Goal: Information Seeking & Learning: Learn about a topic

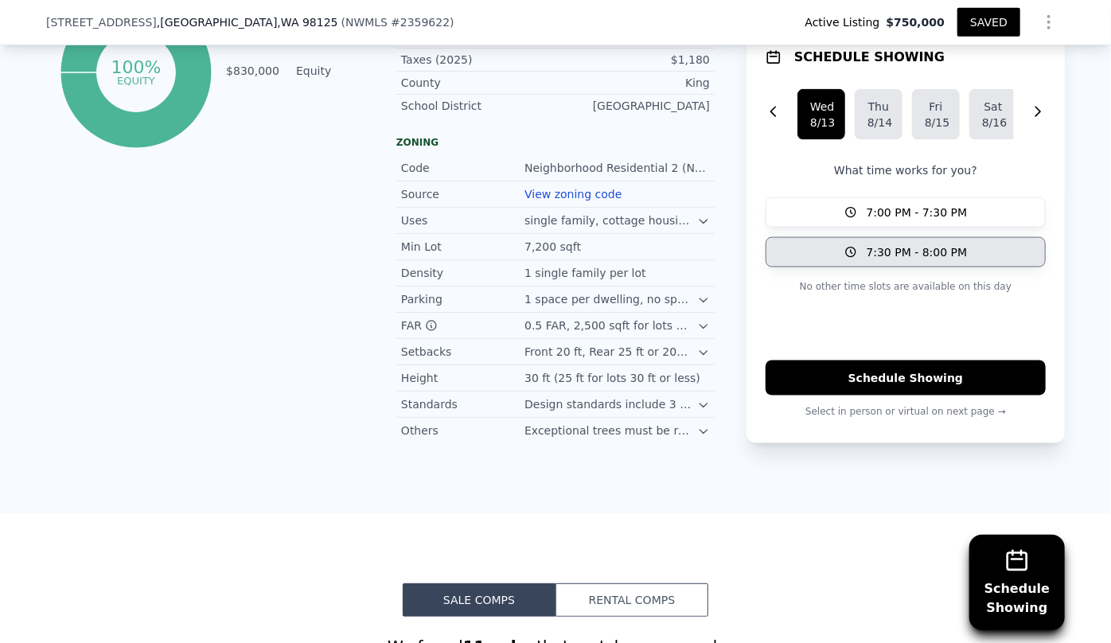
scroll to position [1068, 0]
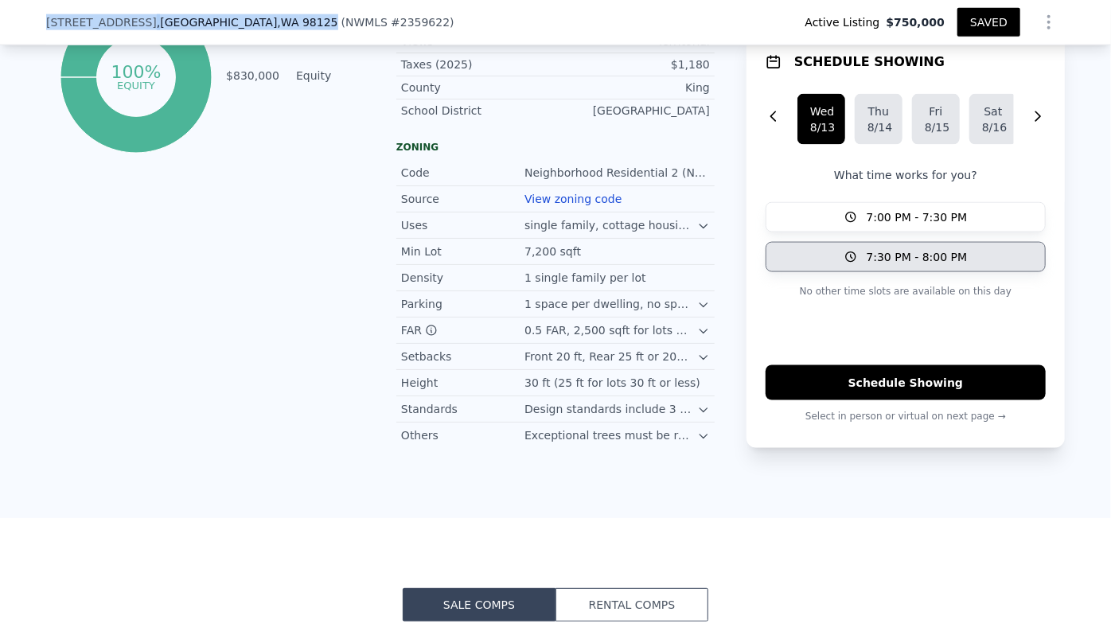
drag, startPoint x: 39, startPoint y: 18, endPoint x: 230, endPoint y: 21, distance: 191.0
click at [230, 21] on div "13032 27th Ave NE , Seattle , WA 98125 ( NWMLS # 2359622 ) Active Listing $750,…" at bounding box center [555, 22] width 1111 height 45
copy div "13032 27th Ave NE , Seattle , WA 98125"
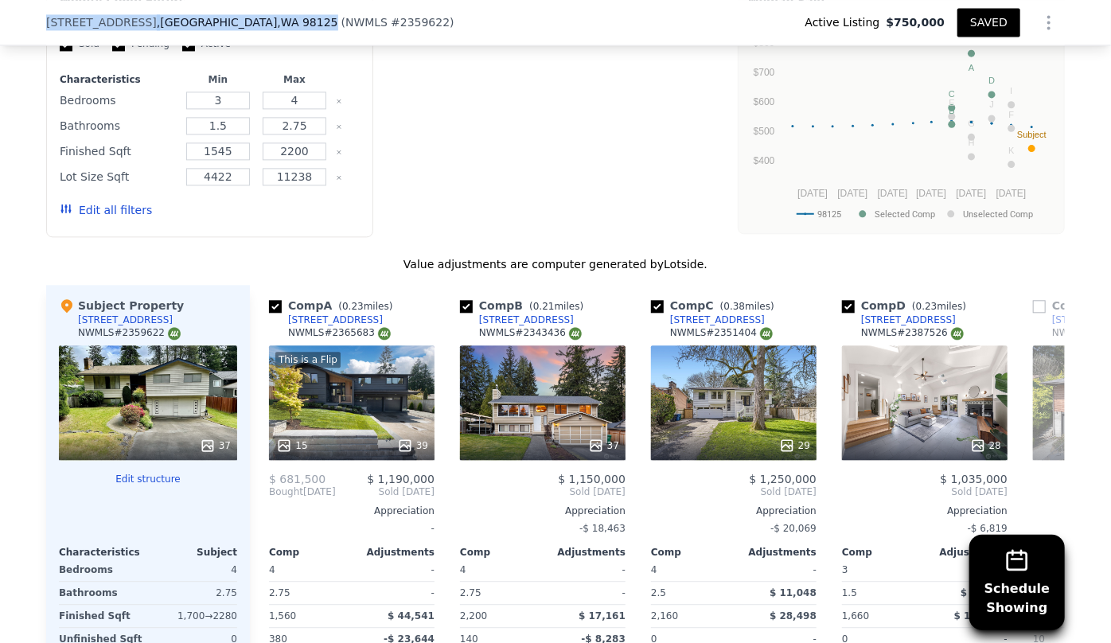
scroll to position [2008, 0]
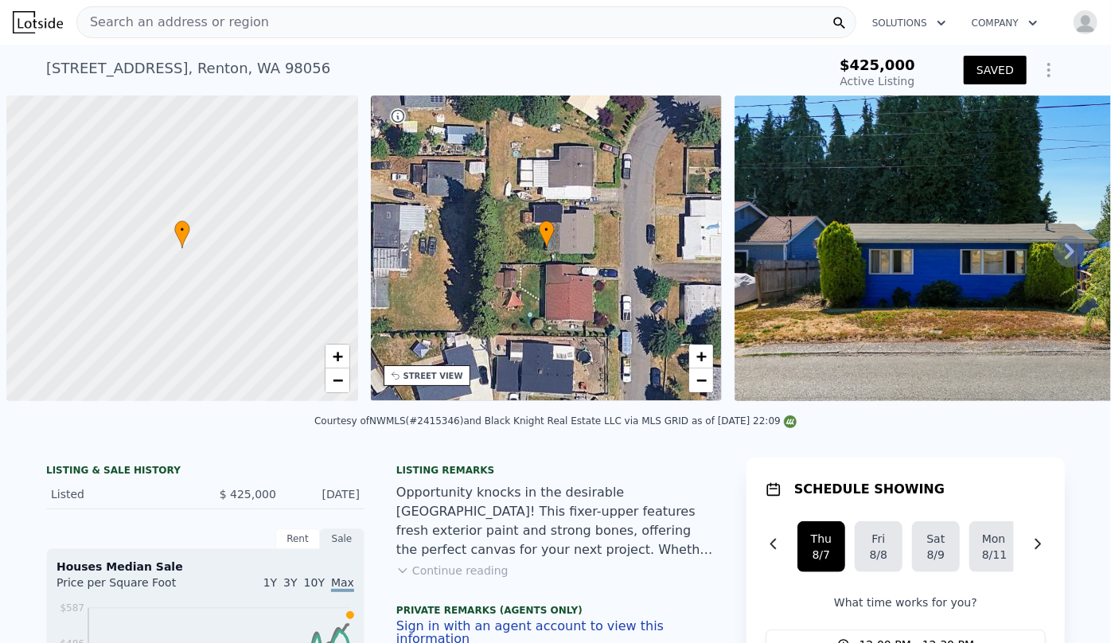
scroll to position [0, 6]
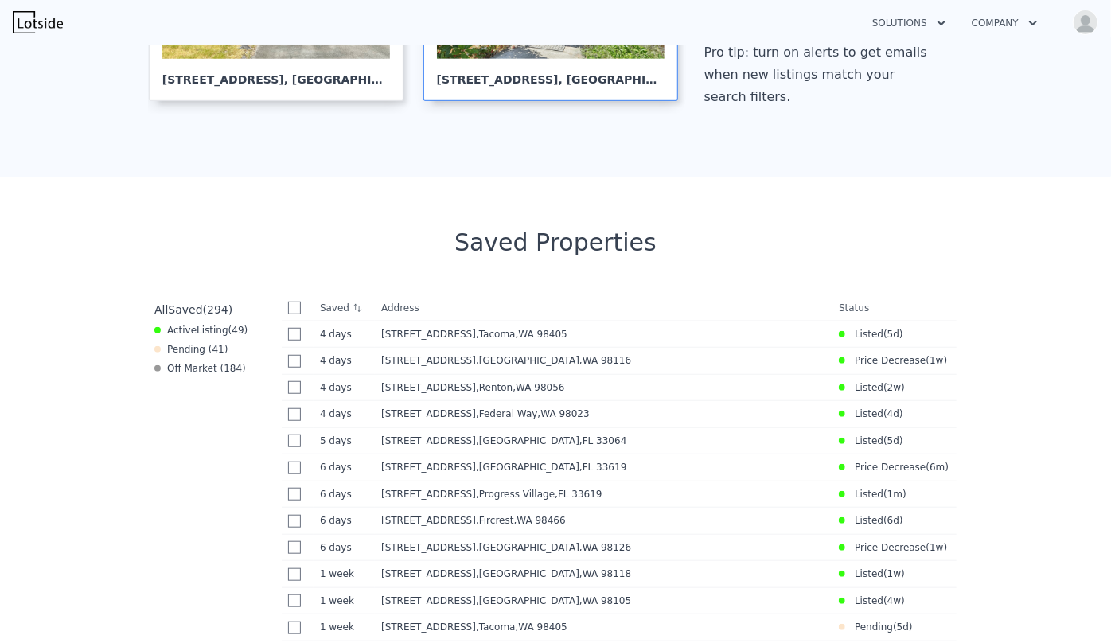
scroll to position [506, 0]
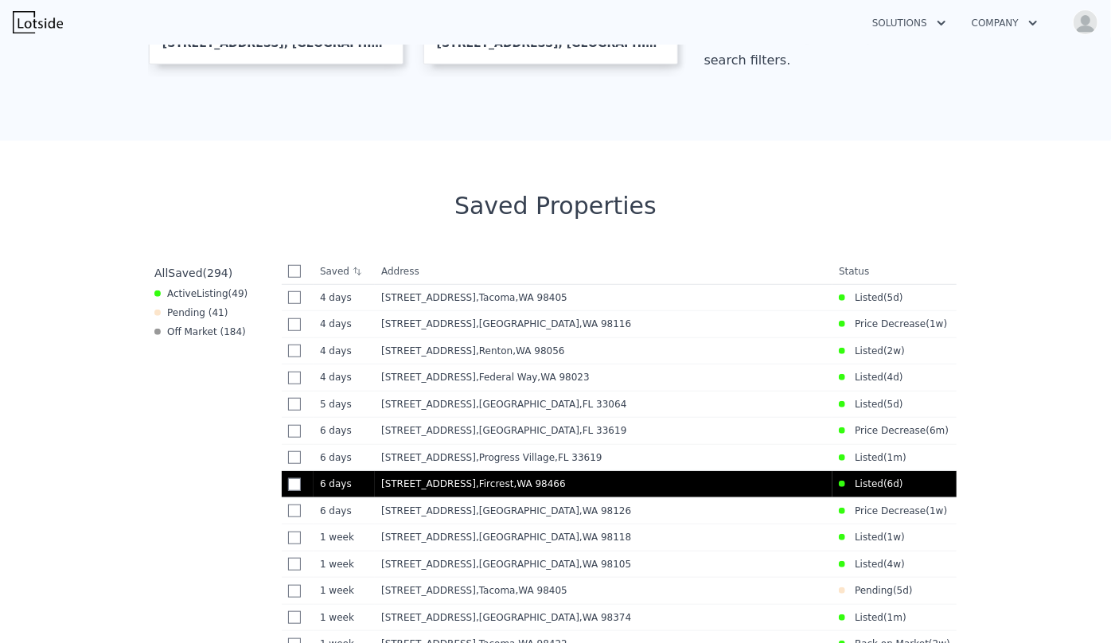
click at [547, 481] on td "301 Eldorado Ave , Fircrest , WA 98466" at bounding box center [604, 484] width 458 height 27
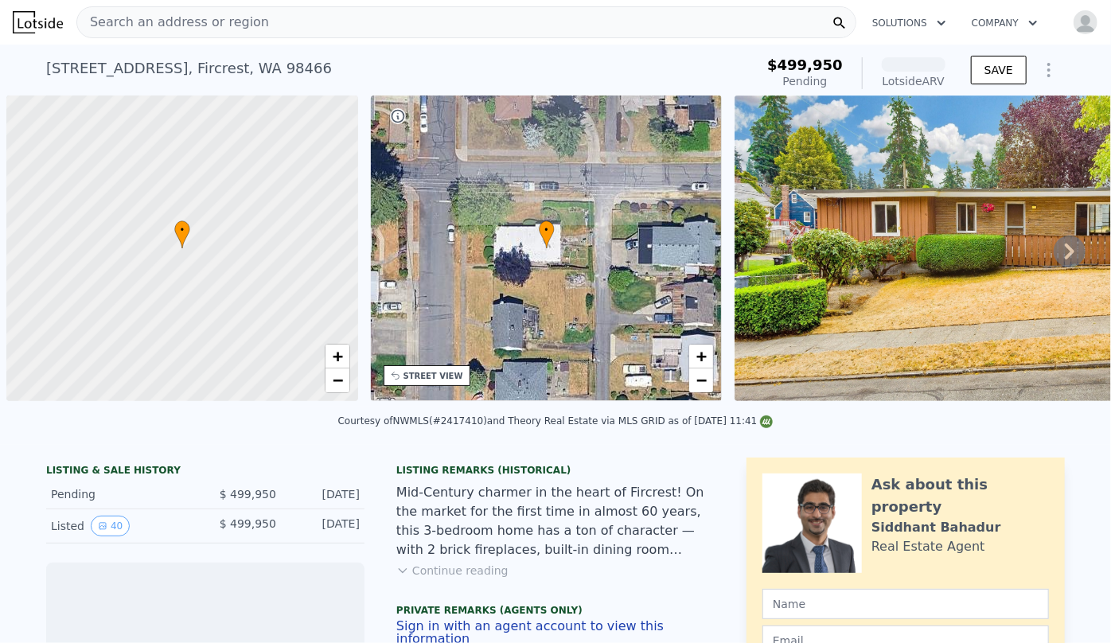
scroll to position [0, 6]
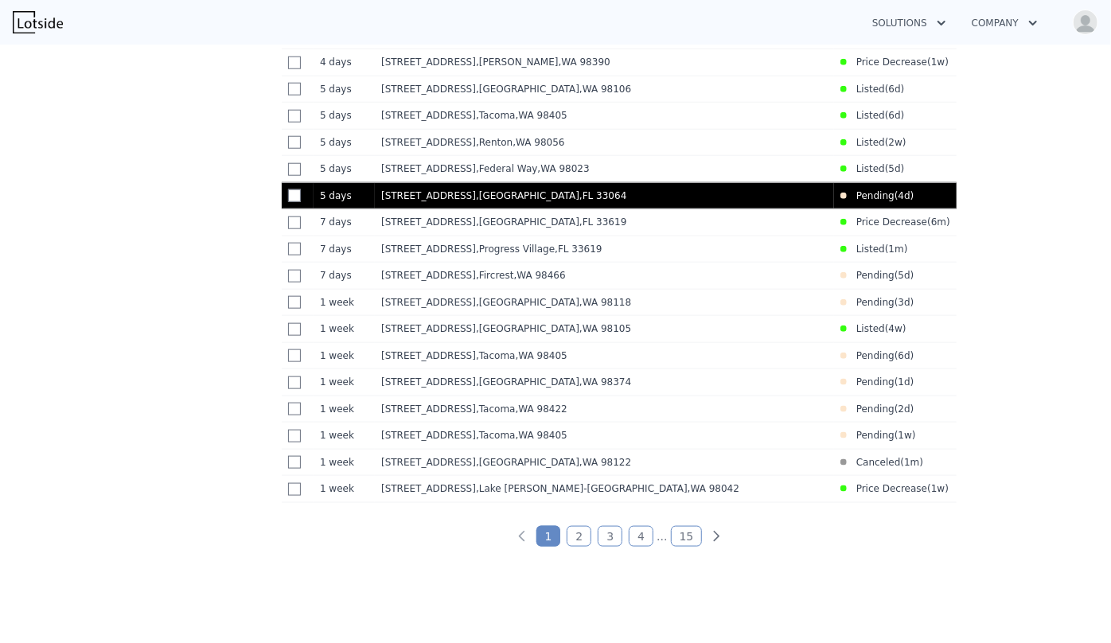
scroll to position [796, 0]
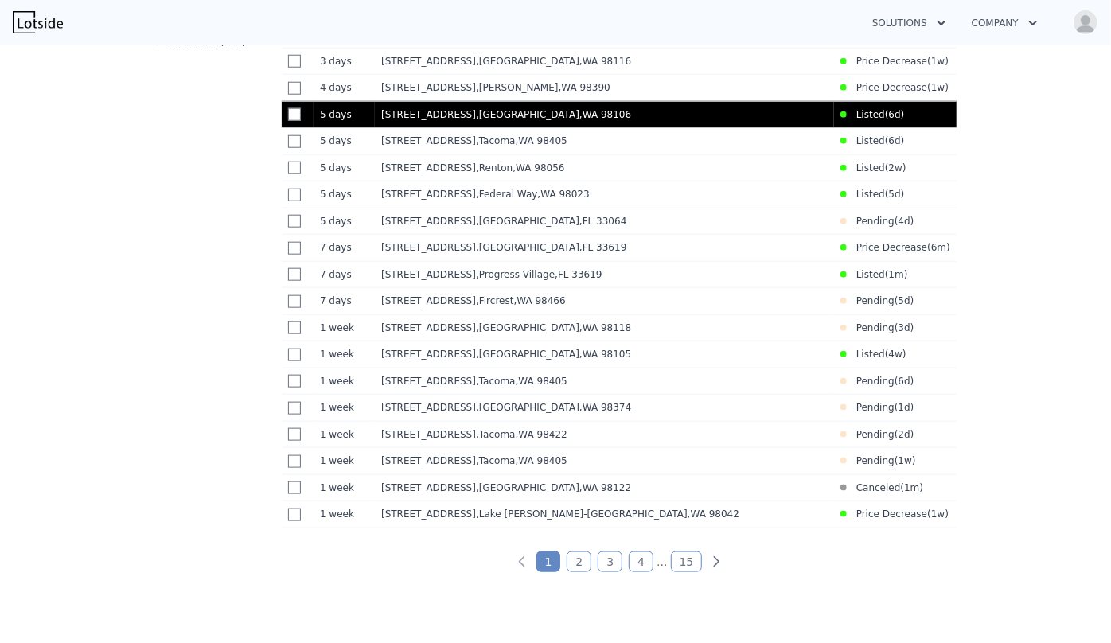
click at [553, 113] on div "[STREET_ADDRESS]" at bounding box center [604, 114] width 446 height 13
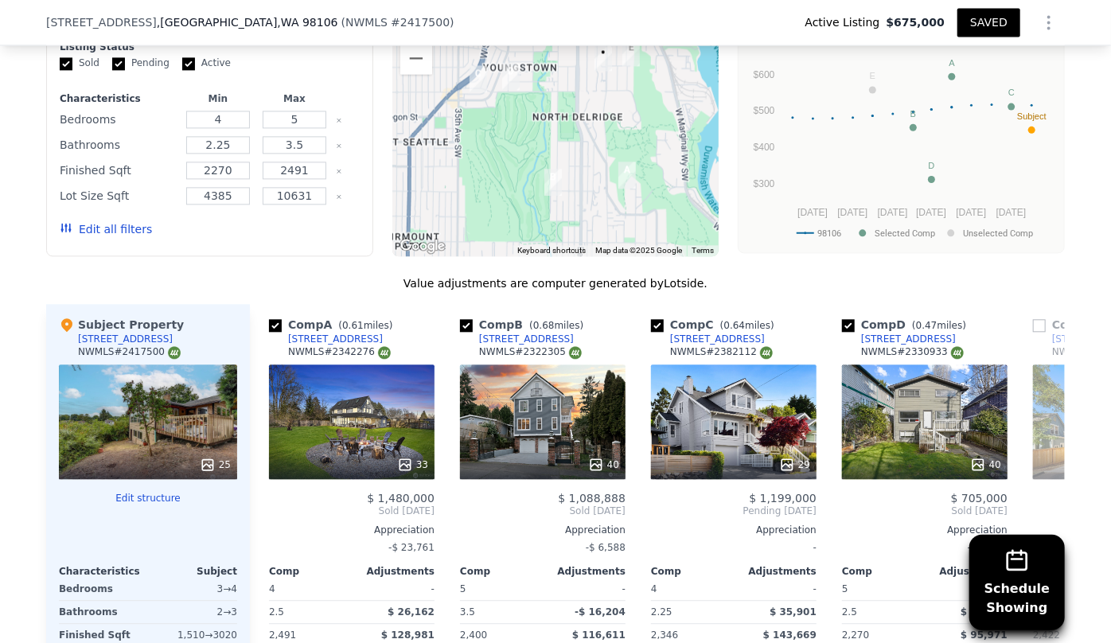
scroll to position [1802, 0]
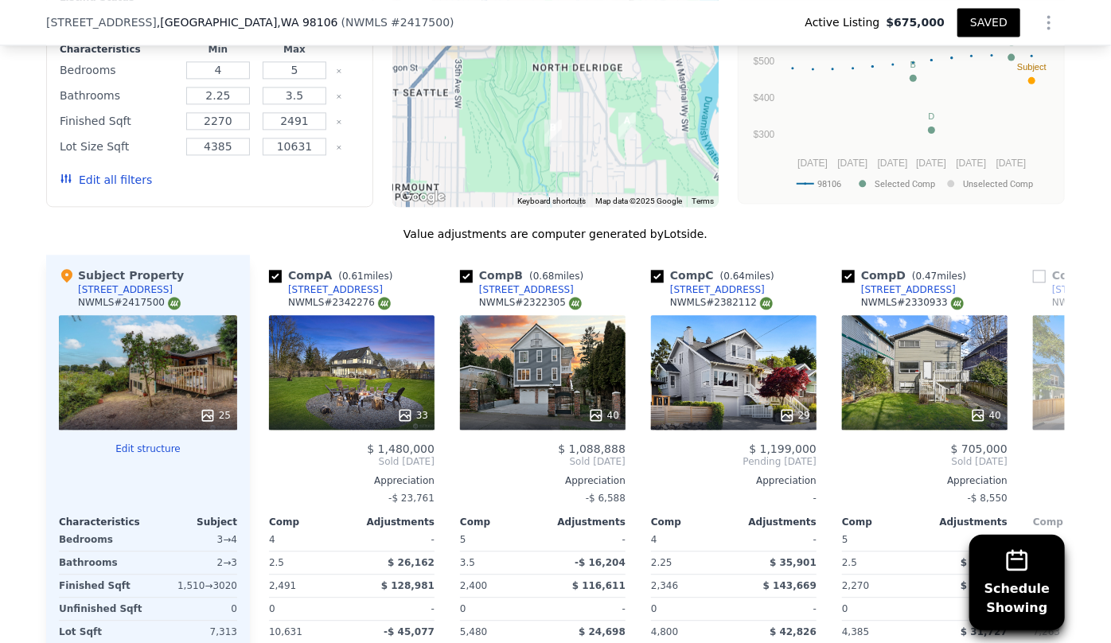
click at [248, 68] on div "Bedrooms 4 5" at bounding box center [210, 70] width 300 height 22
click at [216, 62] on input "4" at bounding box center [217, 70] width 63 height 18
type input "2"
click at [306, 68] on input "5" at bounding box center [294, 70] width 63 height 18
type input "4"
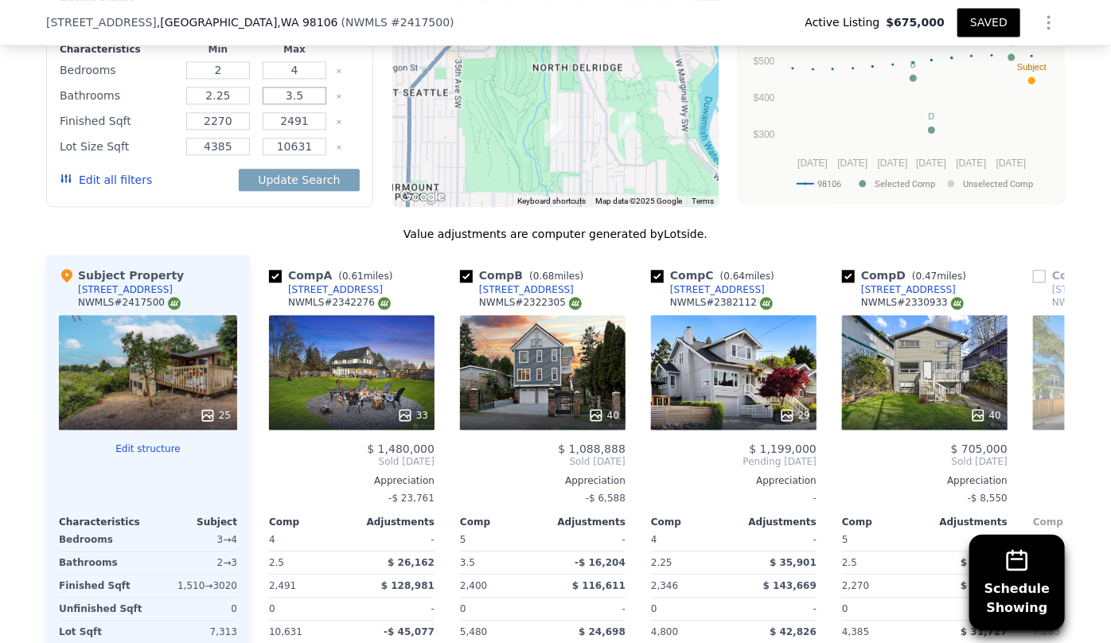
click at [294, 95] on input "3.5" at bounding box center [294, 96] width 63 height 18
type input "3"
click at [223, 99] on input "2.25" at bounding box center [217, 96] width 63 height 18
type input "2"
type input "1"
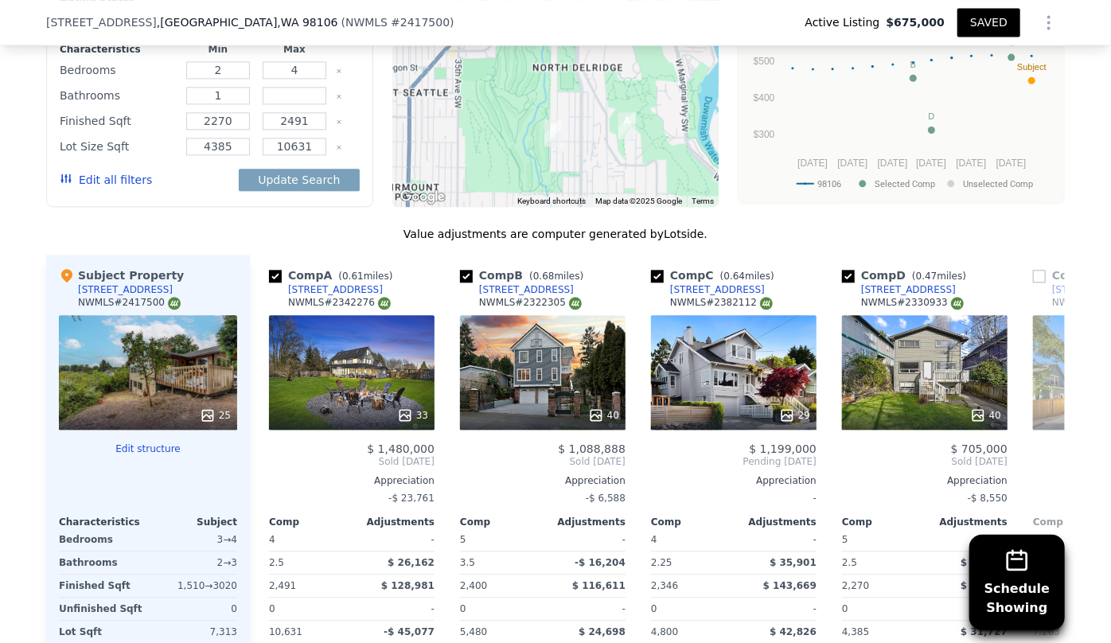
click at [109, 174] on button "Edit all filters" at bounding box center [106, 180] width 92 height 16
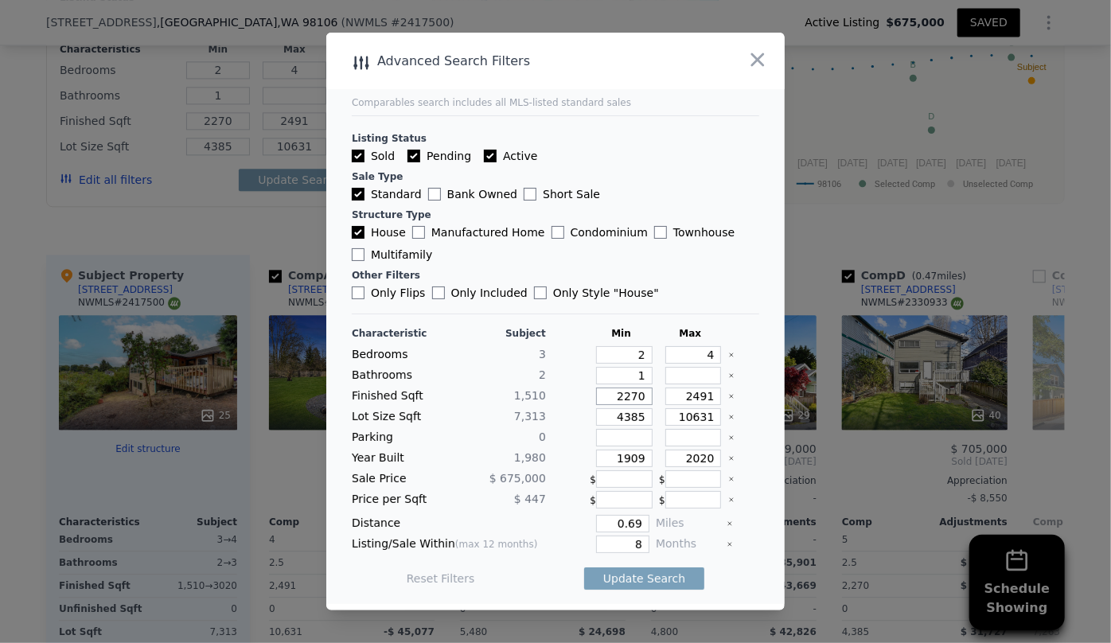
drag, startPoint x: 639, startPoint y: 397, endPoint x: 575, endPoint y: 403, distance: 64.0
click at [575, 403] on div "Finished Sqft 1,510 2270 2491" at bounding box center [555, 396] width 407 height 18
type input "1"
type input "17"
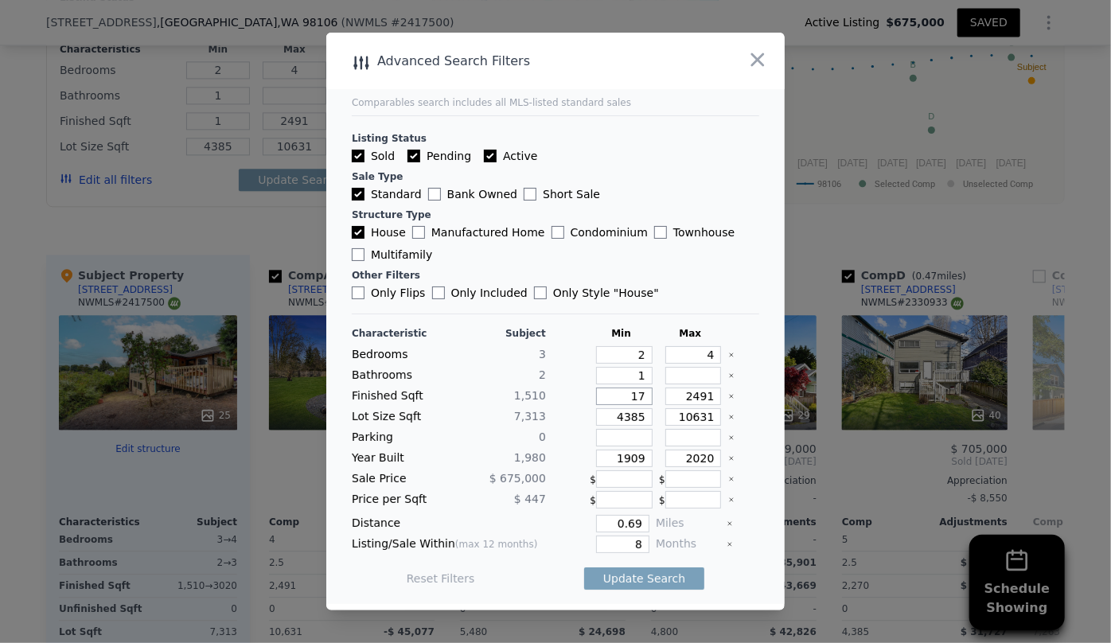
type input "17"
type input "170"
type input "1700"
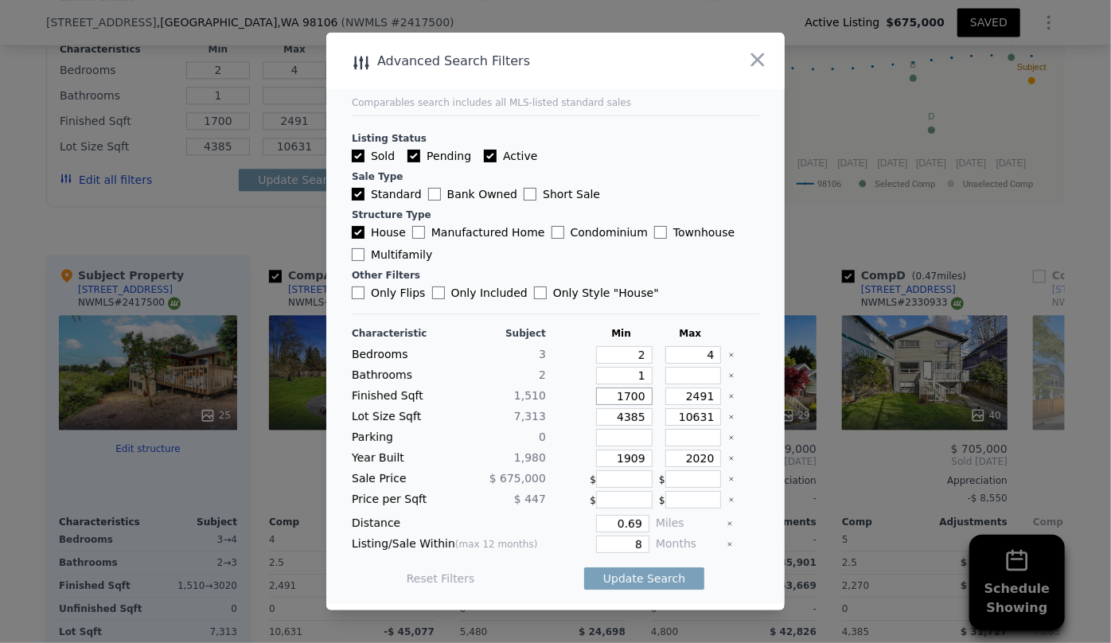
type input "1700"
drag, startPoint x: 709, startPoint y: 395, endPoint x: 631, endPoint y: 394, distance: 78.0
click at [631, 394] on div "Finished Sqft 1,510 1700 2491" at bounding box center [555, 396] width 407 height 18
type input "1"
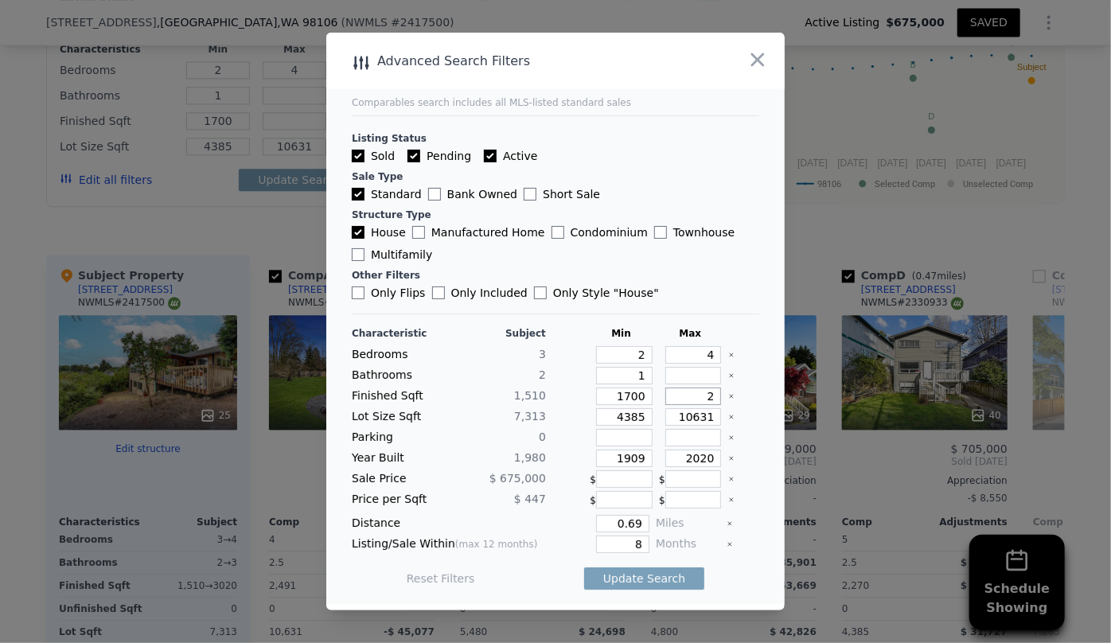
type input "21"
type input "2"
type input "22"
type input "220"
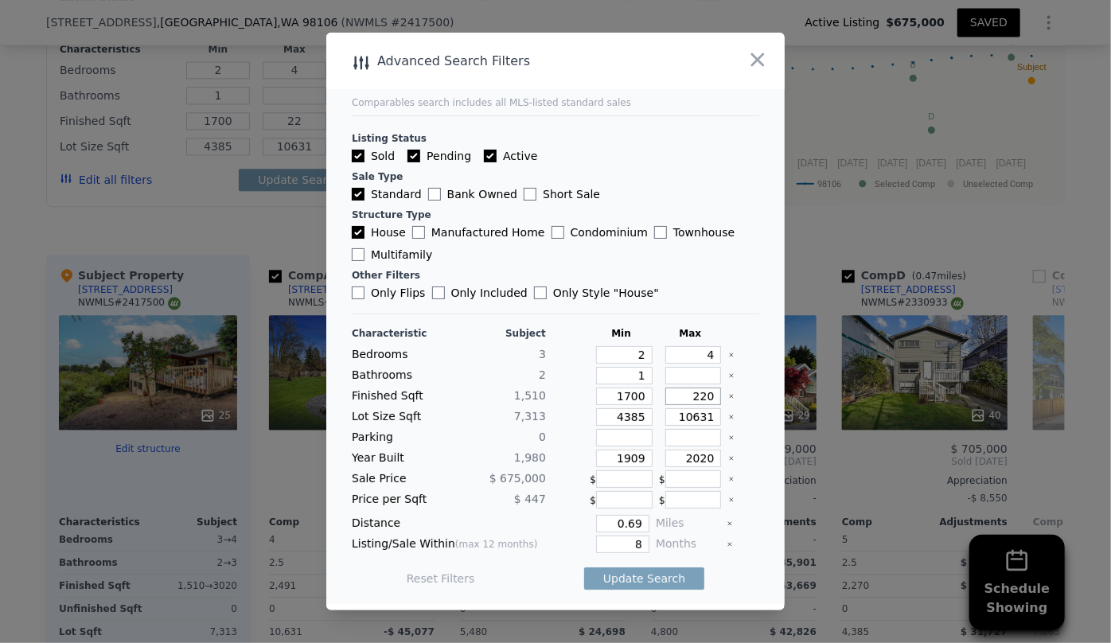
type input "220"
type input "2200"
drag, startPoint x: 645, startPoint y: 415, endPoint x: 617, endPoint y: 415, distance: 27.8
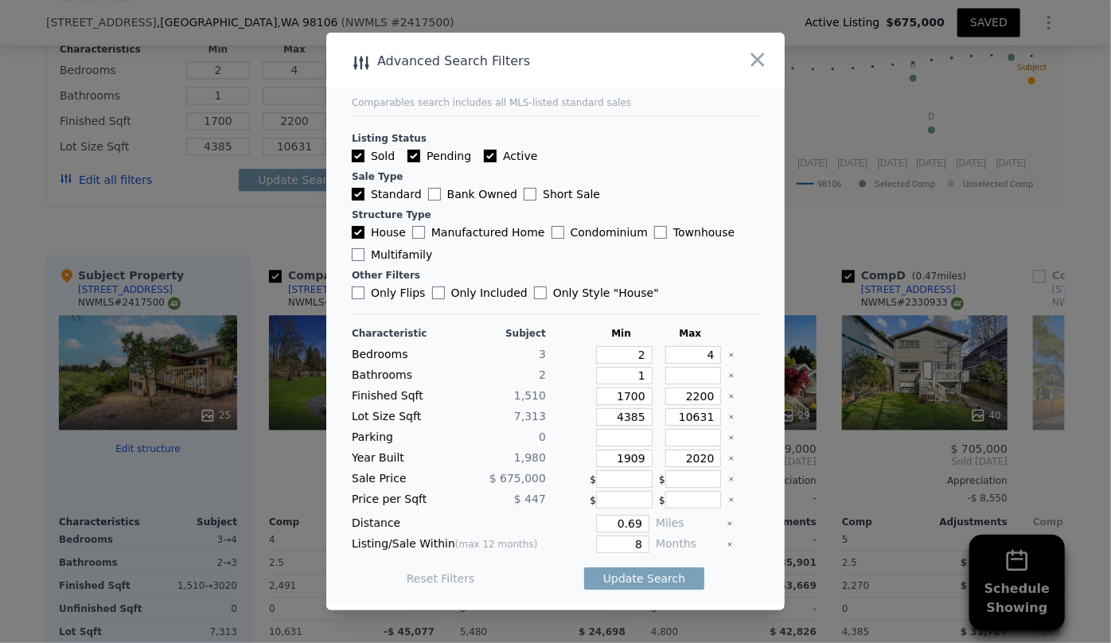
click at [617, 415] on div "Lot Size Sqft 7,313 4385 10631" at bounding box center [555, 417] width 407 height 18
click at [635, 416] on input "4385" at bounding box center [624, 417] width 56 height 18
type input "4"
type input "43"
type input "4"
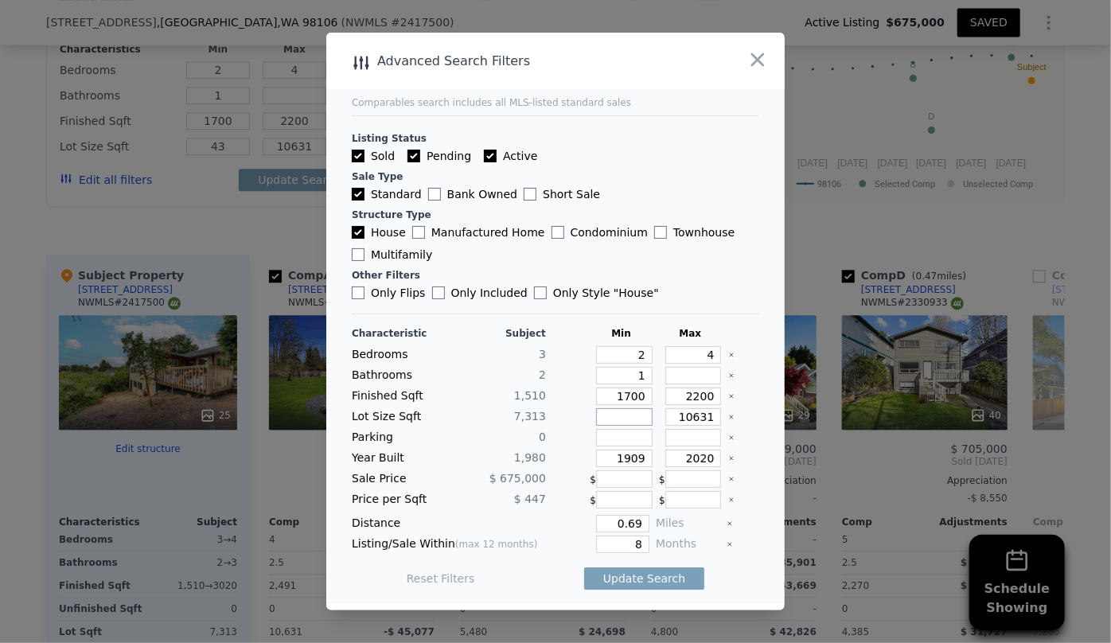
type input "4"
drag, startPoint x: 635, startPoint y: 461, endPoint x: 581, endPoint y: 461, distance: 54.1
click at [581, 461] on div "Year Built 1,980 1909 2020" at bounding box center [555, 459] width 407 height 18
drag, startPoint x: 707, startPoint y: 454, endPoint x: 639, endPoint y: 457, distance: 68.5
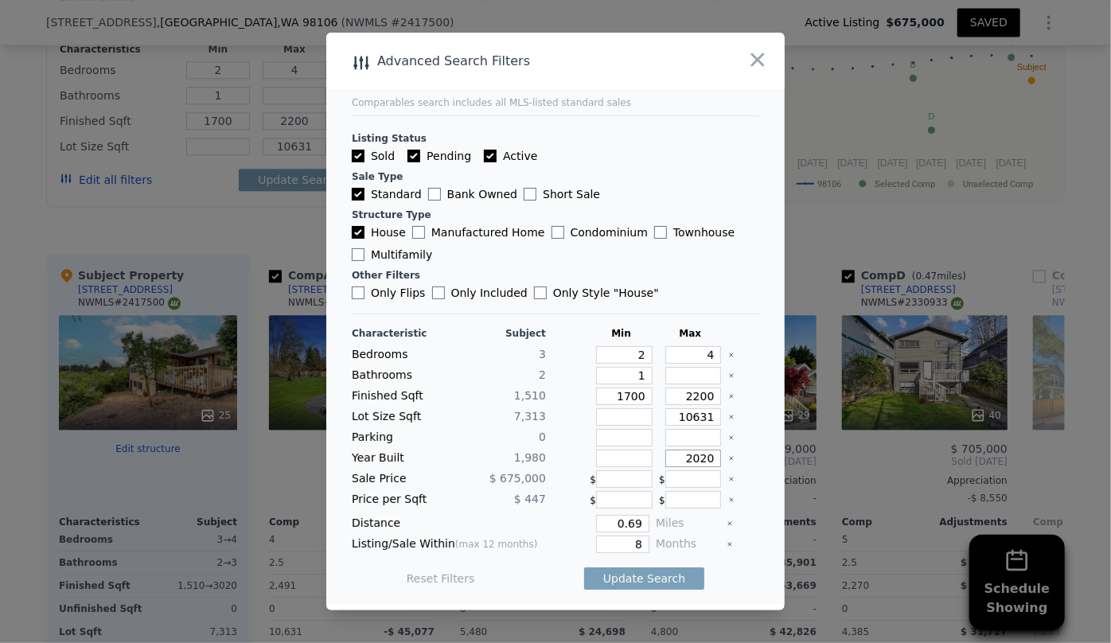
click at [639, 457] on div "Year Built 1,980 2020" at bounding box center [555, 459] width 407 height 18
type input "2000"
click at [641, 542] on div "Listing/Sale Within (max 12 months) 8 Months" at bounding box center [555, 544] width 407 height 18
click at [637, 542] on input "8" at bounding box center [622, 544] width 53 height 18
type input "6"
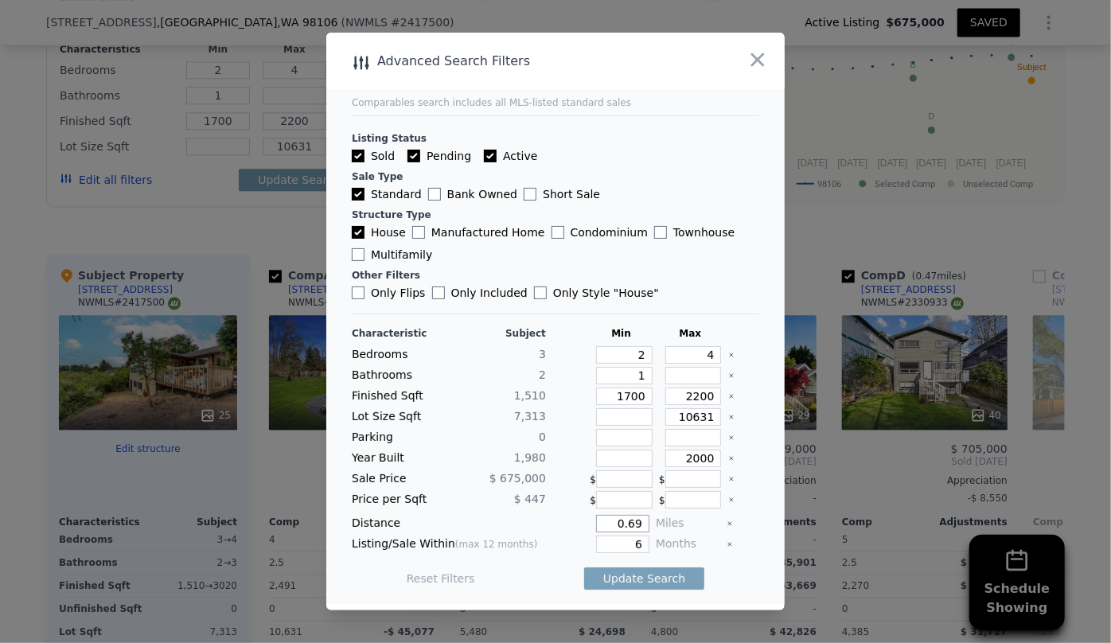
click at [637, 528] on input "0.69" at bounding box center [622, 524] width 53 height 18
type input "5"
type input "0.5"
click at [645, 574] on button "Update Search" at bounding box center [644, 578] width 120 height 22
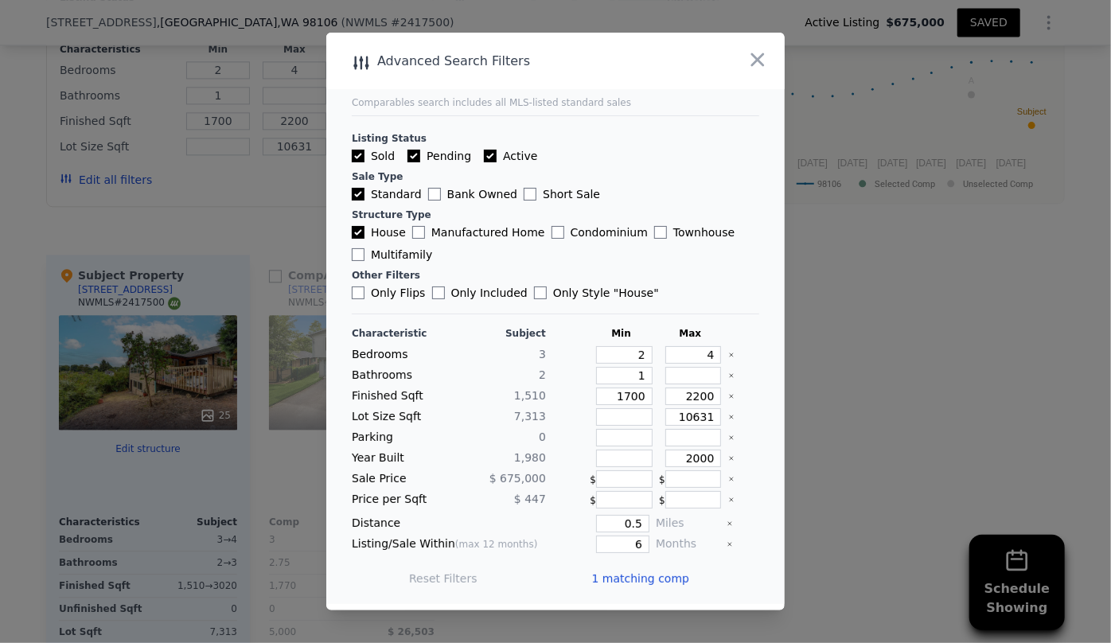
click at [646, 572] on span "1 matching comp" at bounding box center [640, 579] width 98 height 16
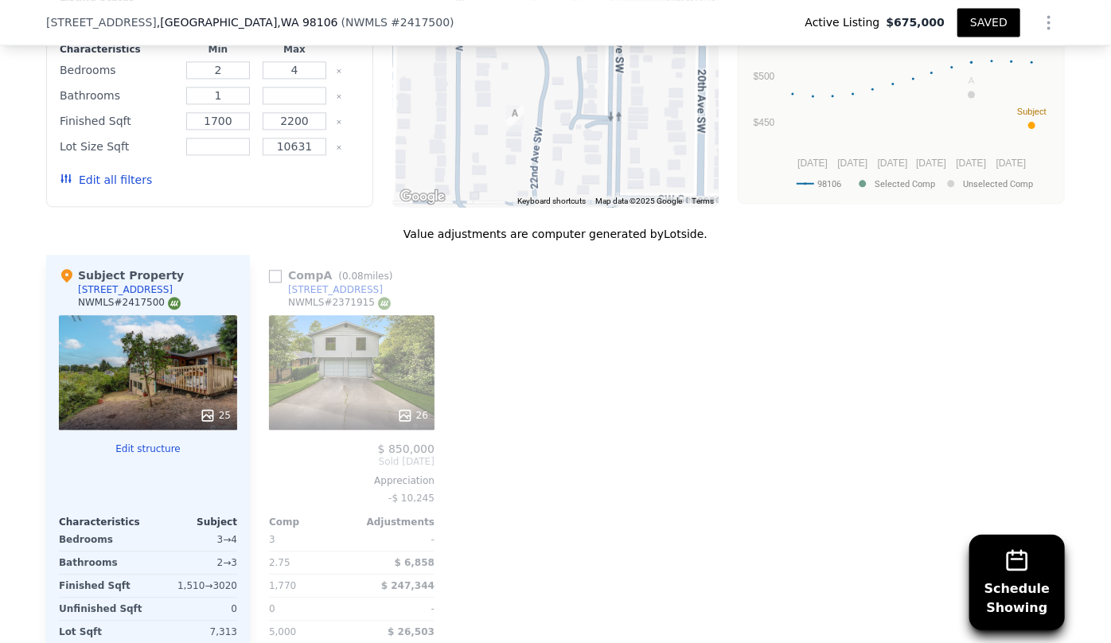
click at [85, 178] on button "Edit all filters" at bounding box center [106, 180] width 92 height 16
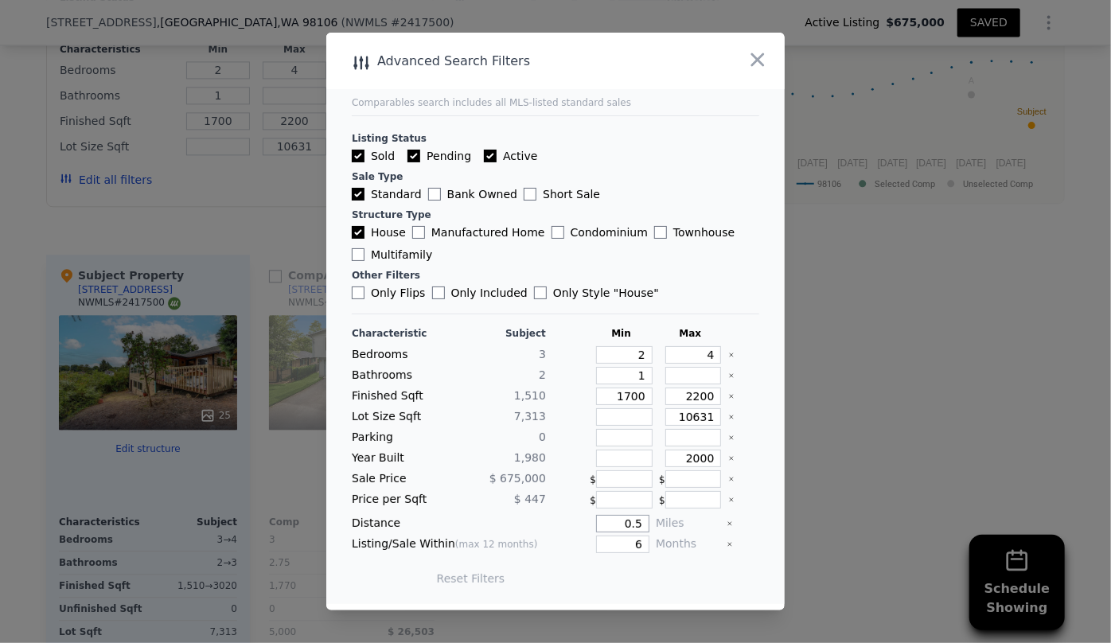
click at [638, 521] on input "0.5" at bounding box center [622, 524] width 53 height 18
type input "1"
click at [633, 578] on button "Update Search" at bounding box center [644, 578] width 120 height 22
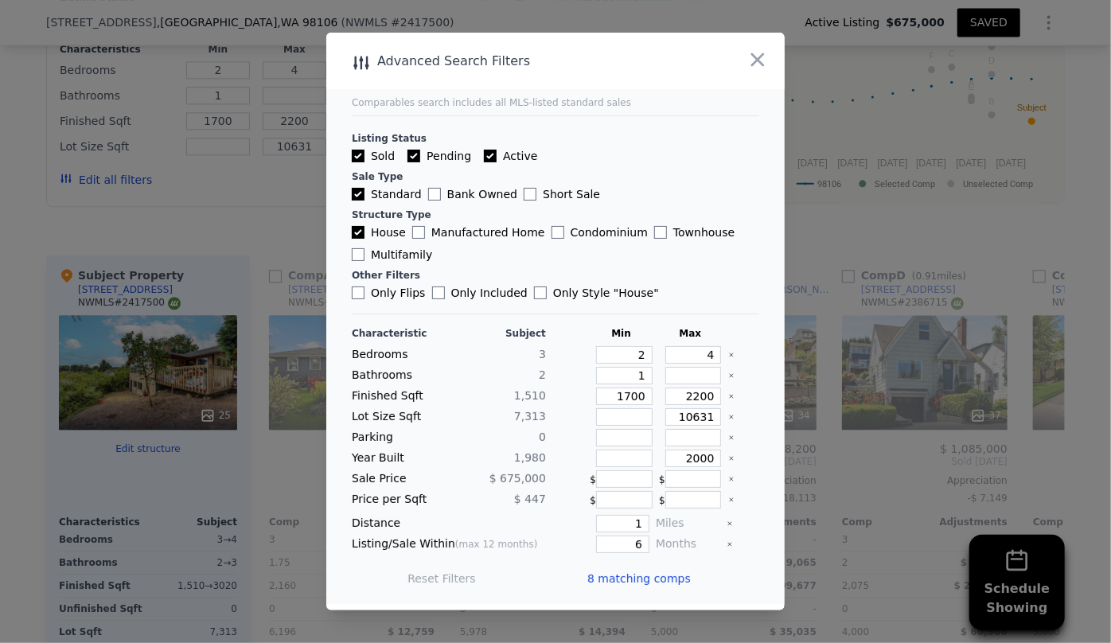
click at [625, 572] on span "8 matching comps" at bounding box center [638, 579] width 103 height 16
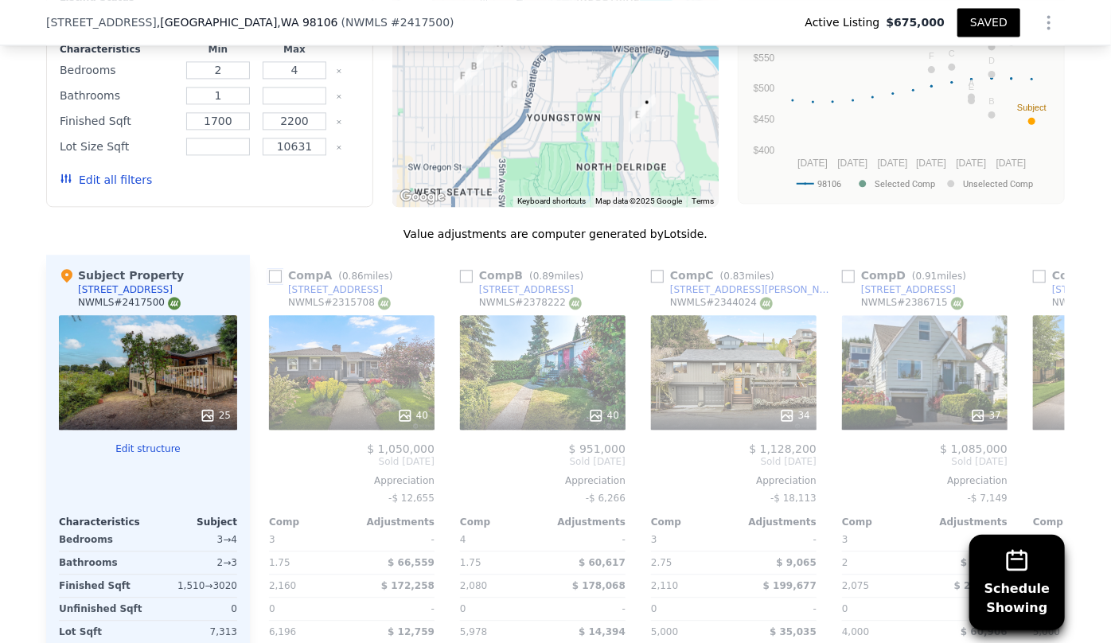
click at [271, 275] on input "checkbox" at bounding box center [275, 276] width 13 height 13
checkbox input "true"
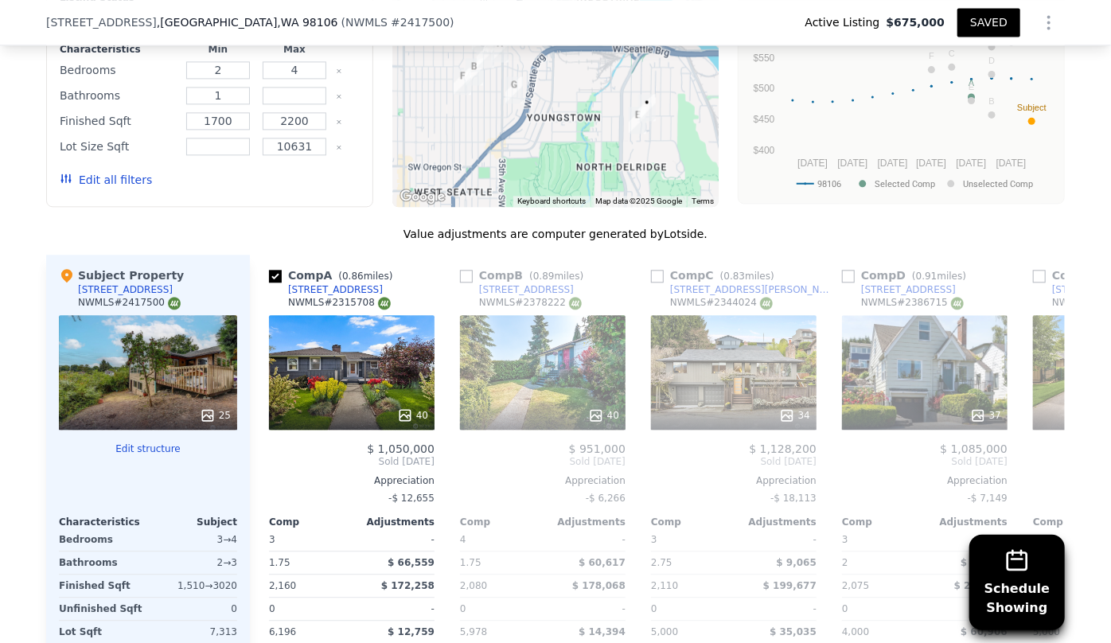
click at [94, 185] on button "Edit all filters" at bounding box center [106, 180] width 92 height 16
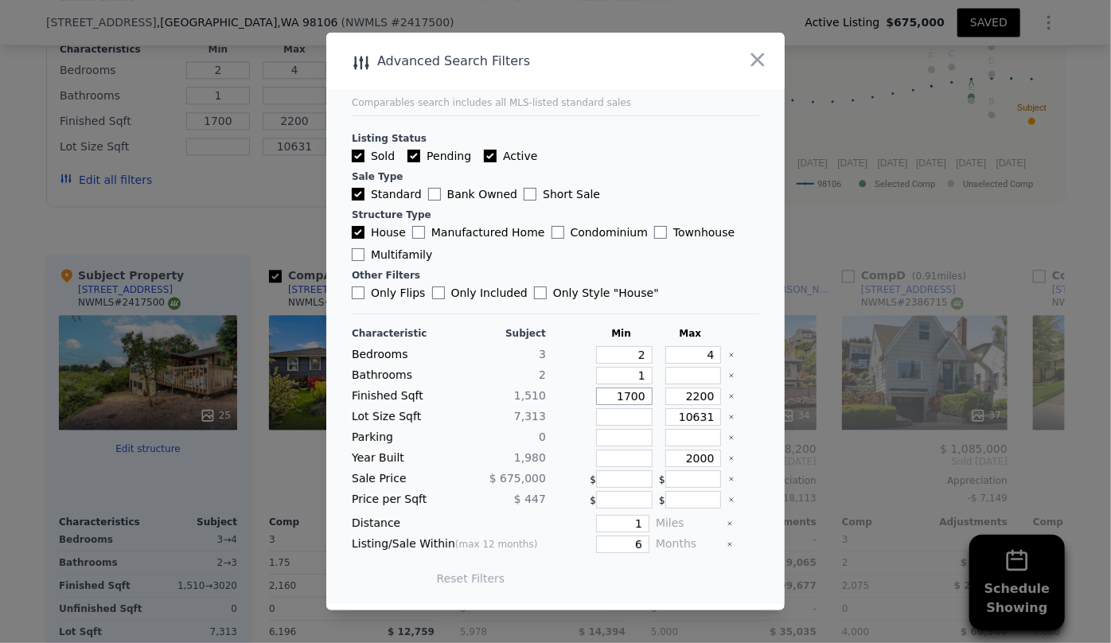
click at [636, 397] on input "1700" at bounding box center [624, 396] width 56 height 18
type input "170"
type input "17"
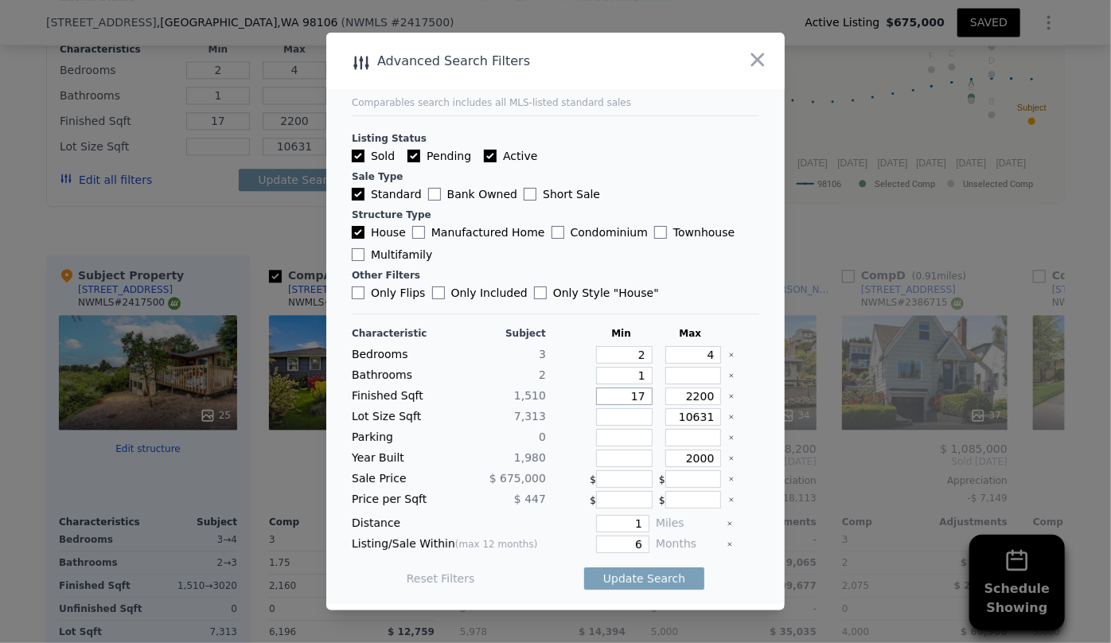
type input "1"
type input "15"
type input "150"
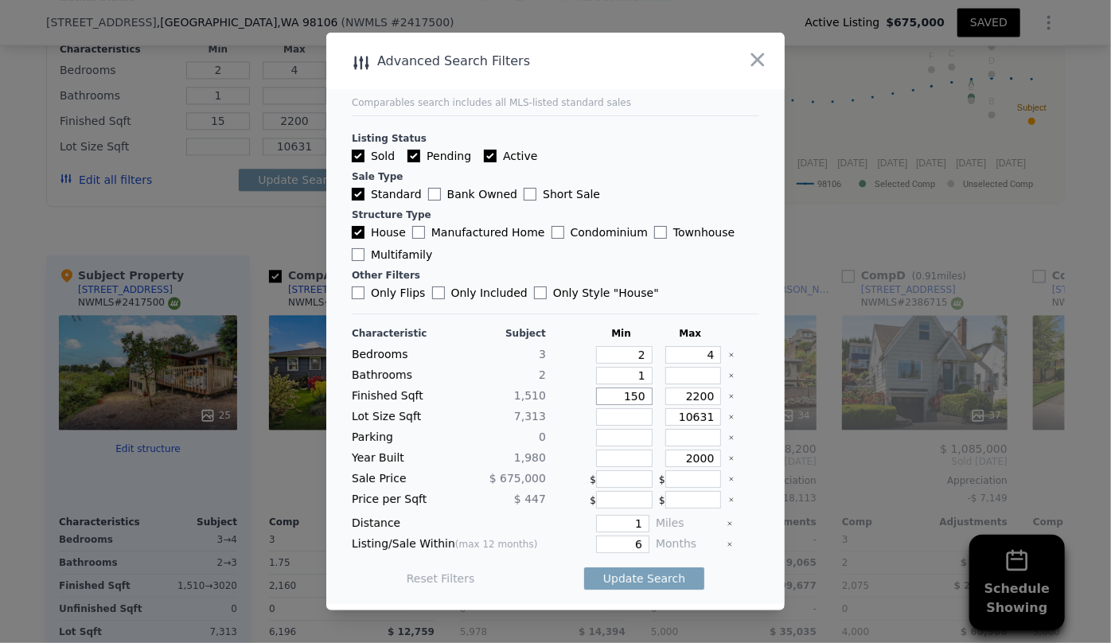
type input "150"
type input "1500"
click at [673, 581] on button "Update Search" at bounding box center [644, 578] width 120 height 22
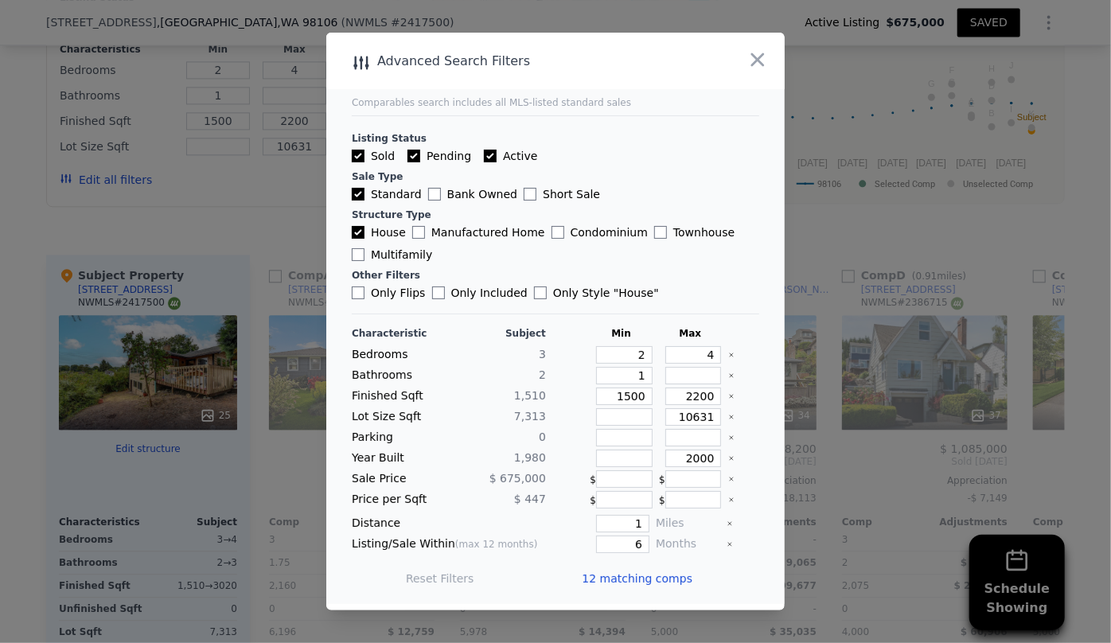
click at [673, 581] on span "12 matching comps" at bounding box center [637, 579] width 111 height 16
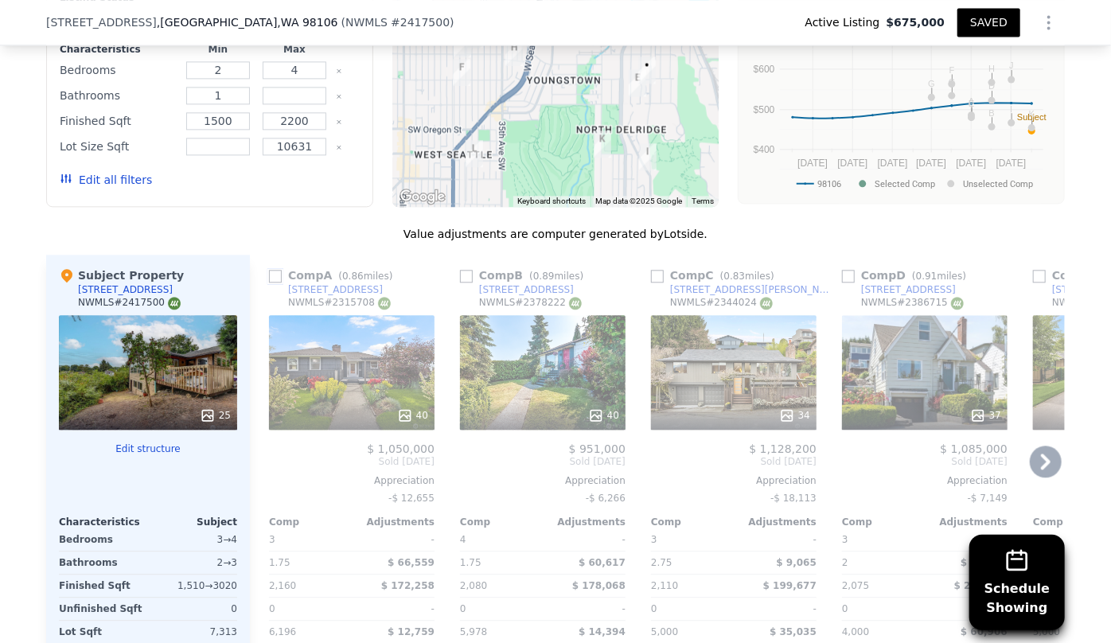
click at [276, 270] on input "checkbox" at bounding box center [275, 276] width 13 height 13
checkbox input "true"
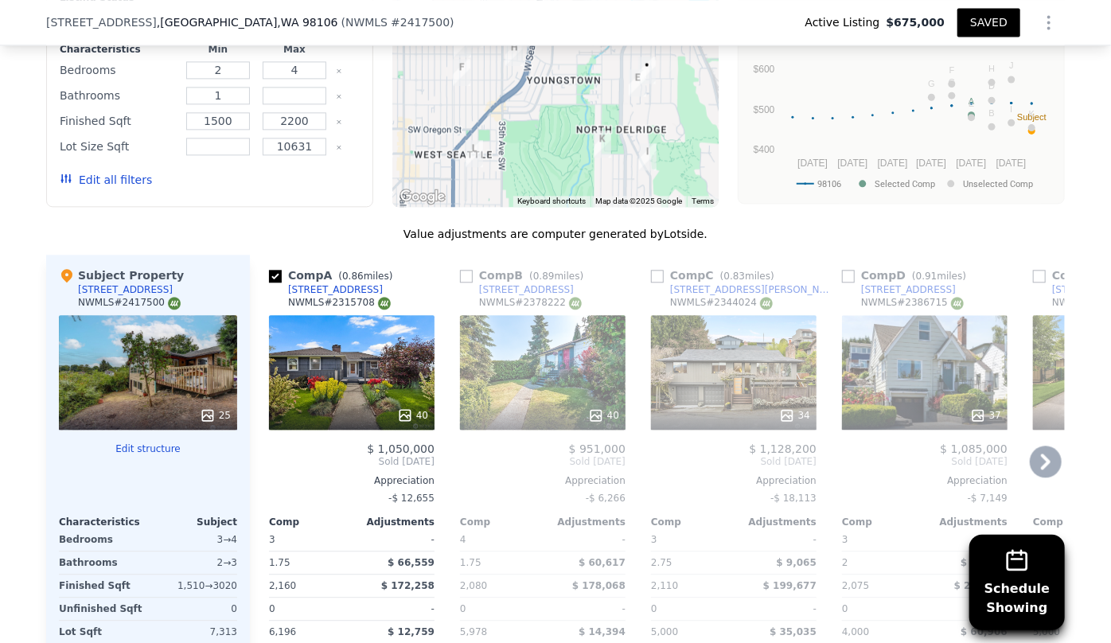
click at [1034, 460] on icon at bounding box center [1046, 462] width 32 height 32
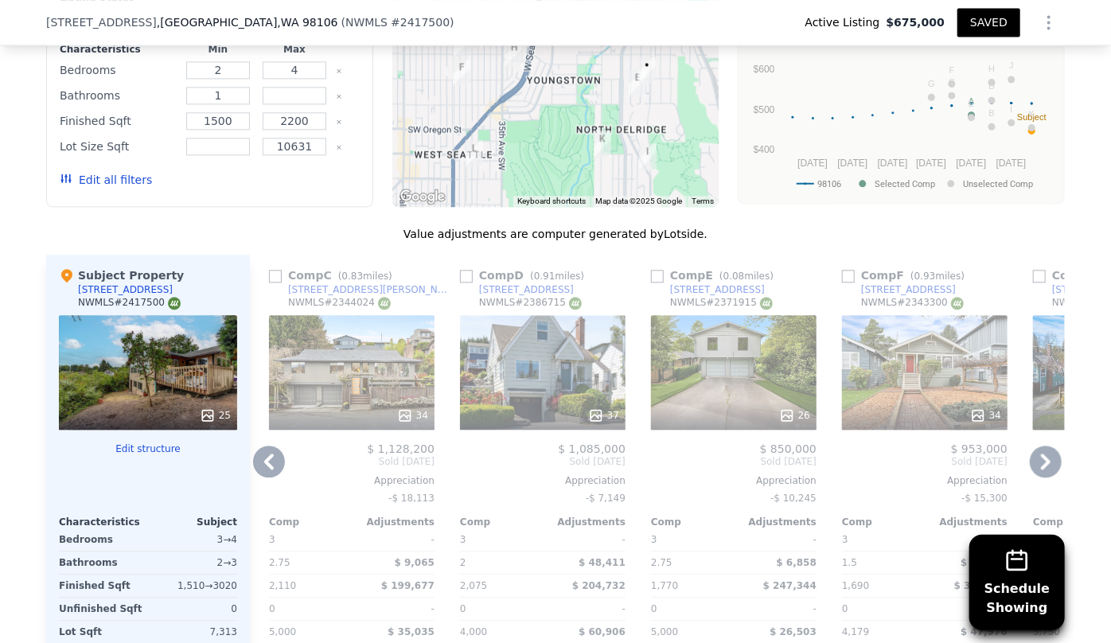
click at [1037, 461] on icon at bounding box center [1046, 462] width 32 height 32
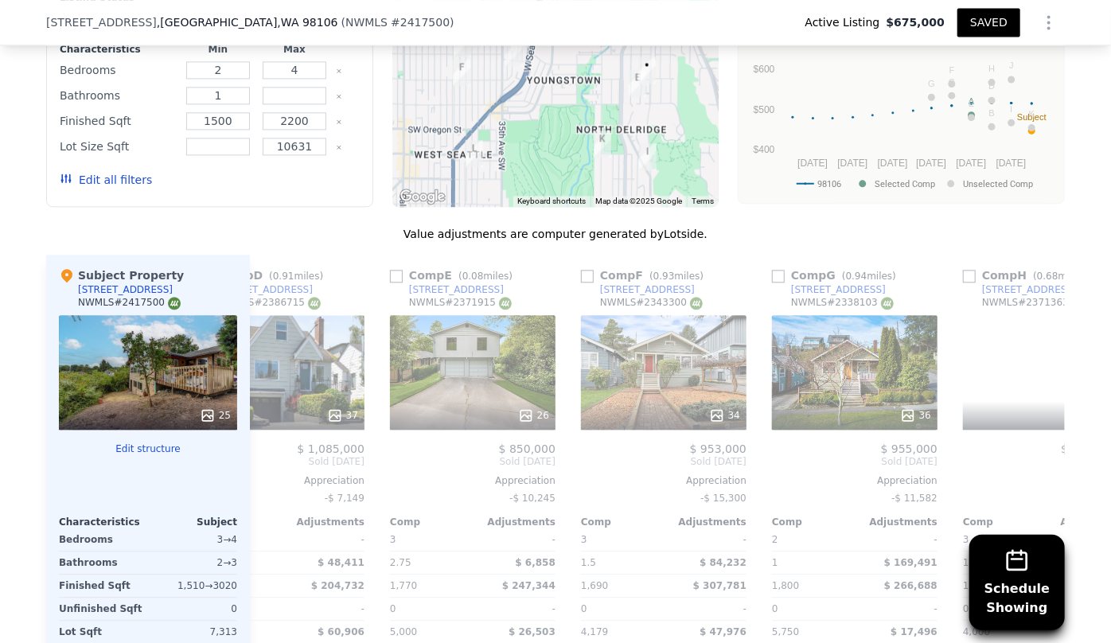
scroll to position [0, 764]
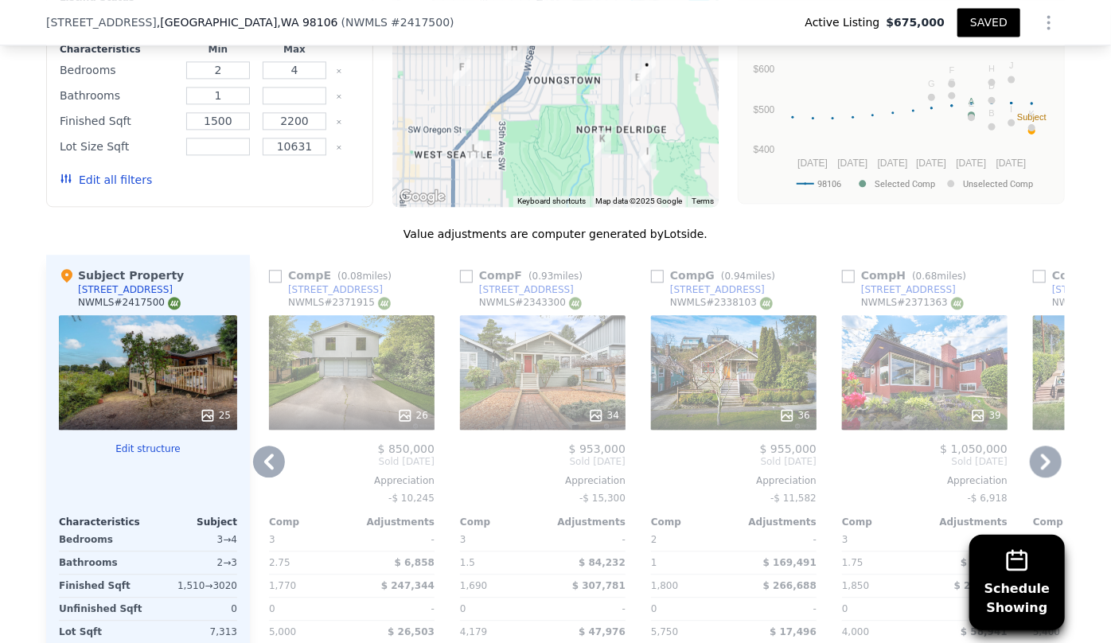
click at [1037, 461] on icon at bounding box center [1046, 462] width 32 height 32
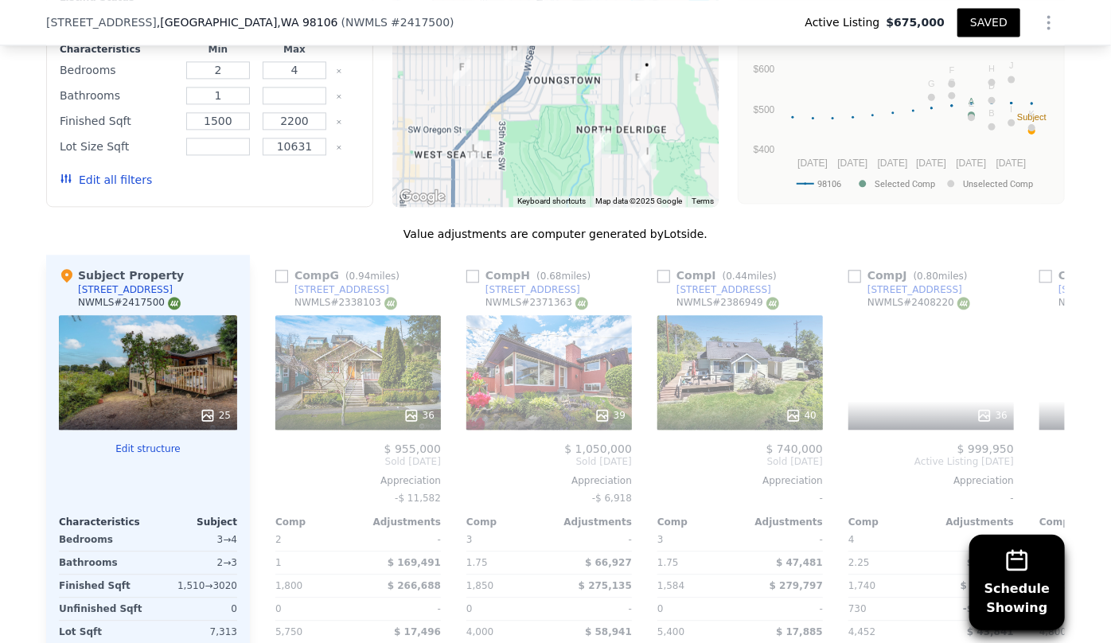
scroll to position [0, 1146]
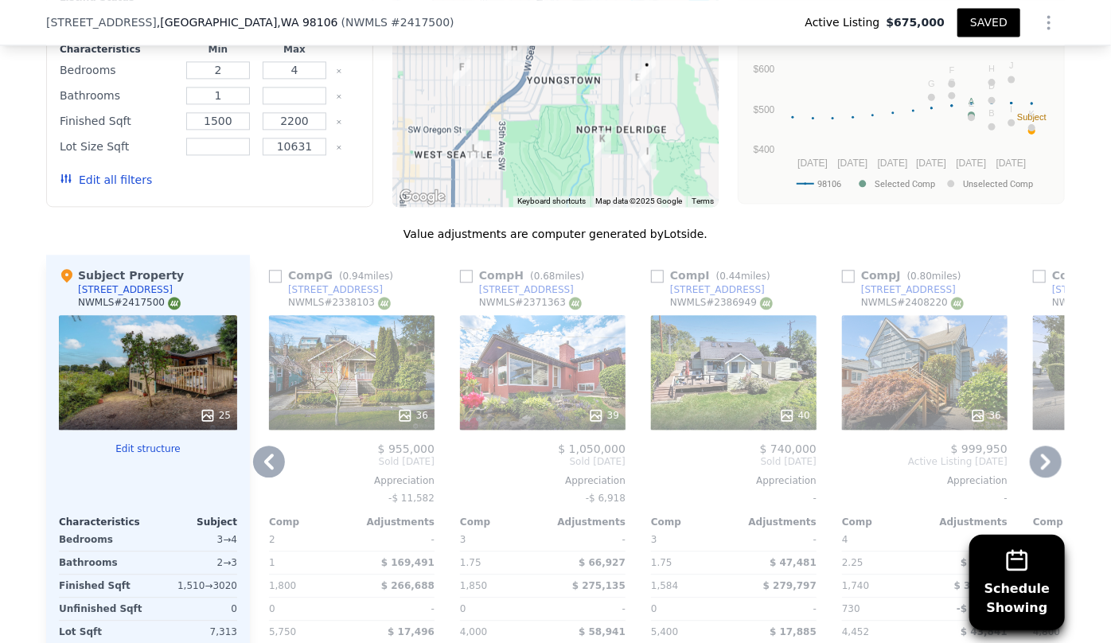
click at [1042, 461] on icon at bounding box center [1046, 462] width 10 height 16
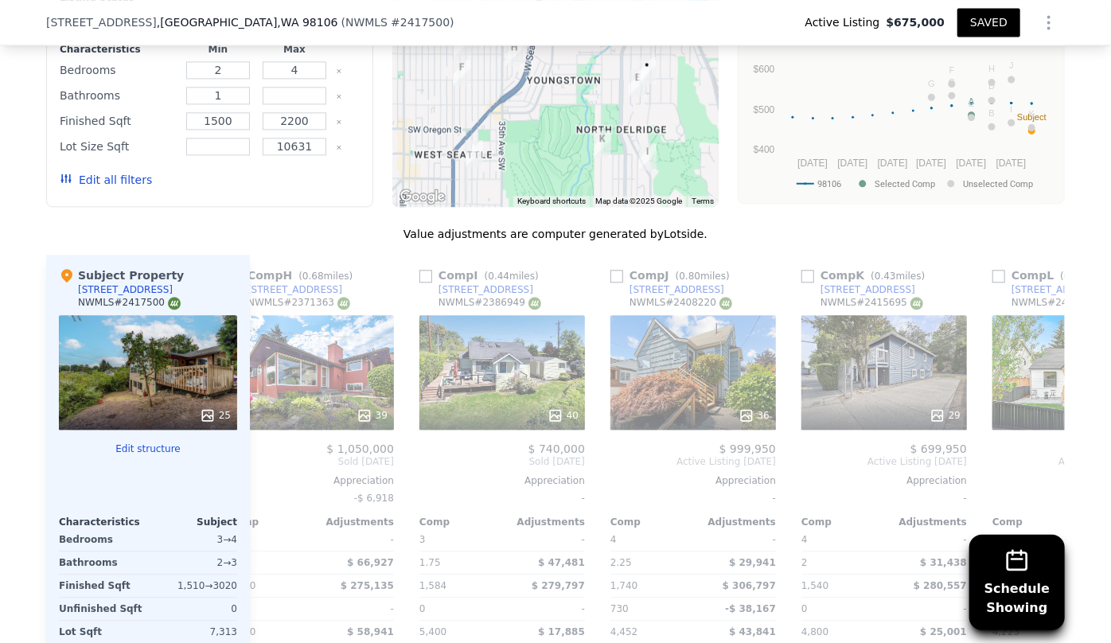
scroll to position [0, 1514]
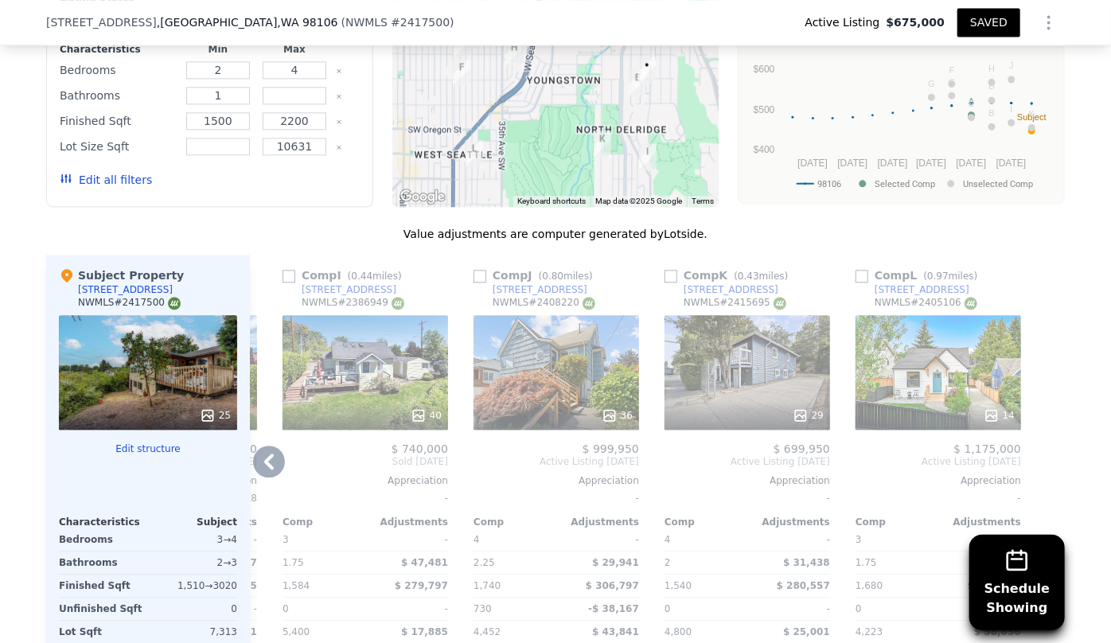
click at [253, 454] on icon at bounding box center [269, 462] width 32 height 32
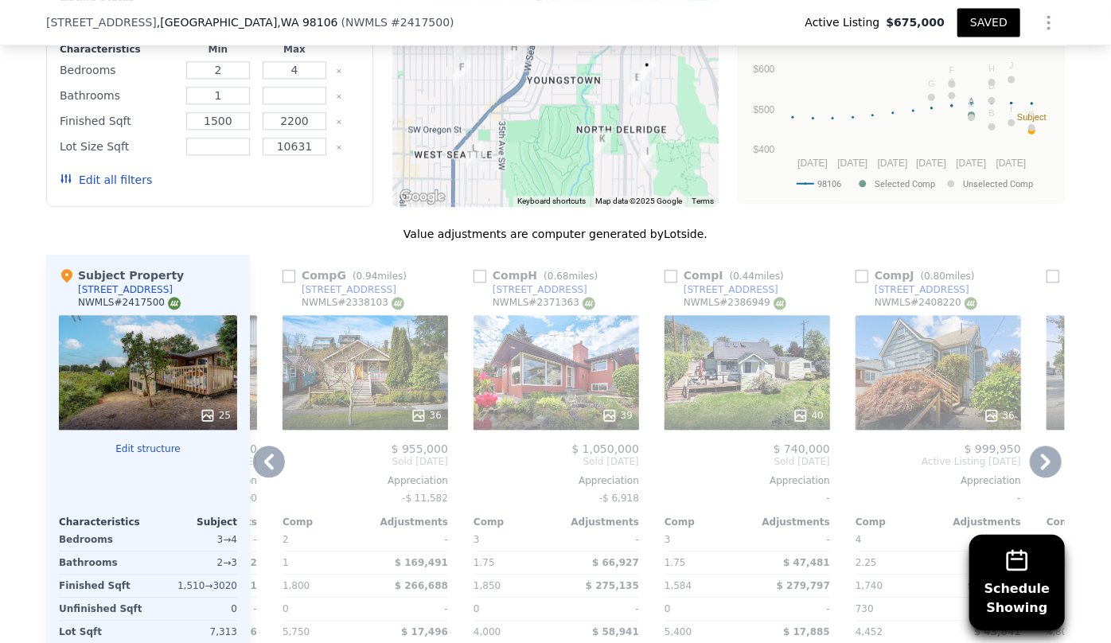
click at [259, 453] on icon at bounding box center [269, 462] width 32 height 32
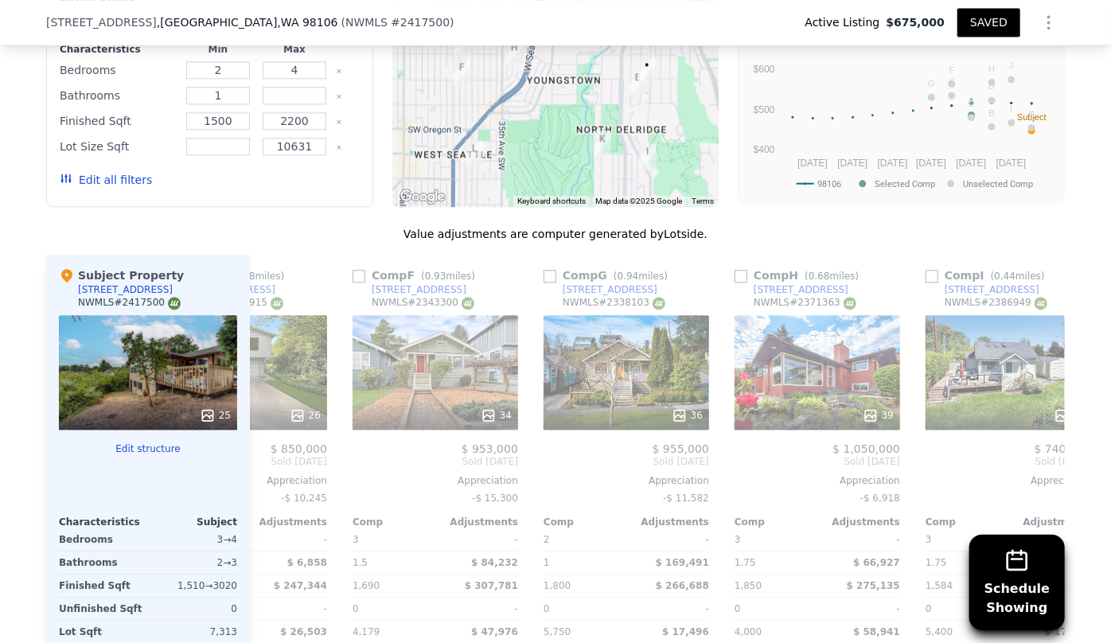
scroll to position [0, 750]
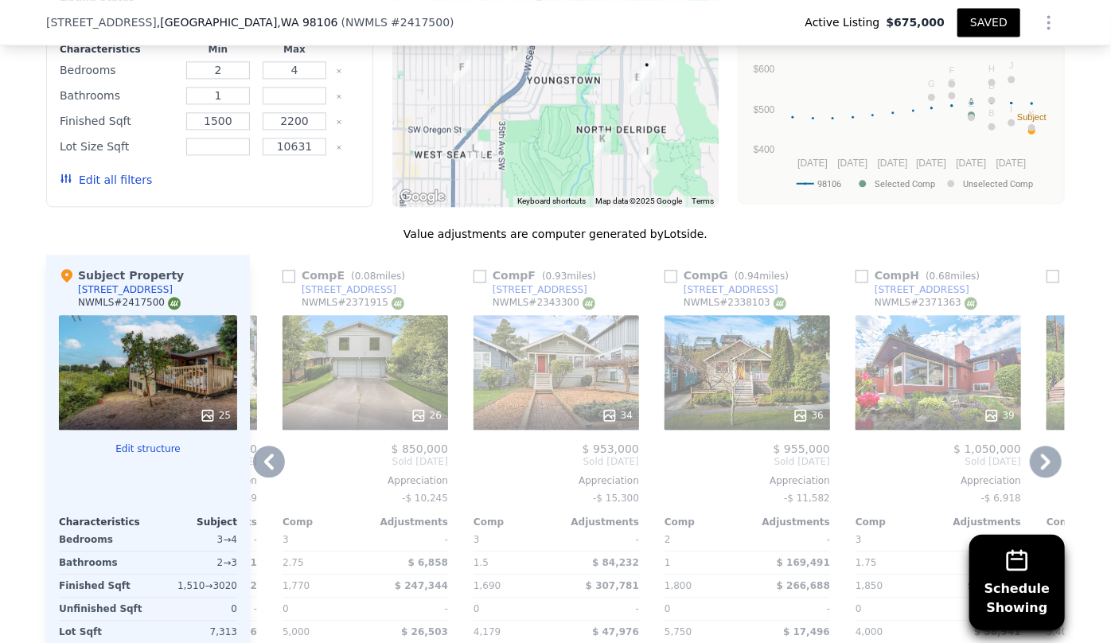
click at [259, 453] on icon at bounding box center [269, 462] width 32 height 32
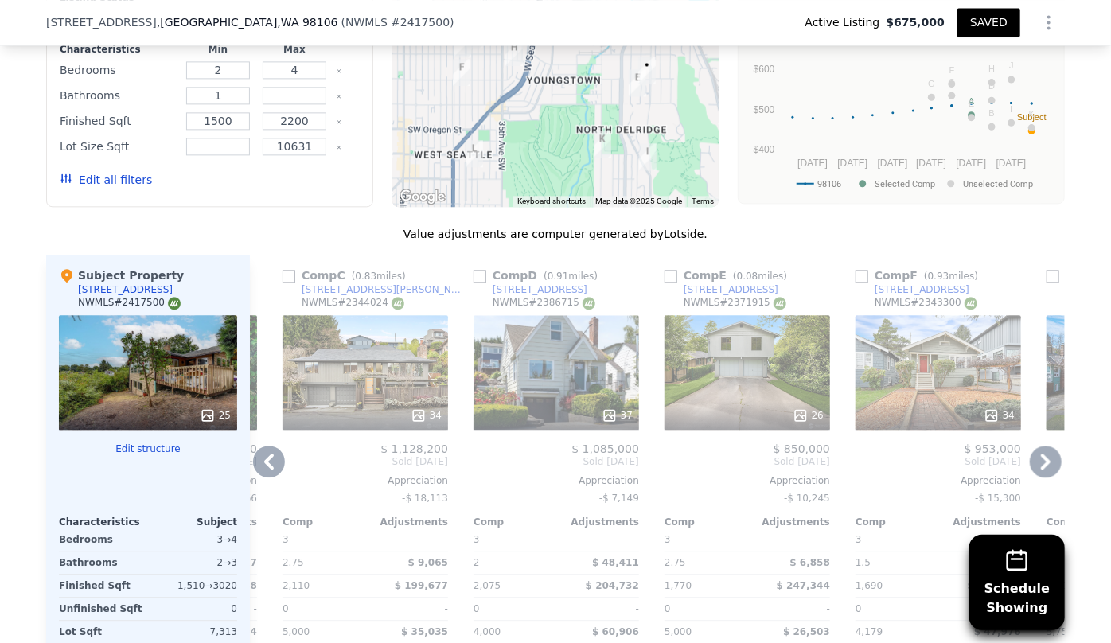
click at [259, 453] on icon at bounding box center [269, 462] width 32 height 32
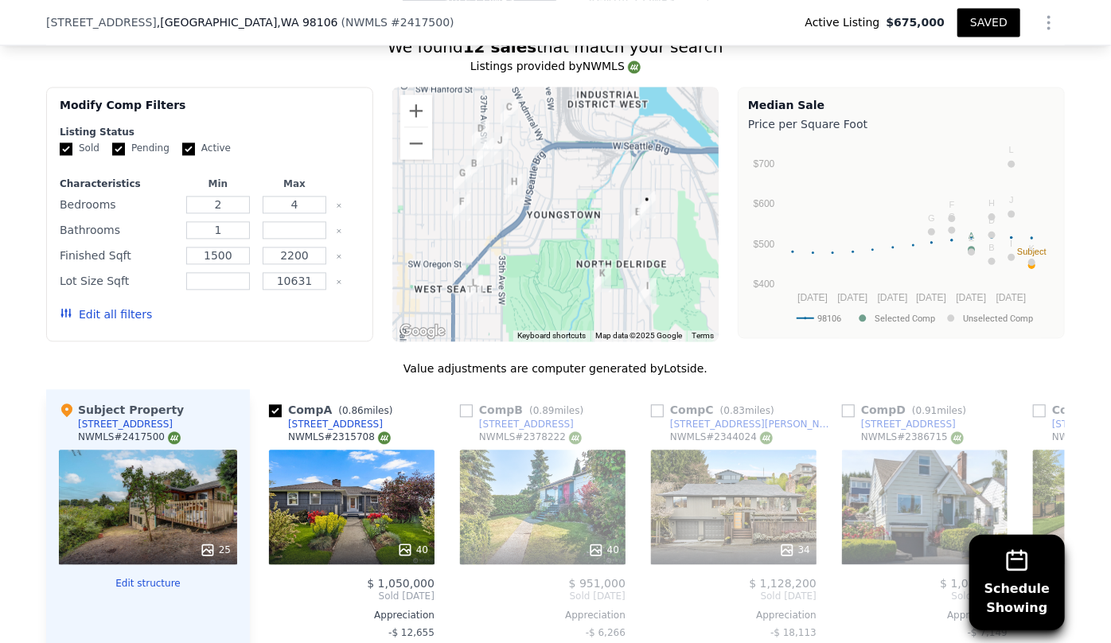
scroll to position [1657, 0]
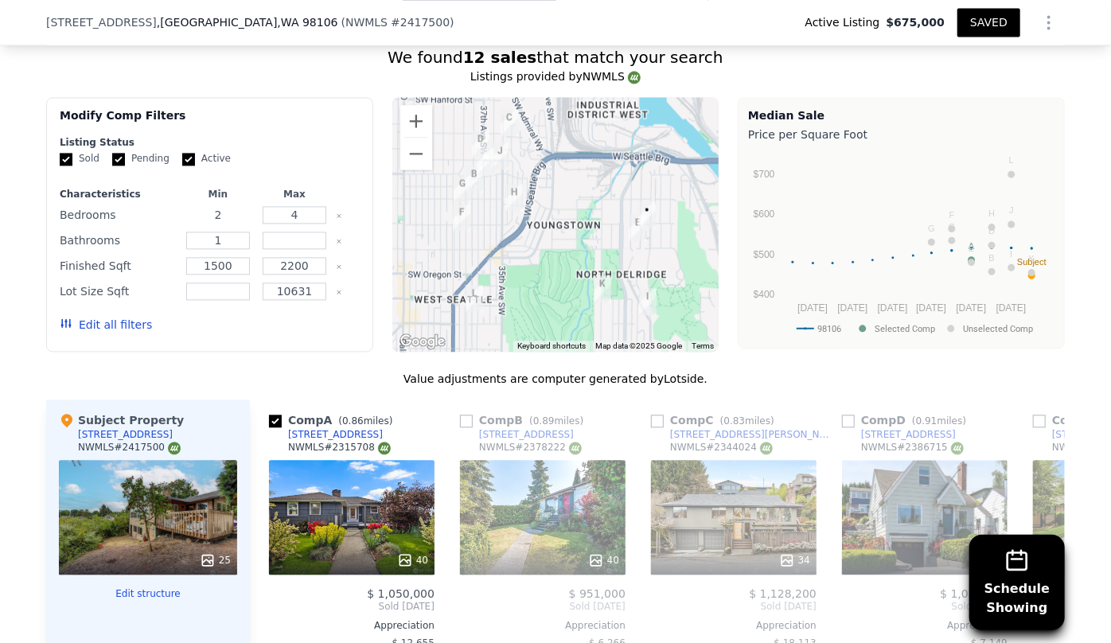
click at [223, 208] on input "2" at bounding box center [217, 215] width 63 height 18
type input "3"
click at [286, 329] on button "Update Search" at bounding box center [299, 325] width 120 height 22
checkbox input "false"
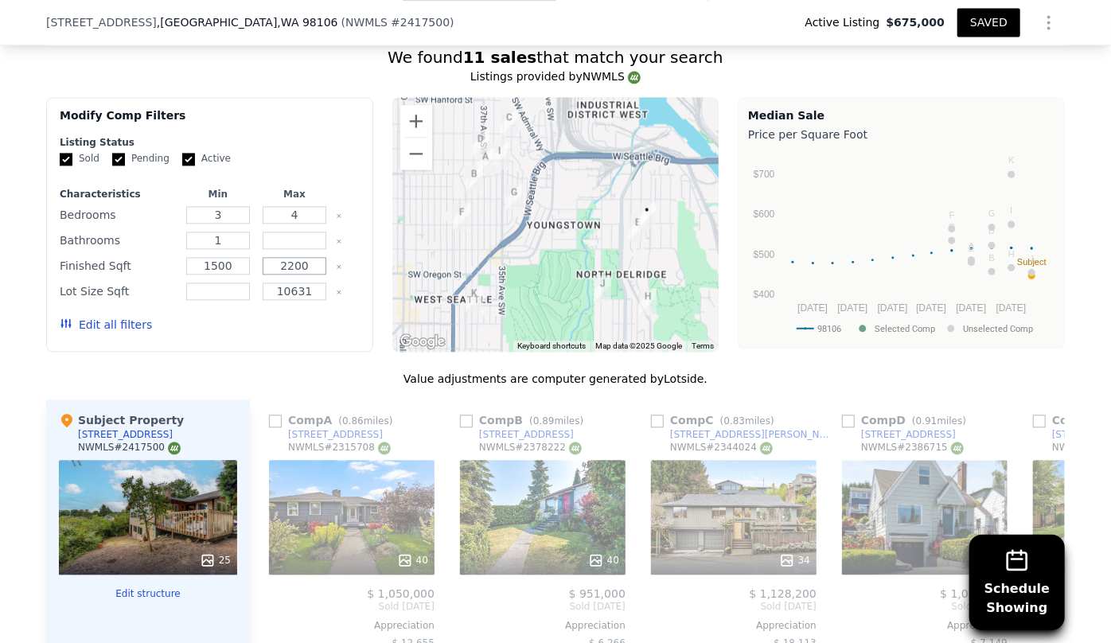
click at [314, 267] on input "2200" at bounding box center [294, 266] width 63 height 18
type input "2"
click at [233, 207] on input "3" at bounding box center [217, 215] width 63 height 18
type input "2"
click at [235, 265] on input "1500" at bounding box center [217, 266] width 63 height 18
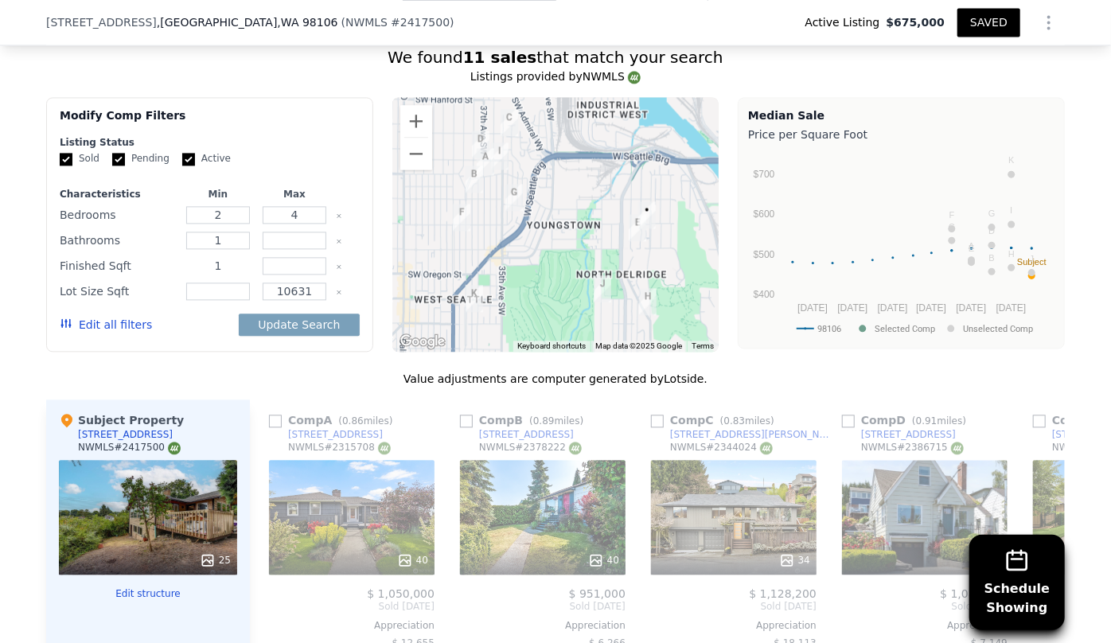
type input "1"
type input "2000"
click at [280, 271] on input "number" at bounding box center [294, 266] width 63 height 18
type input "3000"
click at [280, 321] on button "Update Search" at bounding box center [299, 325] width 120 height 22
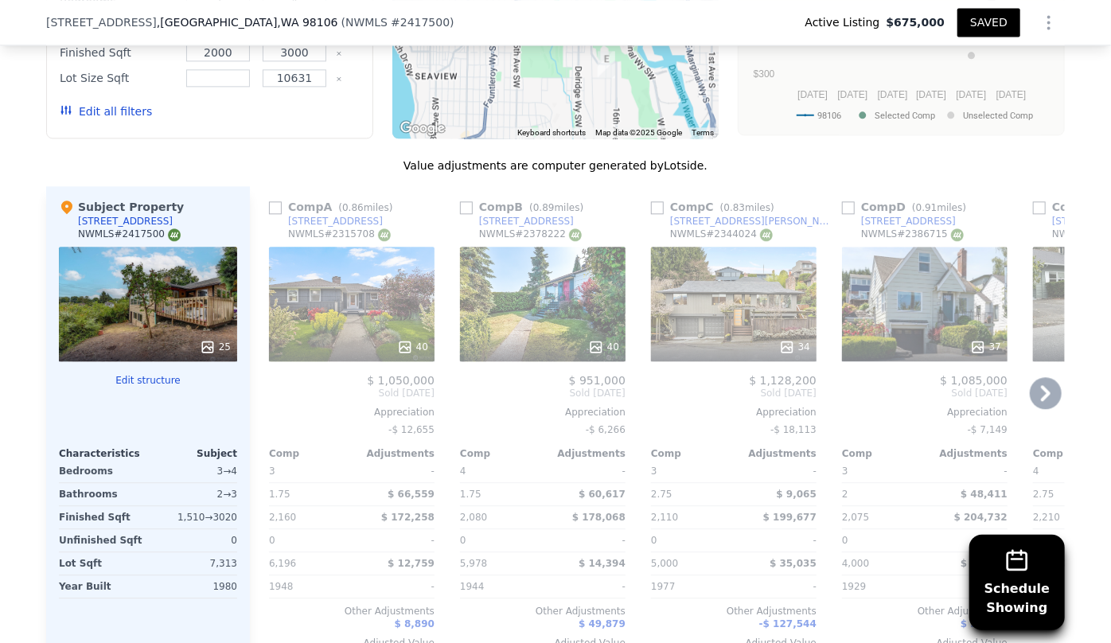
scroll to position [1875, 0]
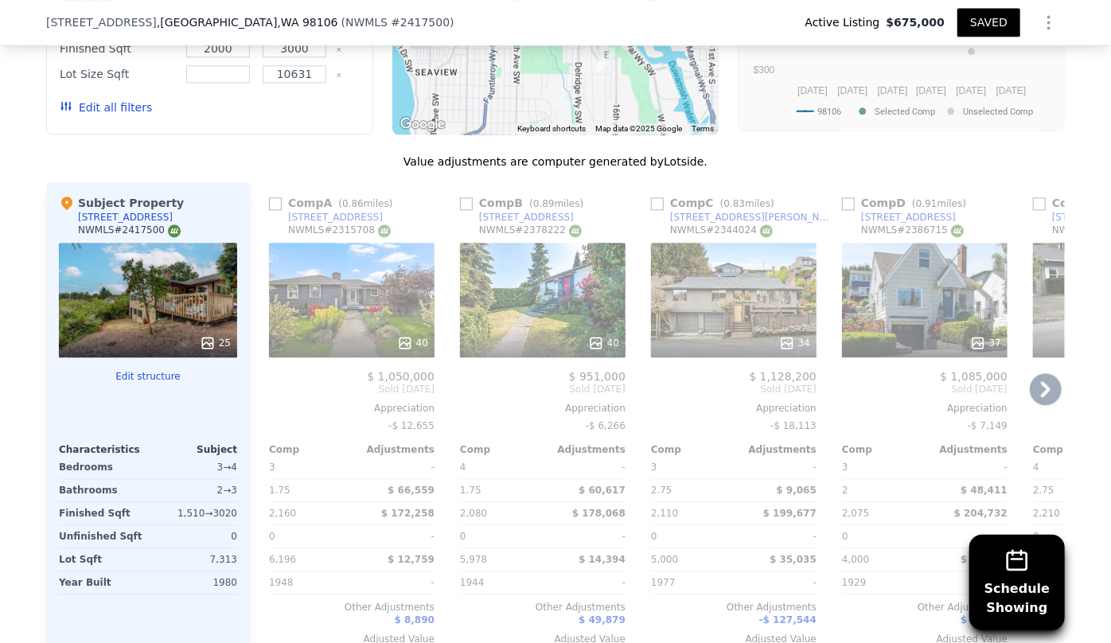
click at [1043, 386] on icon at bounding box center [1046, 389] width 10 height 16
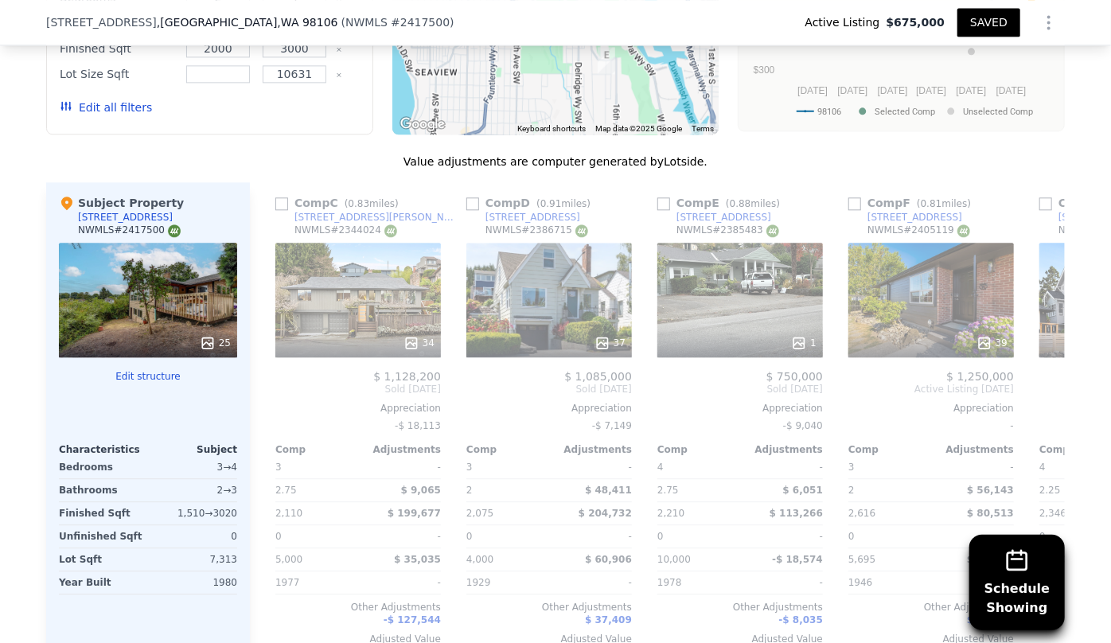
scroll to position [0, 382]
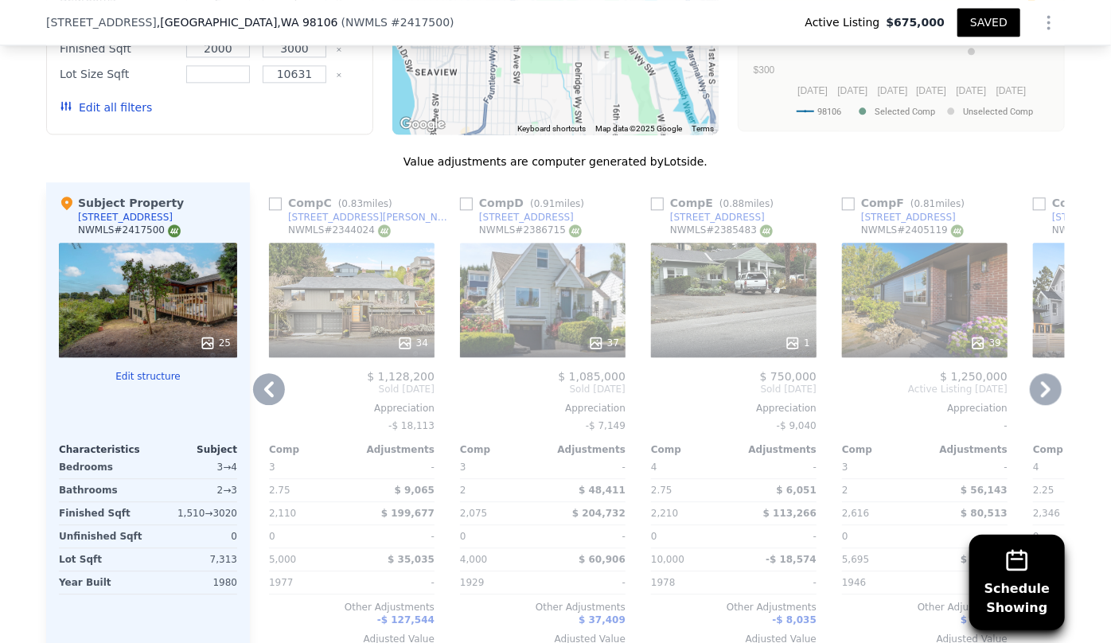
click at [1043, 386] on icon at bounding box center [1046, 389] width 10 height 16
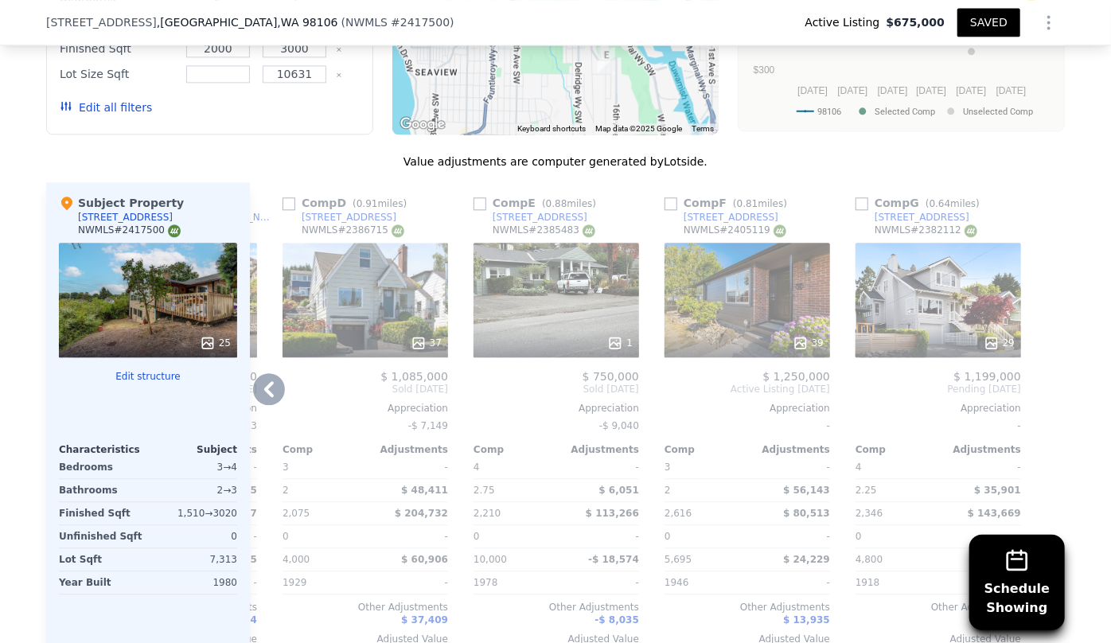
scroll to position [1730, 0]
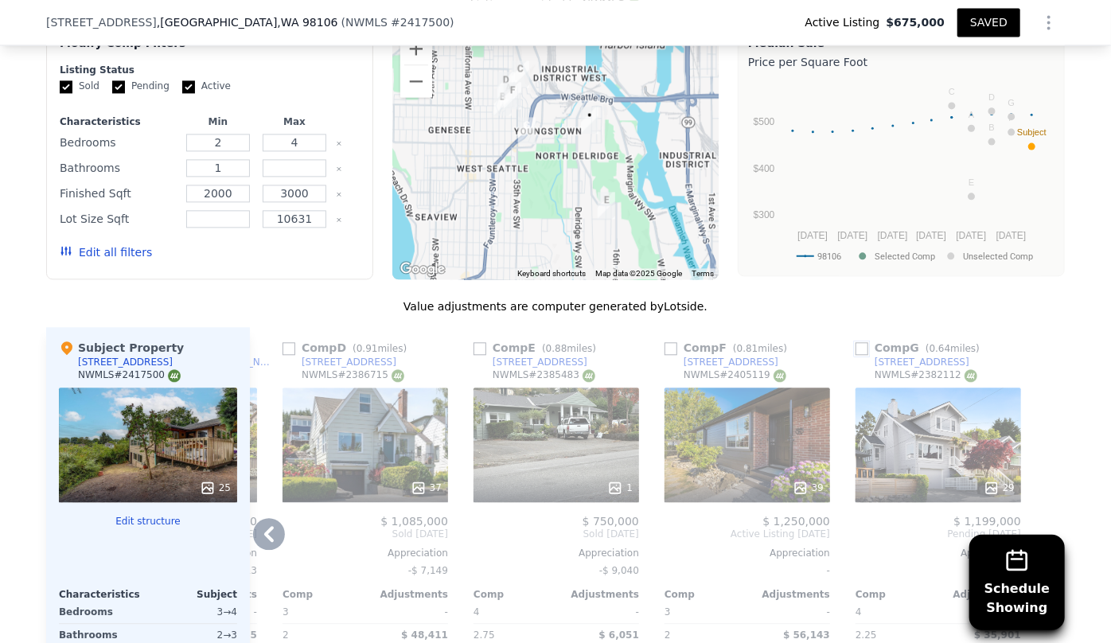
click at [859, 349] on input "checkbox" at bounding box center [861, 348] width 13 height 13
checkbox input "true"
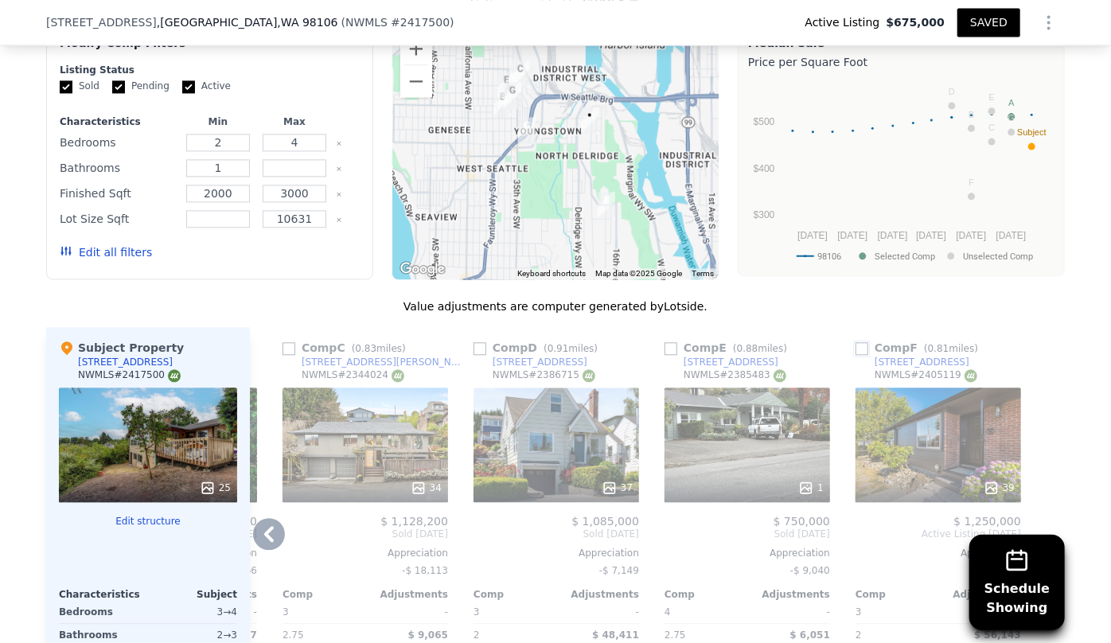
click at [857, 345] on input "checkbox" at bounding box center [861, 348] width 13 height 13
checkbox input "true"
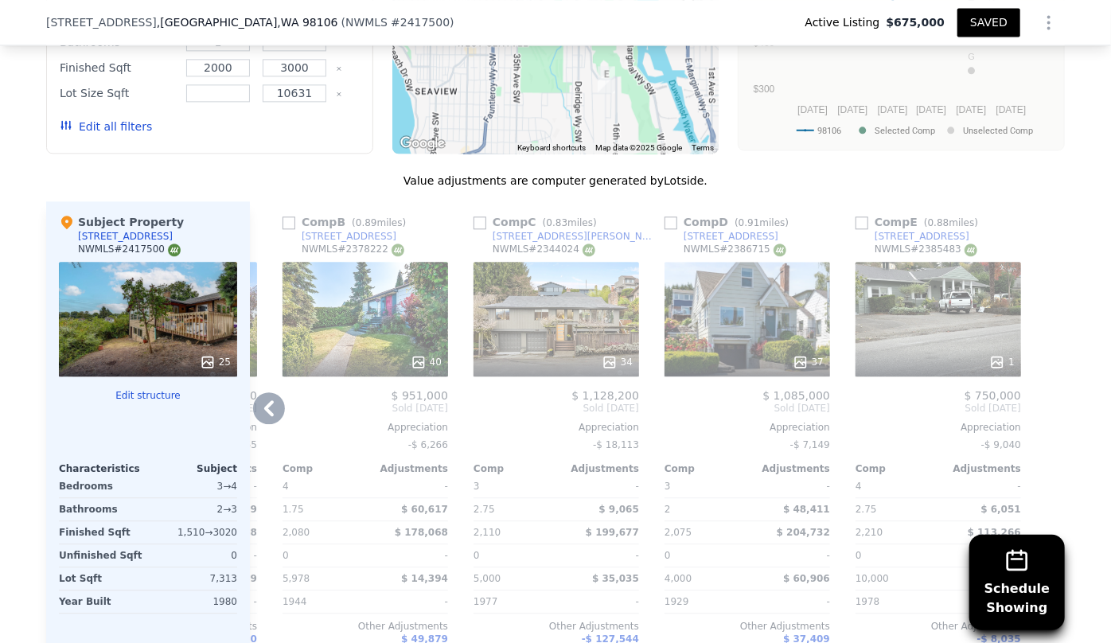
scroll to position [1875, 0]
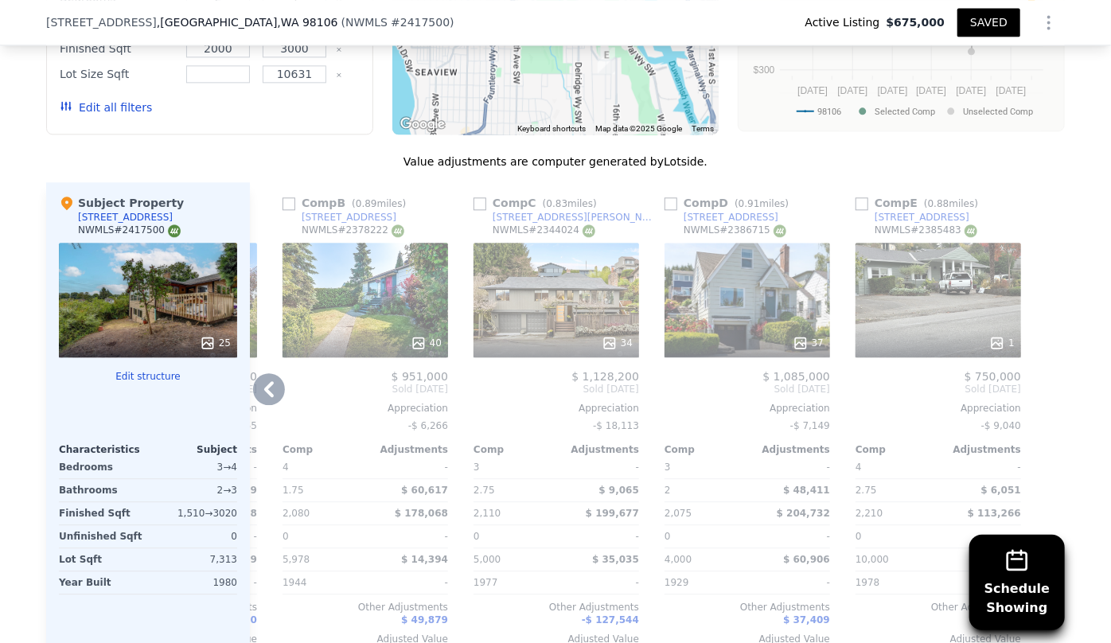
click at [261, 379] on icon at bounding box center [269, 389] width 32 height 32
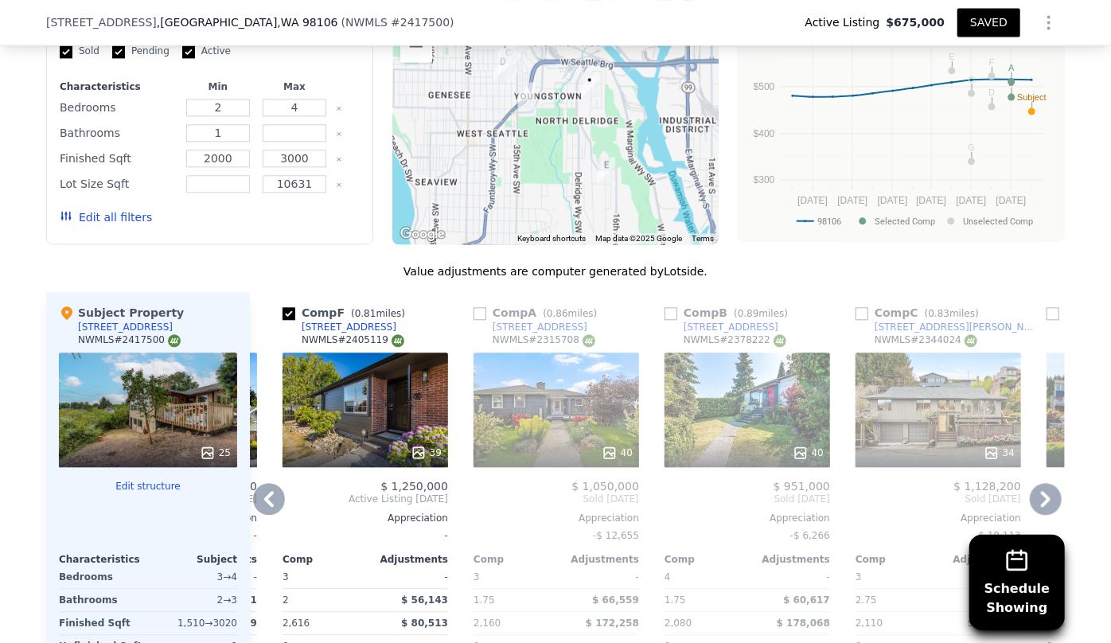
scroll to position [1730, 0]
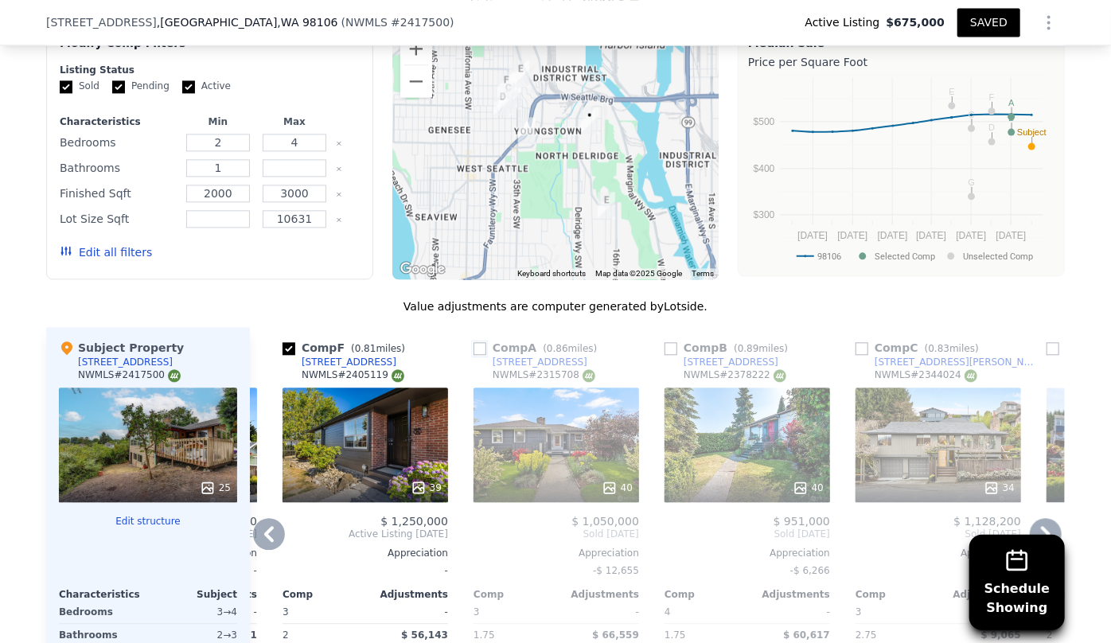
click at [477, 346] on input "checkbox" at bounding box center [479, 348] width 13 height 13
checkbox input "true"
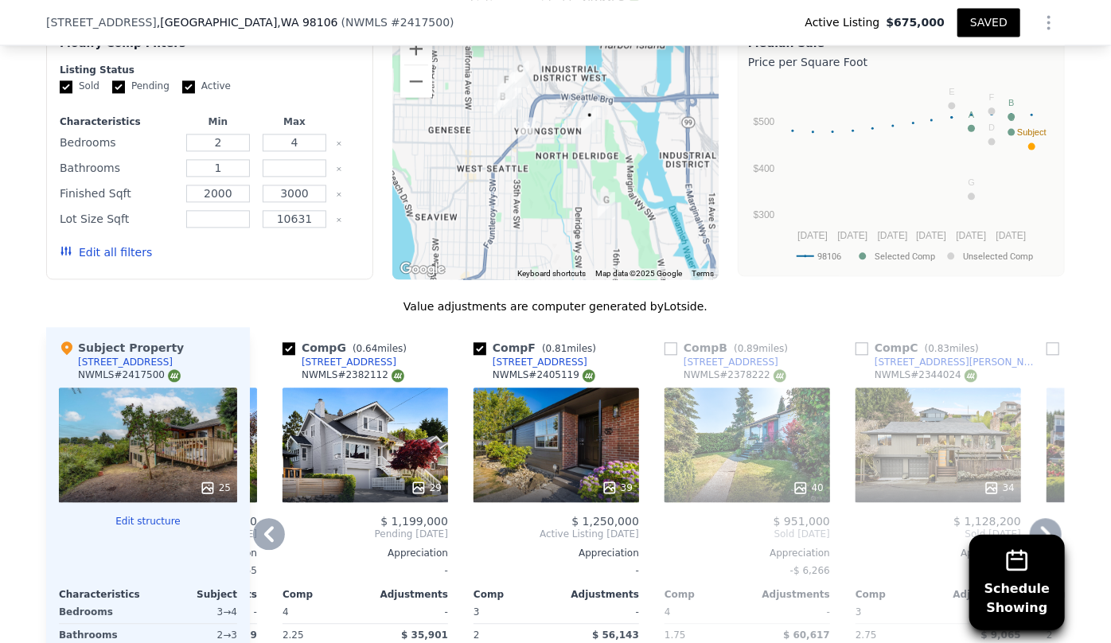
click at [258, 531] on icon at bounding box center [269, 534] width 32 height 32
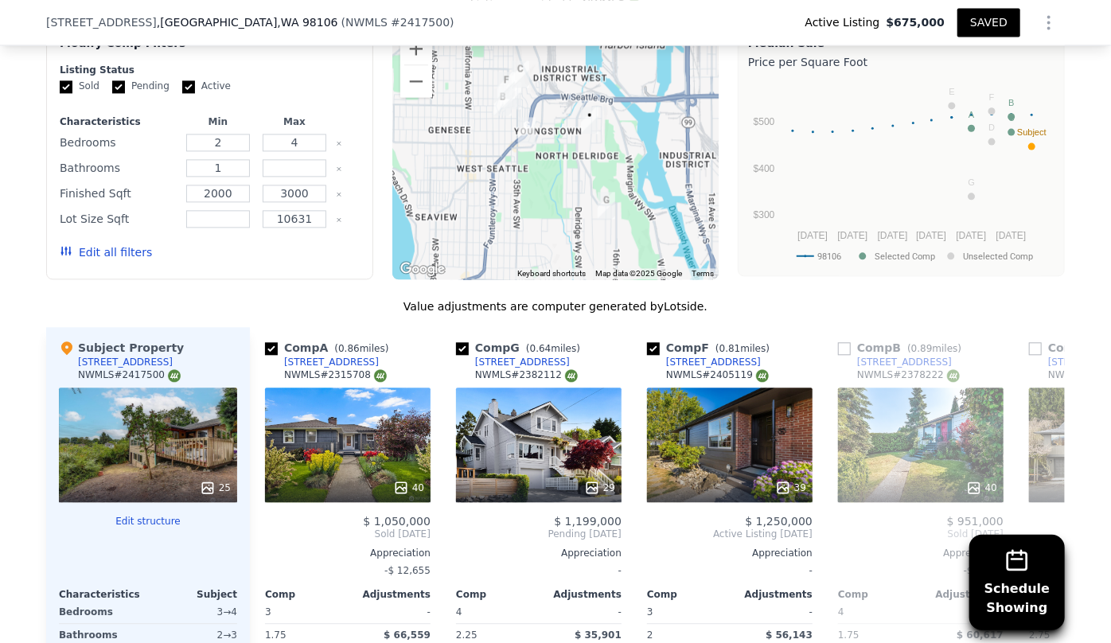
scroll to position [0, 0]
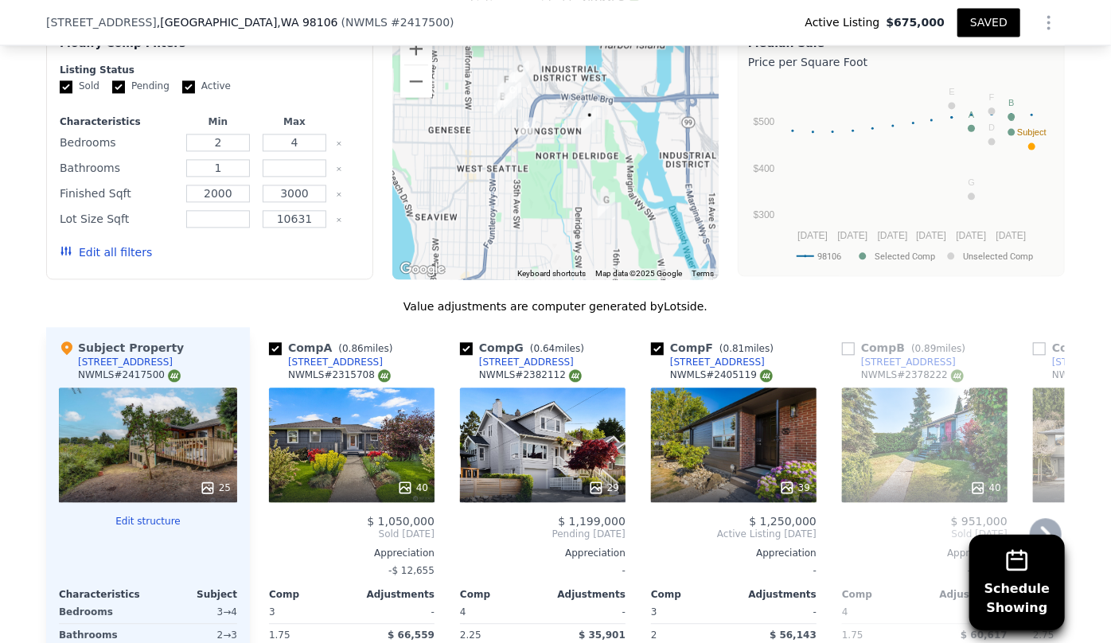
click at [1035, 520] on icon at bounding box center [1046, 534] width 32 height 32
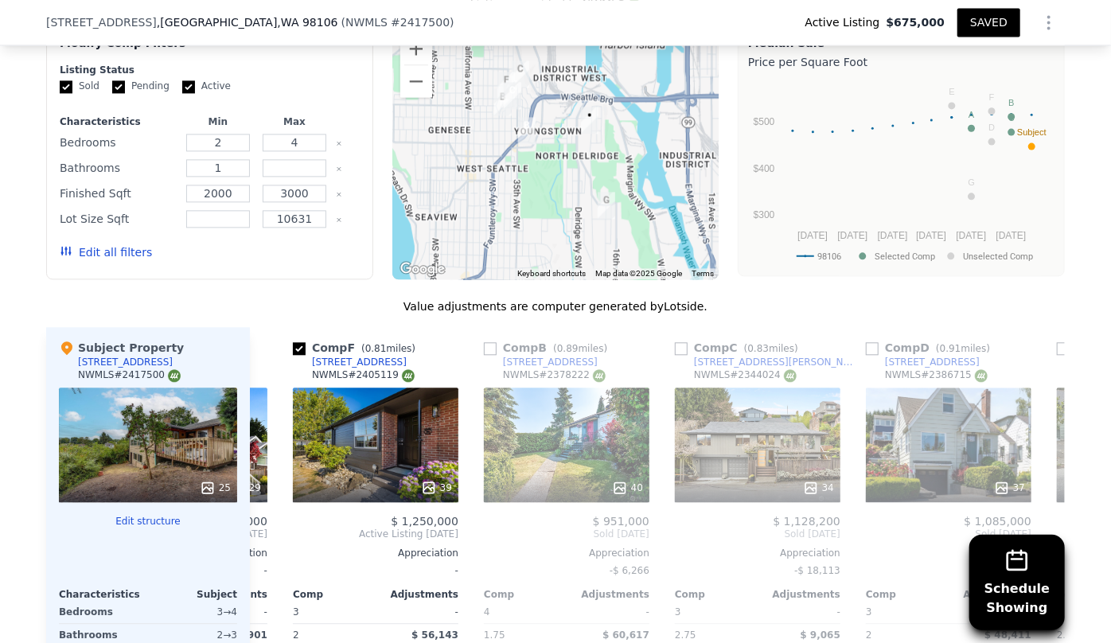
scroll to position [0, 382]
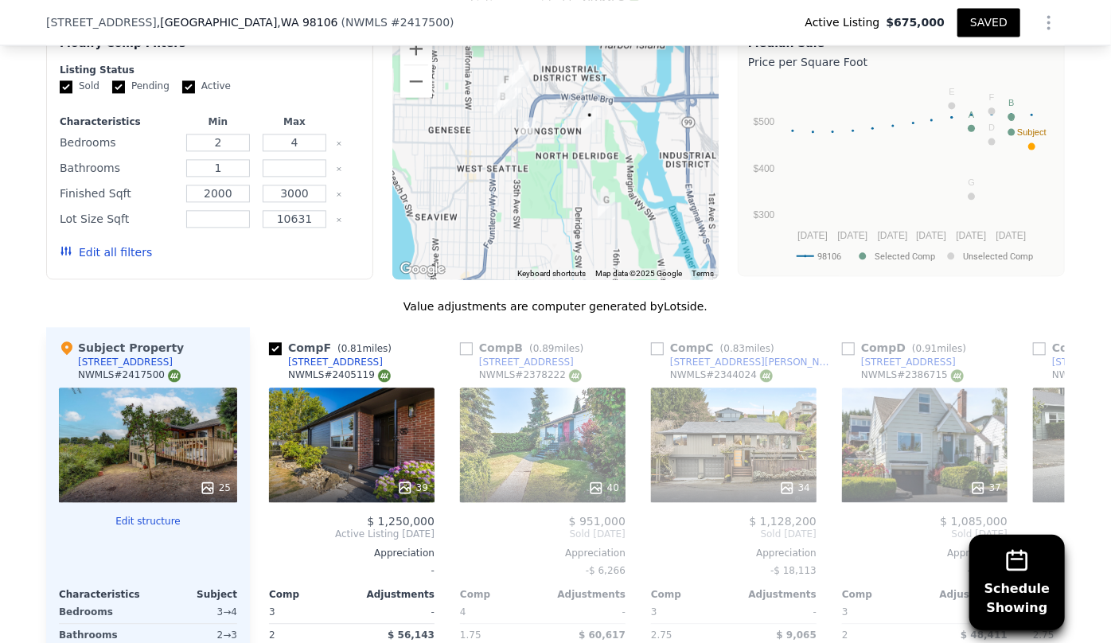
click at [1035, 520] on div "Comp A ( 0.86 miles) [STREET_ADDRESS] 40 $ 1,050,000 Sold [DATE] Appreciation -…" at bounding box center [657, 571] width 815 height 489
click at [1035, 520] on icon at bounding box center [1046, 534] width 32 height 32
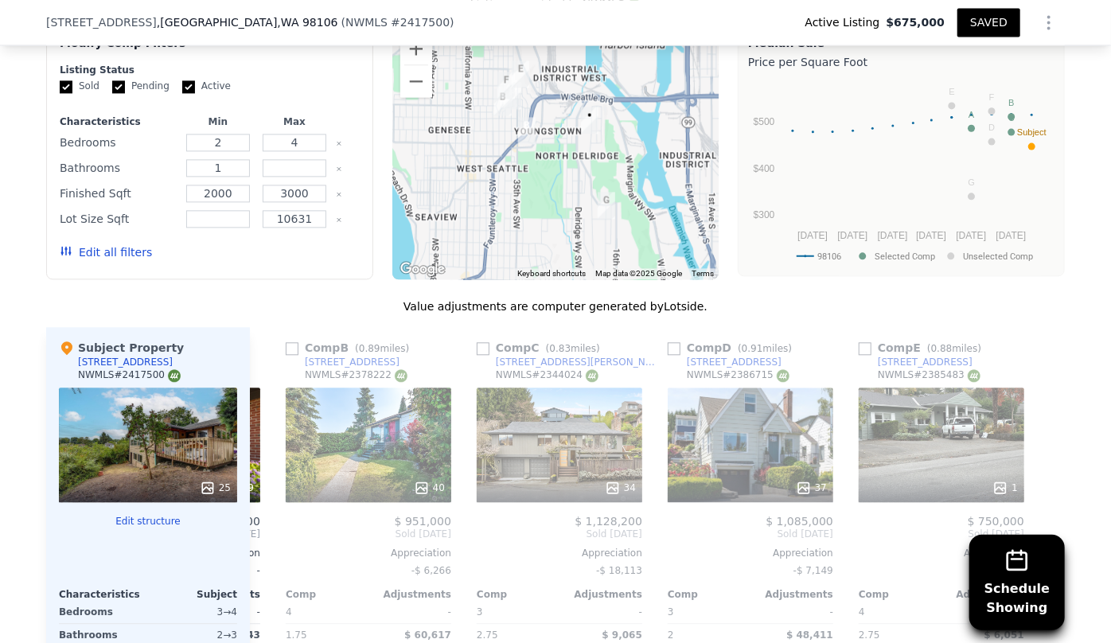
scroll to position [0, 559]
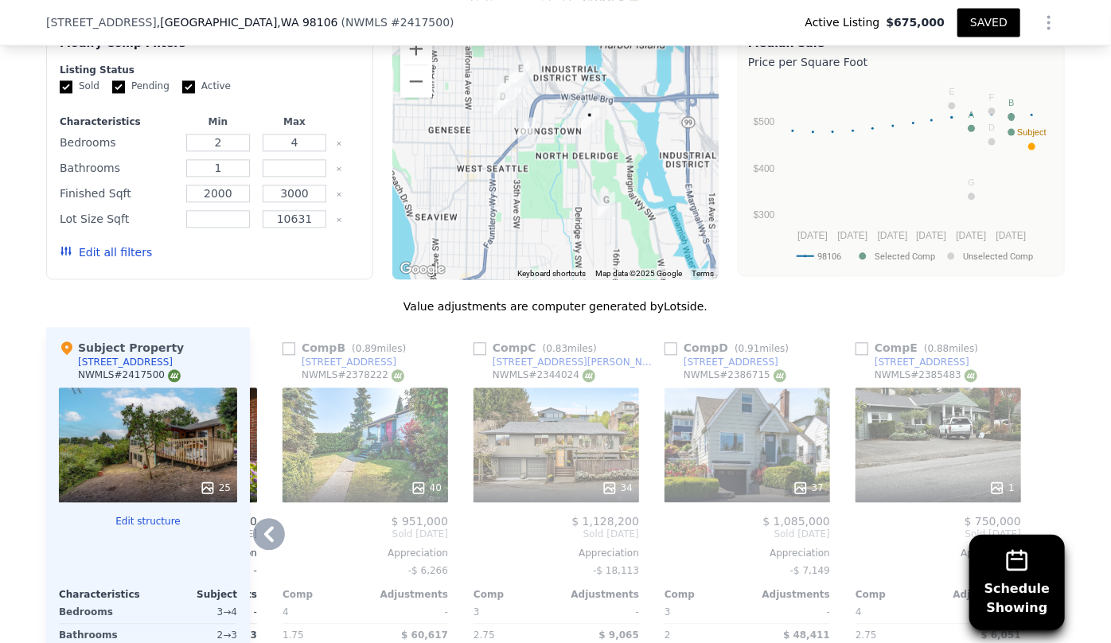
click at [267, 518] on icon at bounding box center [269, 534] width 32 height 32
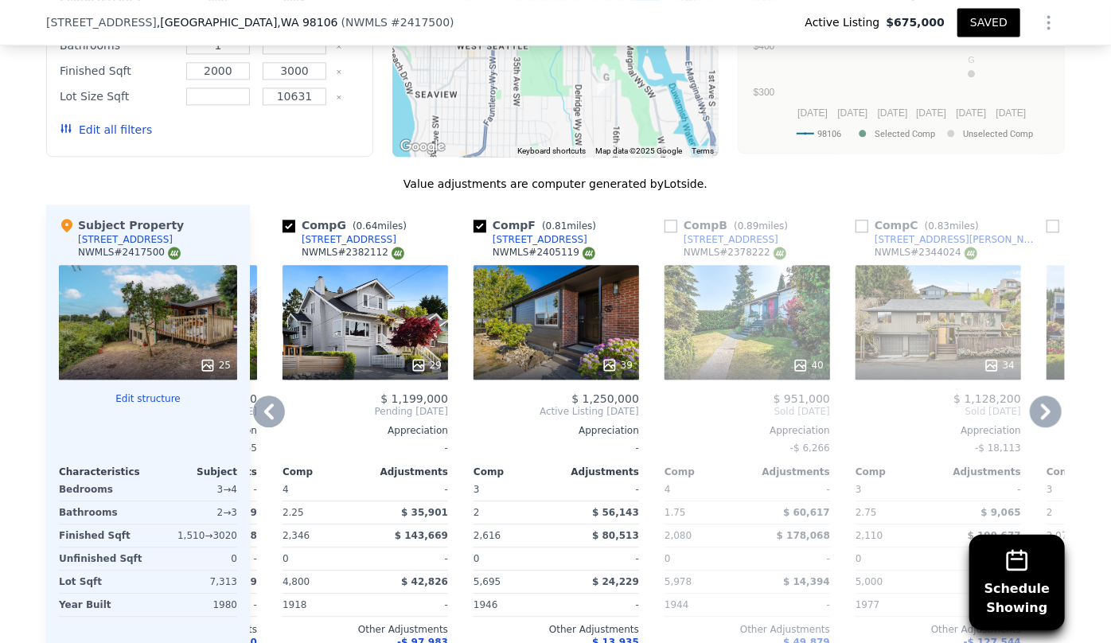
scroll to position [1875, 0]
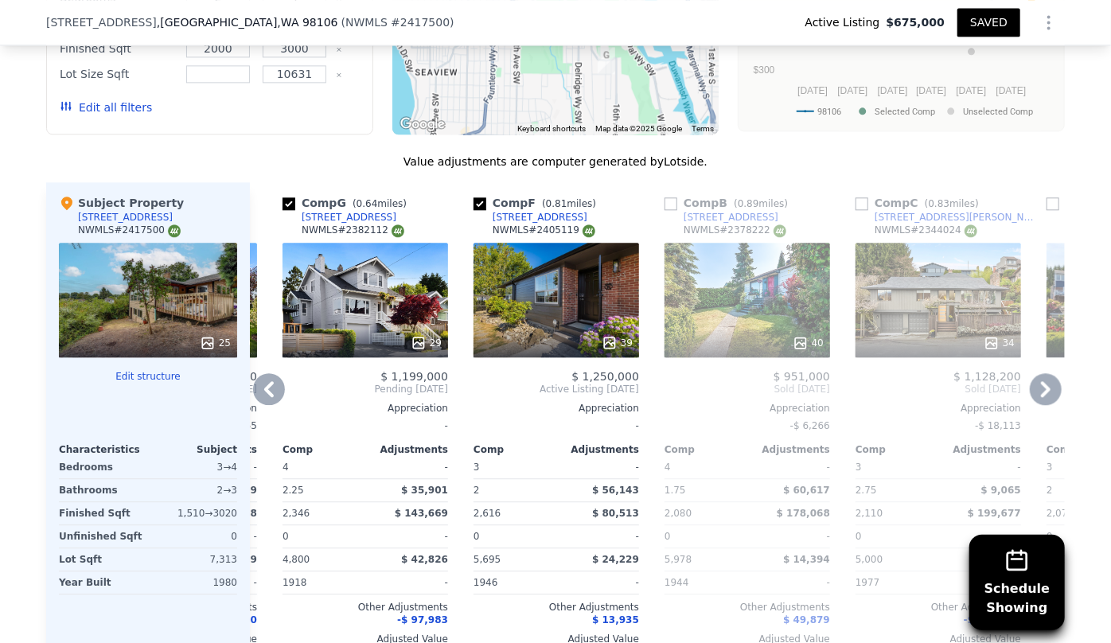
click at [264, 386] on icon at bounding box center [269, 389] width 32 height 32
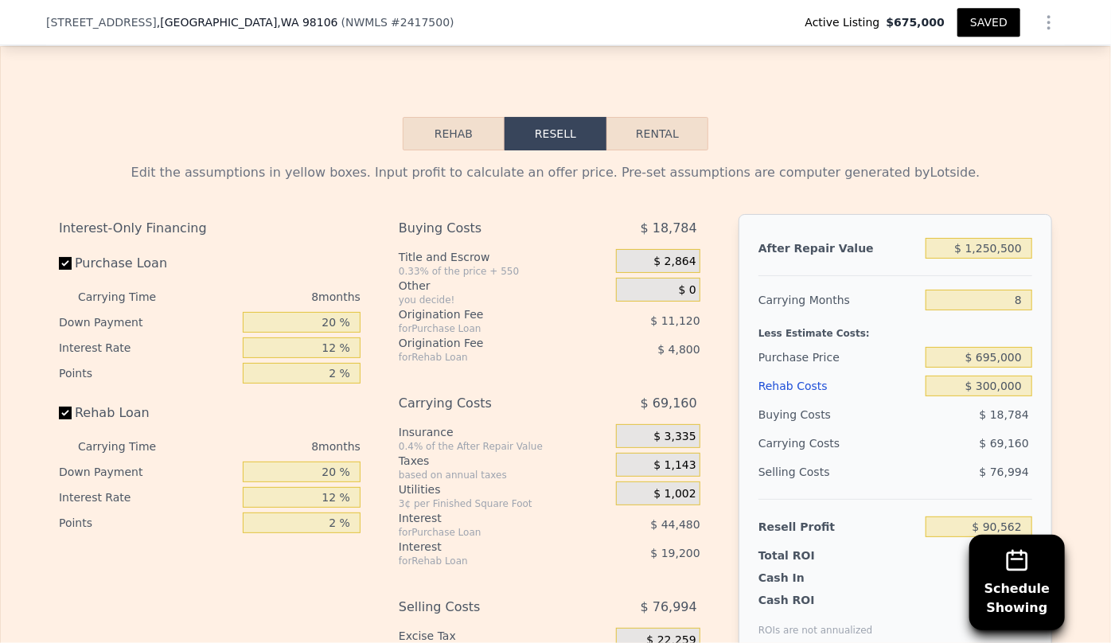
scroll to position [2670, 0]
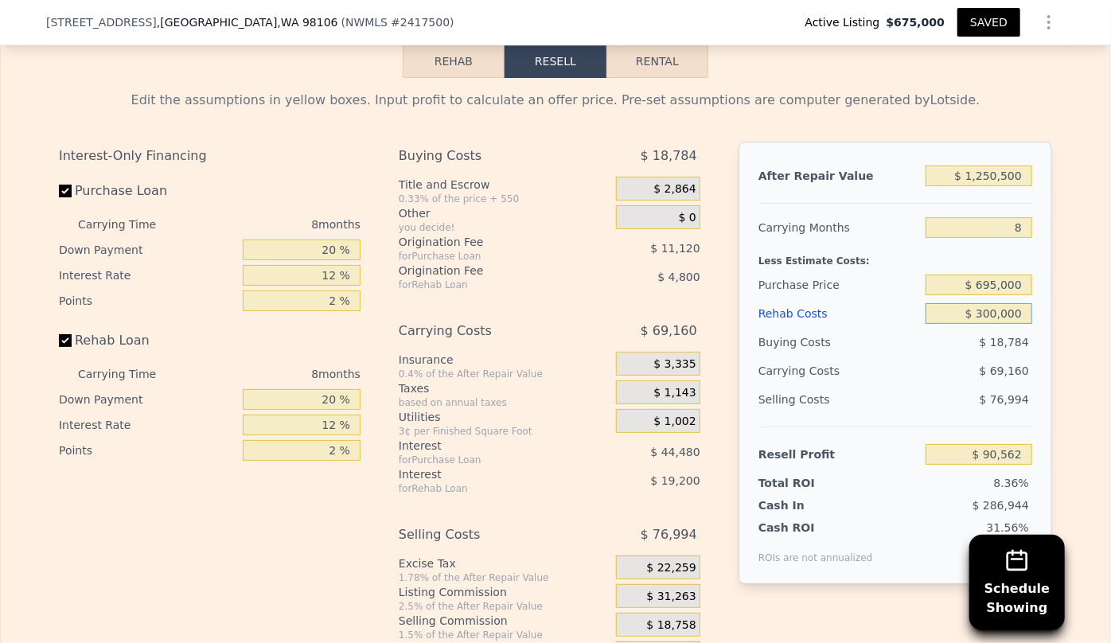
click at [991, 324] on input "$ 300,000" at bounding box center [978, 313] width 107 height 21
type input "$ 30,000"
type input "$ 382,162"
type input "$ 350,000"
type input "$ 36,562"
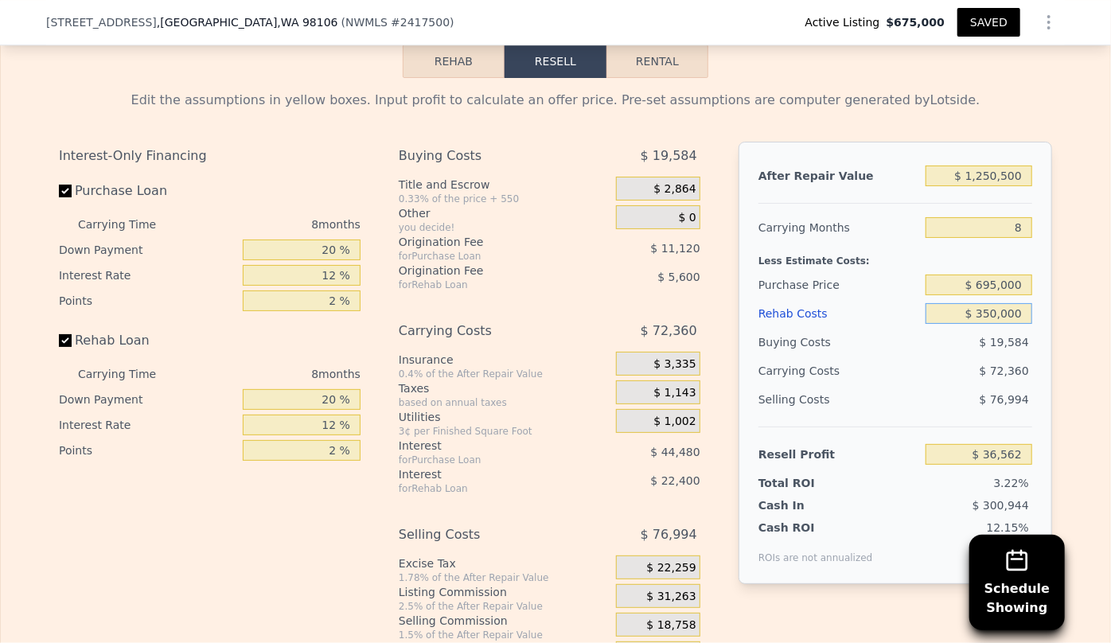
type input "$ 350,000"
click at [995, 293] on input "$ 695,000" at bounding box center [978, 285] width 107 height 21
type input "$ 715,000"
click at [979, 391] on div "$ 76,994" at bounding box center [978, 399] width 107 height 29
type input "$ 14,895"
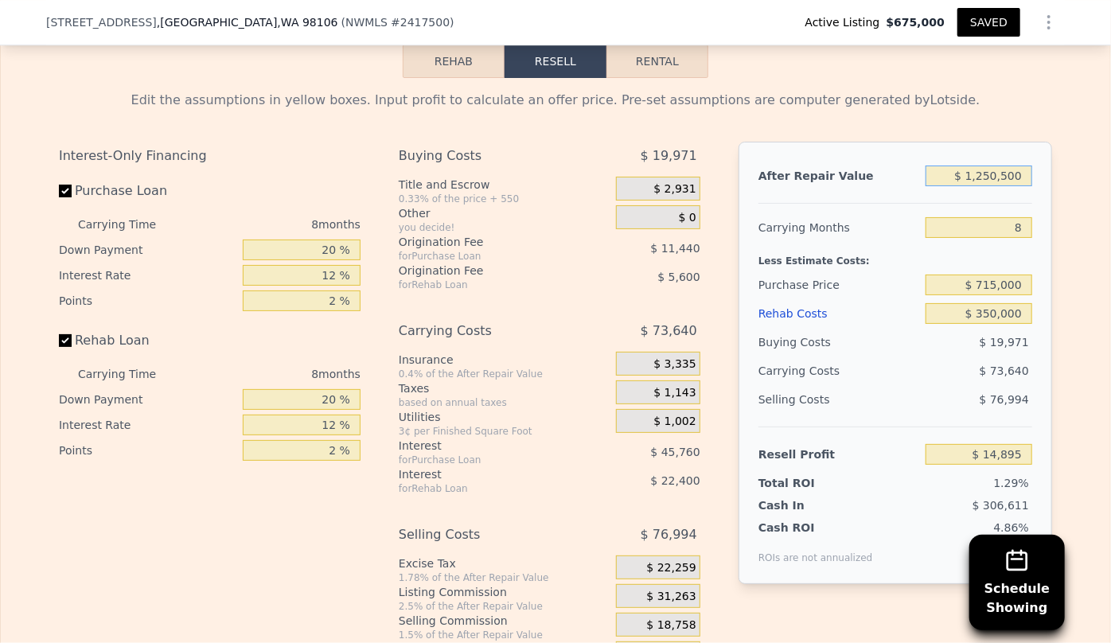
click at [990, 180] on input "$ 1,250,500" at bounding box center [978, 176] width 107 height 21
type input "$ 120,500"
type input "-$ 1,043,014"
type input "$ 10,500"
type input "-$ 1,145,997"
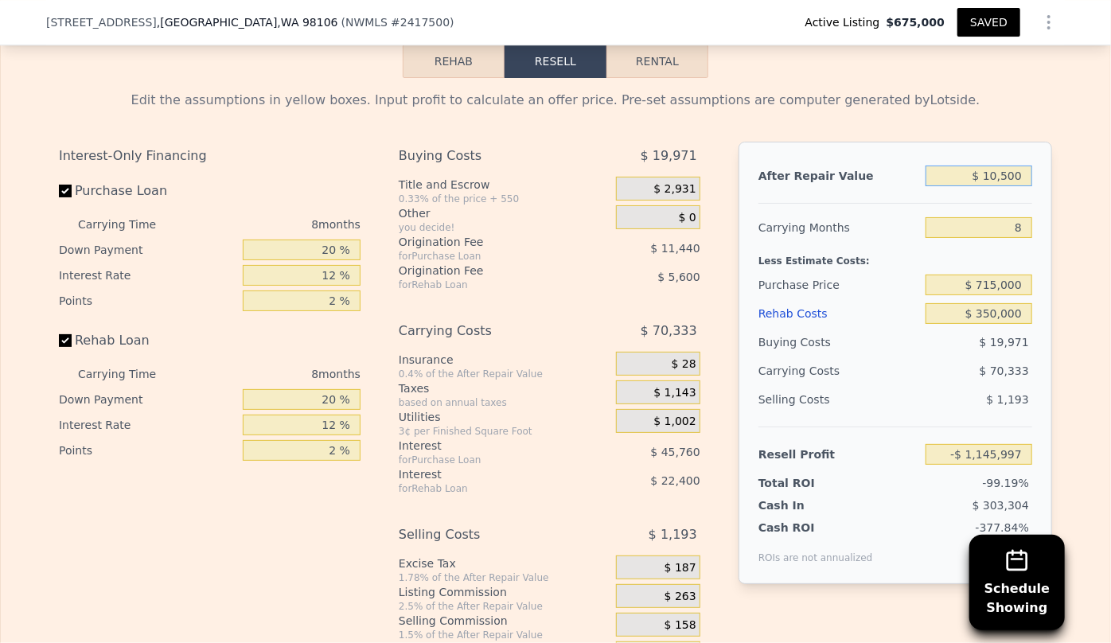
type input "$ 130,500"
type input "-$ 1,033,653"
type input "$ 1,300,500"
type input "$ 61,705"
click at [988, 236] on input "8" at bounding box center [978, 227] width 107 height 21
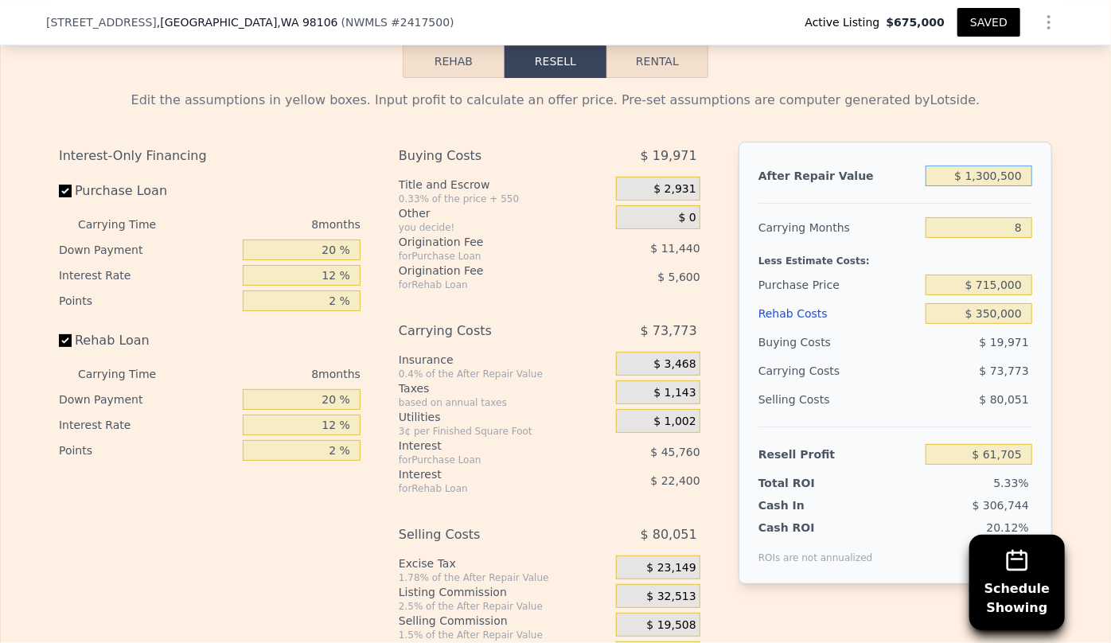
click at [1004, 185] on input "$ 1,300,500" at bounding box center [978, 176] width 107 height 21
type input "$ 130,000"
type input "-$ 1,034,120"
type input "$ 1,300,000"
type input "$ 61,238"
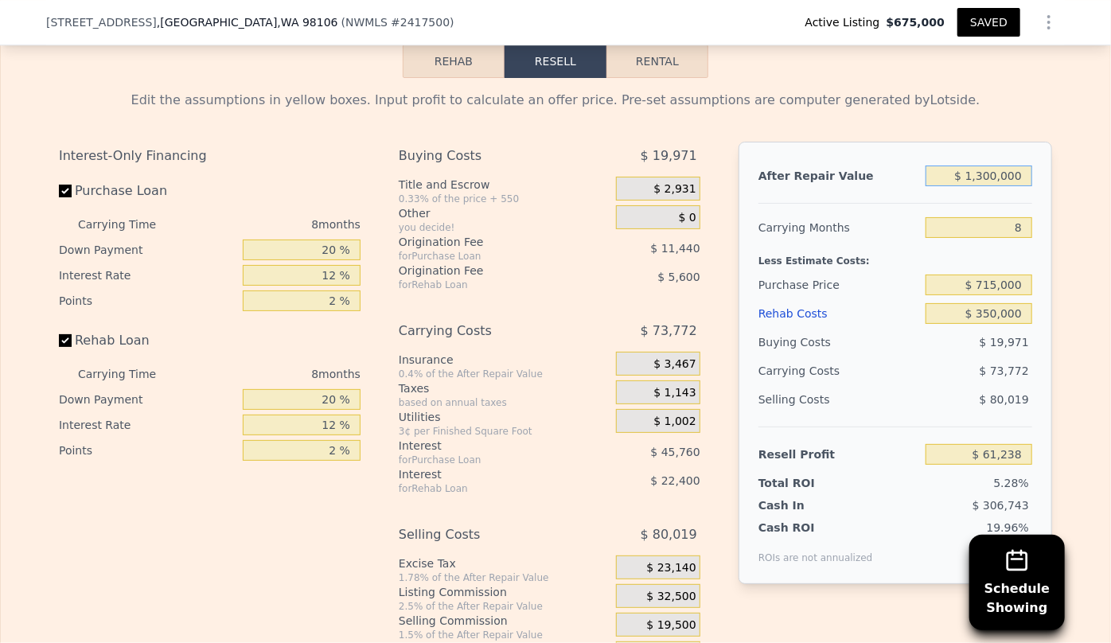
type input "$ 1,300,000"
click at [1035, 240] on div "After Repair Value $ 1,300,000 Carrying Months 8 Less Estimate Costs: Purchase …" at bounding box center [895, 363] width 314 height 442
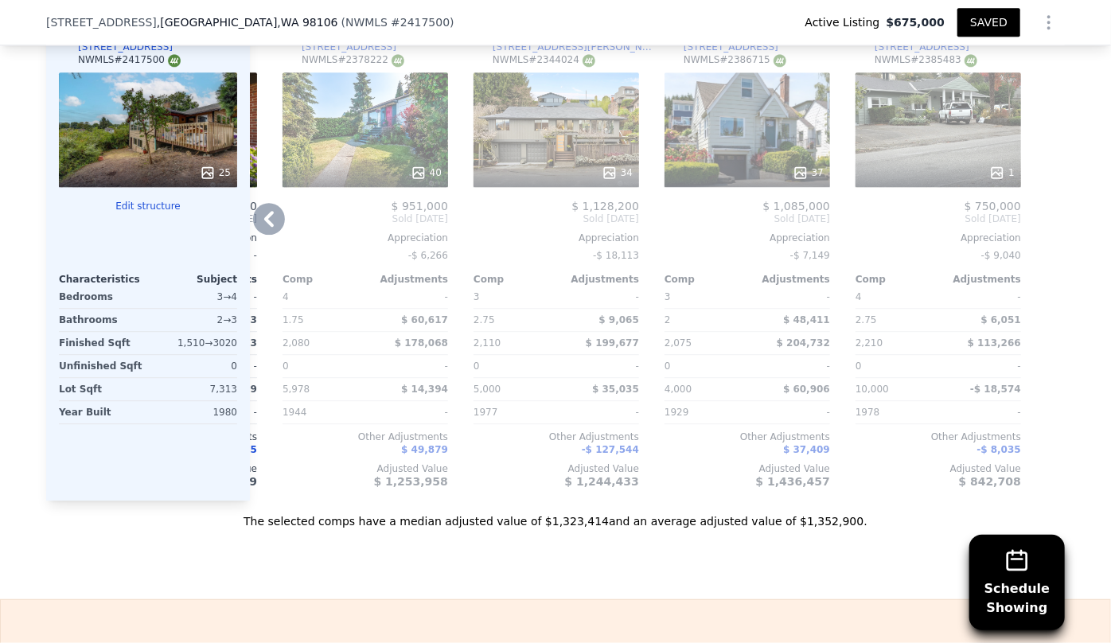
scroll to position [2019, 0]
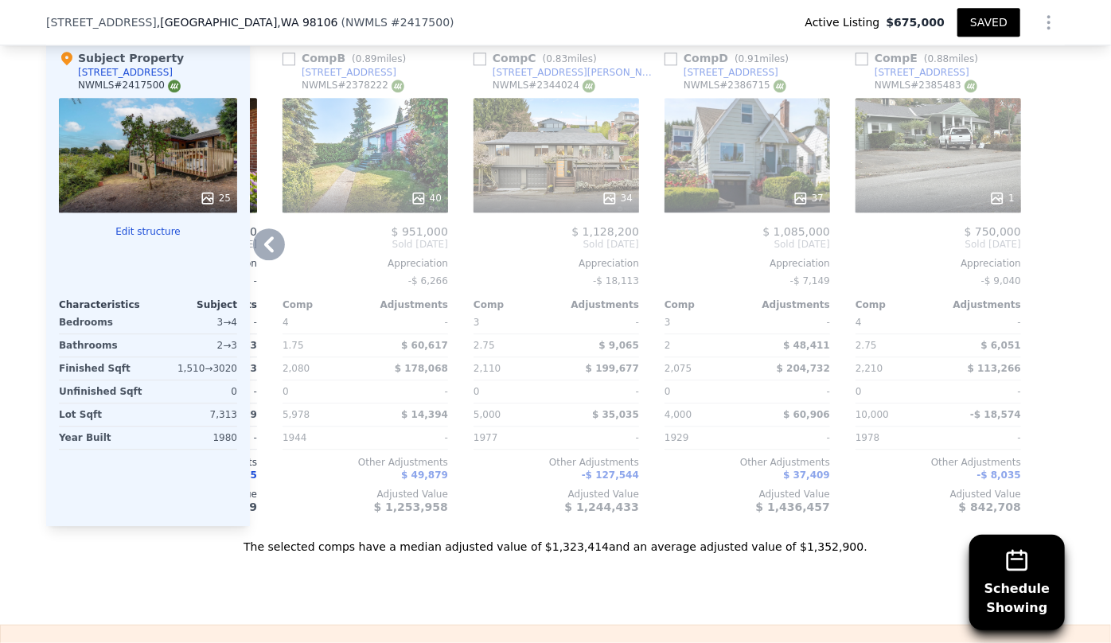
click at [776, 154] on div "37" at bounding box center [747, 155] width 166 height 115
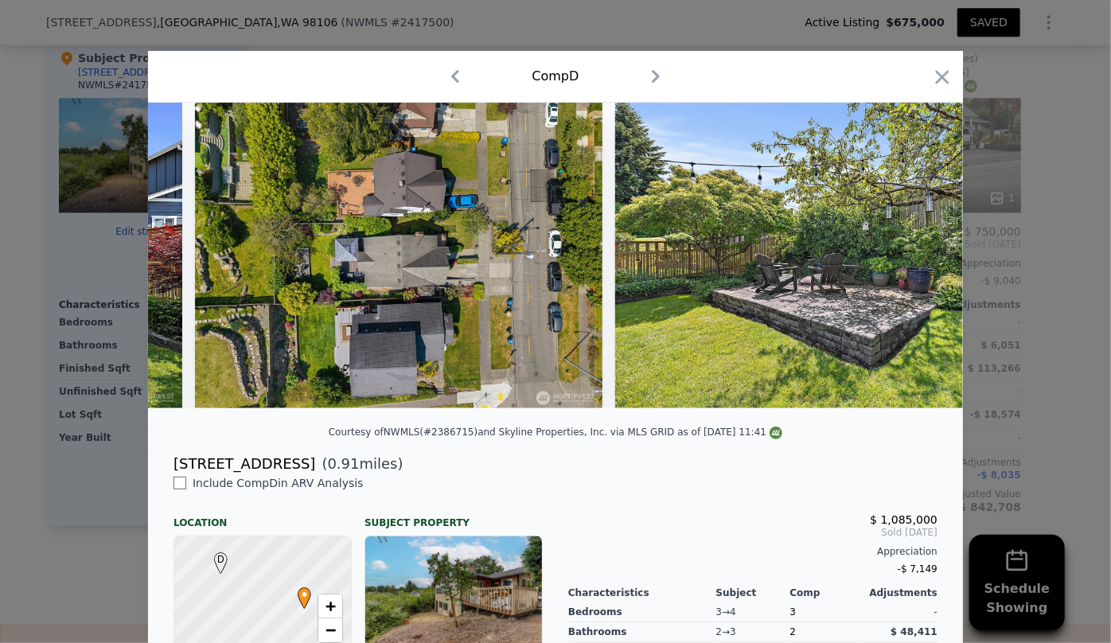
scroll to position [0, 16281]
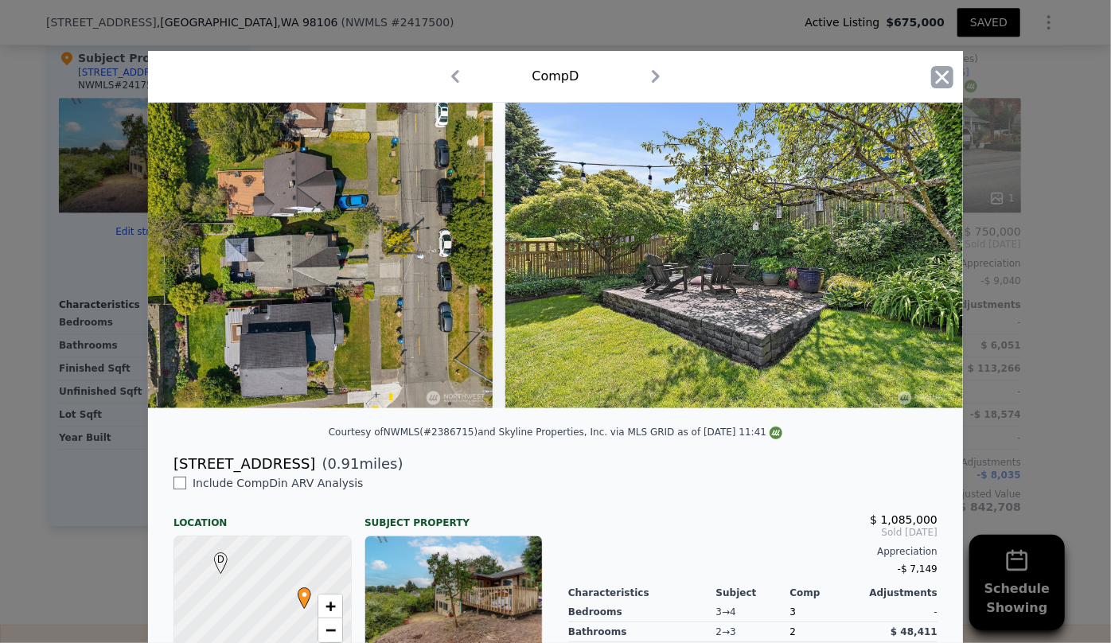
click at [947, 84] on icon "button" at bounding box center [942, 77] width 22 height 22
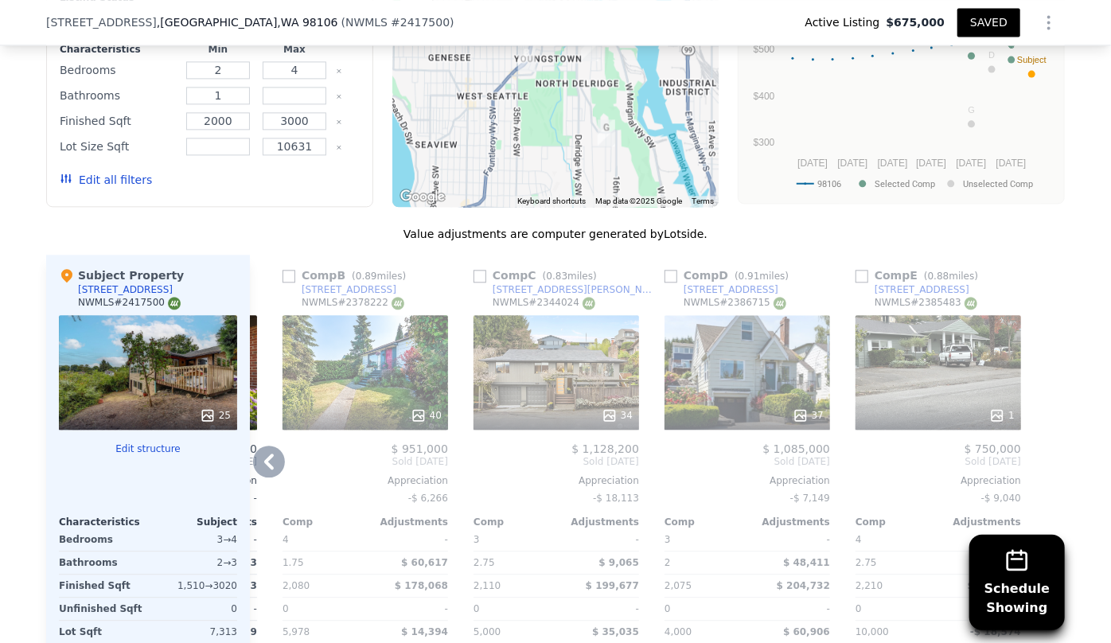
scroll to position [1730, 0]
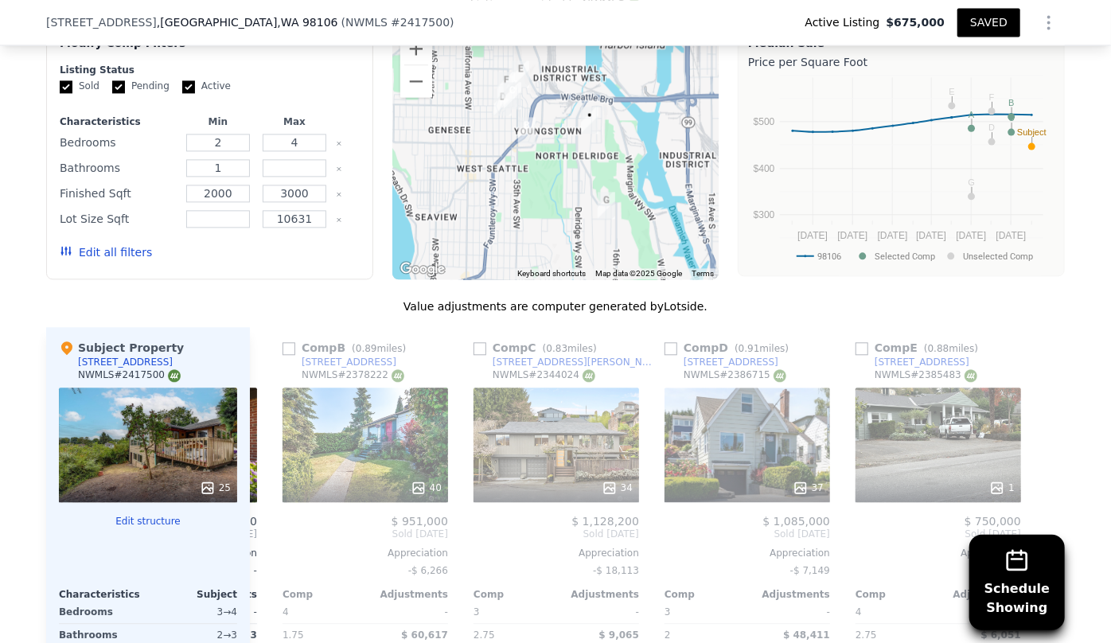
click at [130, 246] on button "Edit all filters" at bounding box center [106, 252] width 92 height 16
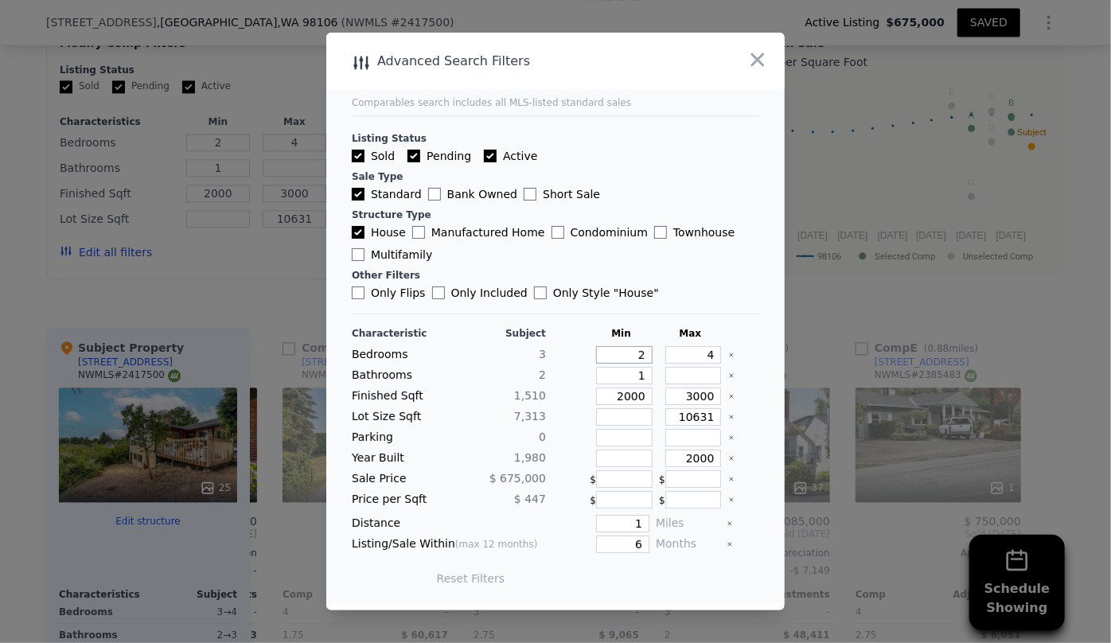
click at [643, 349] on input "2" at bounding box center [624, 355] width 56 height 18
type input "3"
click at [638, 528] on input "1" at bounding box center [622, 524] width 53 height 18
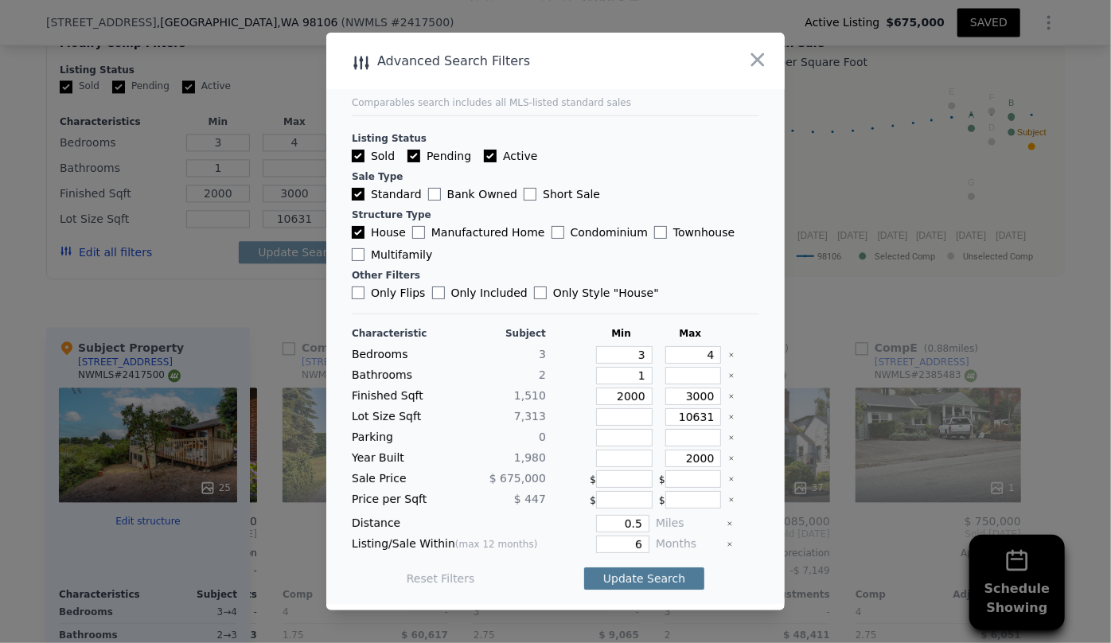
click at [640, 581] on button "Update Search" at bounding box center [644, 578] width 120 height 22
click at [635, 521] on input "0.5" at bounding box center [622, 524] width 53 height 18
type input "0"
type input "1"
click at [628, 574] on button "Update Search" at bounding box center [644, 578] width 120 height 22
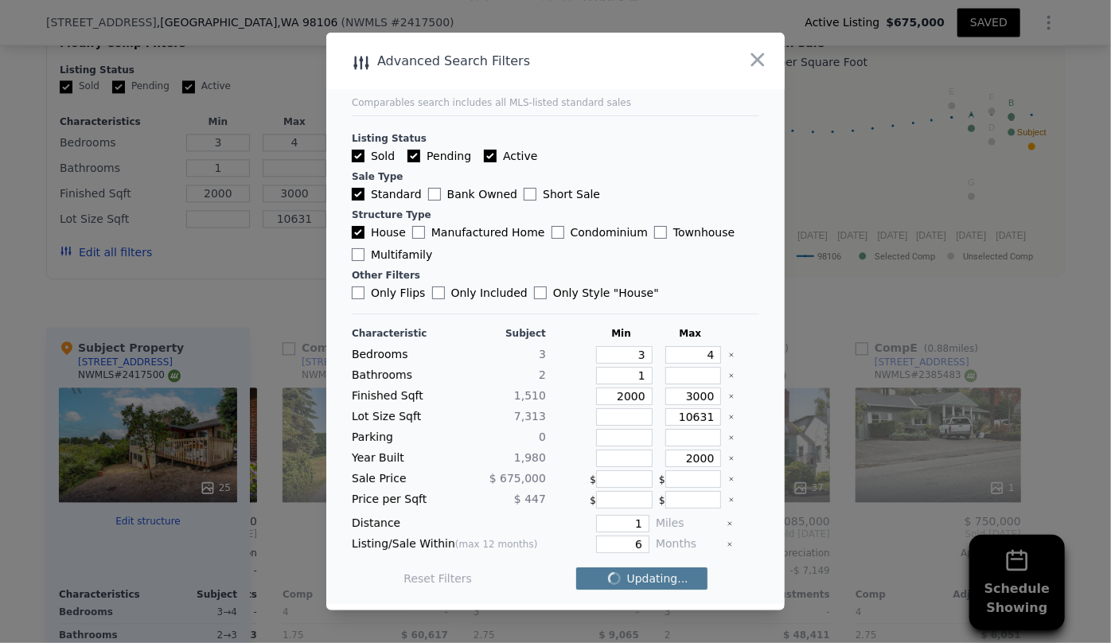
checkbox input "false"
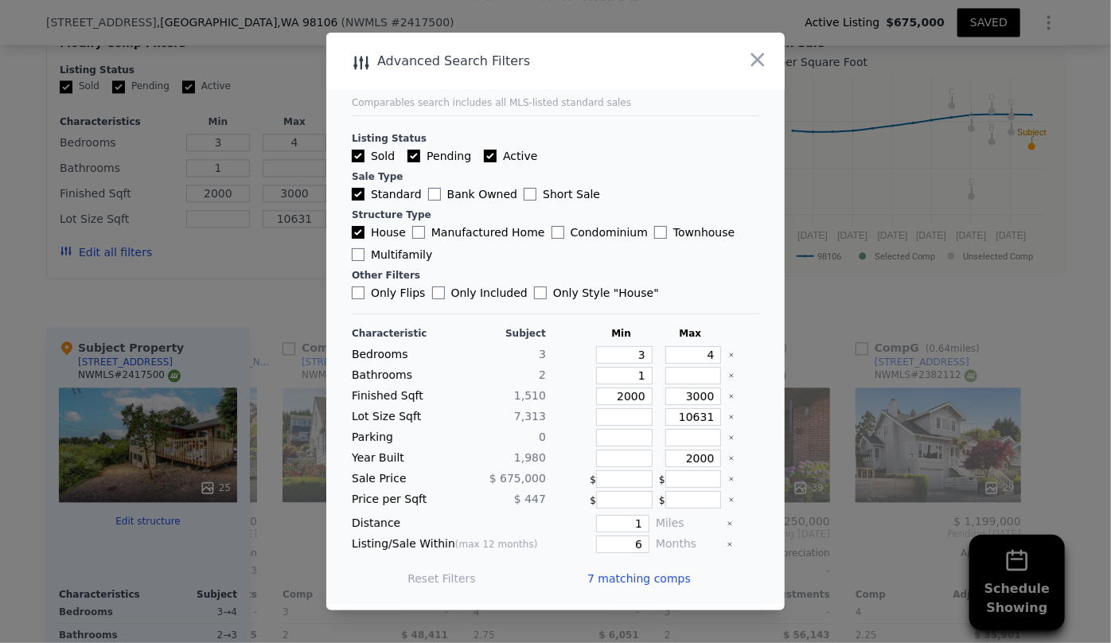
click at [628, 576] on span "7 matching comps" at bounding box center [638, 579] width 103 height 16
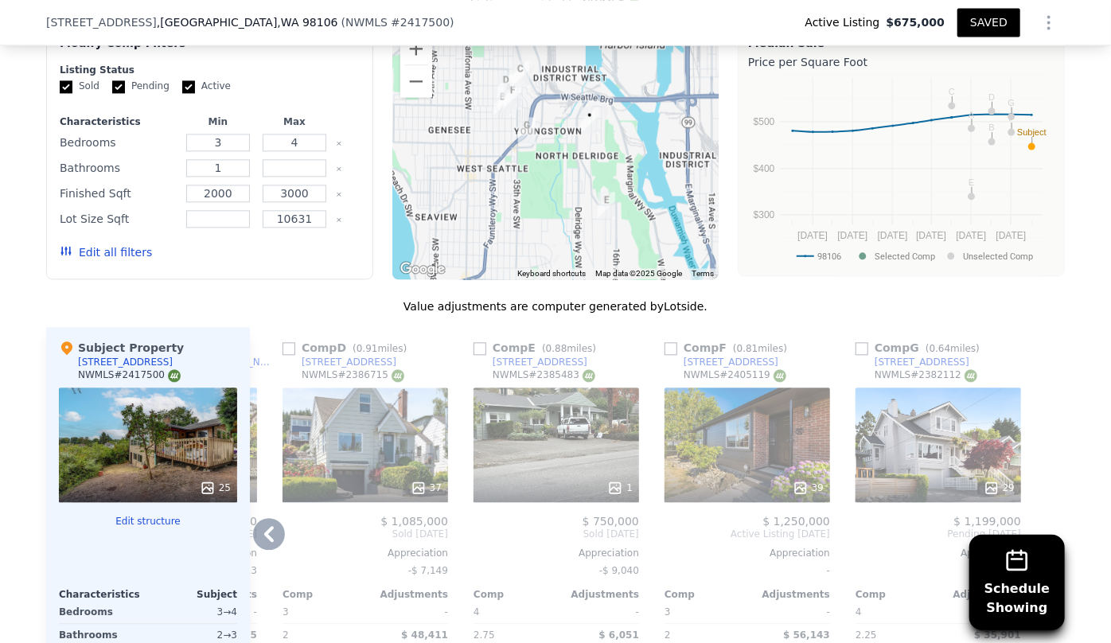
click at [278, 528] on icon at bounding box center [269, 534] width 32 height 32
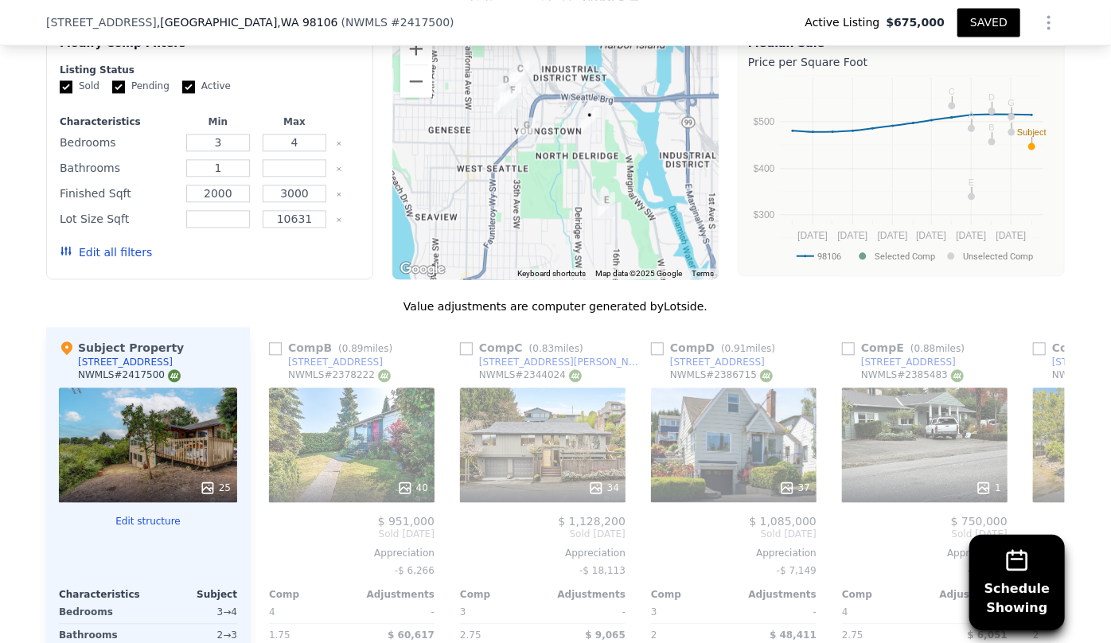
scroll to position [0, 177]
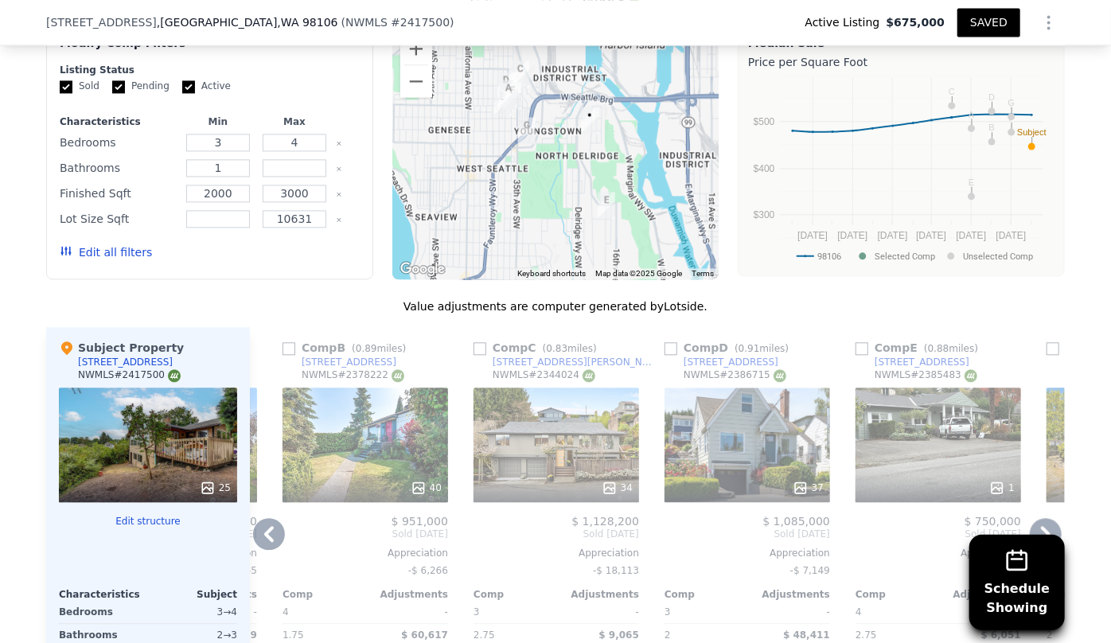
click at [271, 529] on icon at bounding box center [269, 534] width 32 height 32
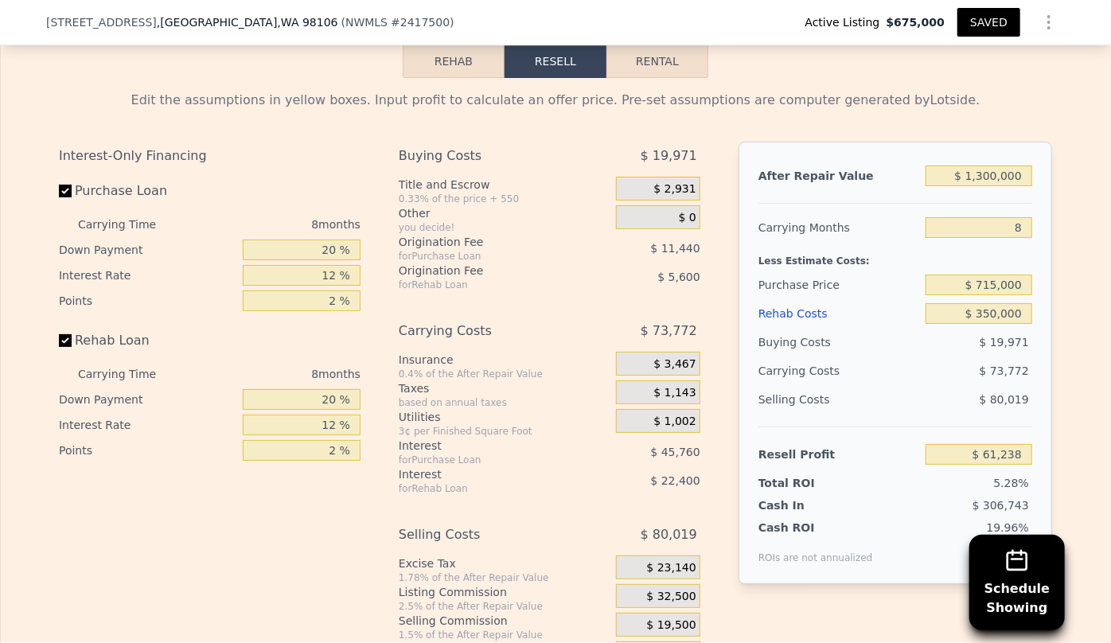
scroll to position [2743, 0]
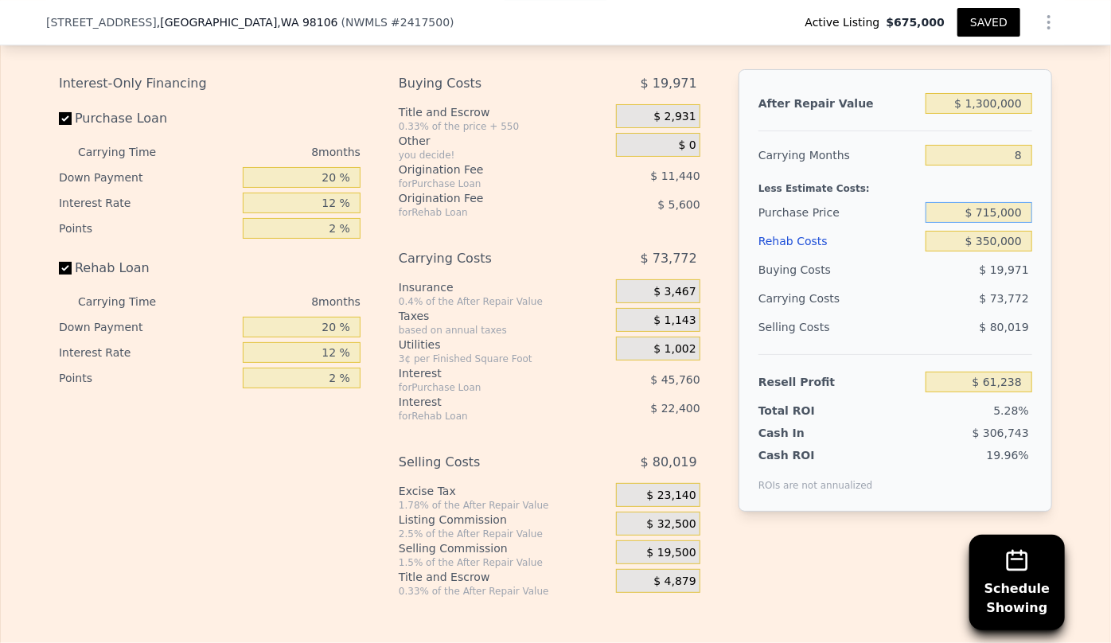
click at [995, 219] on input "$ 715,000" at bounding box center [978, 212] width 107 height 21
type input "$ 710,000"
click at [914, 340] on div "Selling Costs $ 80,019" at bounding box center [895, 333] width 274 height 41
type input "$ 66,655"
click at [991, 113] on input "$ 1,300,000" at bounding box center [978, 103] width 107 height 21
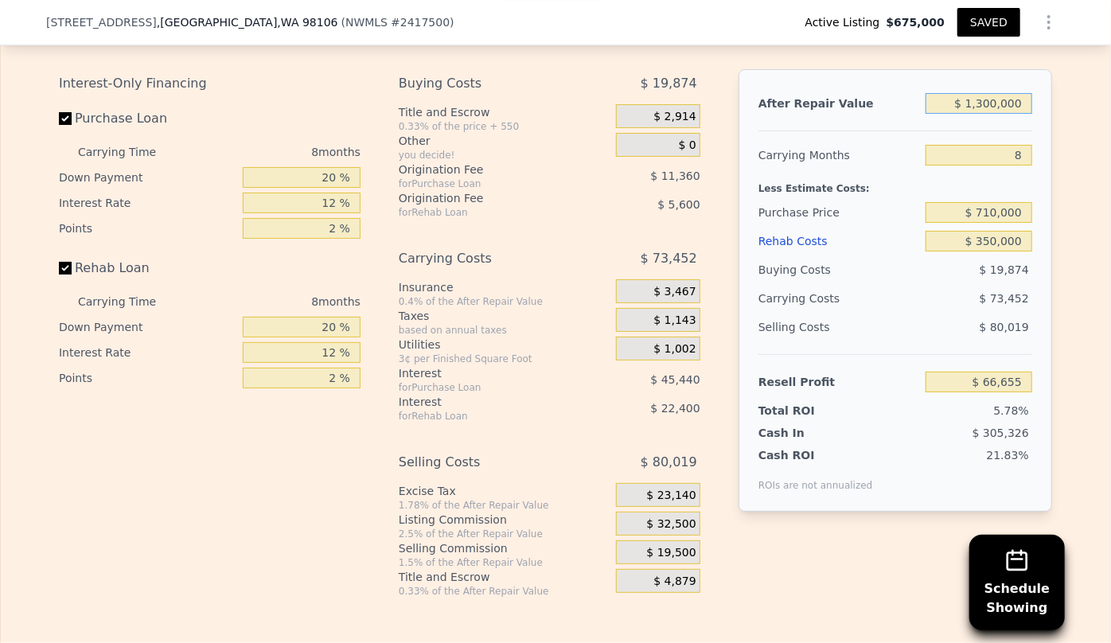
type input "$ 130,000"
type input "-$ 1,028,703"
type input "$ 1,350,000"
type input "$ 113,465"
type input "$ 1,350,000"
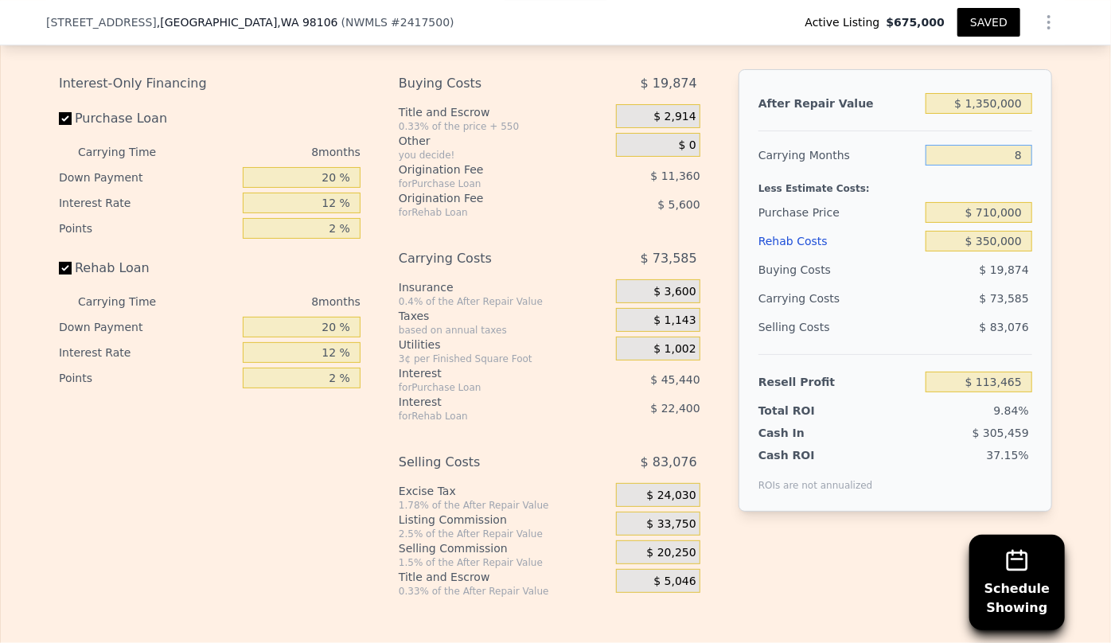
click at [995, 160] on input "8" at bounding box center [978, 155] width 107 height 21
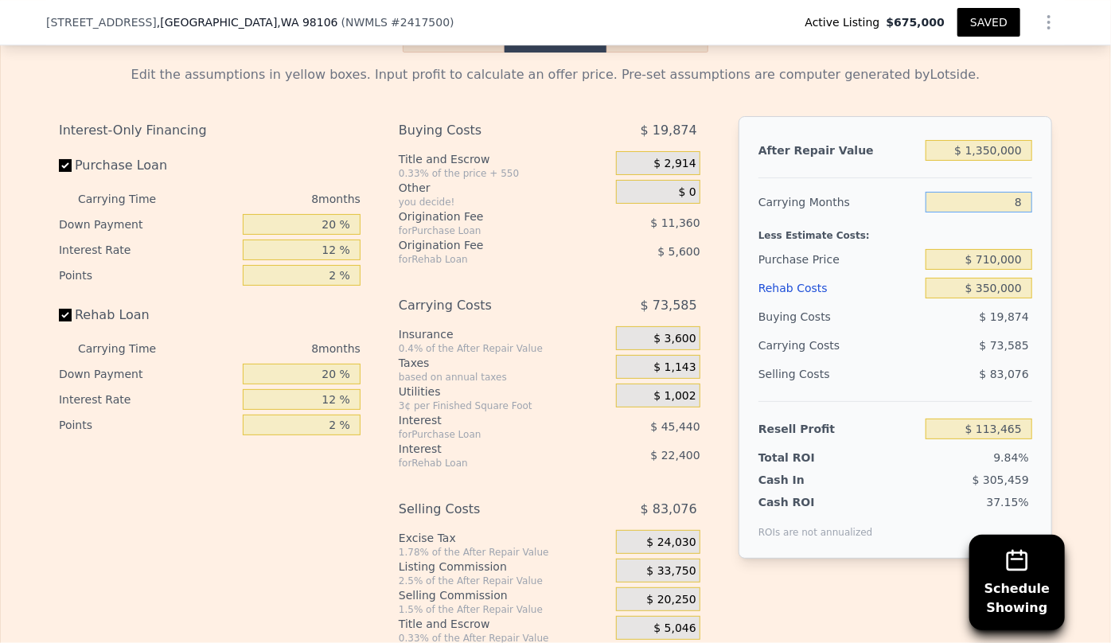
scroll to position [2670, 0]
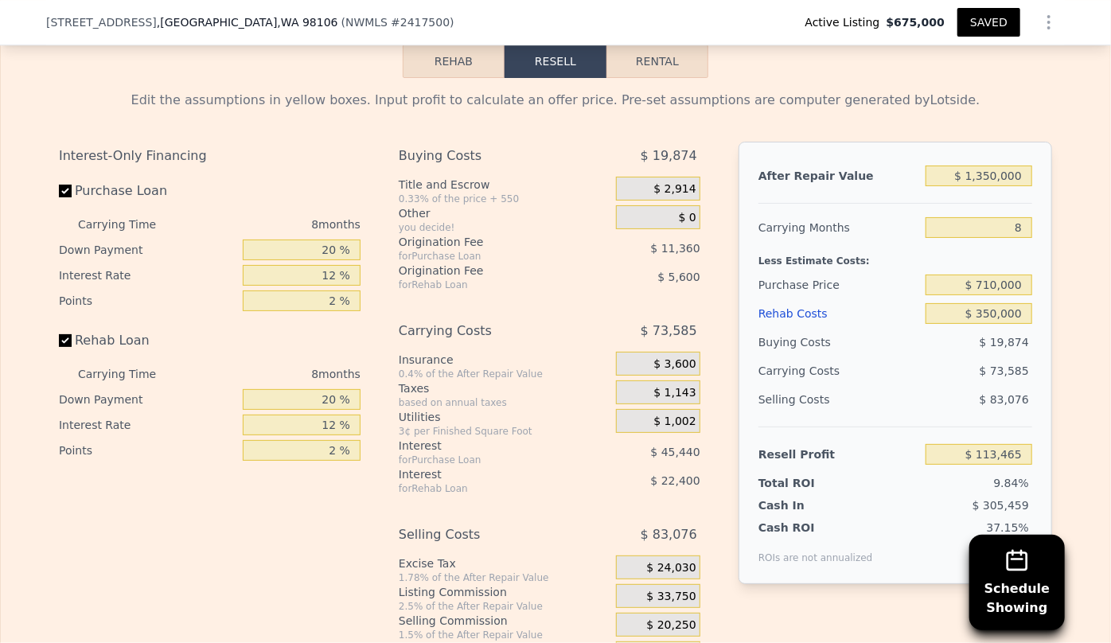
click at [812, 318] on div "Rehab Costs" at bounding box center [838, 313] width 161 height 29
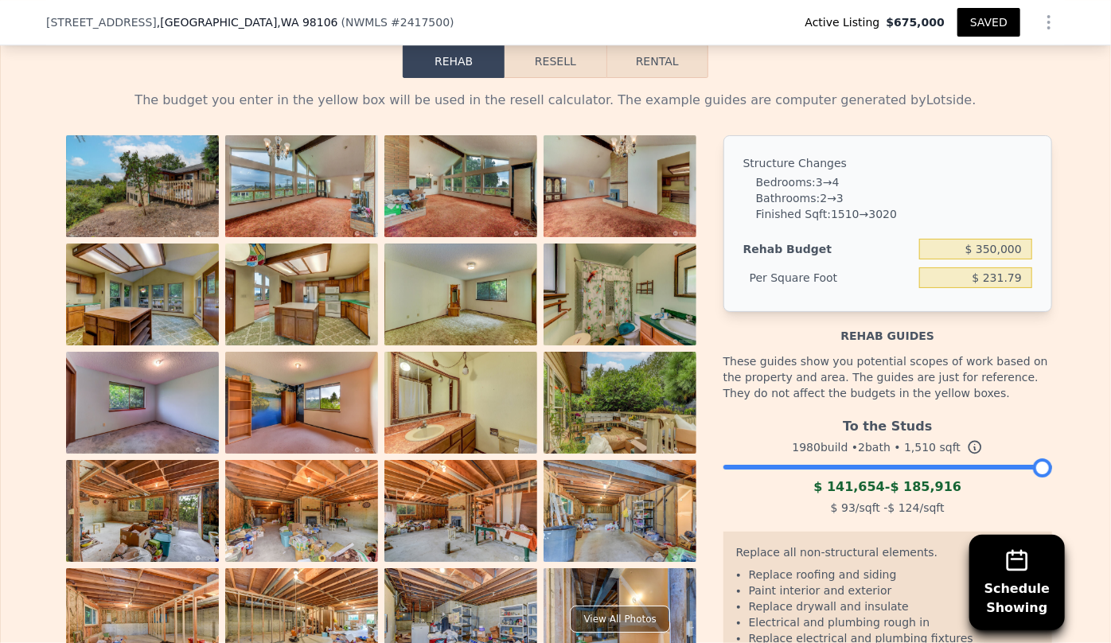
click at [557, 74] on button "Resell" at bounding box center [554, 61] width 101 height 33
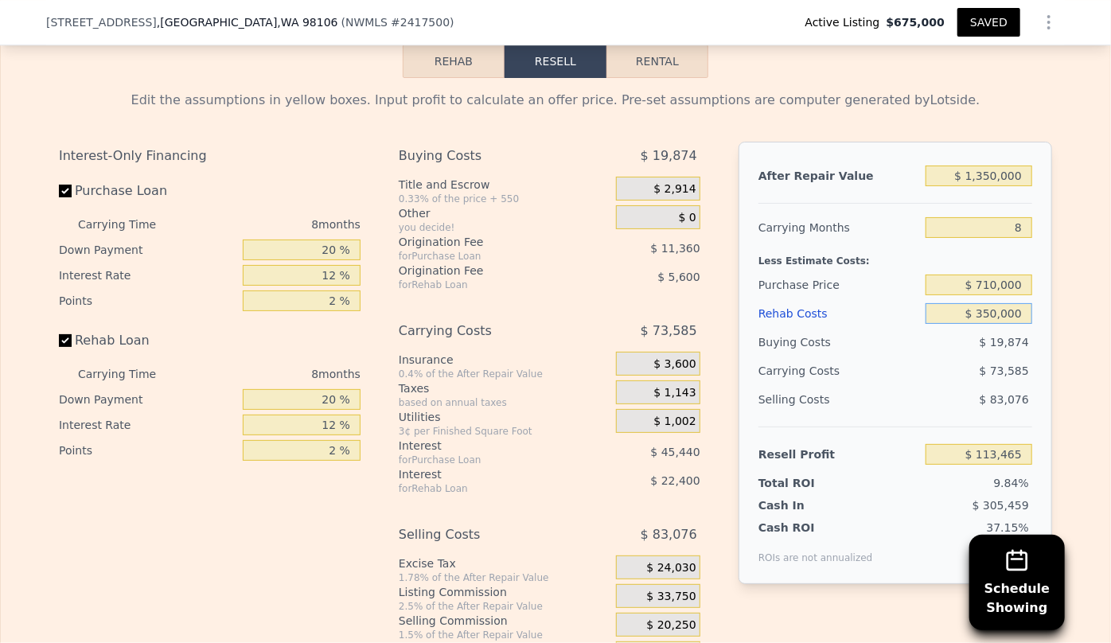
click at [993, 324] on input "$ 350,000" at bounding box center [978, 313] width 107 height 21
type input "$ 35,000"
type input "$ 453,665"
type input "$ 357,000"
type input "$ 105,905"
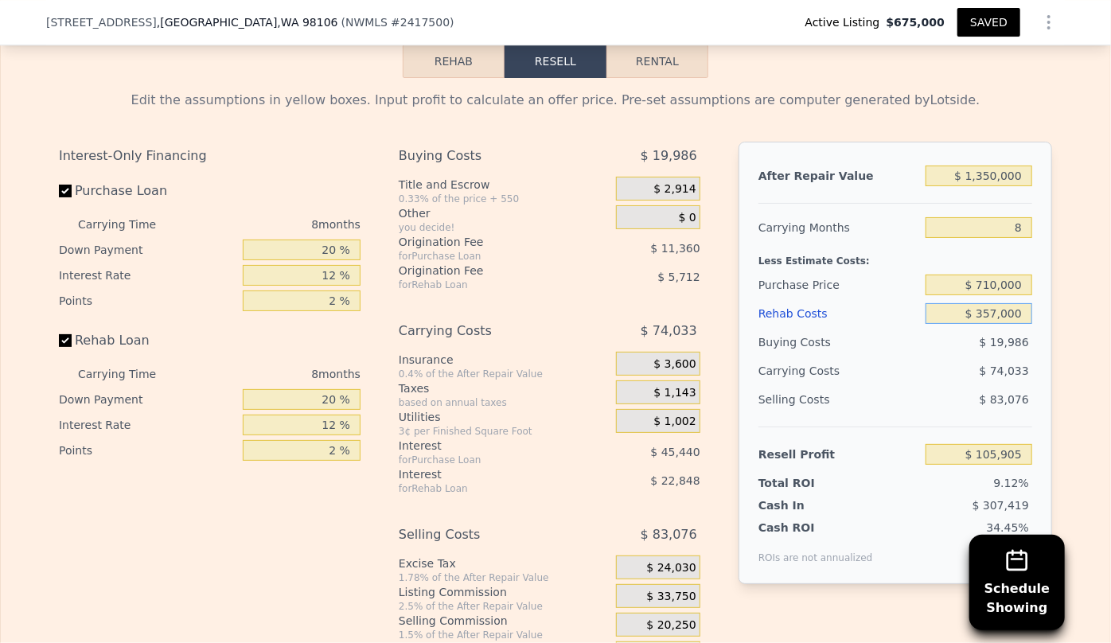
type input "$ 35,000"
type input "$ 453,665"
type input "$ 3,000"
type input "$ 488,225"
type input "$ 37,000"
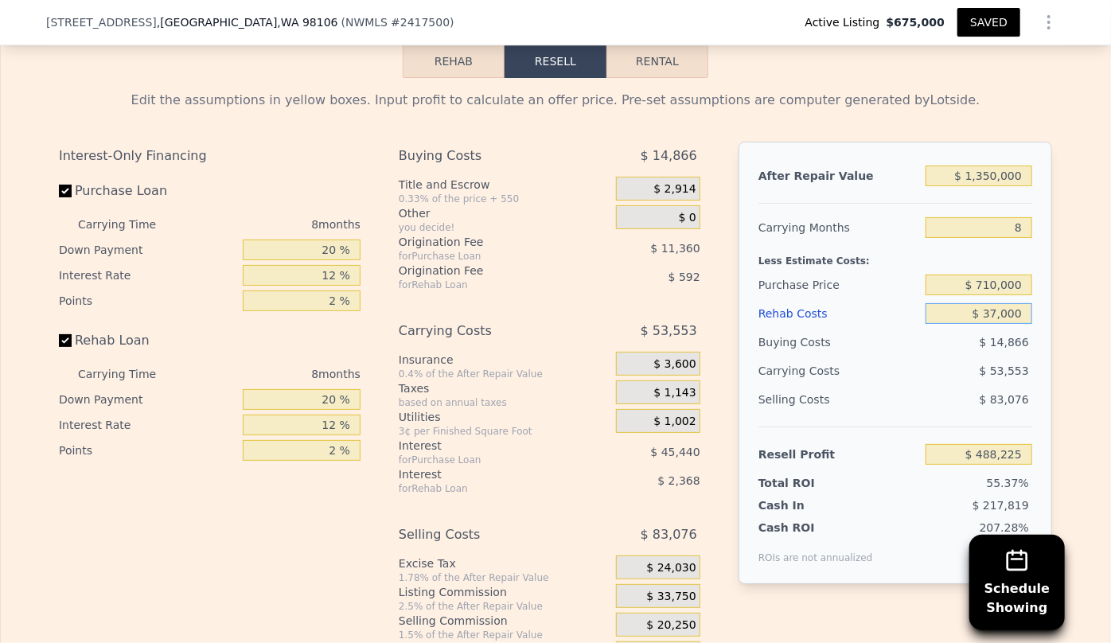
type input "$ 451,505"
type input "$ 370,000"
type input "$ 91,865"
type input "$ 370,000"
click at [906, 413] on div "Selling Costs" at bounding box center [838, 399] width 161 height 29
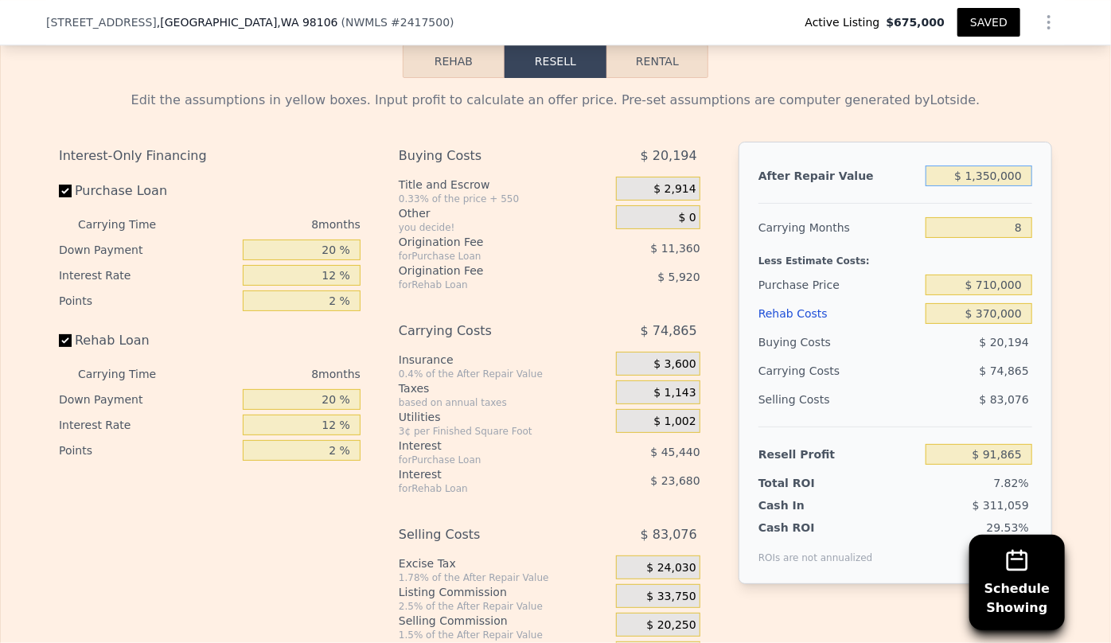
click at [991, 182] on input "$ 1,350,000" at bounding box center [978, 176] width 107 height 21
type input "$ 130,000"
type input "-$ 1,050,303"
type input "$ 1,300,000"
type input "$ 45,055"
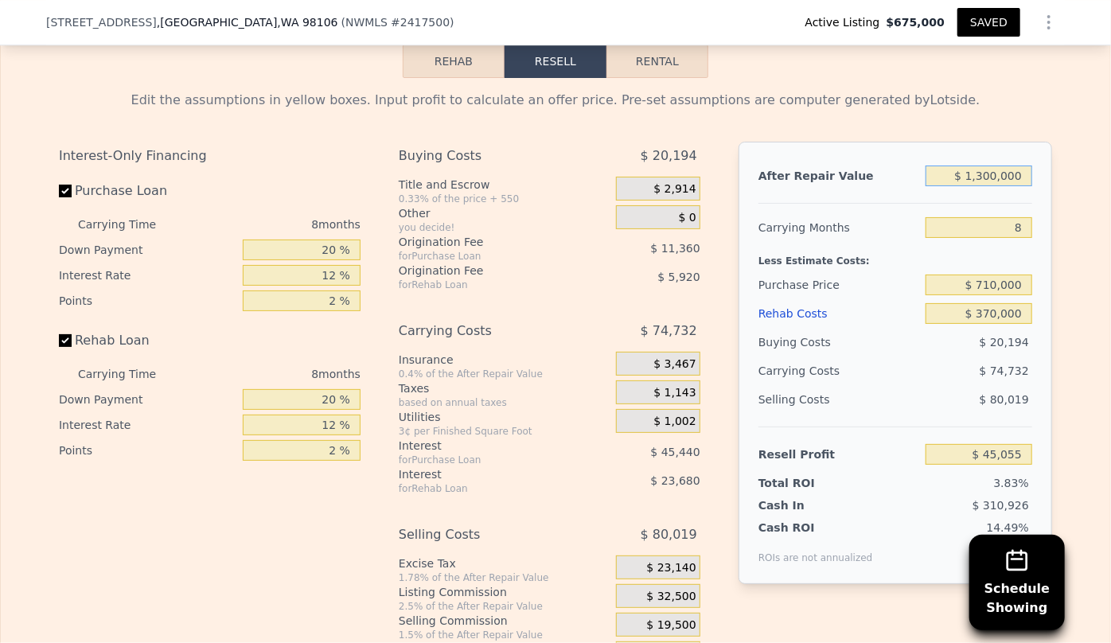
type input "$ 1,300,000"
click at [883, 356] on div "Buying Costs" at bounding box center [838, 342] width 161 height 29
click at [995, 291] on input "$ 710,000" at bounding box center [978, 285] width 107 height 21
type input "$ 71,000"
type input "$ 737,303"
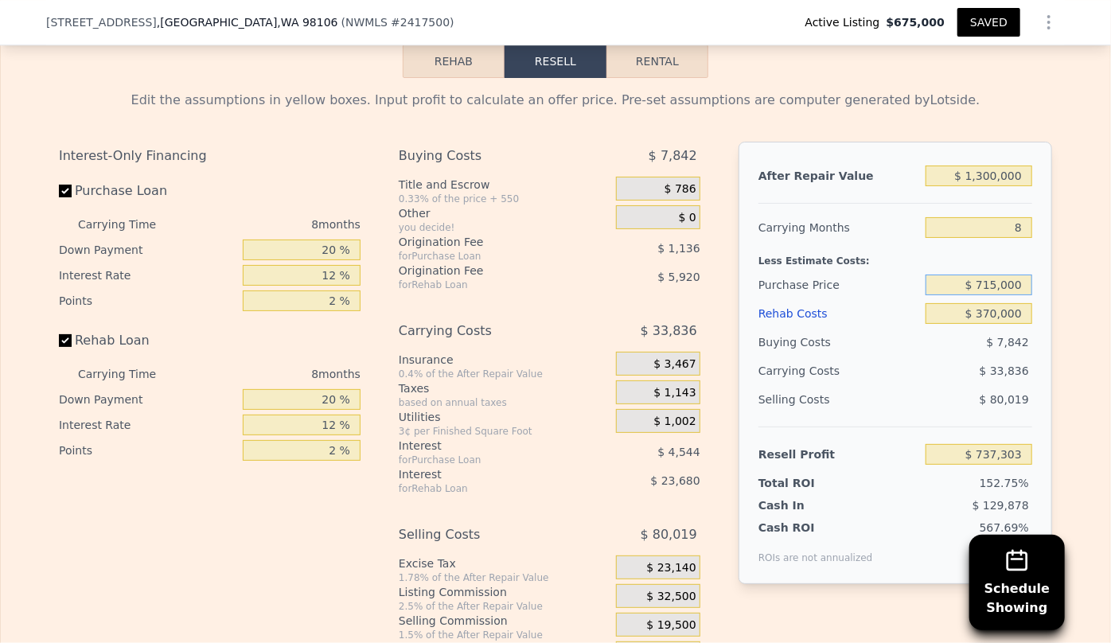
type input "$ 715,000"
click at [984, 184] on input "$ 1,300,000" at bounding box center [978, 176] width 107 height 21
type input "$ 39,638"
type input "$ 100,000"
type input "-$ 1,083,806"
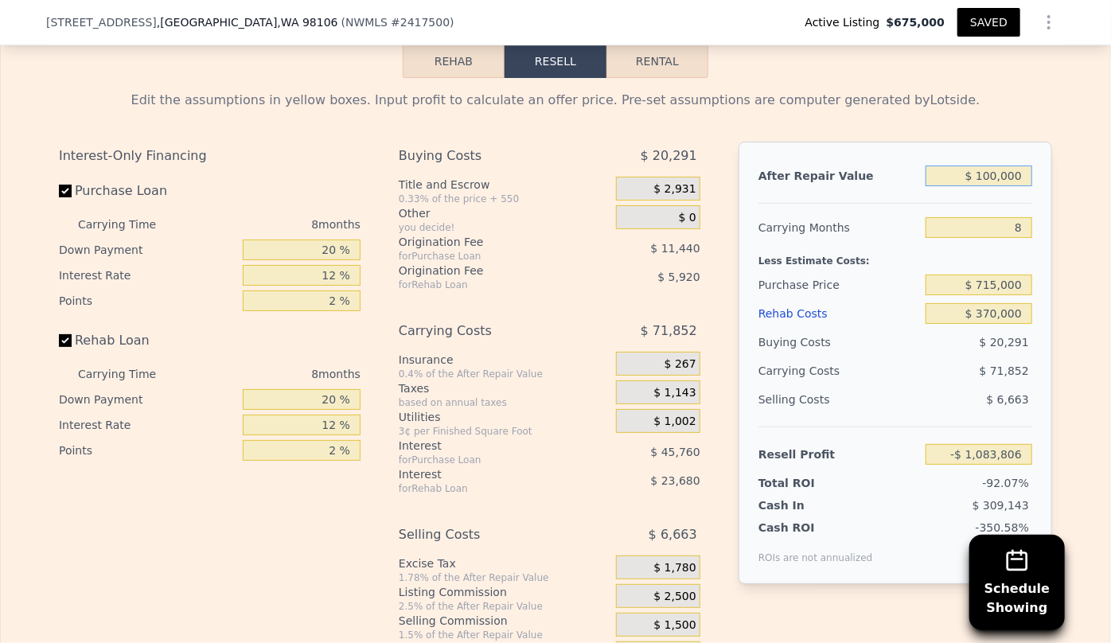
type input "$ 1,500,000"
type input "$ 226,879"
type input "$ 100,000"
type input "-$ 1,083,806"
type input "$ 1,500,000"
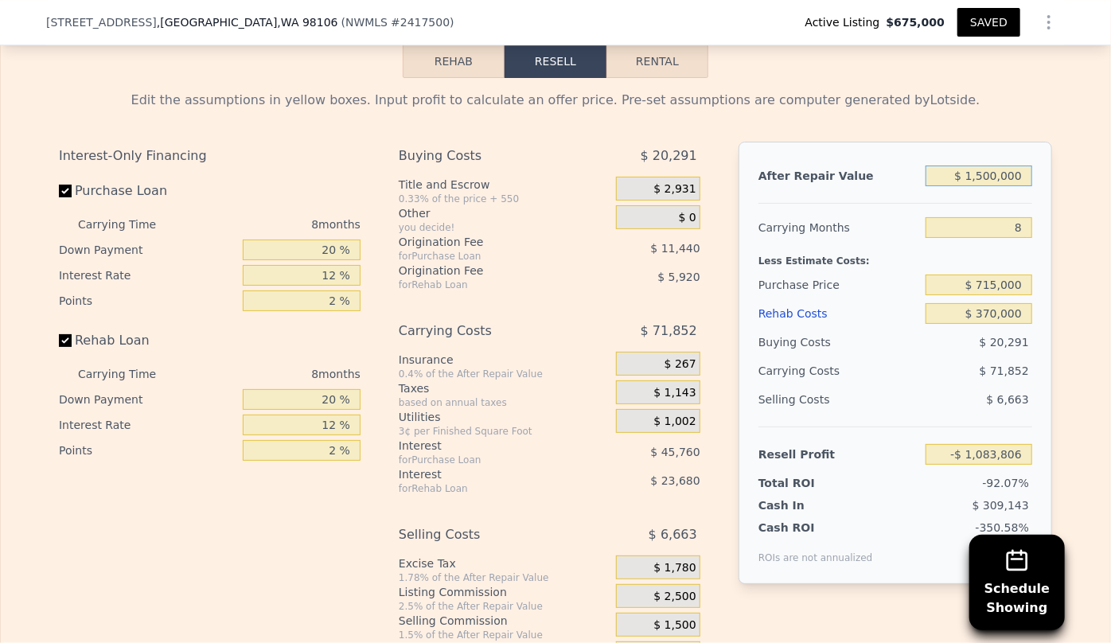
type input "$ 226,879"
click at [1057, 276] on div "Edit the assumptions in yellow boxes. Input profit to calculate an offer price.…" at bounding box center [555, 374] width 1018 height 592
click at [987, 186] on input "$ 1,500,000" at bounding box center [978, 176] width 107 height 21
type input "$ 150,000"
type input "-$ 1,036,996"
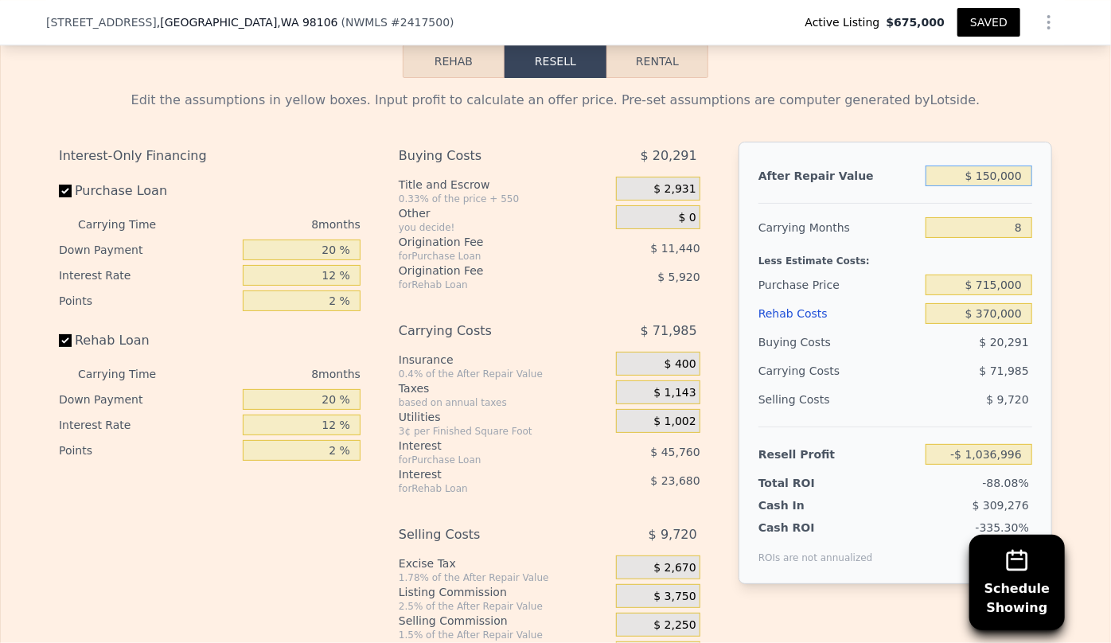
type input "$ 10,000"
type input "-$ 1,168,064"
type input "$ 130,000"
type input "-$ 1,055,720"
type input "$ 1,300,000"
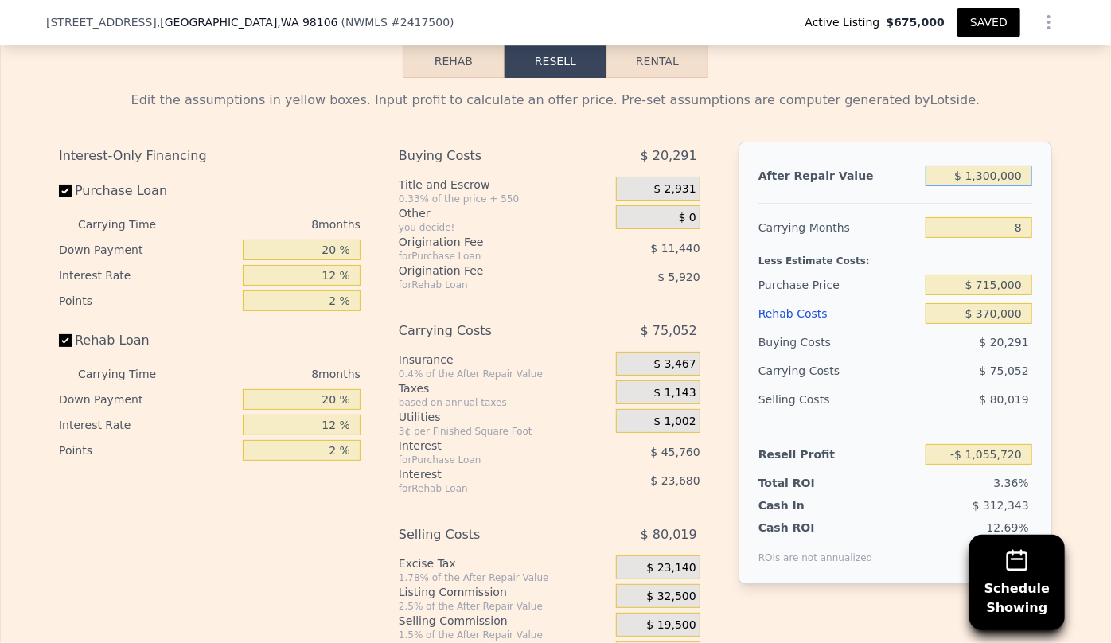
type input "$ 39,638"
click at [981, 278] on div "$ 715,000" at bounding box center [978, 285] width 107 height 29
click at [995, 294] on input "$ 715,000" at bounding box center [978, 285] width 107 height 21
click at [989, 186] on input "$ 1,300,000" at bounding box center [978, 176] width 107 height 21
type input "$ 130,000"
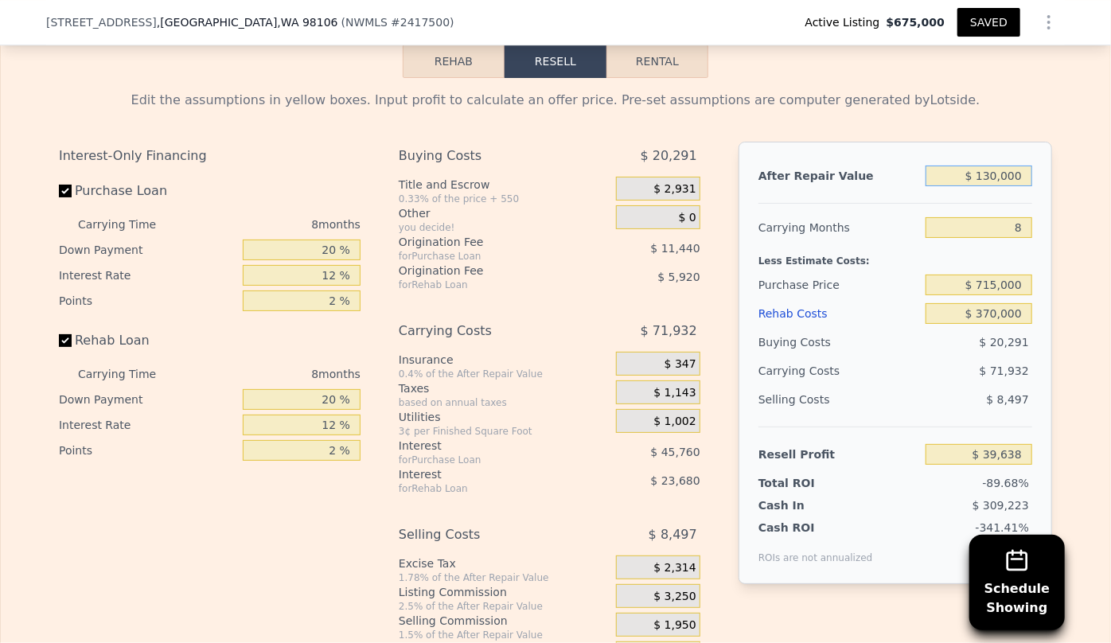
type input "-$ 1,055,720"
type input "$ 1,350,000"
type input "$ 86,448"
type input "$ 1,350,000"
click at [947, 378] on div "$ 75,185" at bounding box center [948, 370] width 168 height 29
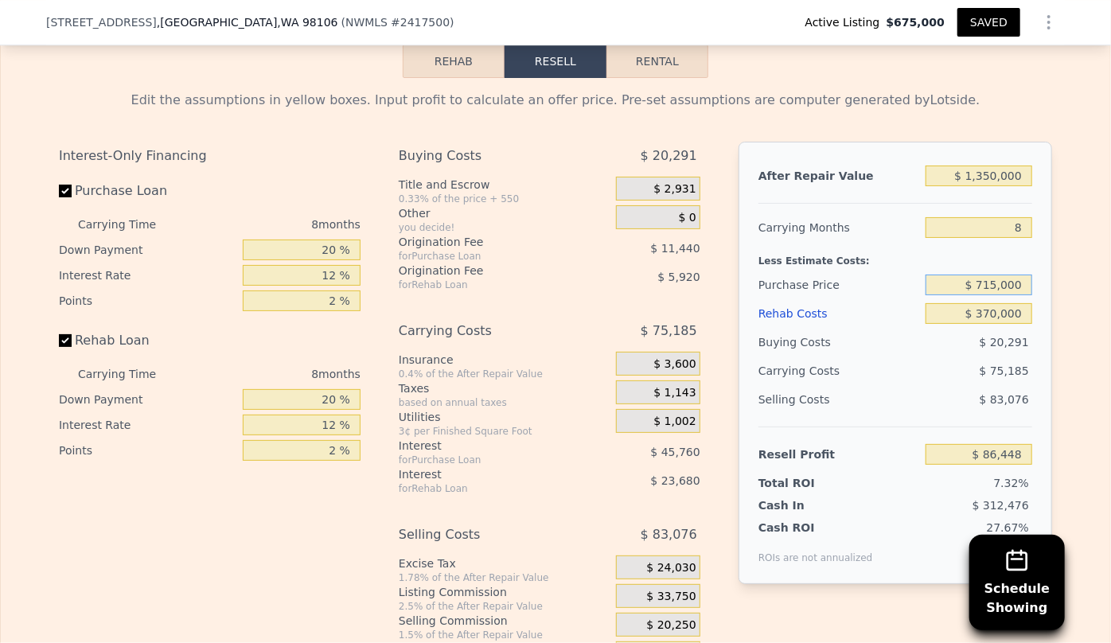
click at [995, 294] on input "$ 715,000" at bounding box center [978, 285] width 107 height 21
click at [958, 407] on div "$ 83,076" at bounding box center [978, 399] width 107 height 29
click at [995, 292] on input "$ 715,000" at bounding box center [978, 285] width 107 height 21
type input "$ 720,000"
click at [942, 422] on div "Selling Costs $ 83,076" at bounding box center [895, 405] width 274 height 41
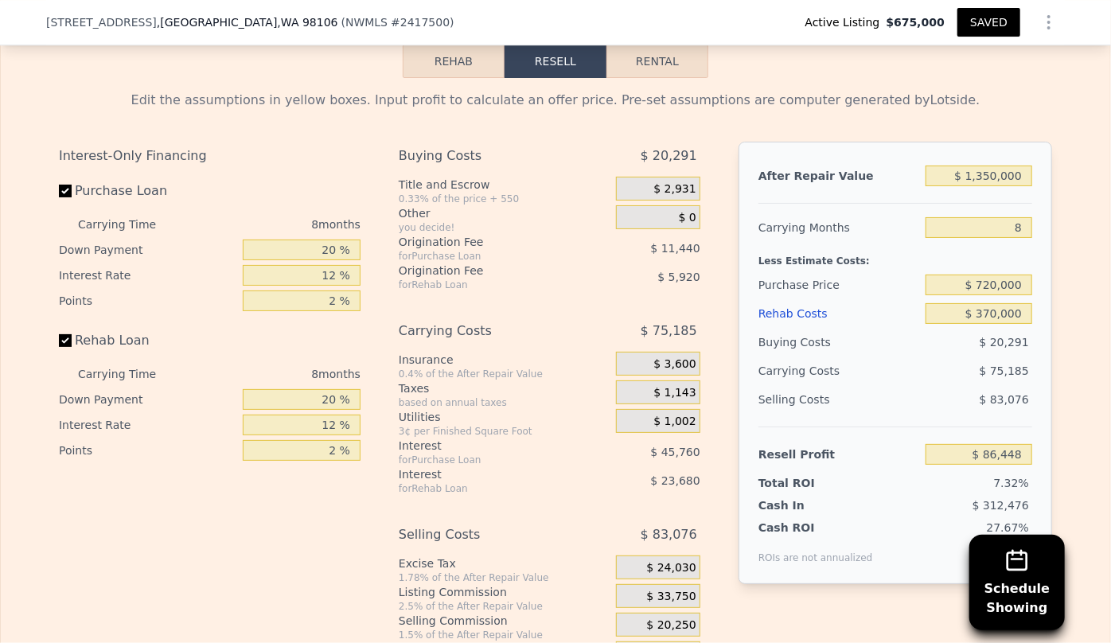
type input "$ 81,031"
type input "4"
type input "5"
type input "2.25"
type input "3.5"
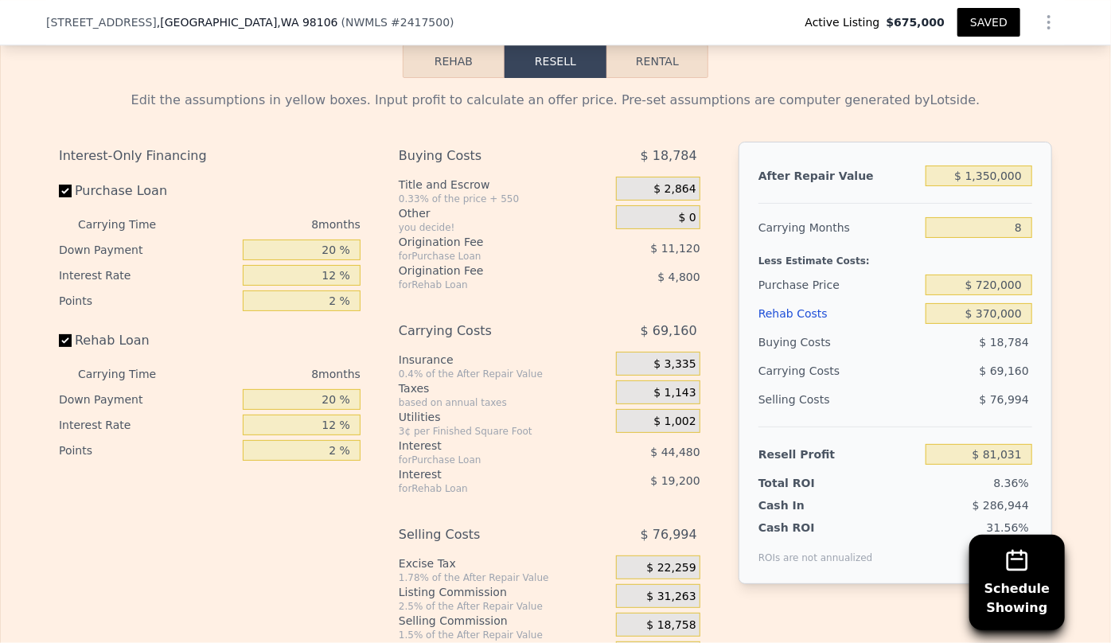
type input "2270"
type input "2491"
type input "4385"
checkbox input "true"
type input "$ 1,250,500"
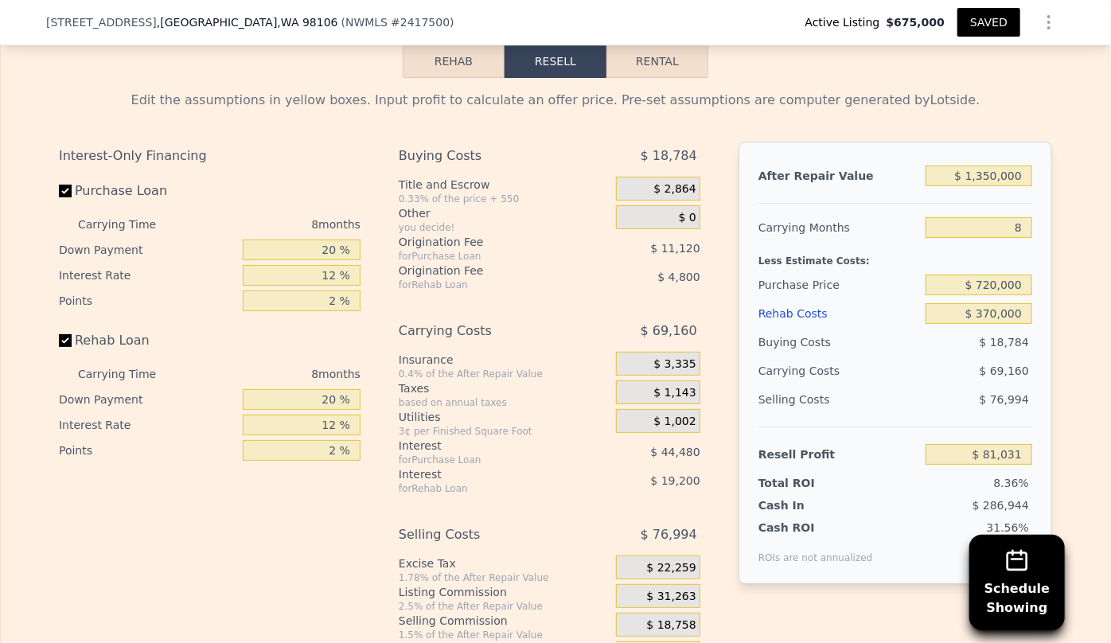
type input "$ 300,000"
type input "$ 90,562"
click at [982, 186] on input "$ 1,250,500" at bounding box center [978, 176] width 107 height 21
type input "$ 150,500"
type input "-$ 939,261"
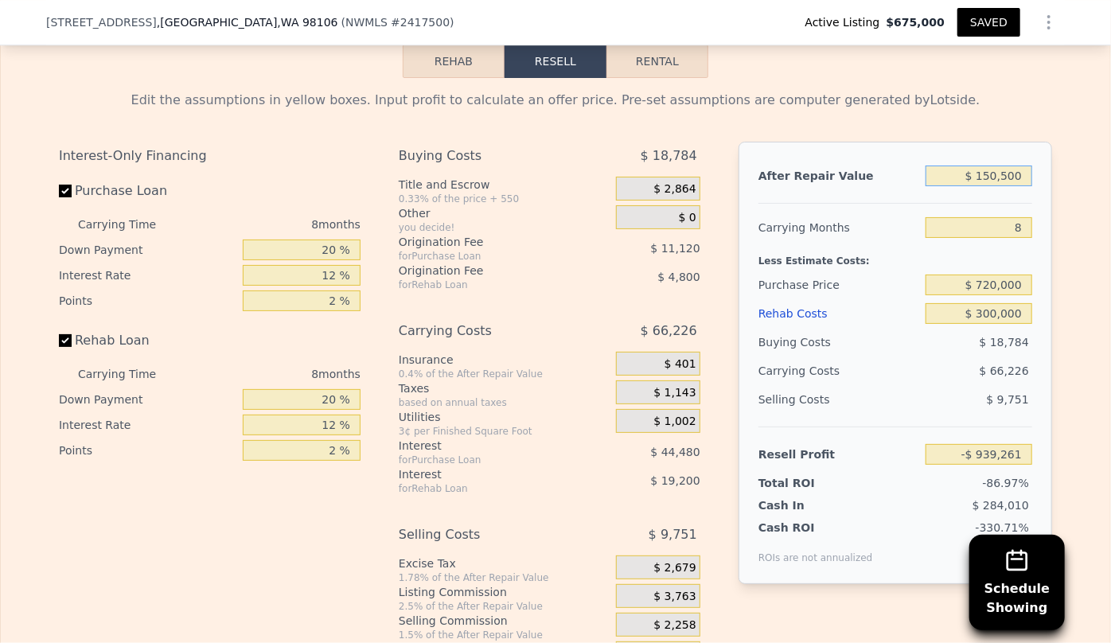
type input "$ 1,350,500"
type input "$ 184,183"
type input "$ 1,350,500"
click at [1090, 259] on div "Edit the assumptions in yellow boxes. Input profit to calculate an offer price.…" at bounding box center [555, 374] width 1109 height 592
click at [991, 324] on input "$ 300,000" at bounding box center [978, 313] width 107 height 21
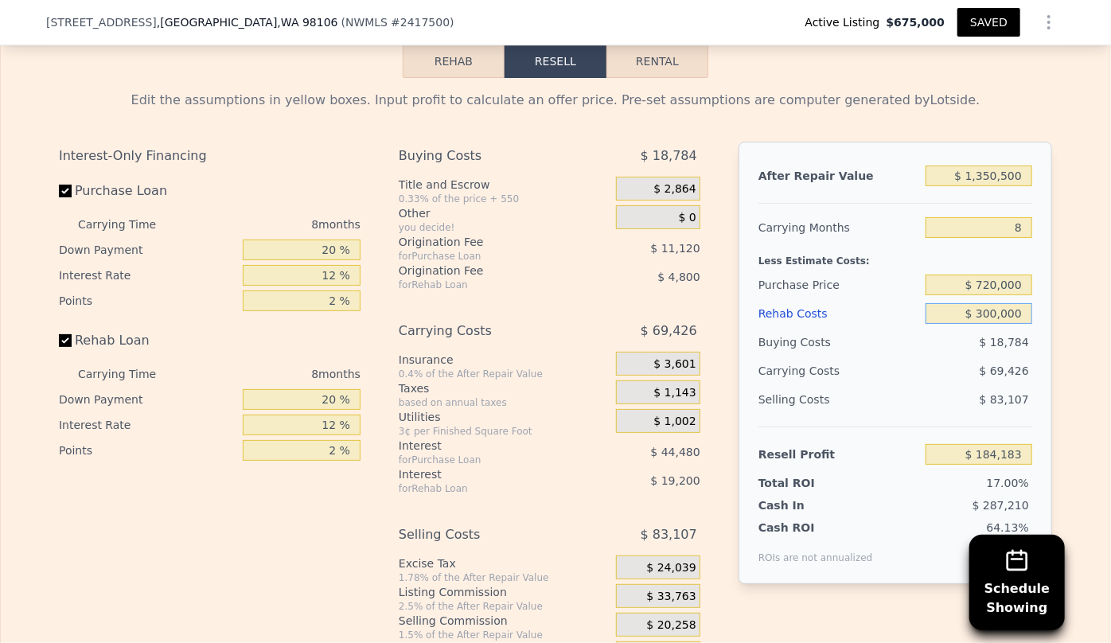
type input "$ 30,000"
type input "$ 475,783"
type input "$ 370,000"
type input "$ 108,583"
type input "$ 370,000"
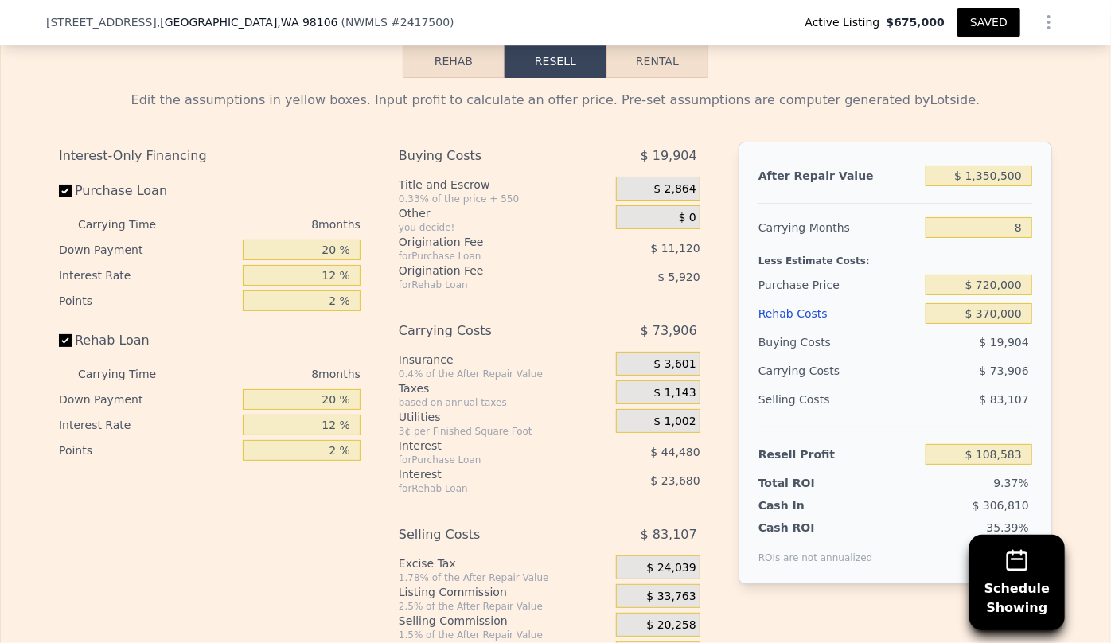
click at [1070, 403] on div "Edit the assumptions in yellow boxes. Input profit to calculate an offer price.…" at bounding box center [555, 374] width 1109 height 592
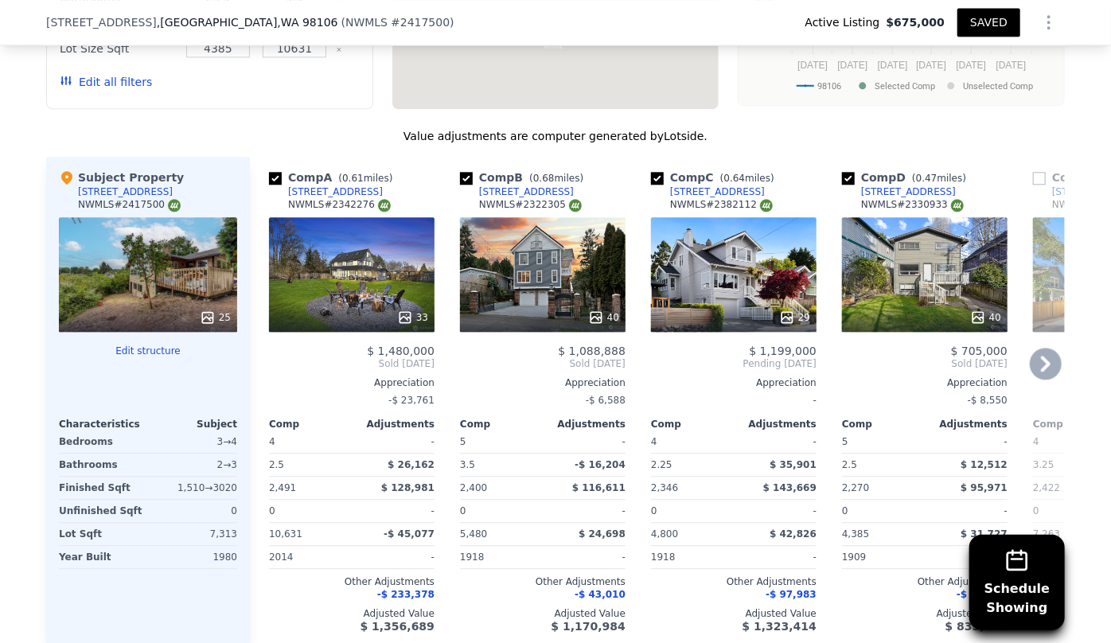
scroll to position [1875, 0]
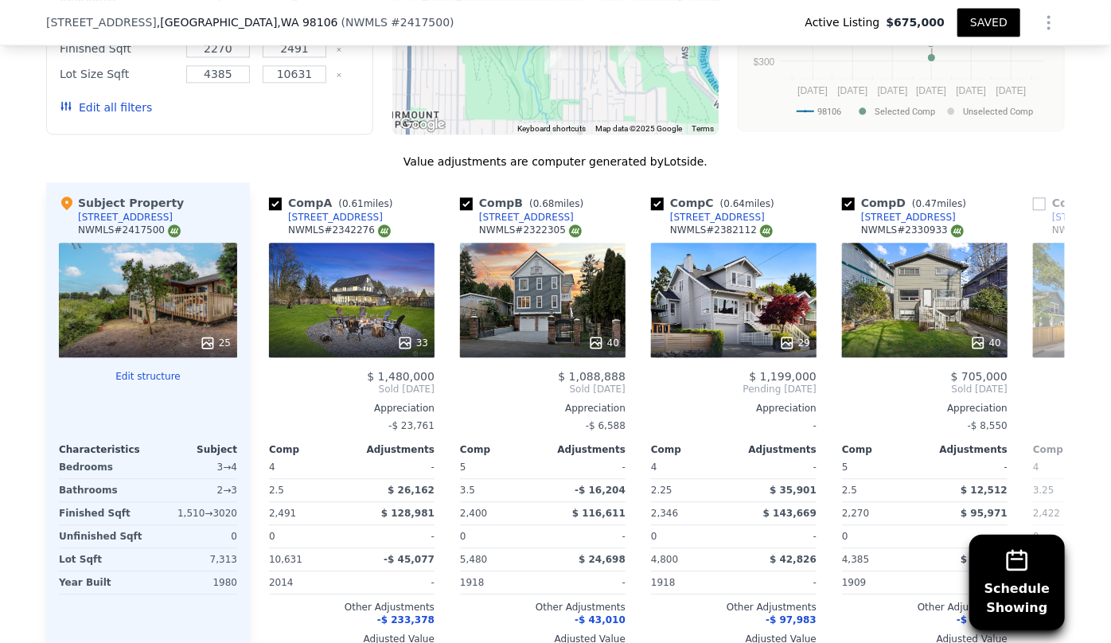
click at [115, 106] on button "Edit all filters" at bounding box center [106, 107] width 92 height 16
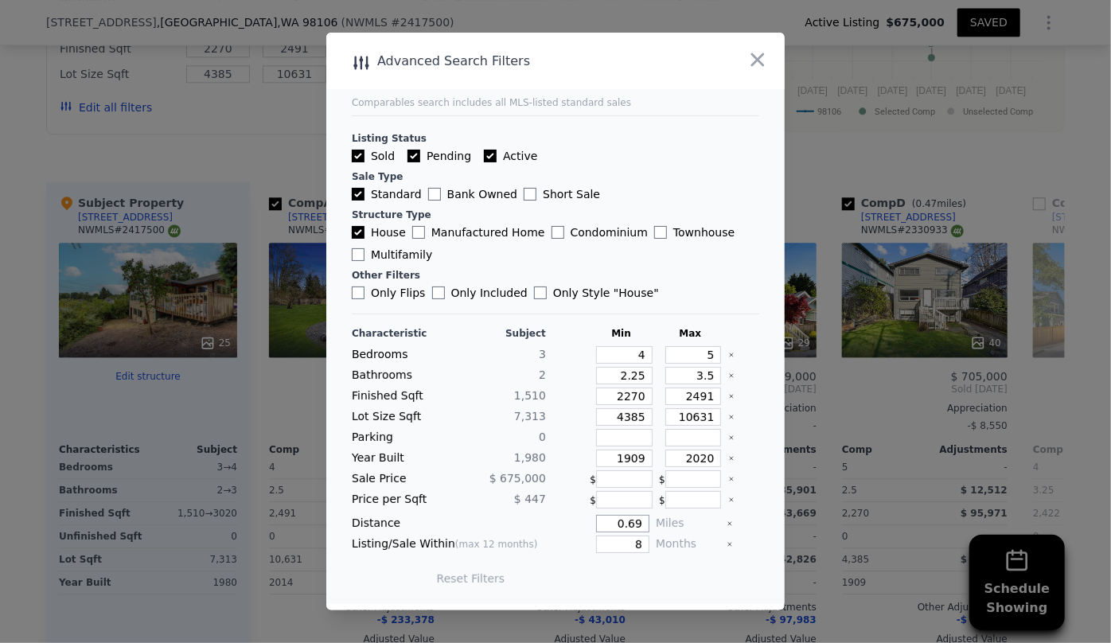
click at [636, 527] on input "0.69" at bounding box center [622, 524] width 53 height 18
type input "0"
type input "1"
click at [640, 543] on input "8" at bounding box center [622, 544] width 53 height 18
type input "6"
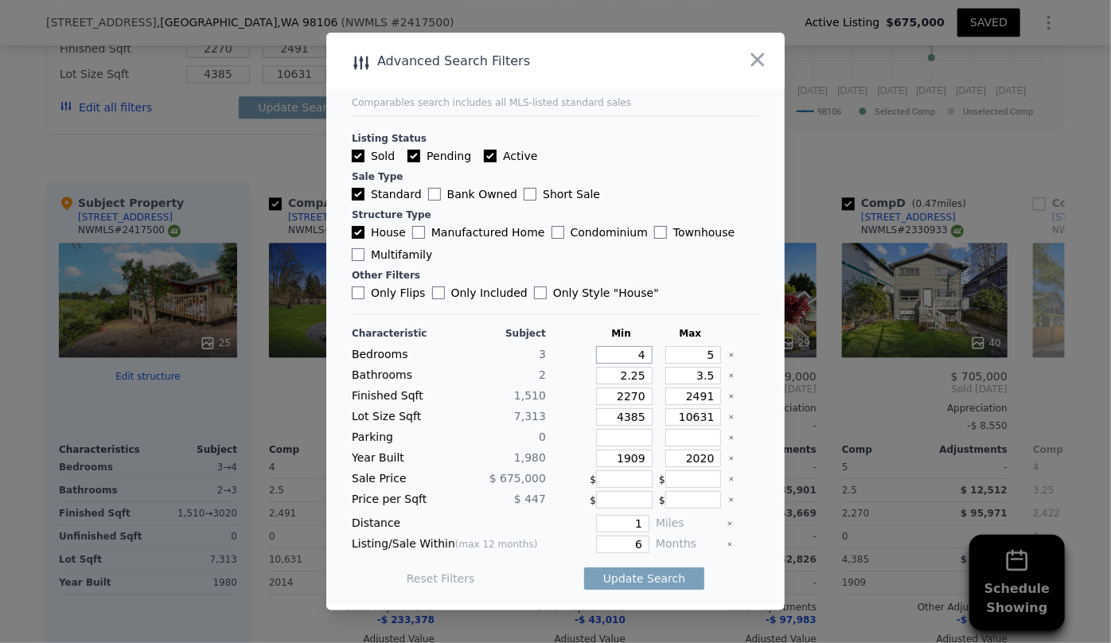
click at [638, 356] on input "4" at bounding box center [624, 355] width 56 height 18
type input "3"
click at [704, 357] on input "5" at bounding box center [693, 355] width 56 height 18
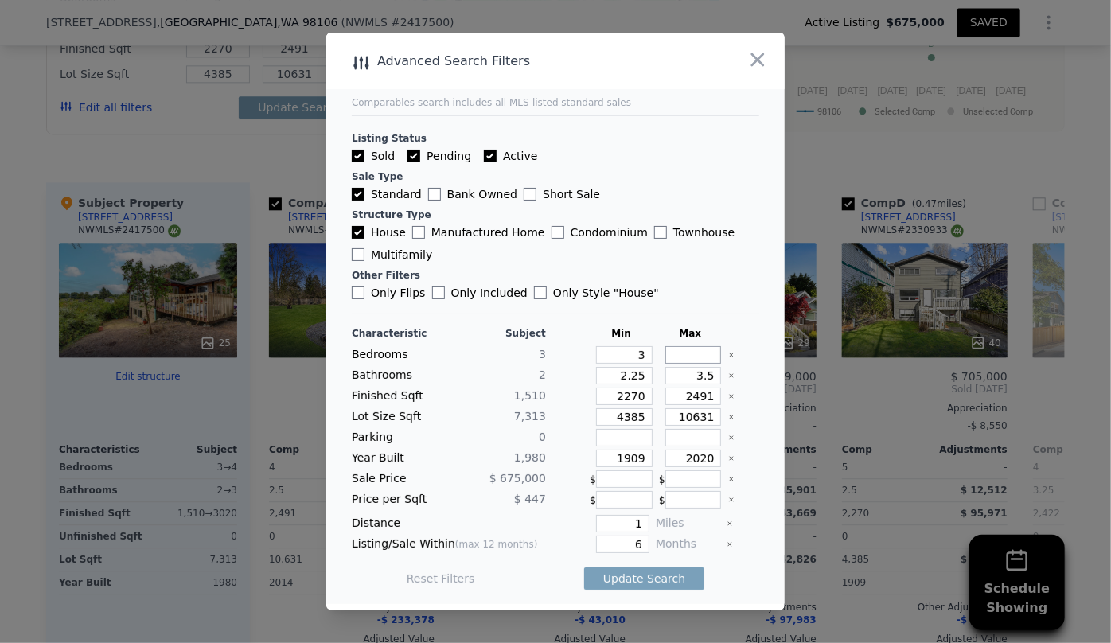
type input "4"
click at [637, 368] on input "2.25" at bounding box center [624, 376] width 56 height 18
type input "4"
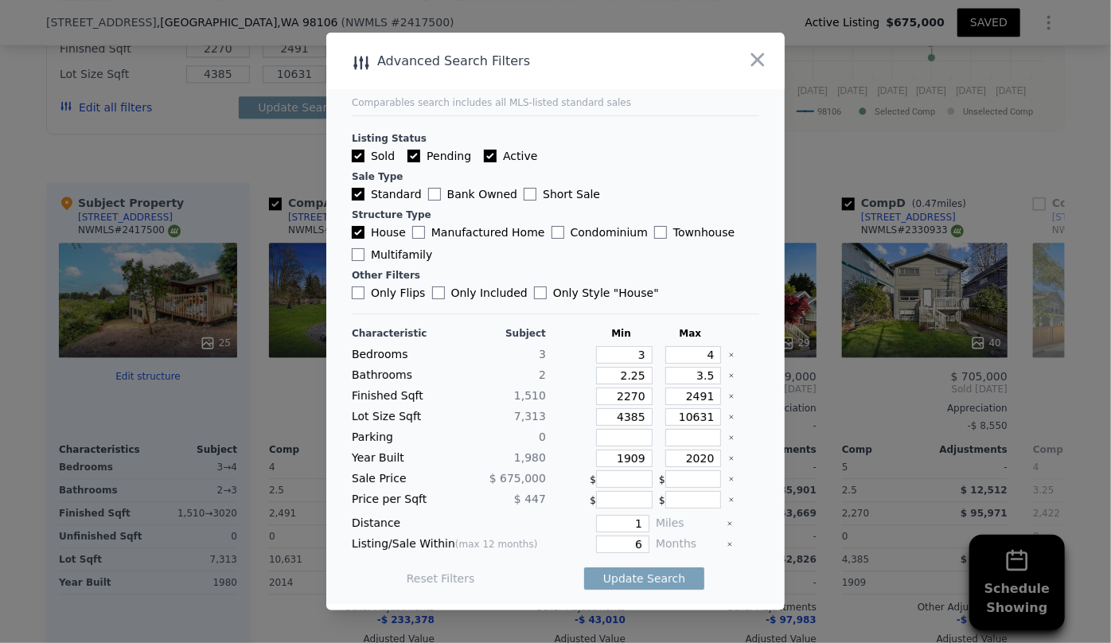
type input "5"
type input "$ 1,250,500"
type input "$ 300,000"
type input "$ 90,562"
type input "4"
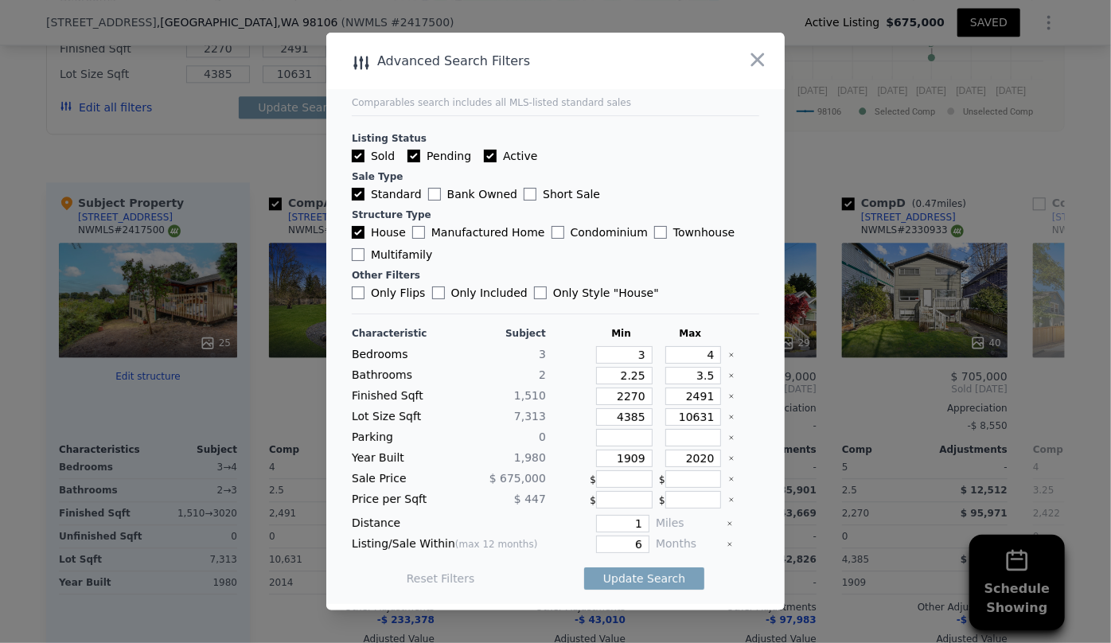
type input "5"
type input "0.69"
type input "8"
click at [637, 356] on input "4" at bounding box center [624, 355] width 56 height 18
type input "3"
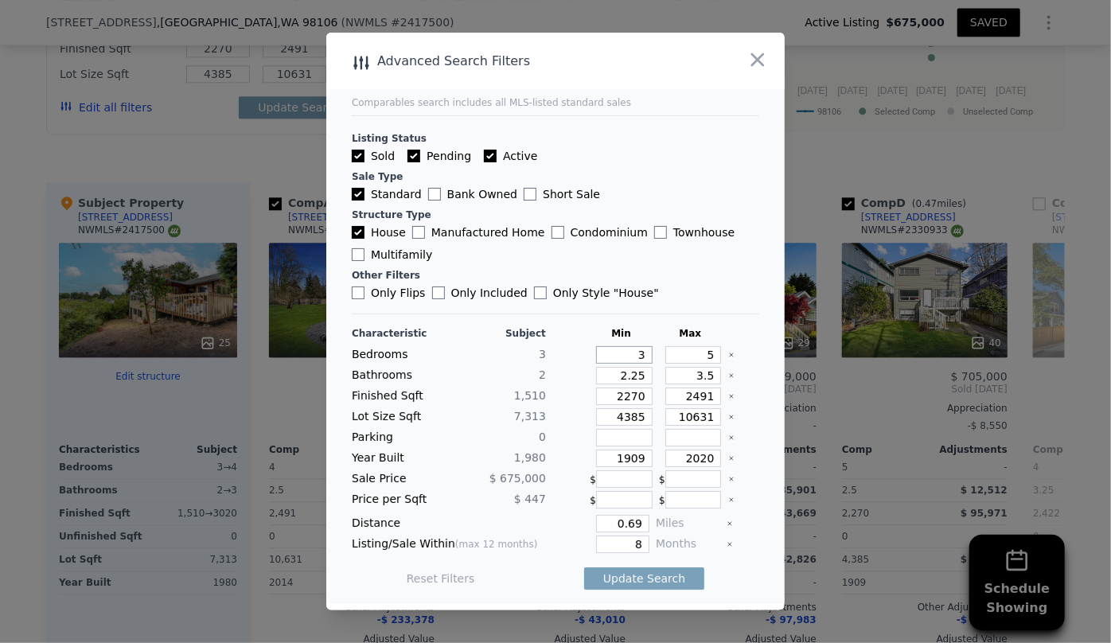
type input "3"
click at [703, 349] on input "5" at bounding box center [693, 355] width 56 height 18
click at [641, 376] on input "2.25" at bounding box center [624, 376] width 56 height 18
click at [701, 372] on input "3.5" at bounding box center [693, 376] width 56 height 18
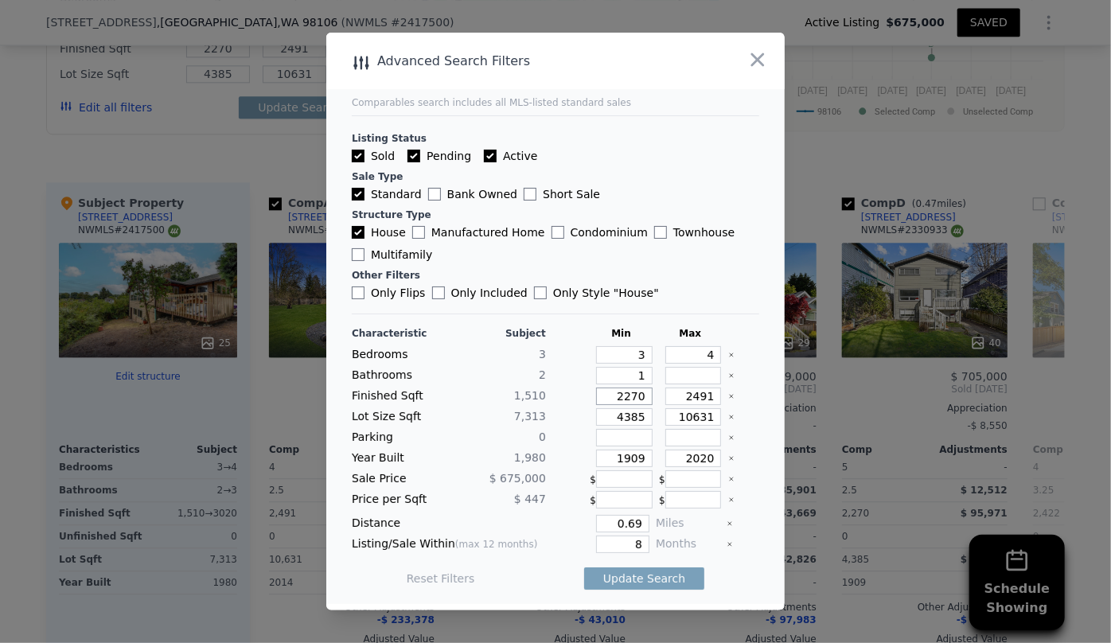
click at [639, 394] on input "2270" at bounding box center [624, 396] width 56 height 18
drag, startPoint x: 707, startPoint y: 397, endPoint x: 652, endPoint y: 399, distance: 55.0
click at [659, 399] on div "2491" at bounding box center [690, 396] width 63 height 18
click at [641, 418] on input "4385" at bounding box center [624, 417] width 56 height 18
click at [635, 455] on input "1909" at bounding box center [624, 459] width 56 height 18
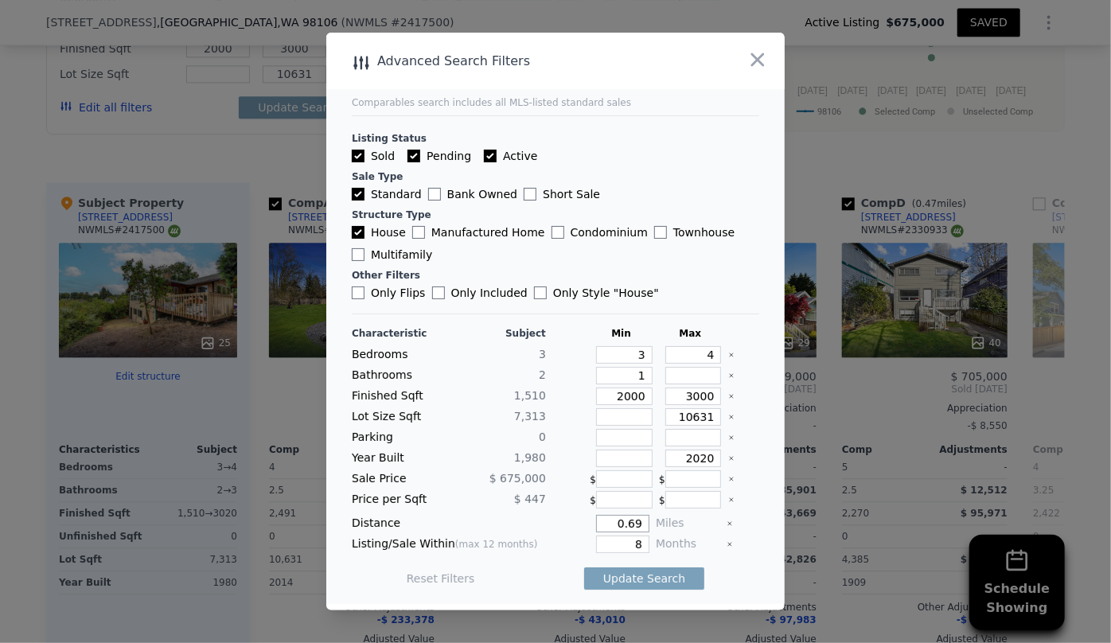
drag, startPoint x: 636, startPoint y: 521, endPoint x: 567, endPoint y: 523, distance: 69.2
click at [567, 523] on div "0.69" at bounding box center [600, 524] width 97 height 18
click at [630, 533] on div "Characteristic Subject Min Max Bedrooms 3 3 4 Bathrooms 2 1 Finished Sqft 1,510…" at bounding box center [555, 464] width 407 height 274
click at [632, 538] on input "8" at bounding box center [622, 544] width 53 height 18
click at [637, 538] on input "8" at bounding box center [622, 544] width 53 height 18
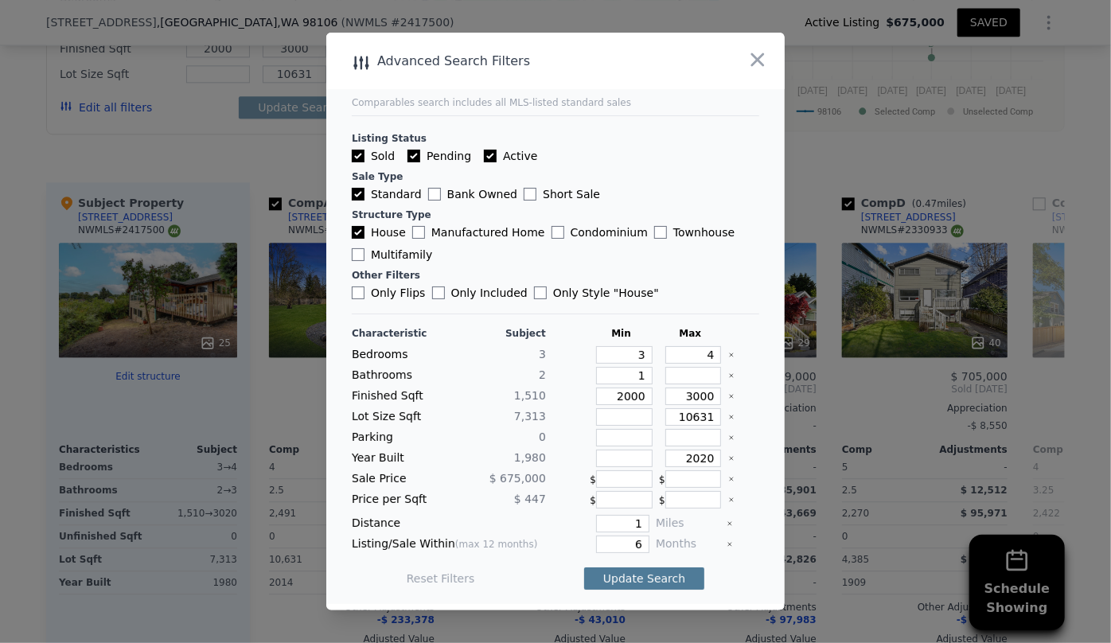
click at [648, 581] on button "Update Search" at bounding box center [644, 578] width 120 height 22
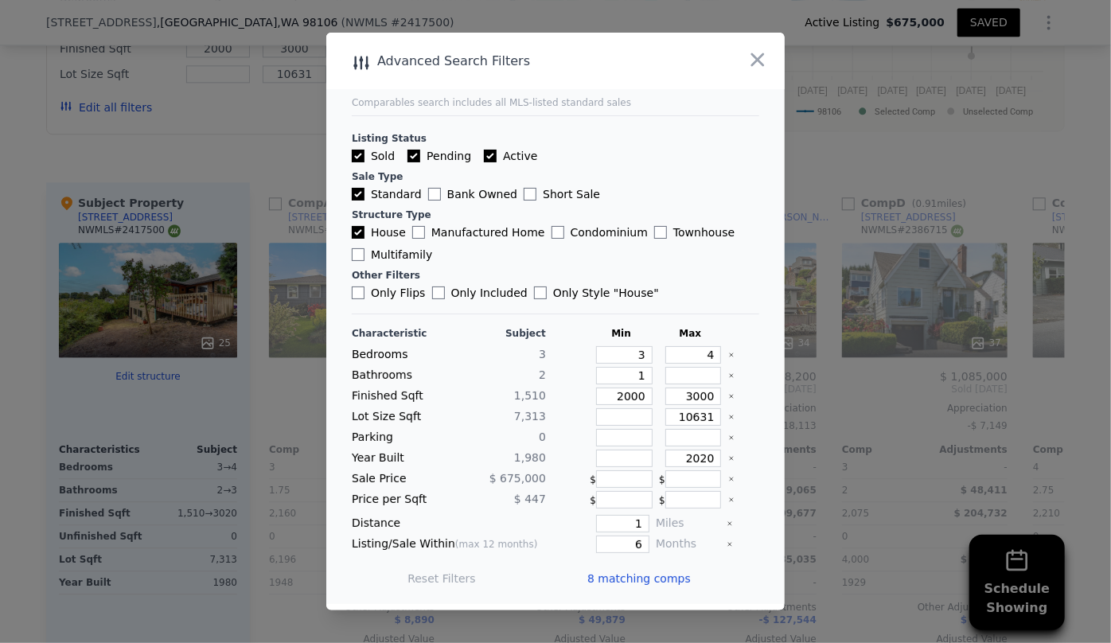
click at [648, 581] on span "8 matching comps" at bounding box center [638, 579] width 103 height 16
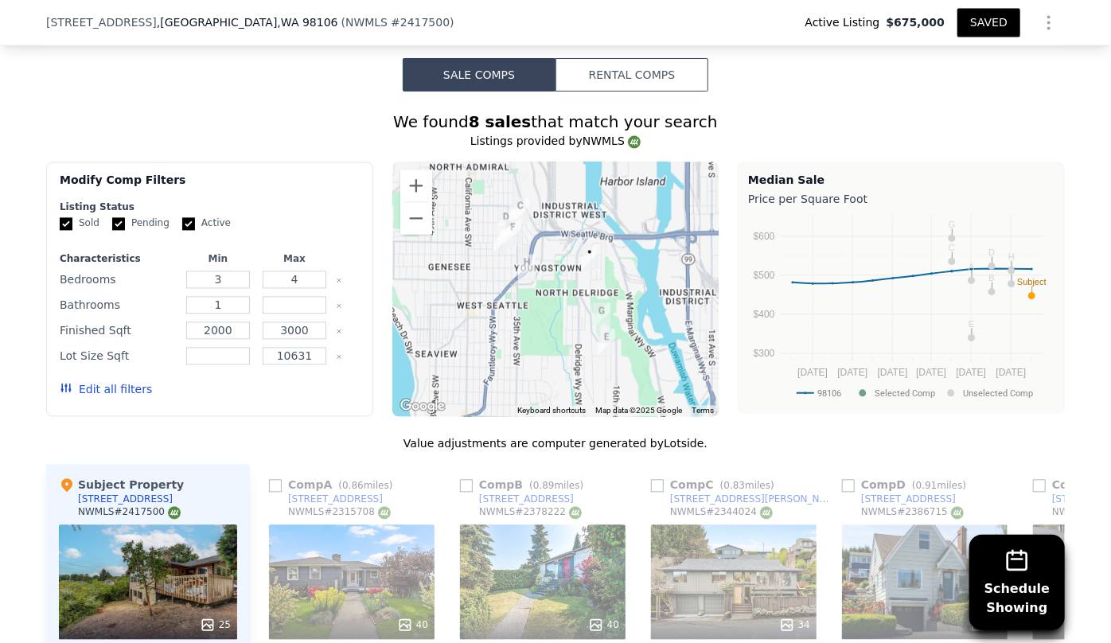
scroll to position [1585, 0]
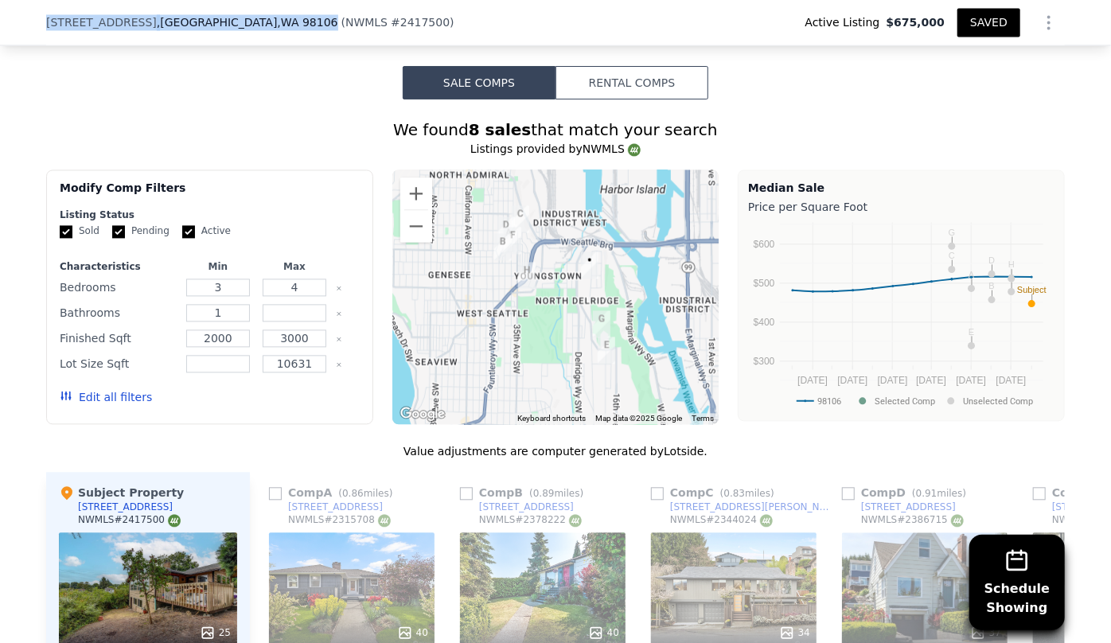
drag, startPoint x: 39, startPoint y: 18, endPoint x: 224, endPoint y: 23, distance: 184.7
click at [224, 23] on div "[STREET_ADDRESS] ( NWMLS # 2417500 ) Active Listing $675,000 SAVED" at bounding box center [555, 22] width 1111 height 45
copy div "[STREET_ADDRESS]"
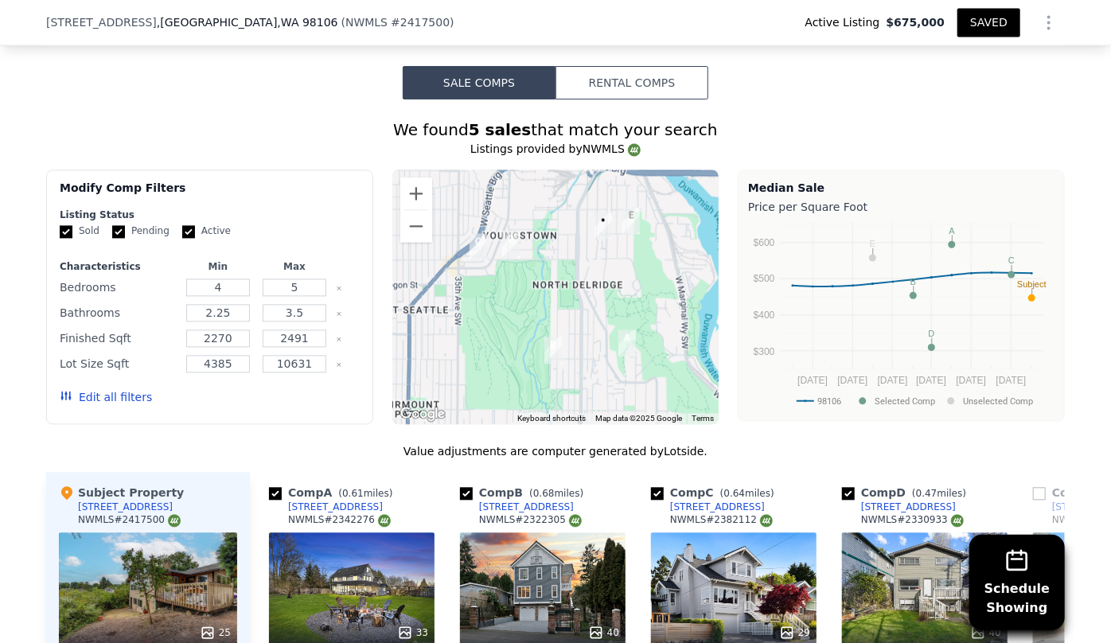
click at [748, 454] on div "Value adjustments are computer generated by Lotside ." at bounding box center [555, 451] width 1018 height 16
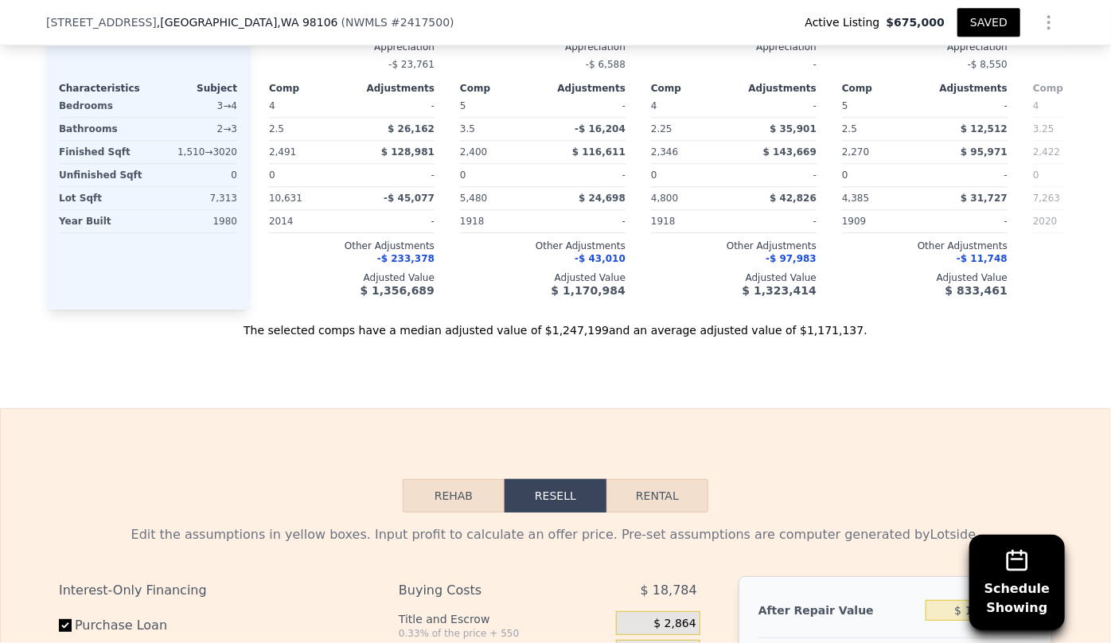
scroll to position [2598, 0]
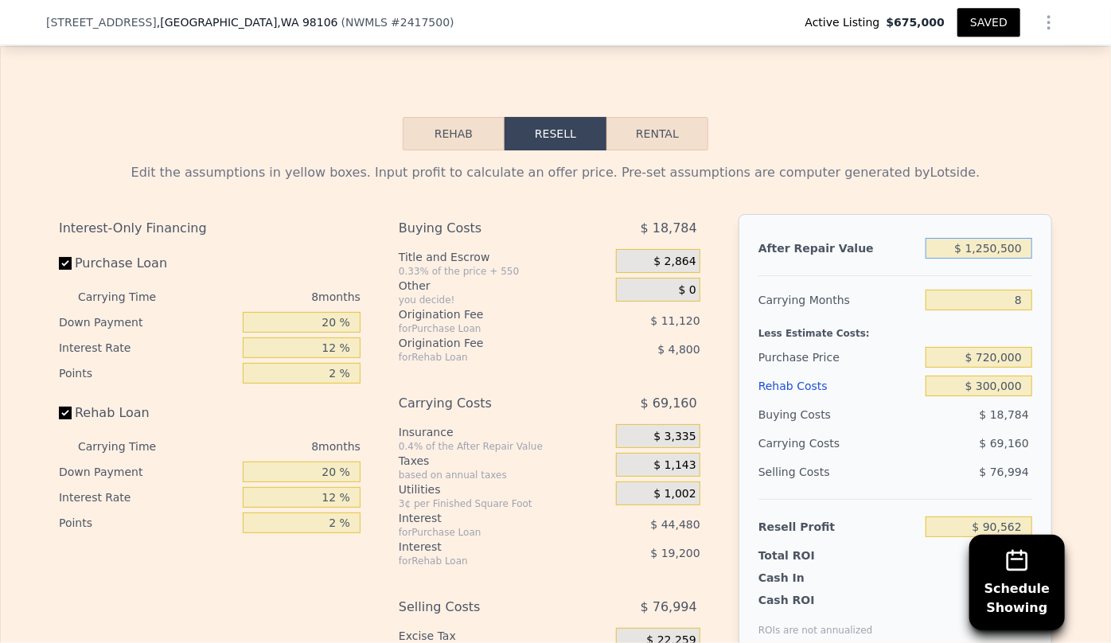
click at [987, 257] on input "$ 1,250,500" at bounding box center [978, 248] width 107 height 21
click at [1005, 258] on input "$ 1,350,500" at bounding box center [978, 248] width 107 height 21
click at [1030, 182] on div "Edit the assumptions in yellow boxes. Input profit to calculate an offer price.…" at bounding box center [555, 172] width 993 height 19
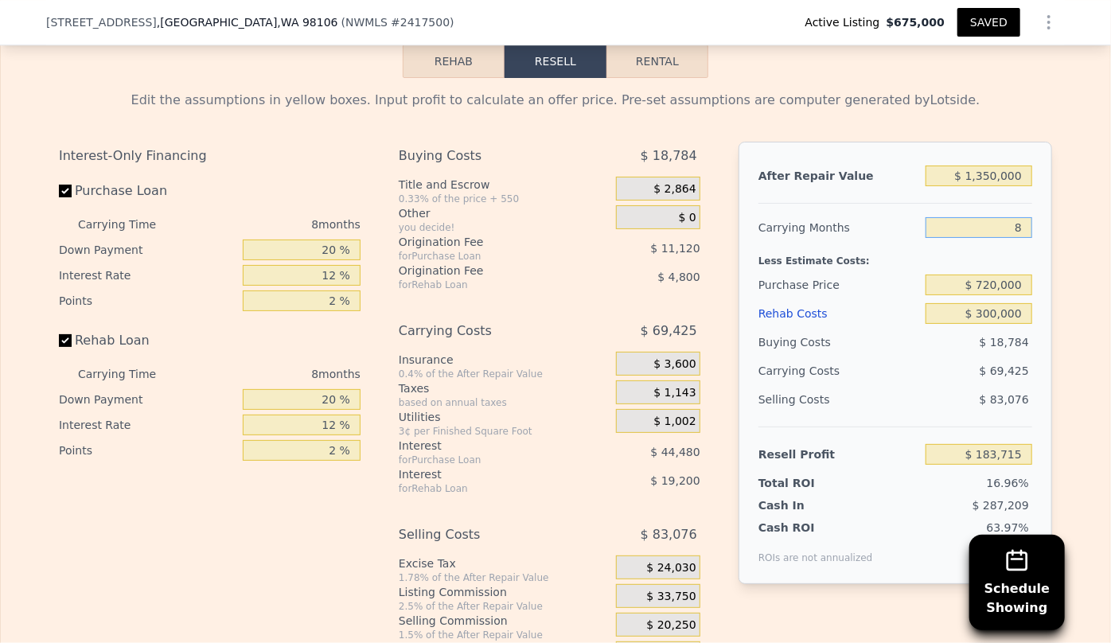
click at [1021, 237] on input "8" at bounding box center [978, 227] width 107 height 21
click at [1049, 295] on div "Edit the assumptions in yellow boxes. Input profit to calculate an offer price.…" at bounding box center [555, 374] width 1018 height 592
click at [1016, 235] on input "10" at bounding box center [978, 227] width 107 height 21
click at [999, 294] on input "$ 720,000" at bounding box center [978, 285] width 107 height 21
click at [1058, 278] on div "Edit the assumptions in yellow boxes. Input profit to calculate an offer price.…" at bounding box center [555, 374] width 1018 height 592
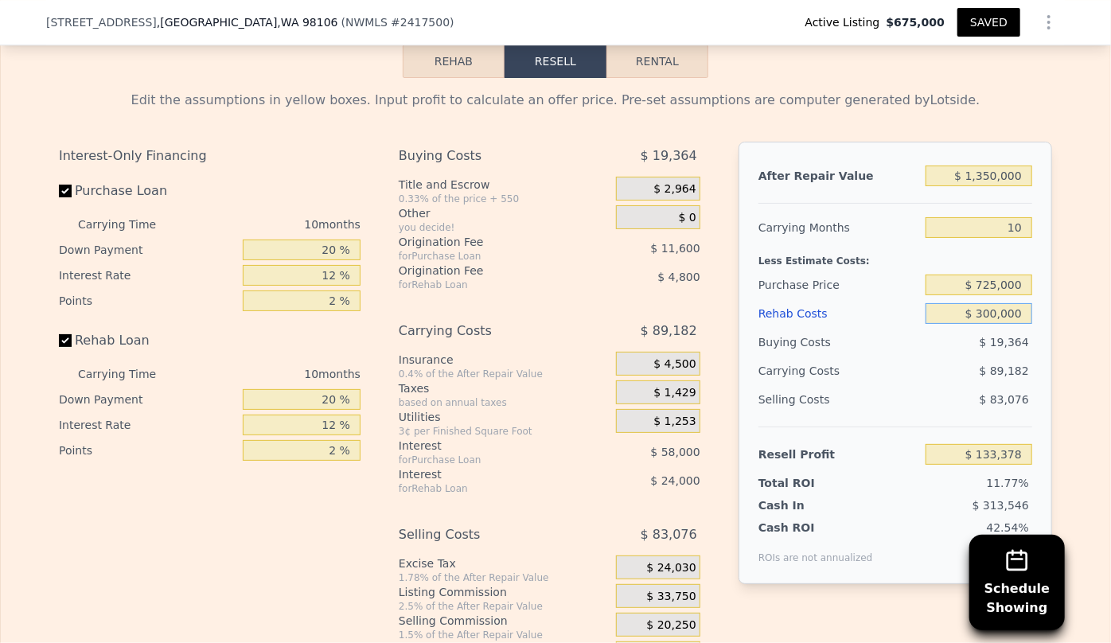
click at [988, 324] on input "$ 300,000" at bounding box center [978, 313] width 107 height 21
click at [930, 397] on div "$ 83,076" at bounding box center [978, 399] width 107 height 29
click at [1022, 234] on input "10" at bounding box center [978, 227] width 107 height 21
click at [839, 513] on div "Cash In" at bounding box center [807, 505] width 99 height 16
click at [989, 184] on input "$ 1,350,000" at bounding box center [978, 176] width 107 height 21
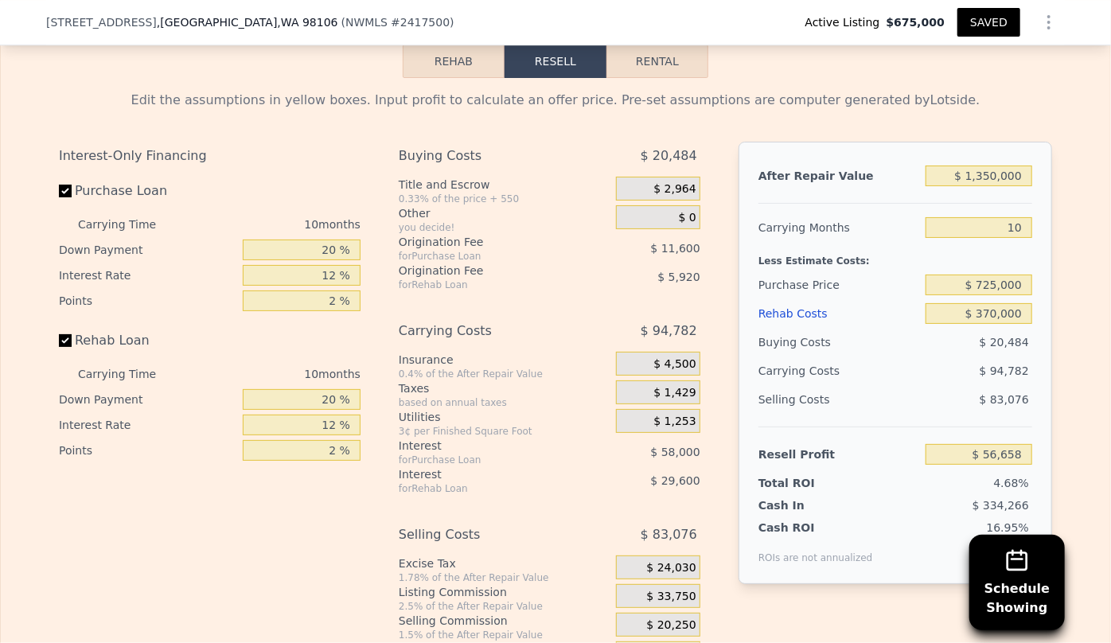
click at [1067, 350] on div "Edit the assumptions in yellow boxes. Input profit to calculate an offer price.…" at bounding box center [555, 374] width 1109 height 592
click at [1019, 232] on input "10" at bounding box center [978, 227] width 107 height 21
click at [1042, 380] on div "After Repair Value $ 1,350,000 Carrying Months 8 Less Estimate Costs: Purchase …" at bounding box center [895, 363] width 314 height 442
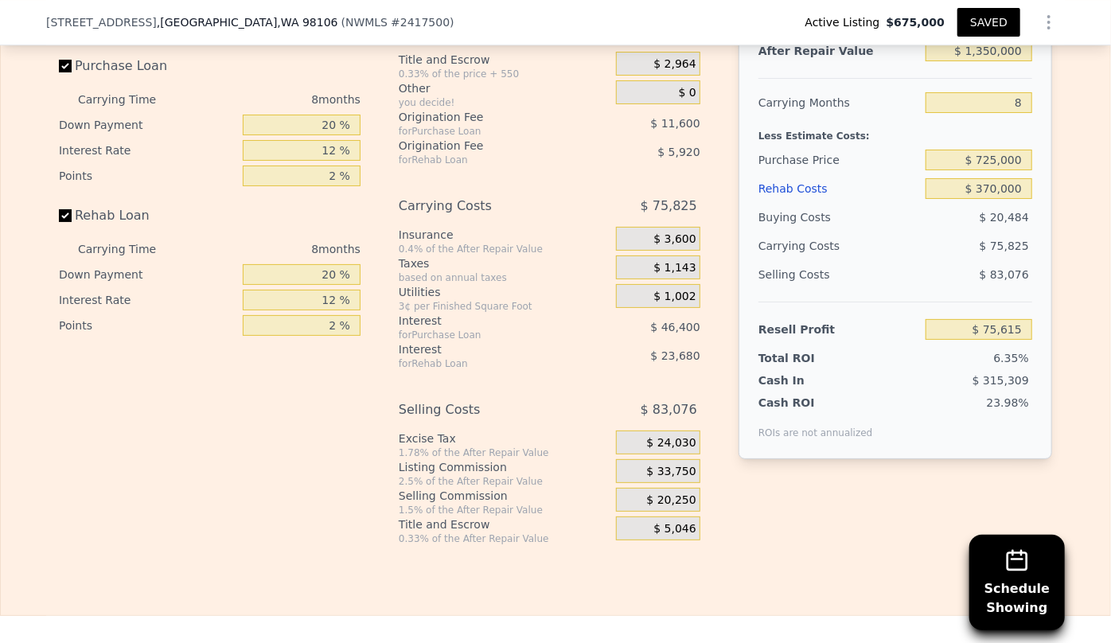
scroll to position [2815, 0]
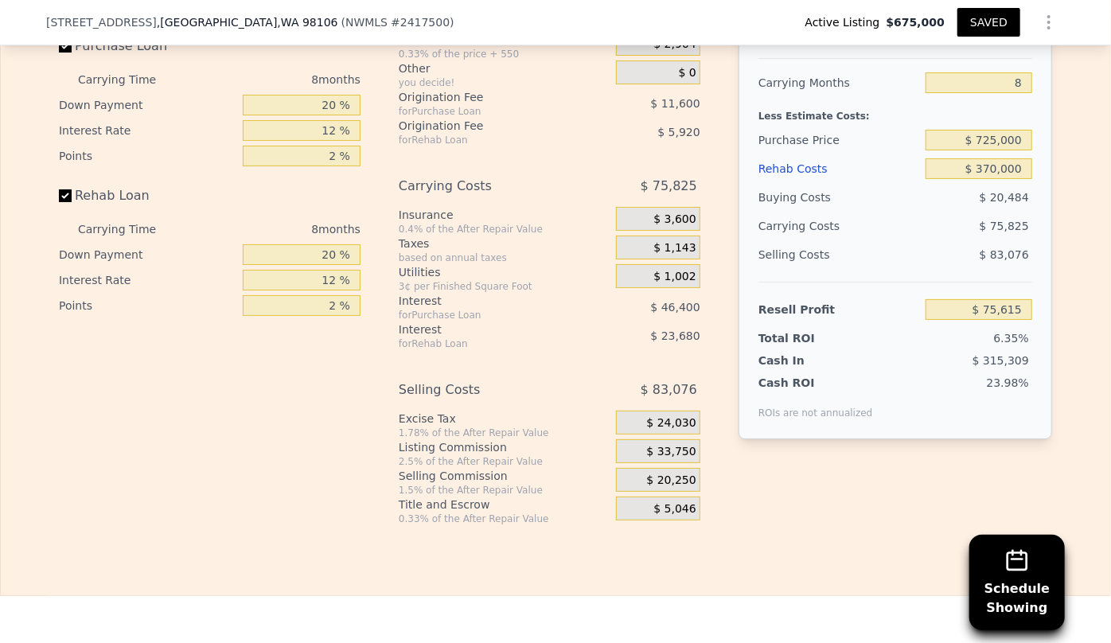
click at [671, 488] on span "$ 20,250" at bounding box center [671, 480] width 49 height 14
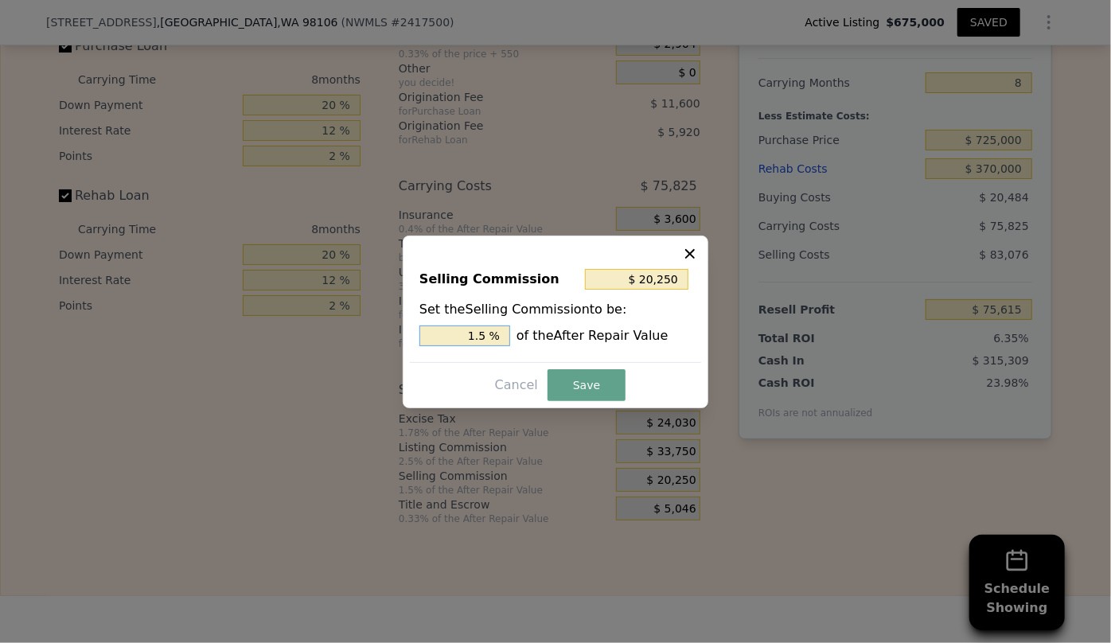
click at [492, 334] on input "1.5 %" at bounding box center [464, 335] width 91 height 21
click at [591, 393] on button "Save" at bounding box center [586, 385] width 78 height 32
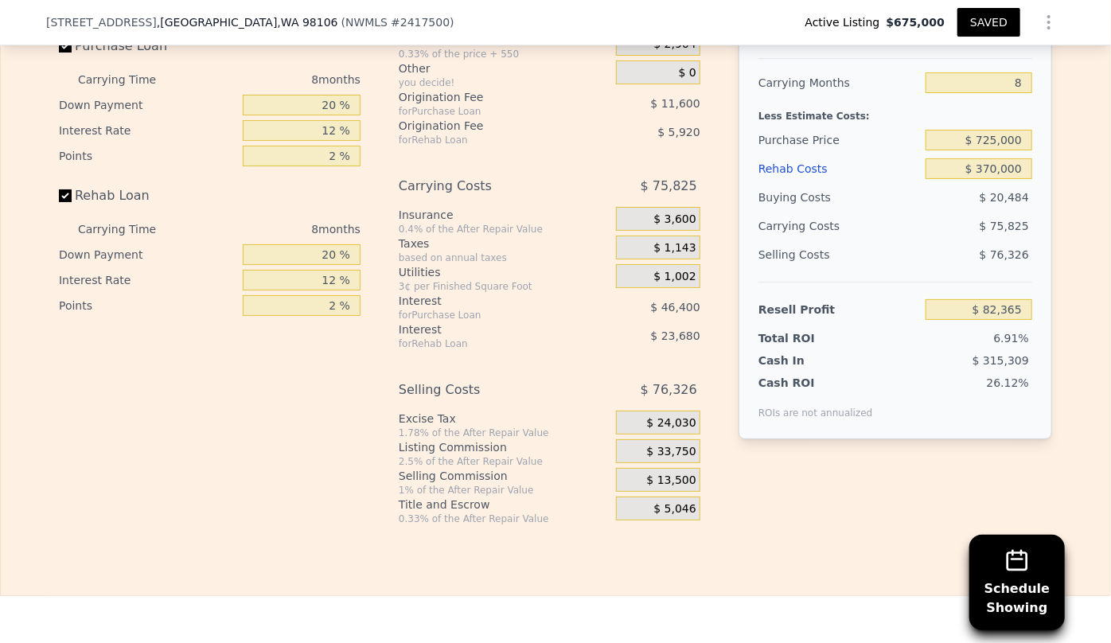
click at [648, 485] on div "$ 13,500" at bounding box center [658, 480] width 84 height 24
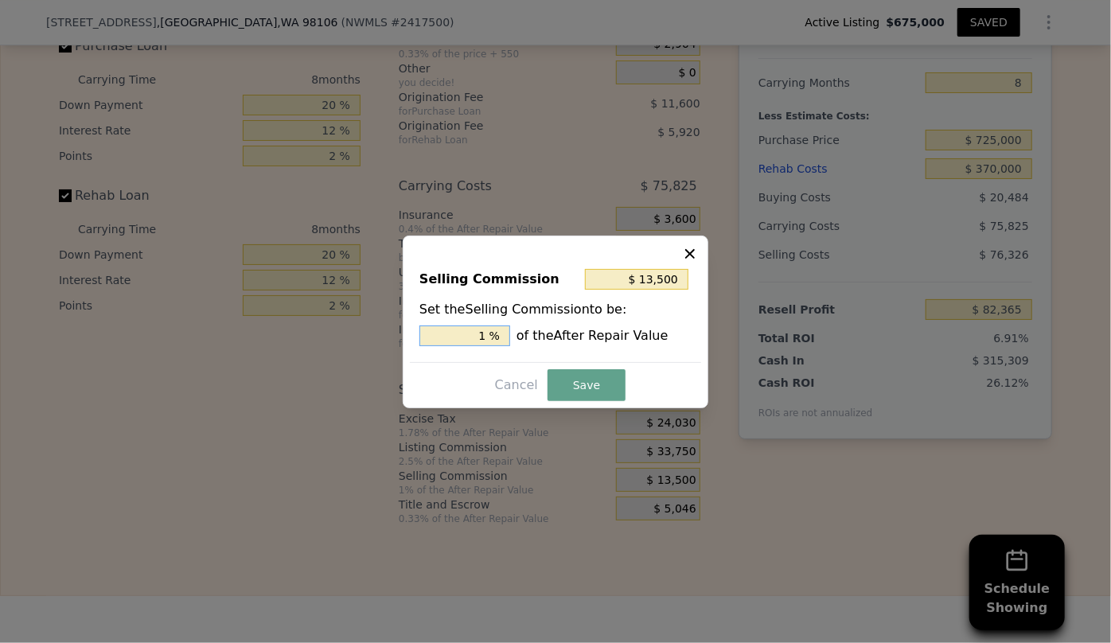
click at [489, 335] on input "1 %" at bounding box center [464, 335] width 91 height 21
click at [564, 379] on button "Save" at bounding box center [586, 385] width 78 height 32
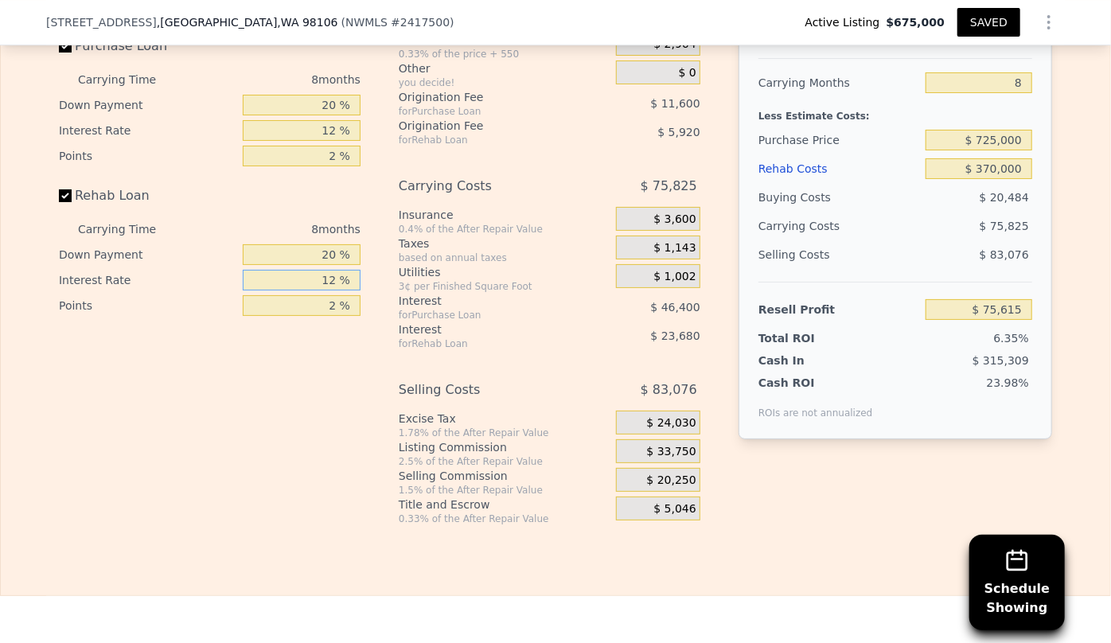
click at [334, 288] on input "12 %" at bounding box center [302, 280] width 118 height 21
click at [333, 135] on input "12 %" at bounding box center [302, 130] width 118 height 21
click at [333, 290] on input "10 %" at bounding box center [302, 280] width 118 height 21
click at [791, 500] on div "After Repair Value $ 1,350,000 Carrying Months 8 Less Estimate Costs: Purchase …" at bounding box center [895, 248] width 314 height 503
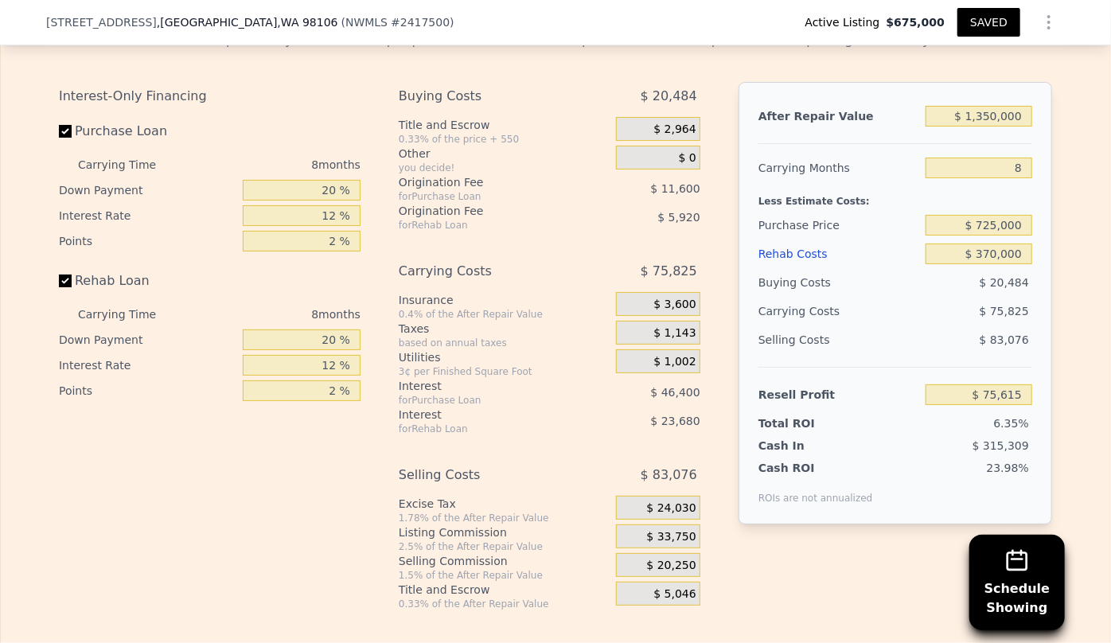
scroll to position [2743, 0]
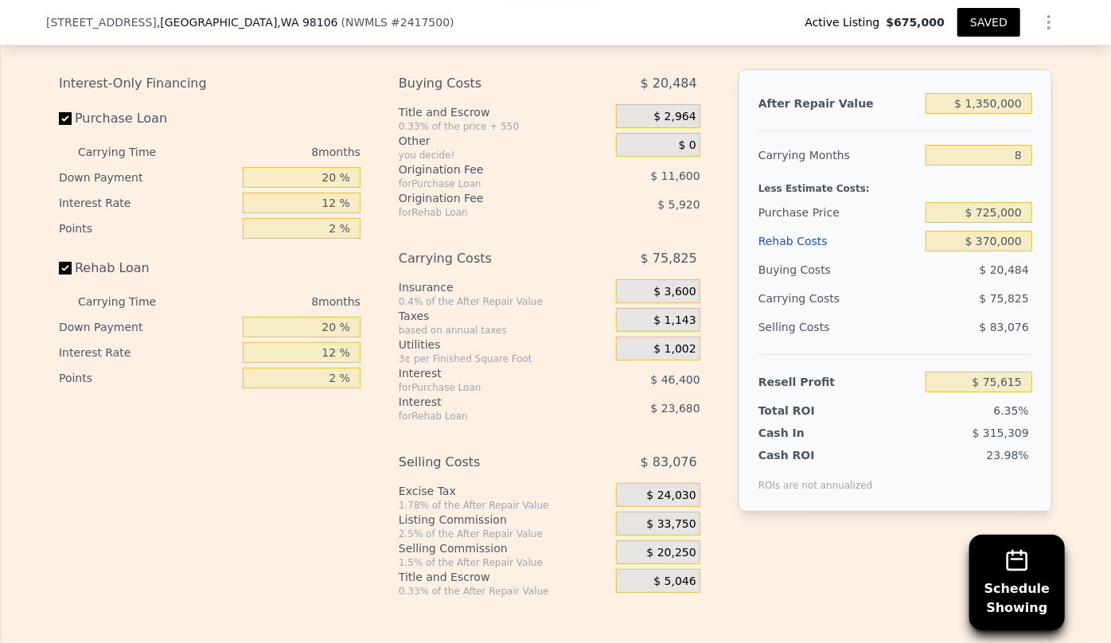
click at [991, 21] on button "SAVED" at bounding box center [988, 22] width 63 height 29
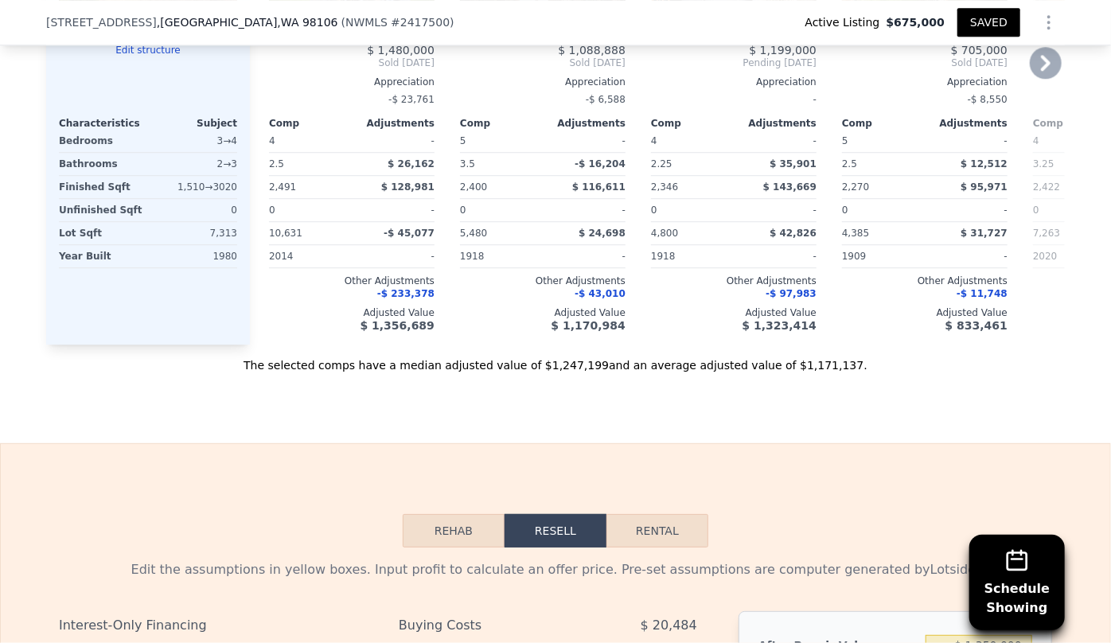
scroll to position [1875, 0]
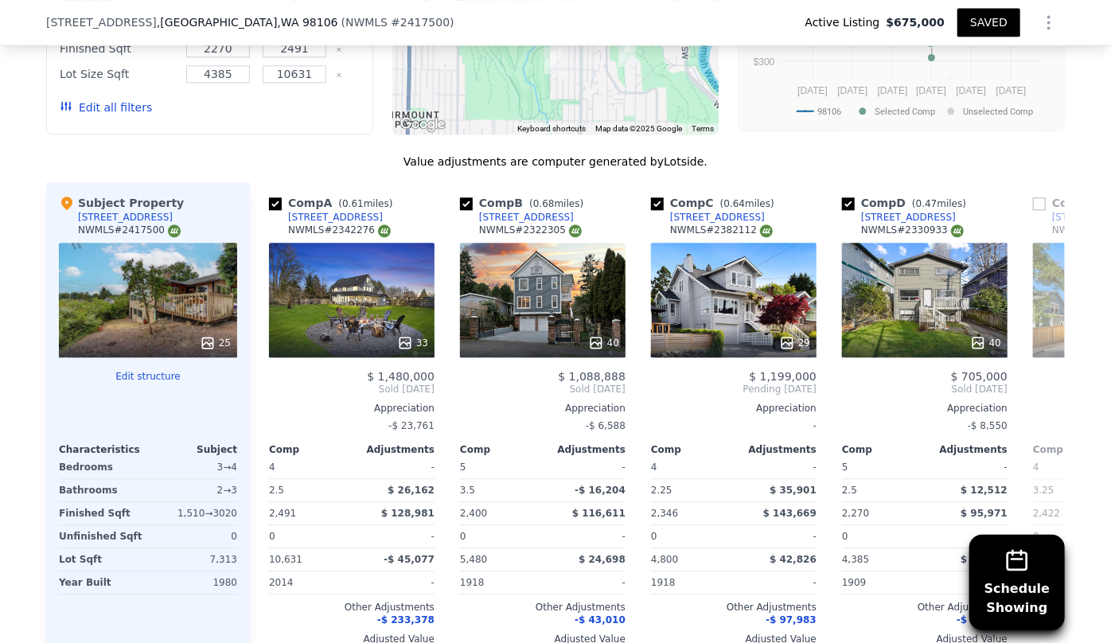
click at [103, 107] on button "Edit all filters" at bounding box center [106, 107] width 92 height 16
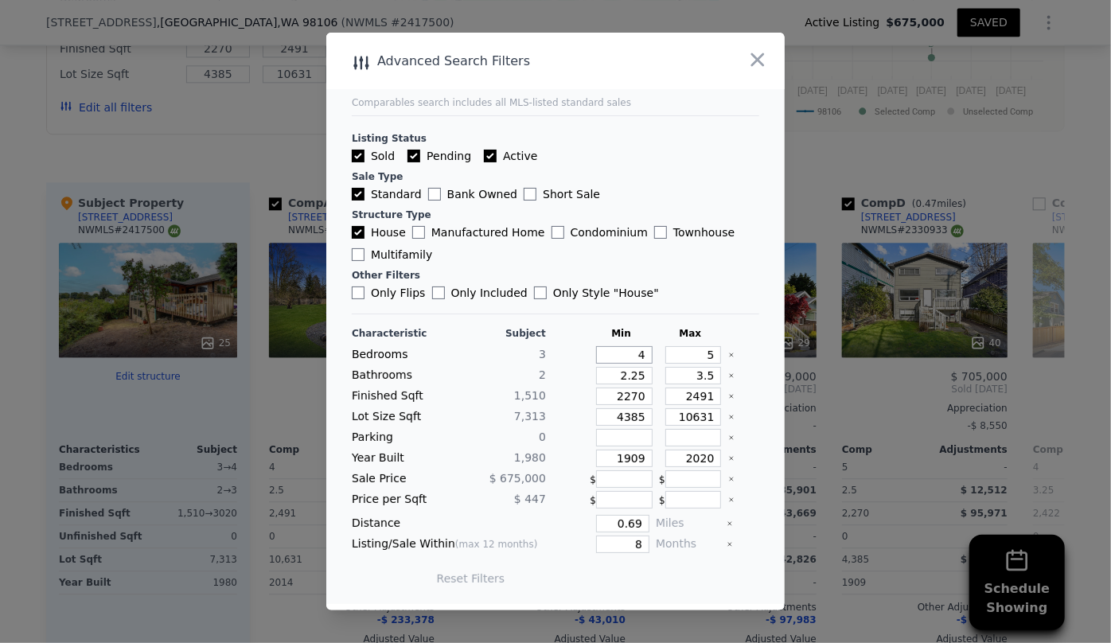
drag, startPoint x: 636, startPoint y: 357, endPoint x: 621, endPoint y: 361, distance: 15.6
click at [622, 361] on input "4" at bounding box center [624, 355] width 56 height 18
drag, startPoint x: 703, startPoint y: 355, endPoint x: 684, endPoint y: 356, distance: 19.1
click at [684, 356] on input "5" at bounding box center [693, 355] width 56 height 18
drag, startPoint x: 637, startPoint y: 375, endPoint x: 573, endPoint y: 380, distance: 63.8
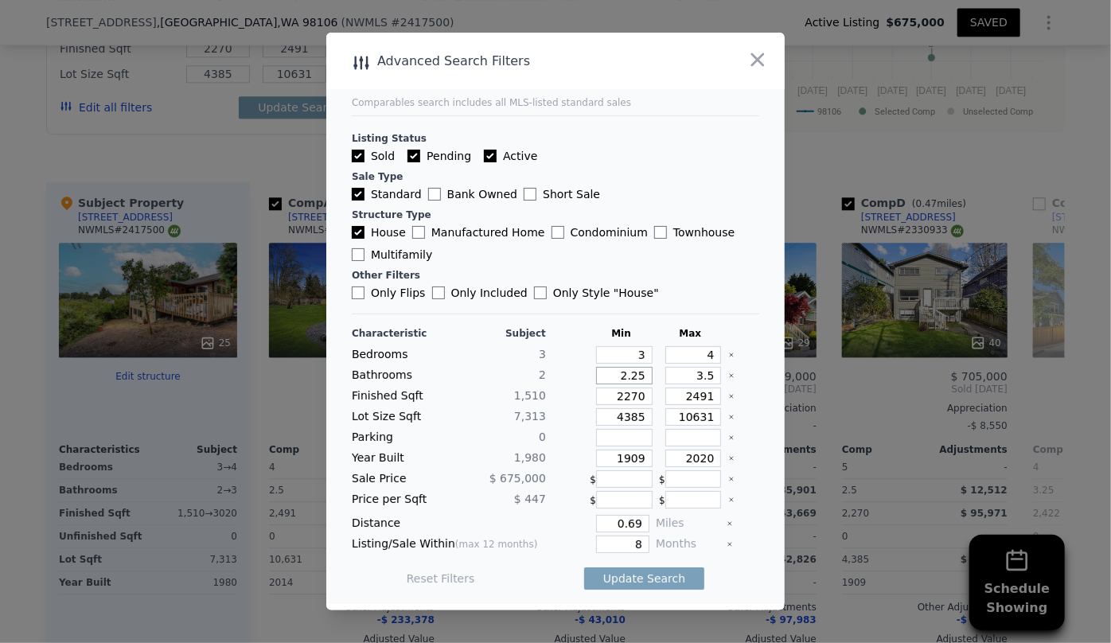
click at [573, 380] on div "Bathrooms 2 2.25 3.5" at bounding box center [555, 376] width 407 height 18
drag, startPoint x: 705, startPoint y: 379, endPoint x: 652, endPoint y: 380, distance: 52.5
click at [659, 380] on div "3.5" at bounding box center [690, 376] width 63 height 18
drag, startPoint x: 641, startPoint y: 394, endPoint x: 592, endPoint y: 399, distance: 49.6
click at [596, 399] on input "2270" at bounding box center [624, 396] width 56 height 18
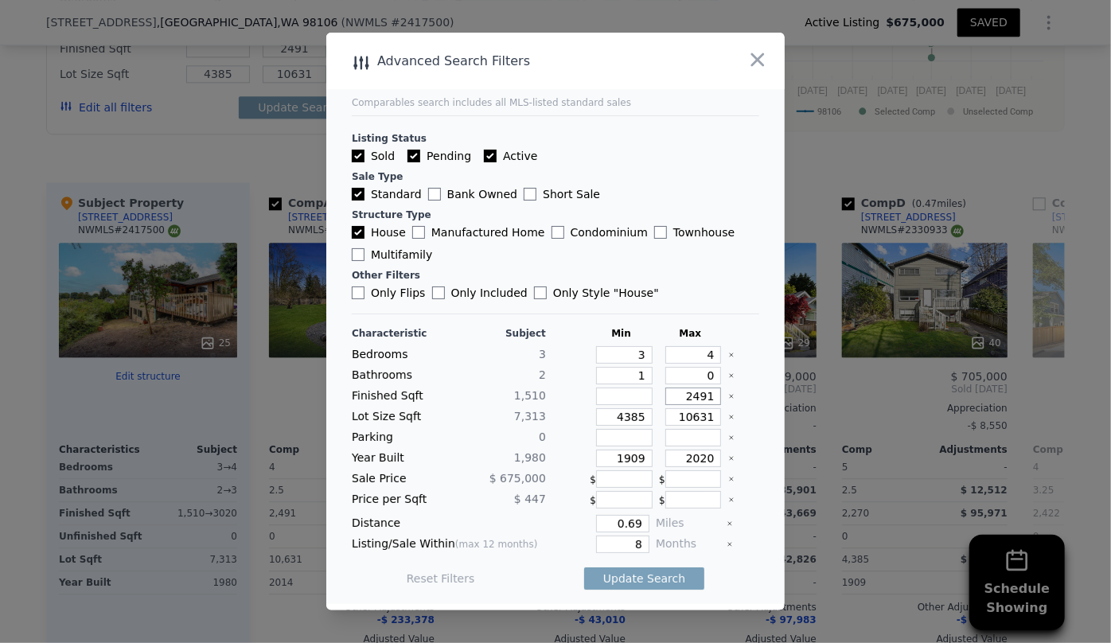
click at [708, 400] on input "2491" at bounding box center [693, 396] width 56 height 18
click at [629, 404] on input "number" at bounding box center [624, 396] width 56 height 18
drag, startPoint x: 637, startPoint y: 419, endPoint x: 540, endPoint y: 430, distance: 96.8
click at [541, 429] on div "Characteristic Subject Min Max Bedrooms 3 3 4 Bathrooms 2 1 0 Finished Sqft 1,5…" at bounding box center [555, 464] width 407 height 274
drag, startPoint x: 637, startPoint y: 461, endPoint x: 539, endPoint y: 457, distance: 98.0
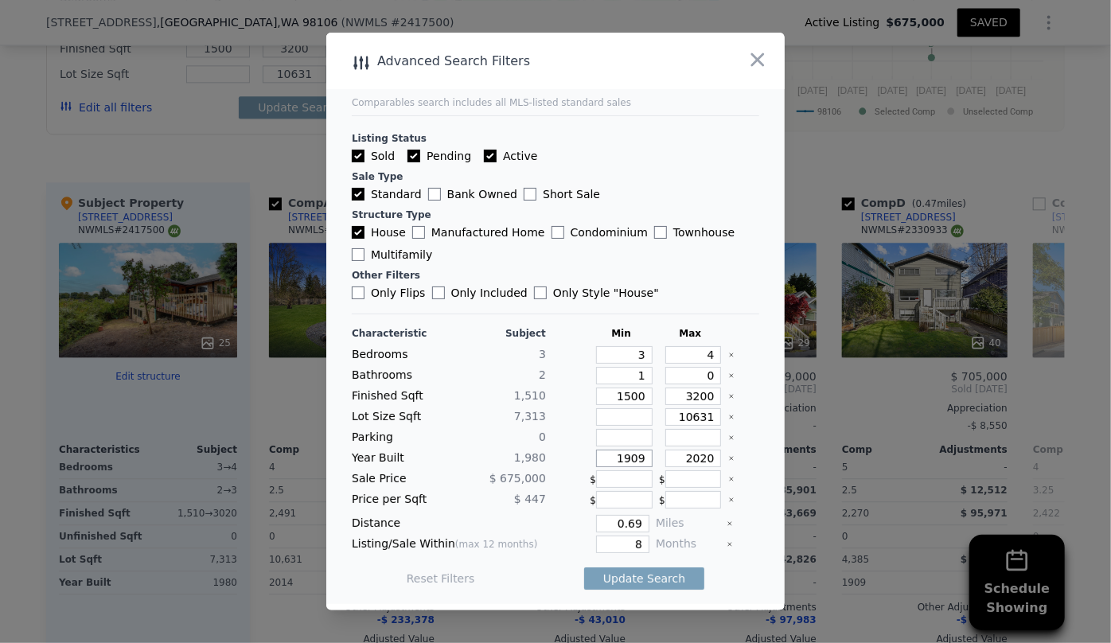
click at [540, 457] on div "Year Built 1,980 1909 2020" at bounding box center [555, 459] width 407 height 18
drag, startPoint x: 638, startPoint y: 543, endPoint x: 604, endPoint y: 547, distance: 34.4
click at [604, 547] on input "8" at bounding box center [622, 544] width 53 height 18
drag, startPoint x: 615, startPoint y: 516, endPoint x: 567, endPoint y: 523, distance: 48.2
click at [575, 520] on div "0.69" at bounding box center [600, 524] width 97 height 18
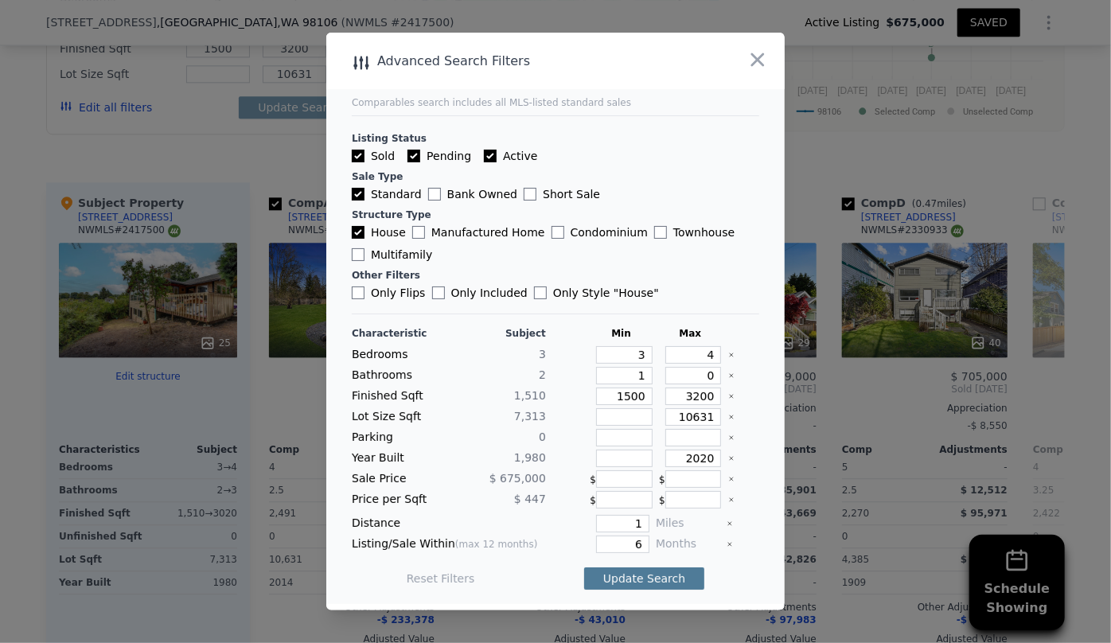
click at [626, 576] on button "Update Search" at bounding box center [644, 578] width 120 height 22
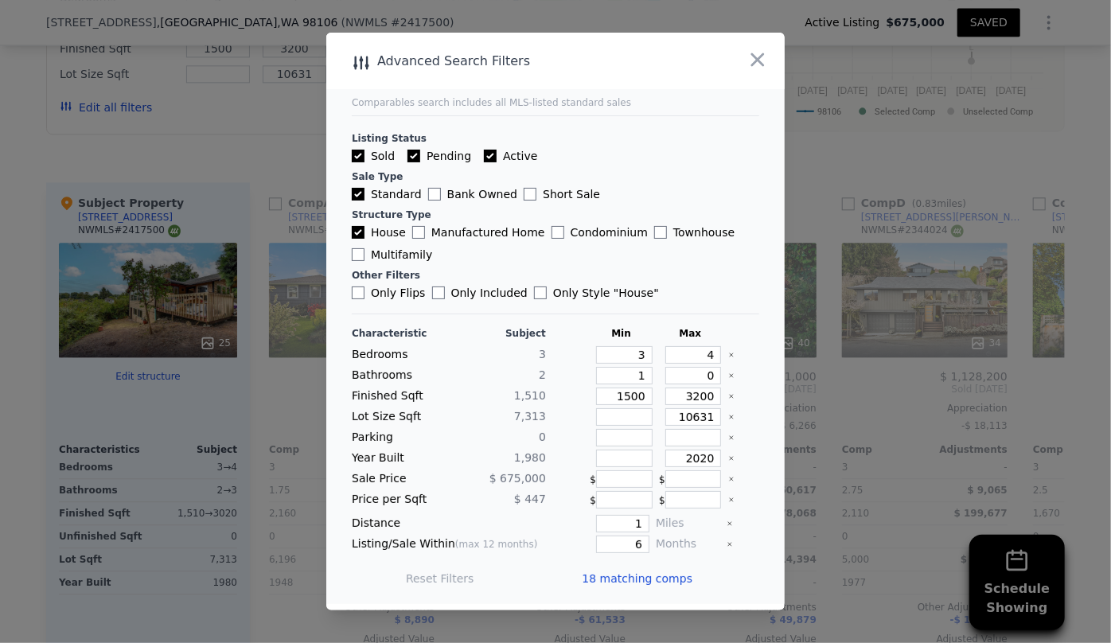
click at [622, 584] on span "18 matching comps" at bounding box center [637, 579] width 111 height 16
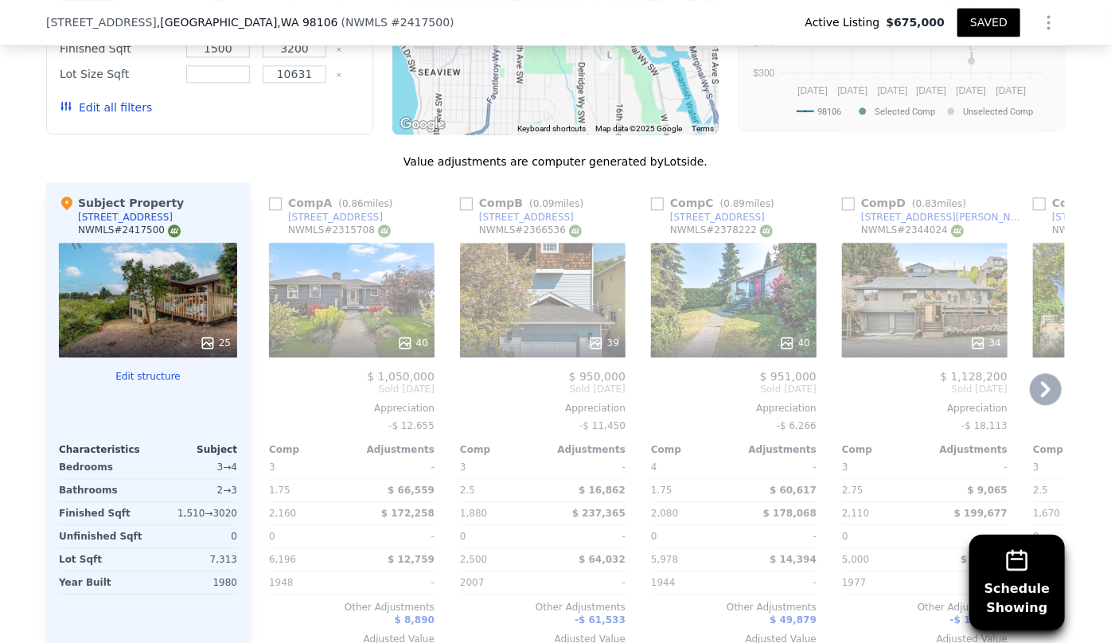
click at [1035, 390] on icon at bounding box center [1046, 389] width 32 height 32
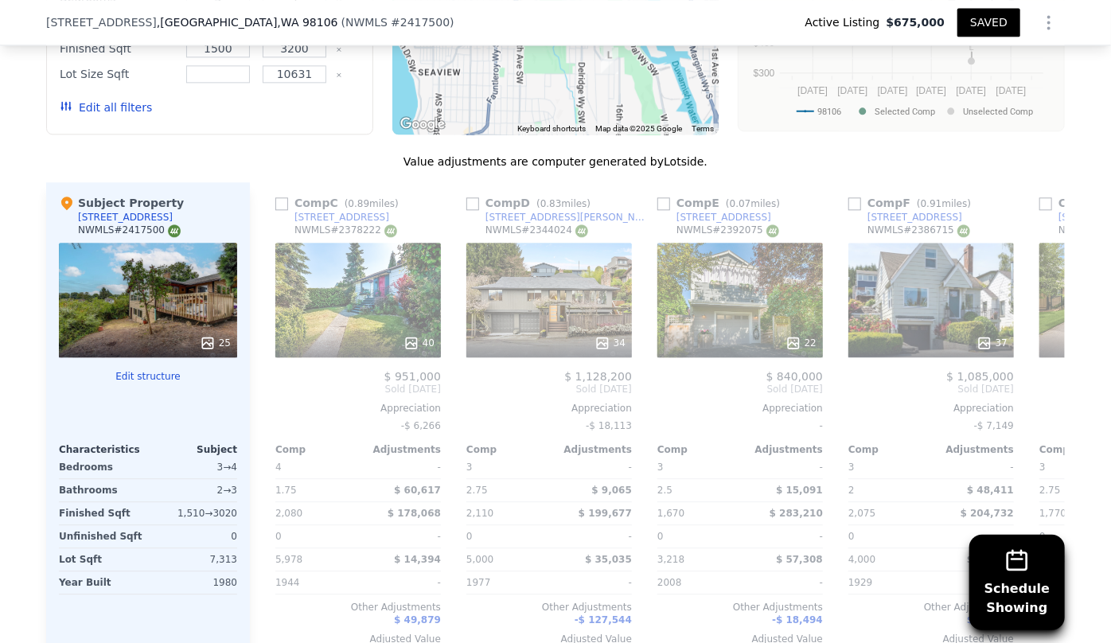
scroll to position [0, 382]
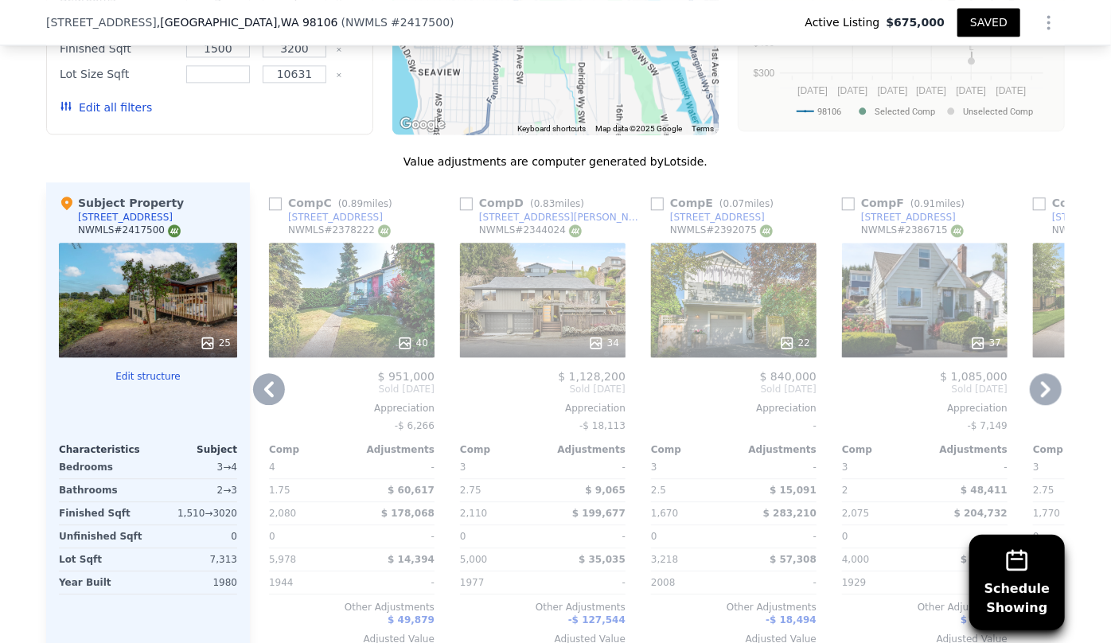
click at [1035, 390] on icon at bounding box center [1046, 389] width 32 height 32
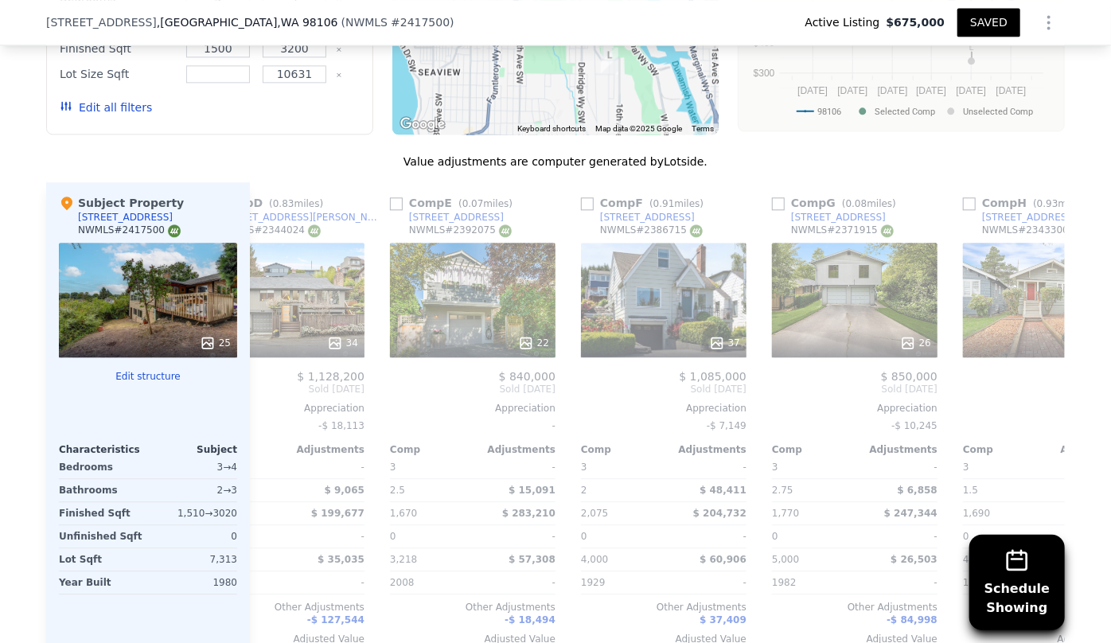
scroll to position [0, 764]
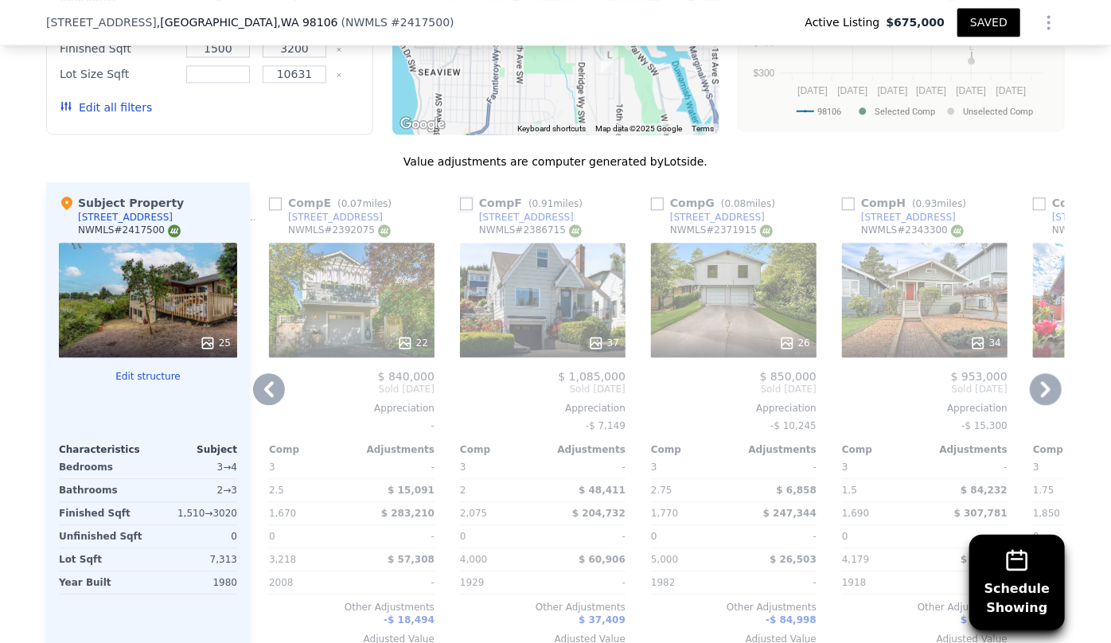
click at [465, 201] on input "checkbox" at bounding box center [466, 203] width 13 height 13
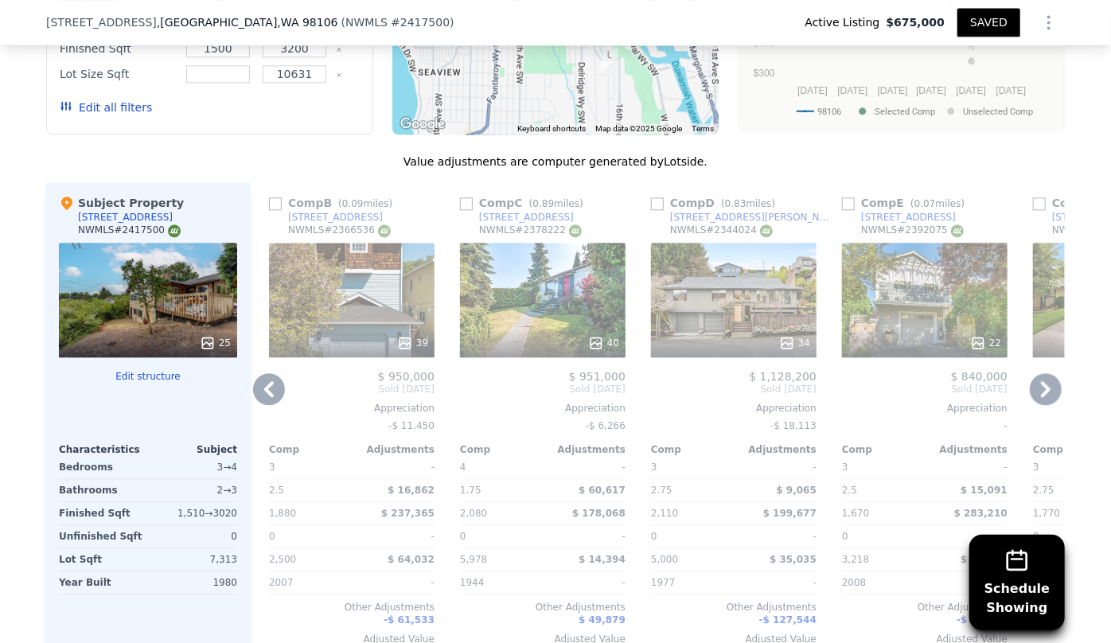
click at [1031, 381] on icon at bounding box center [1046, 389] width 32 height 32
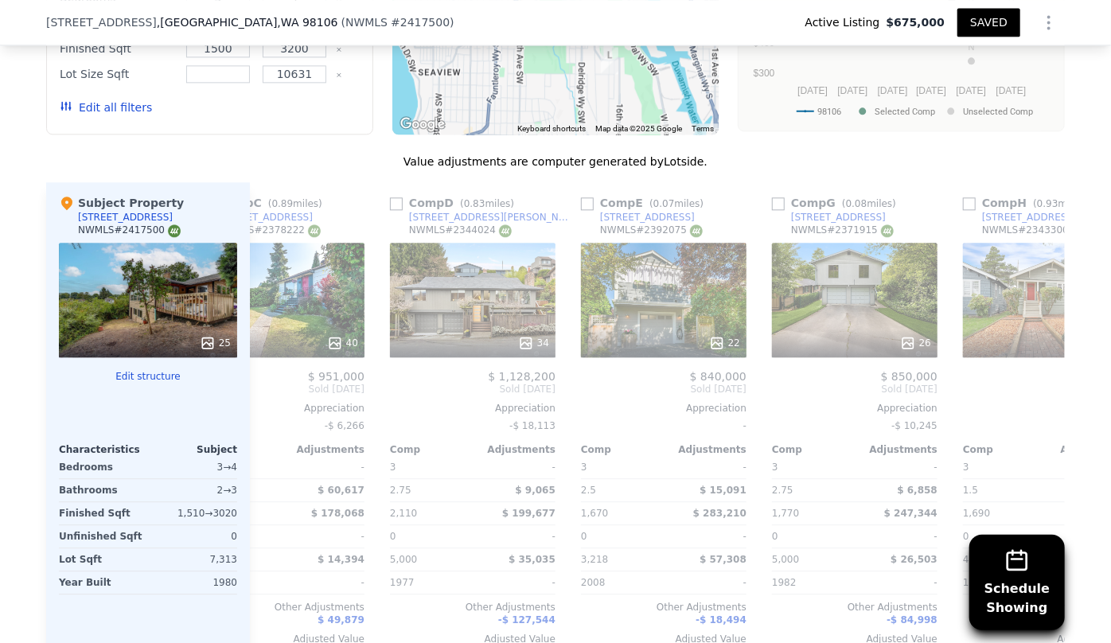
scroll to position [0, 1146]
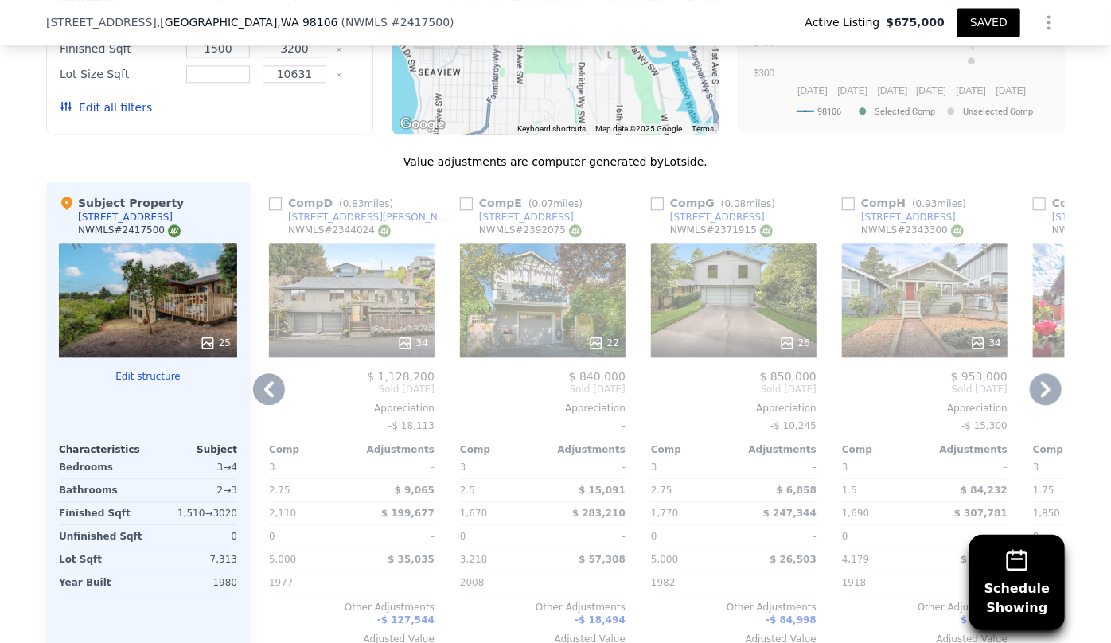
click at [1031, 381] on icon at bounding box center [1046, 389] width 32 height 32
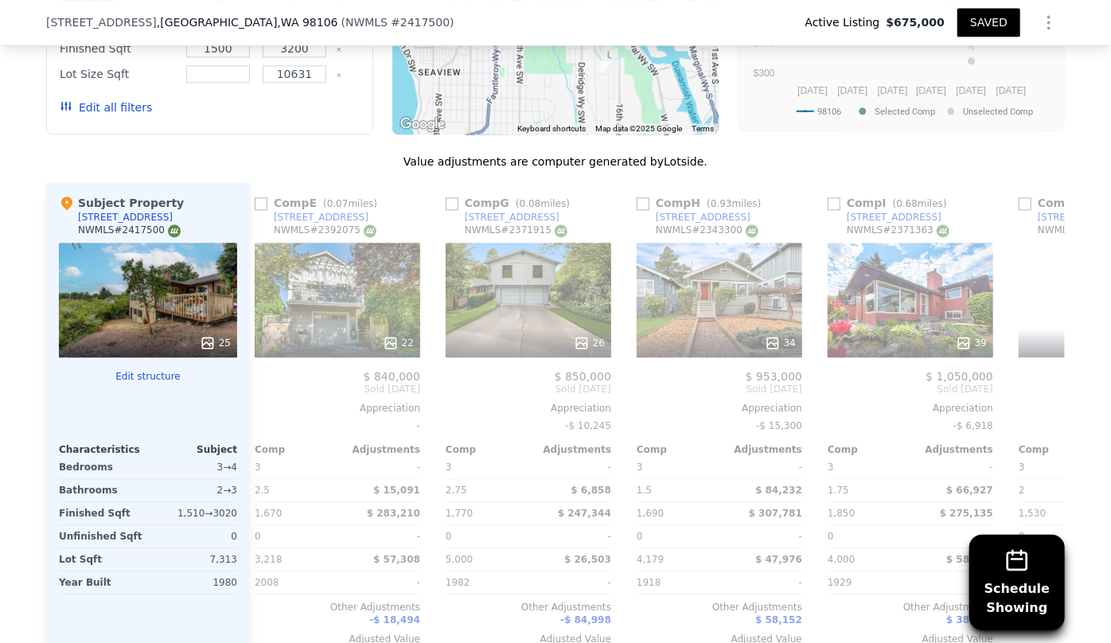
scroll to position [0, 1528]
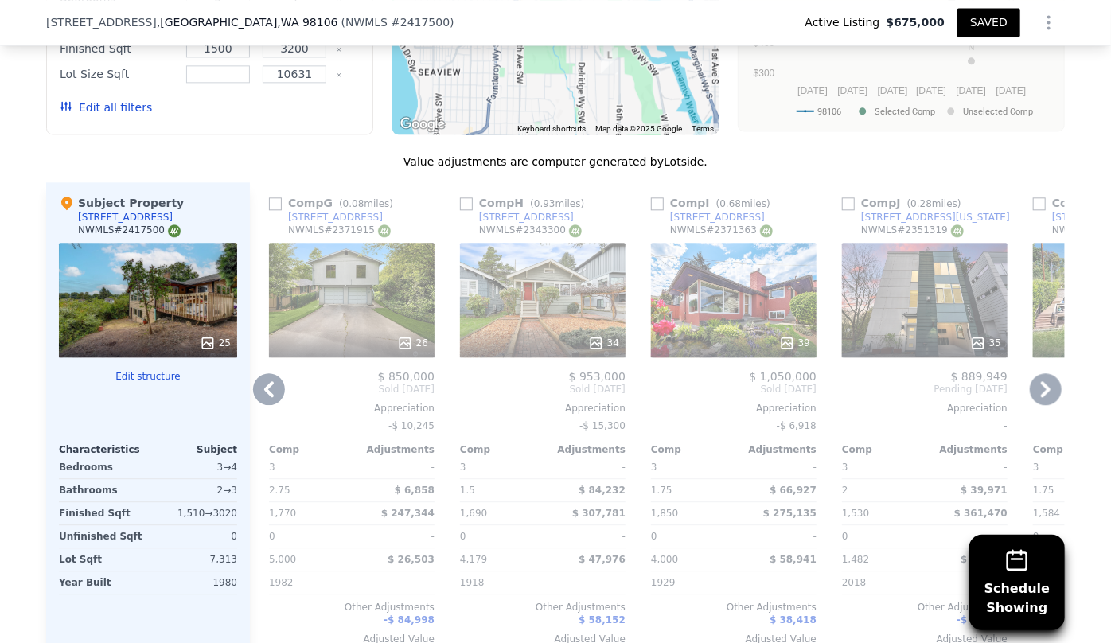
click at [1030, 381] on icon at bounding box center [1046, 389] width 32 height 32
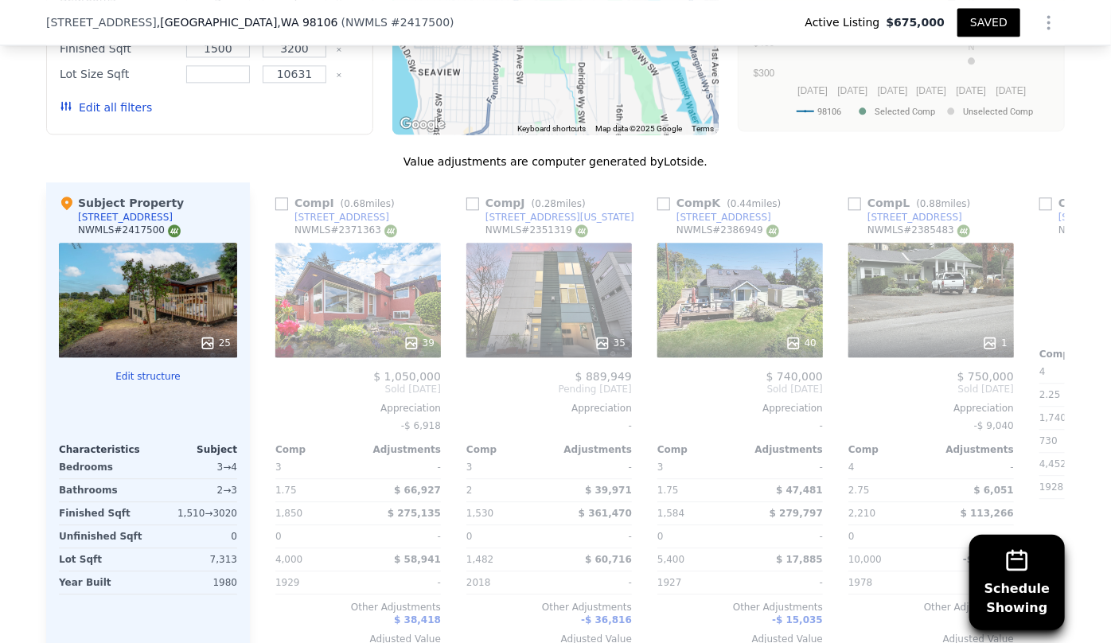
scroll to position [0, 1910]
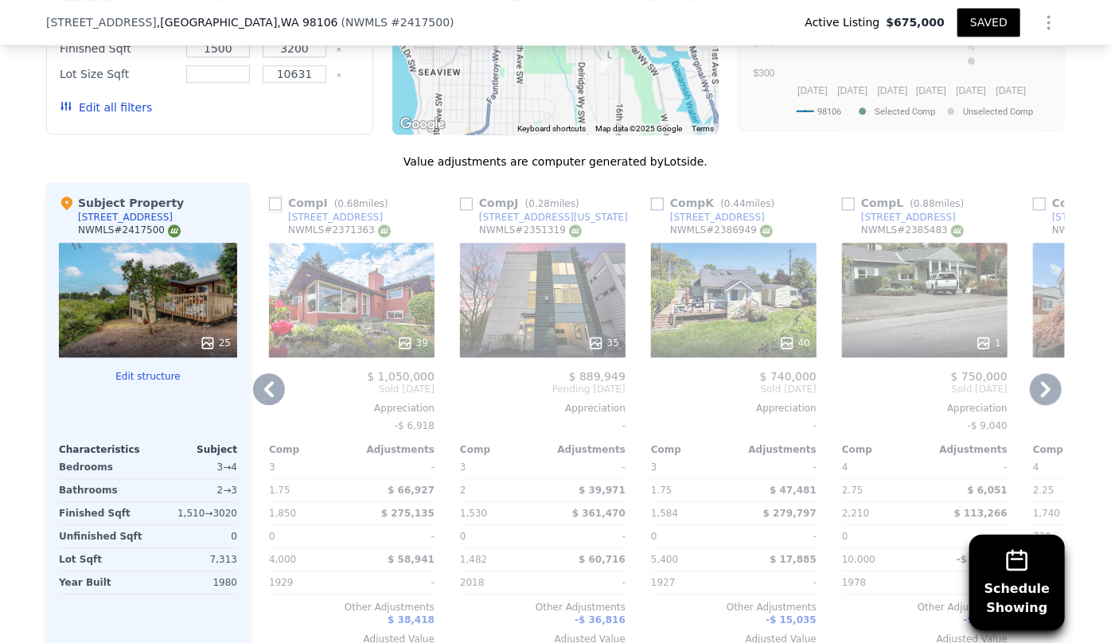
click at [269, 200] on input "checkbox" at bounding box center [275, 203] width 13 height 13
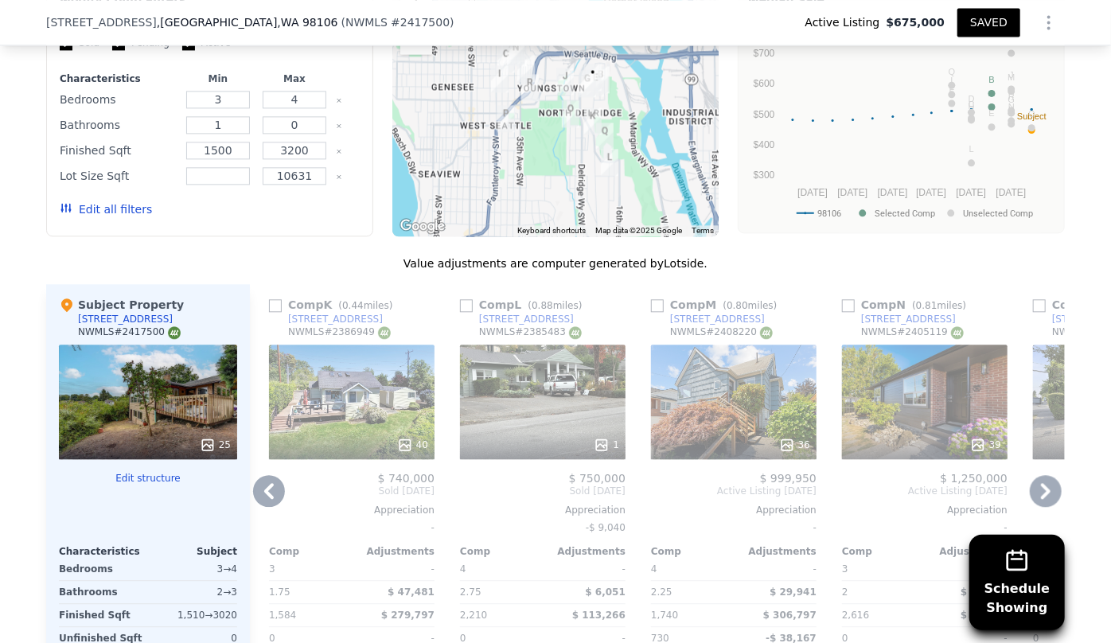
scroll to position [1730, 0]
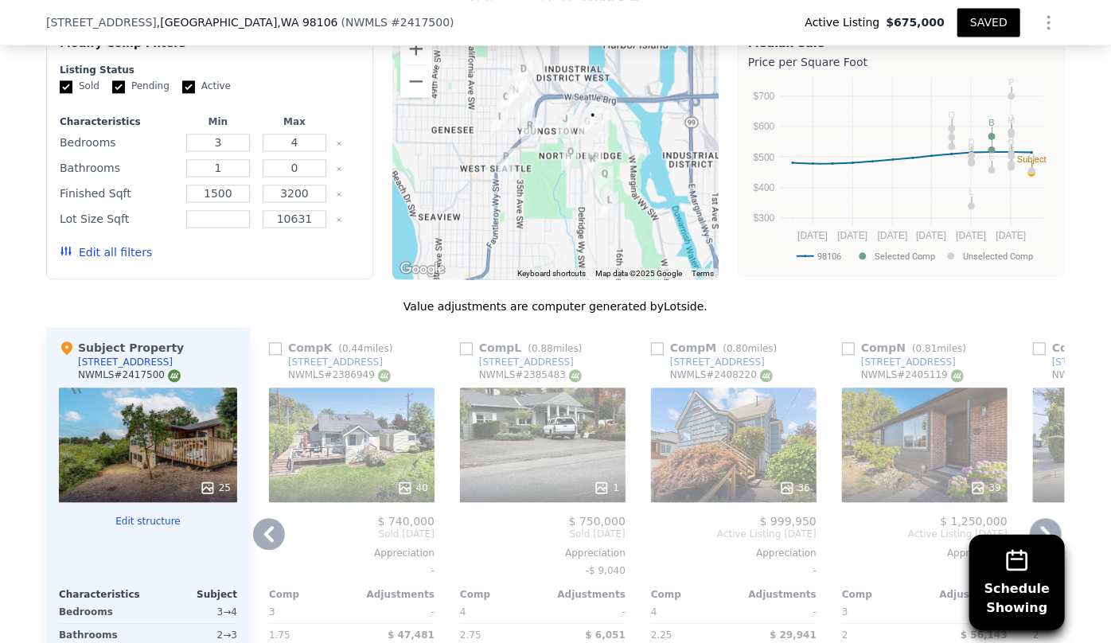
click at [722, 430] on div "36" at bounding box center [734, 444] width 166 height 115
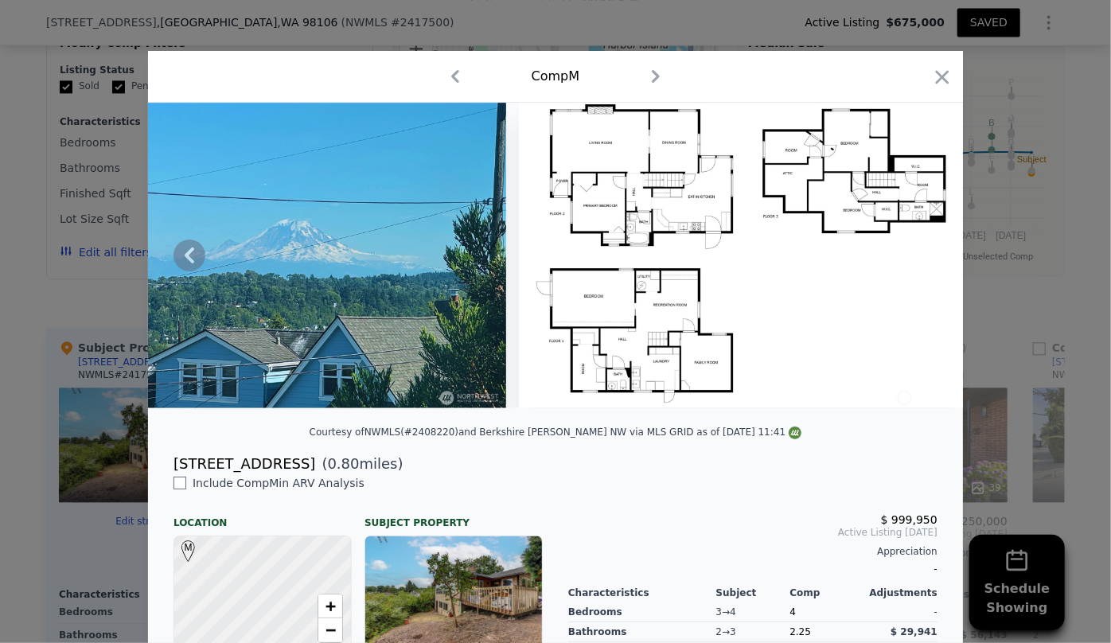
scroll to position [0, 16754]
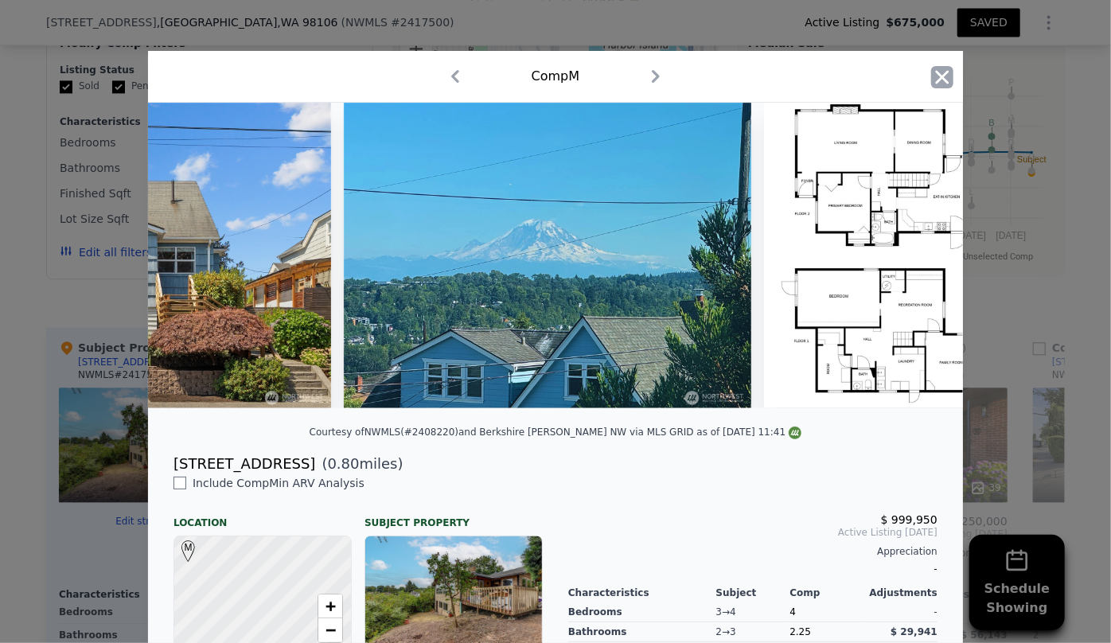
click at [934, 71] on icon "button" at bounding box center [942, 77] width 22 height 22
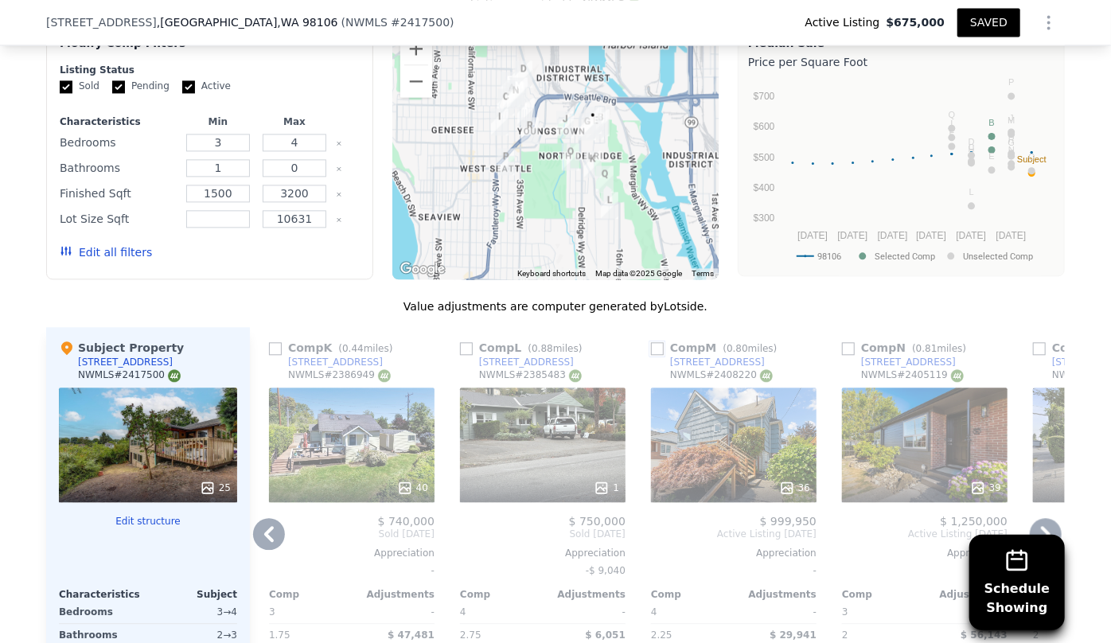
click at [656, 342] on input "checkbox" at bounding box center [657, 348] width 13 height 13
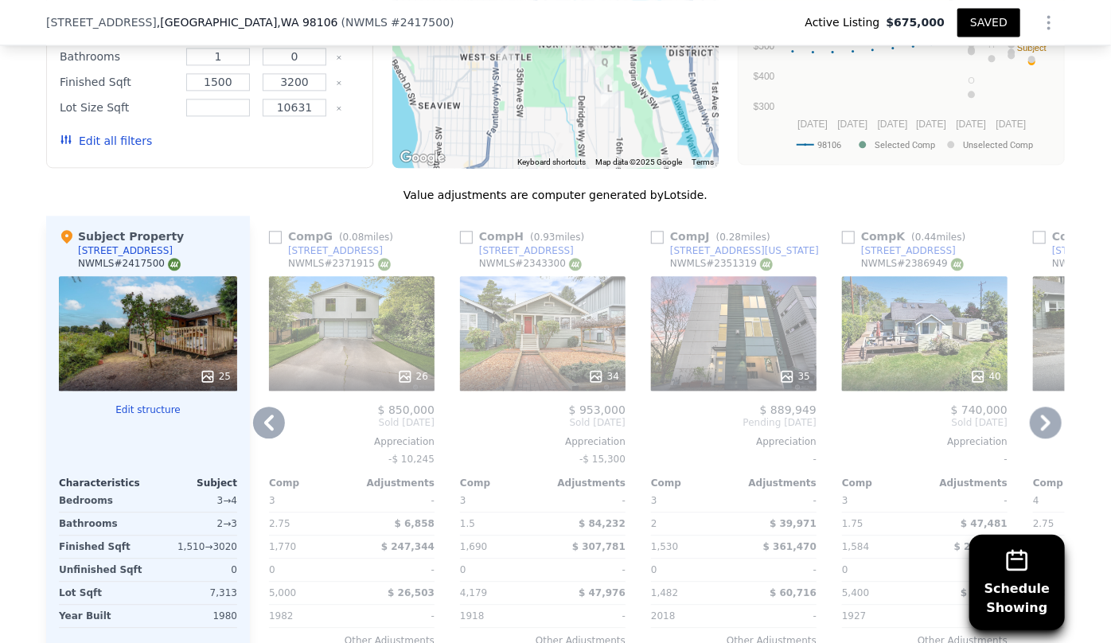
scroll to position [1875, 0]
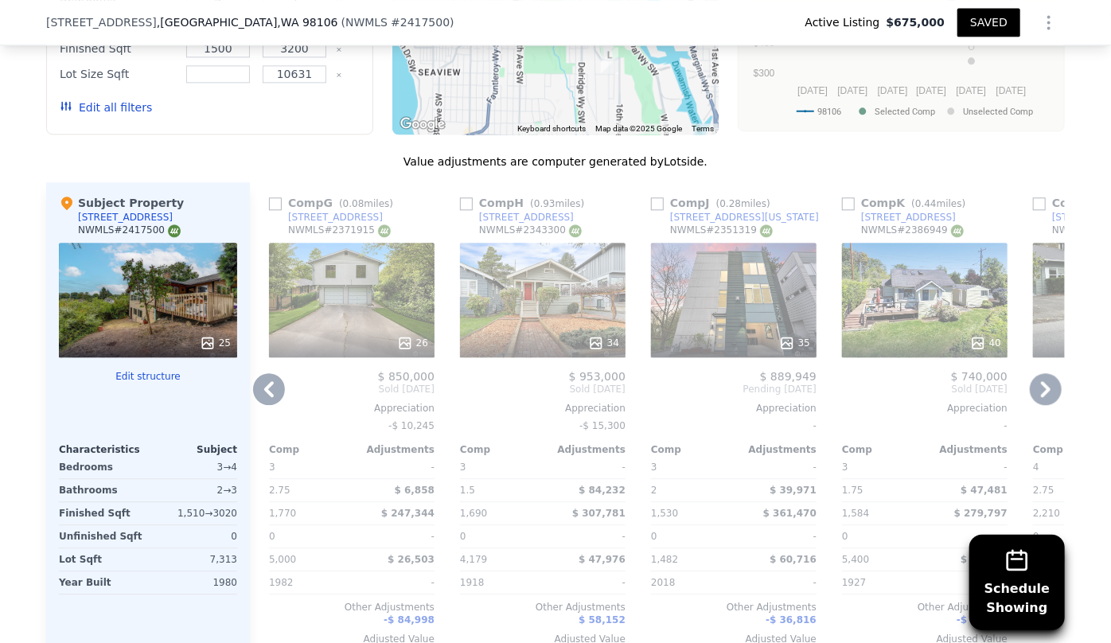
click at [1041, 381] on icon at bounding box center [1046, 389] width 10 height 16
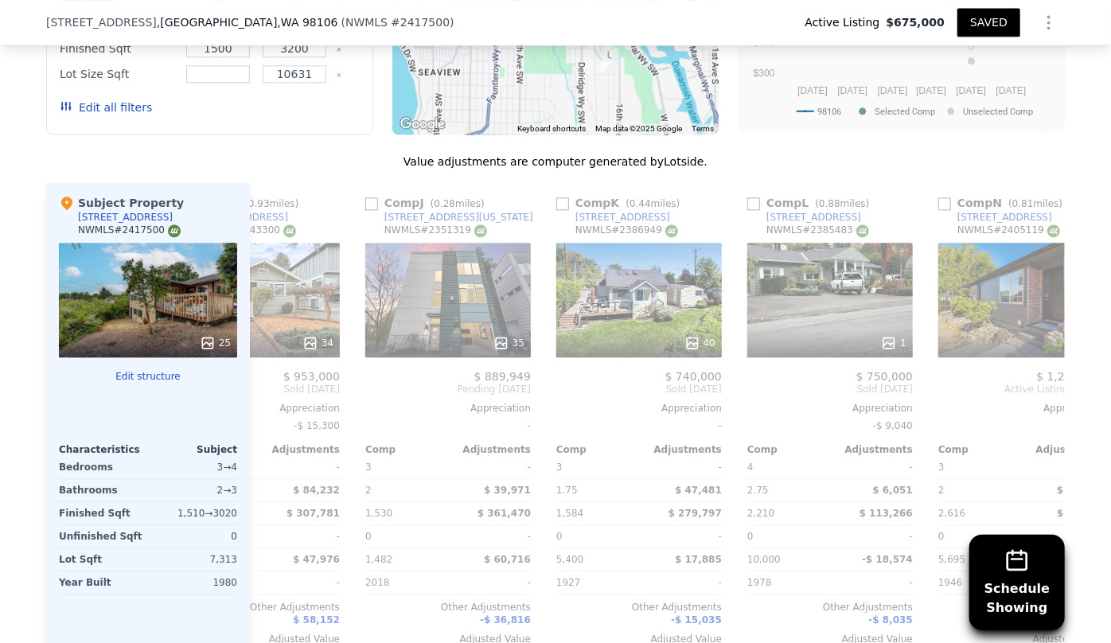
scroll to position [0, 2292]
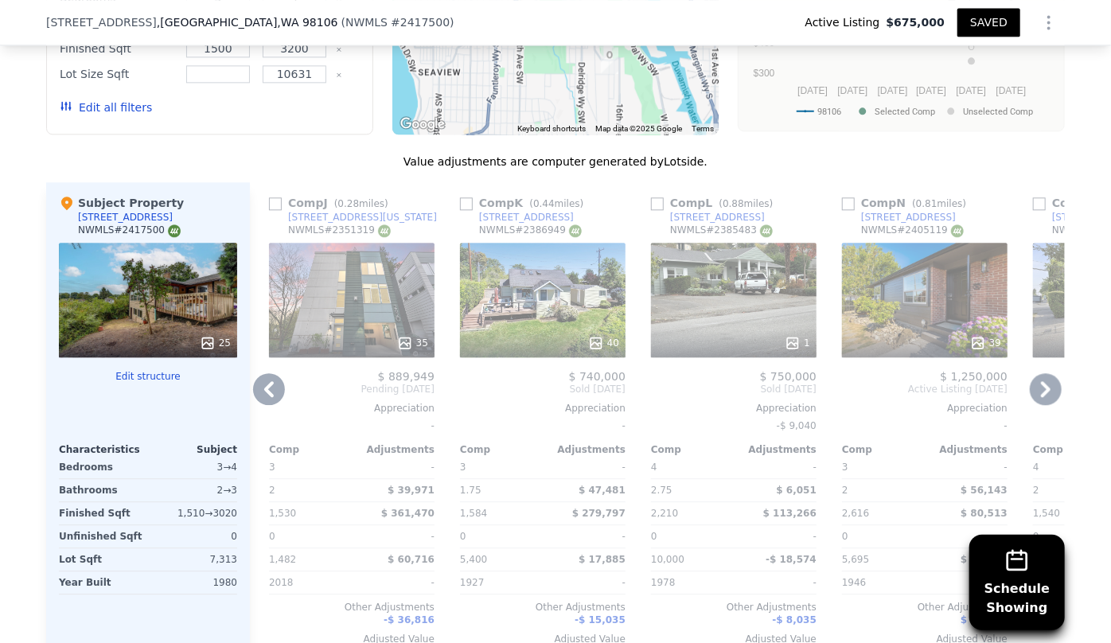
click at [1041, 381] on icon at bounding box center [1046, 389] width 10 height 16
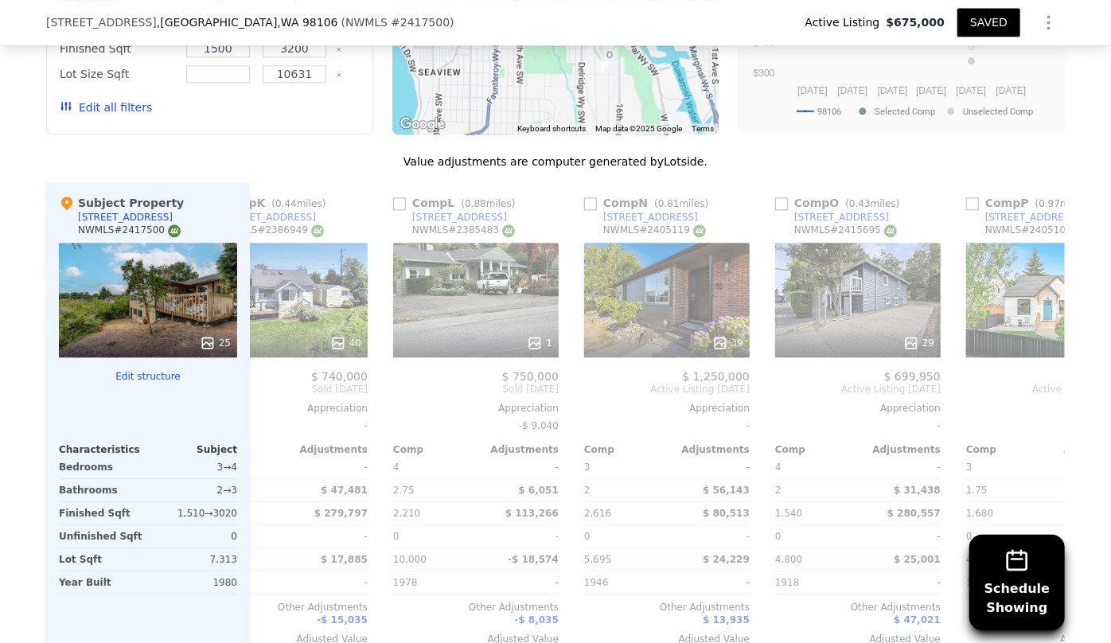
scroll to position [0, 2660]
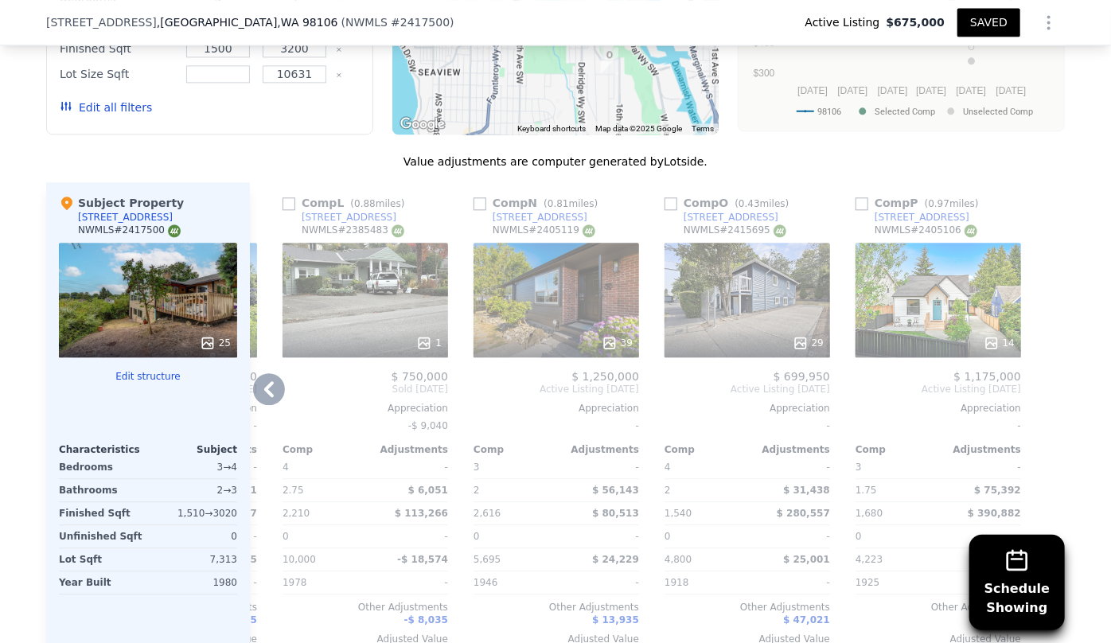
click at [1040, 380] on div at bounding box center [1052, 426] width 25 height 489
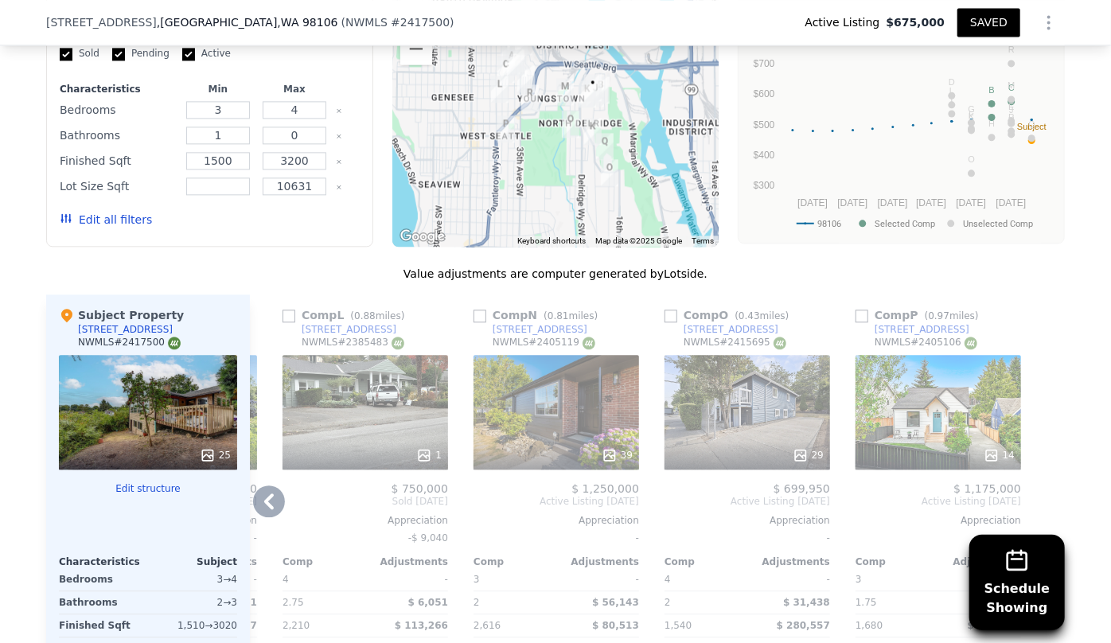
scroll to position [1730, 0]
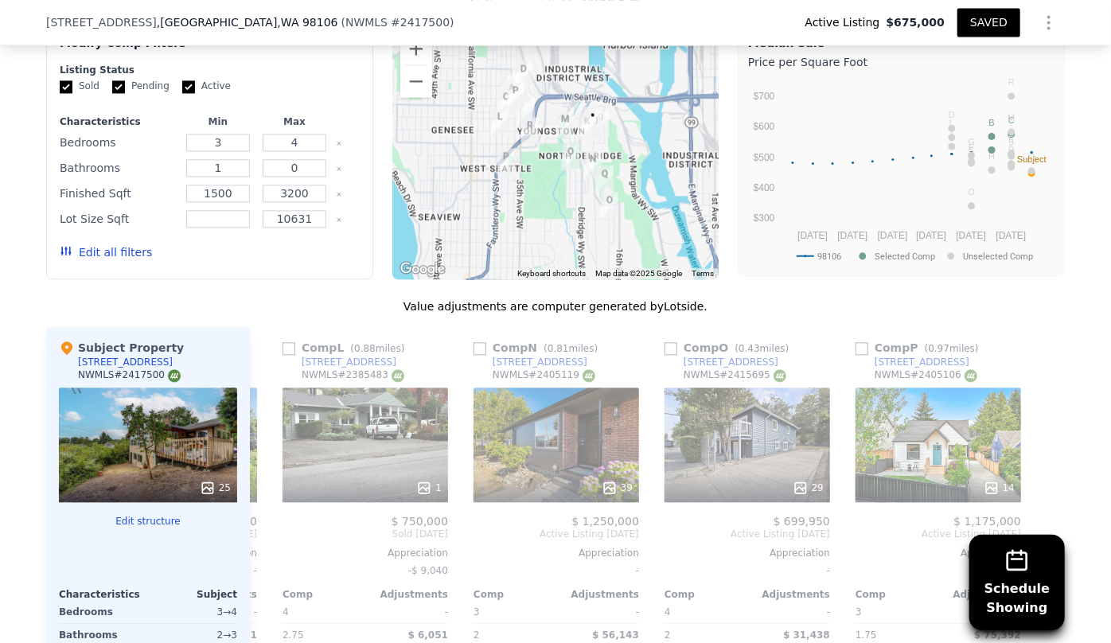
click at [117, 247] on button "Edit all filters" at bounding box center [106, 252] width 92 height 16
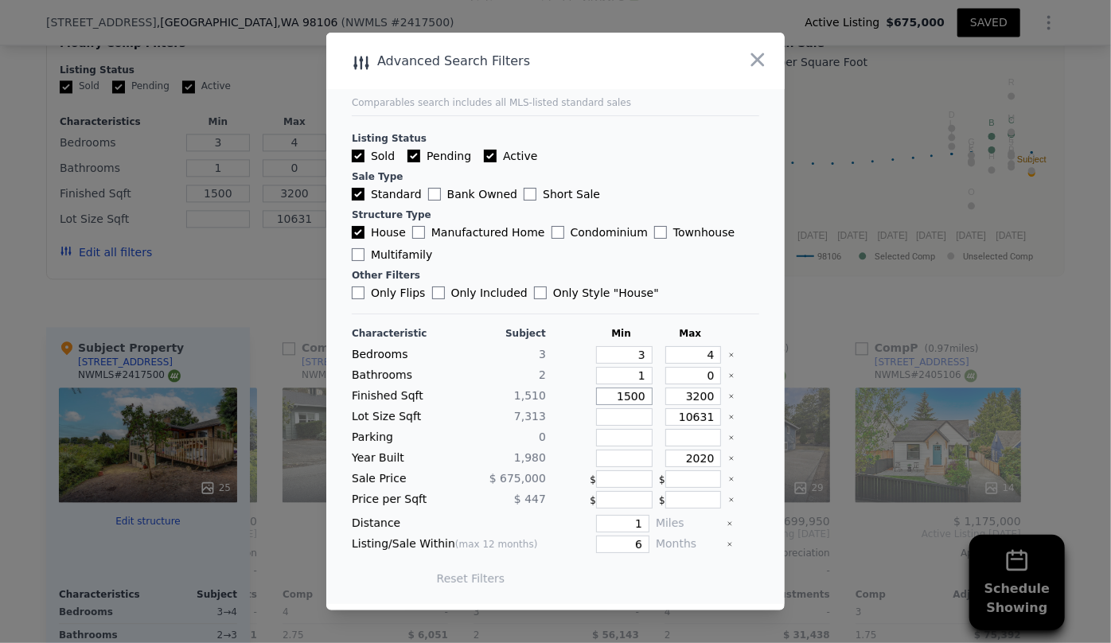
click at [642, 399] on input "1500" at bounding box center [624, 396] width 56 height 18
click at [639, 402] on input "1500" at bounding box center [624, 396] width 56 height 18
click at [629, 575] on button "Update Search" at bounding box center [644, 578] width 120 height 22
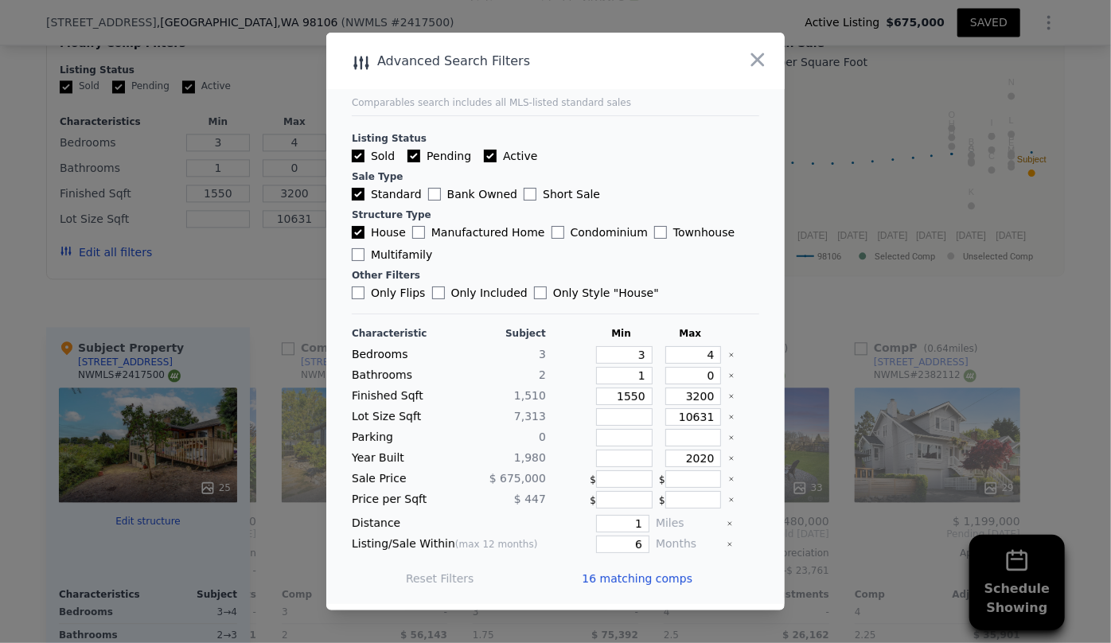
scroll to position [0, 2279]
click at [627, 574] on span "16 matching comps" at bounding box center [637, 579] width 111 height 16
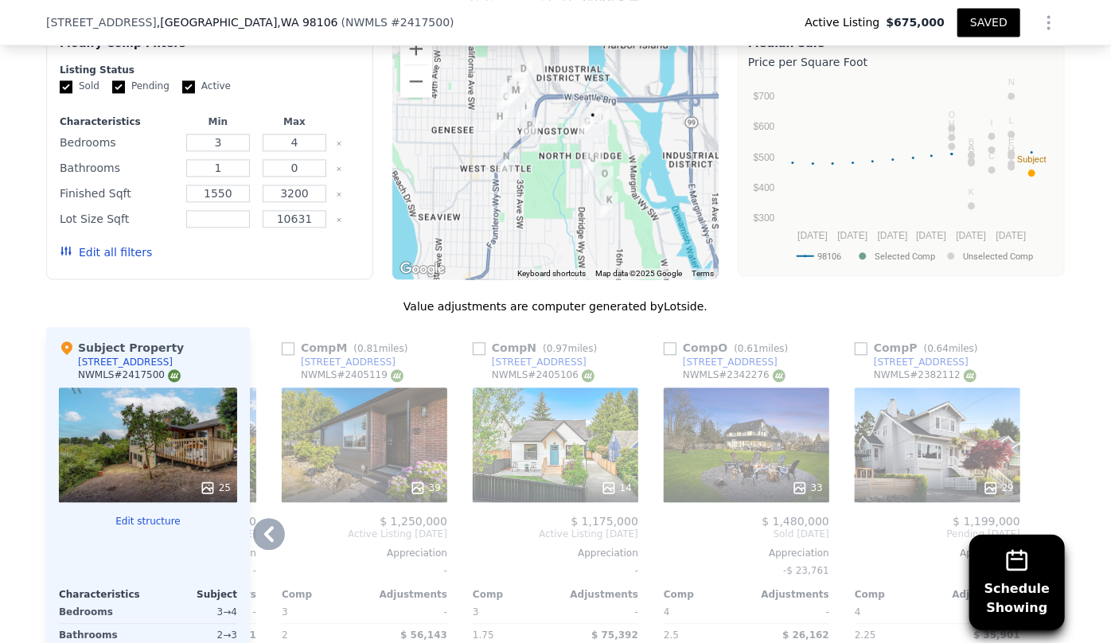
click at [268, 526] on icon at bounding box center [269, 534] width 10 height 16
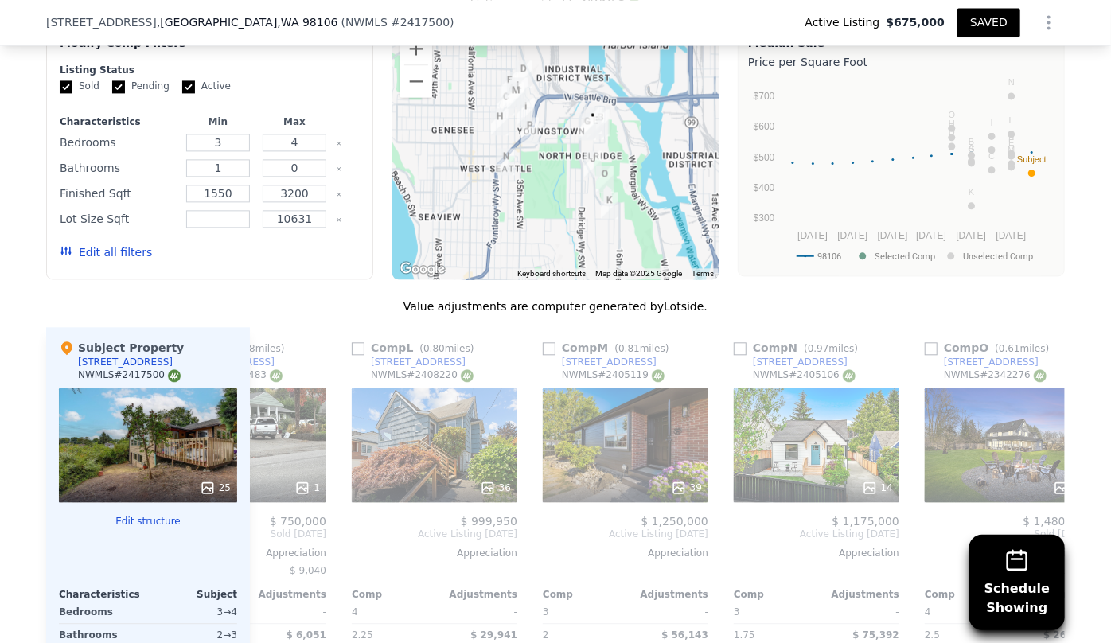
scroll to position [0, 1897]
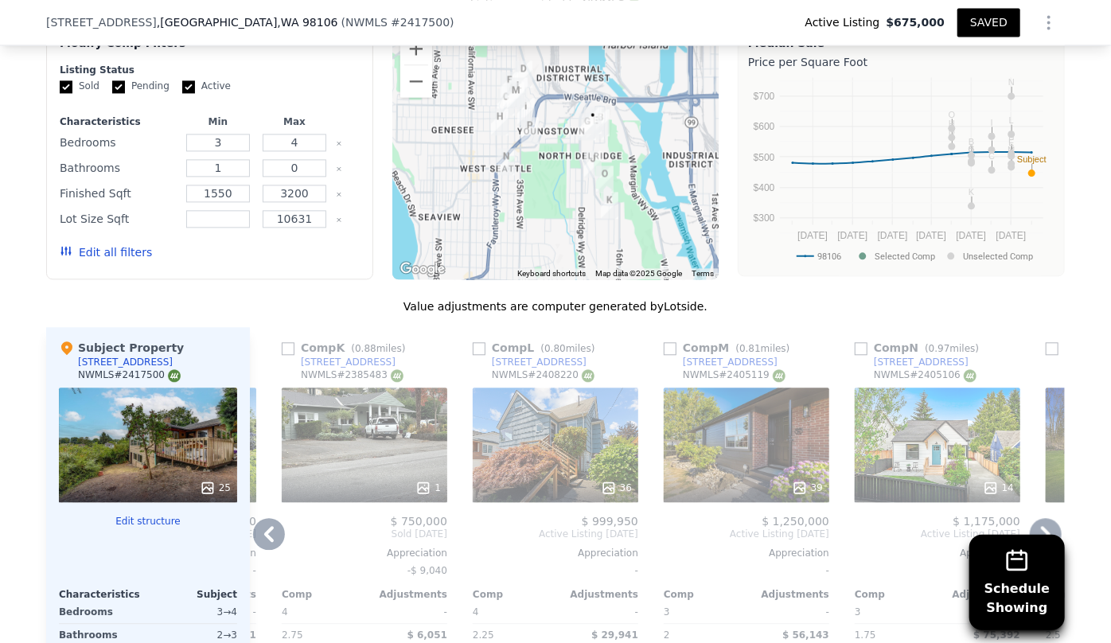
click at [268, 526] on icon at bounding box center [269, 534] width 10 height 16
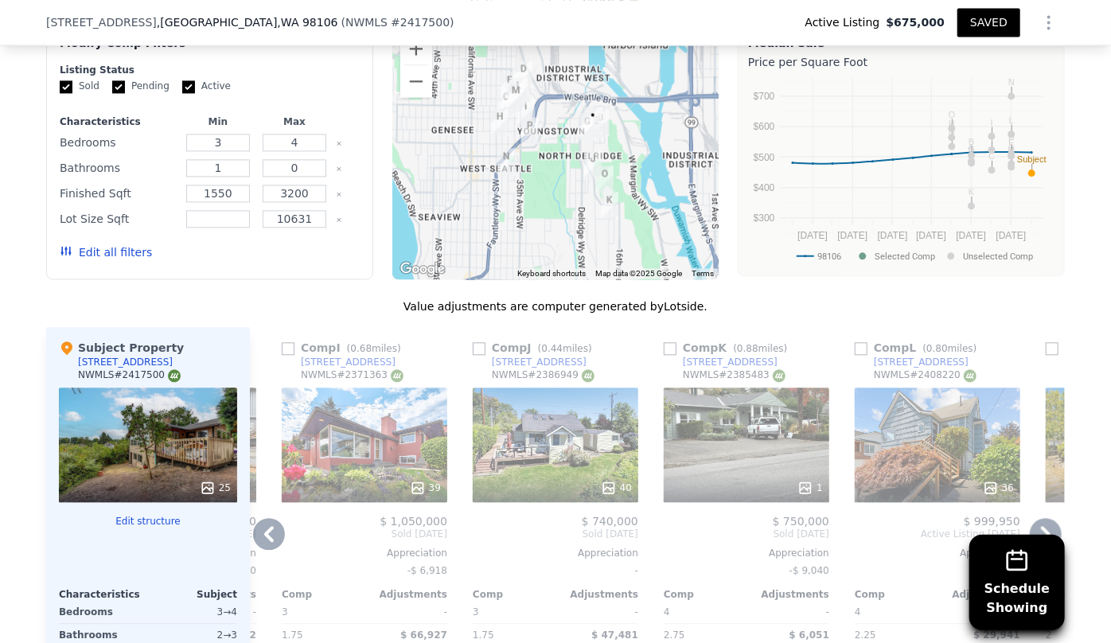
click at [268, 526] on icon at bounding box center [269, 534] width 10 height 16
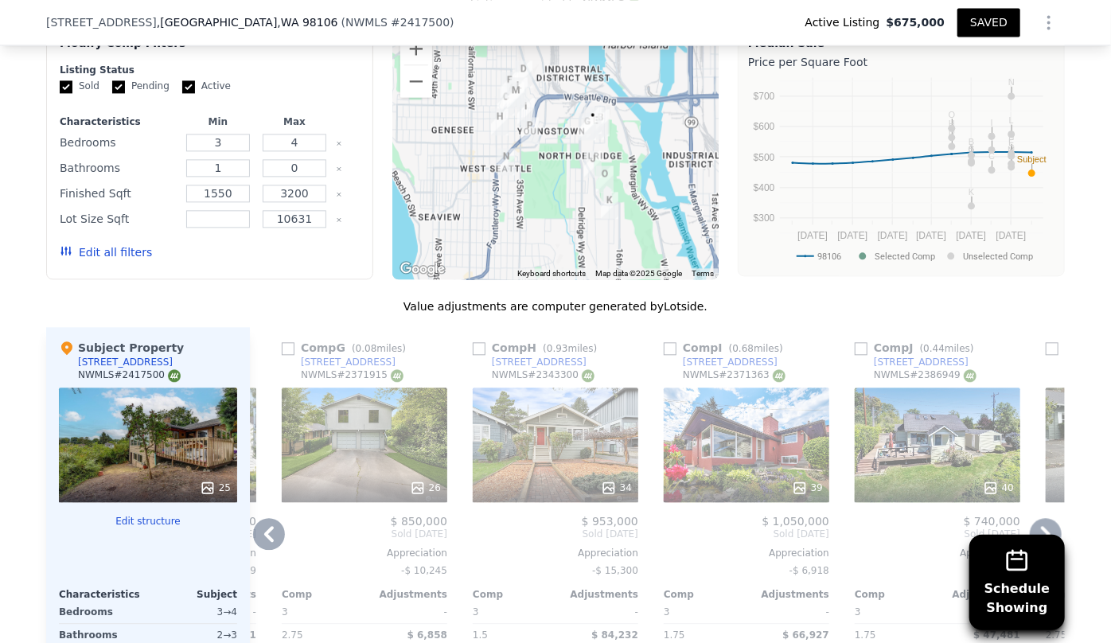
click at [268, 526] on icon at bounding box center [269, 534] width 10 height 16
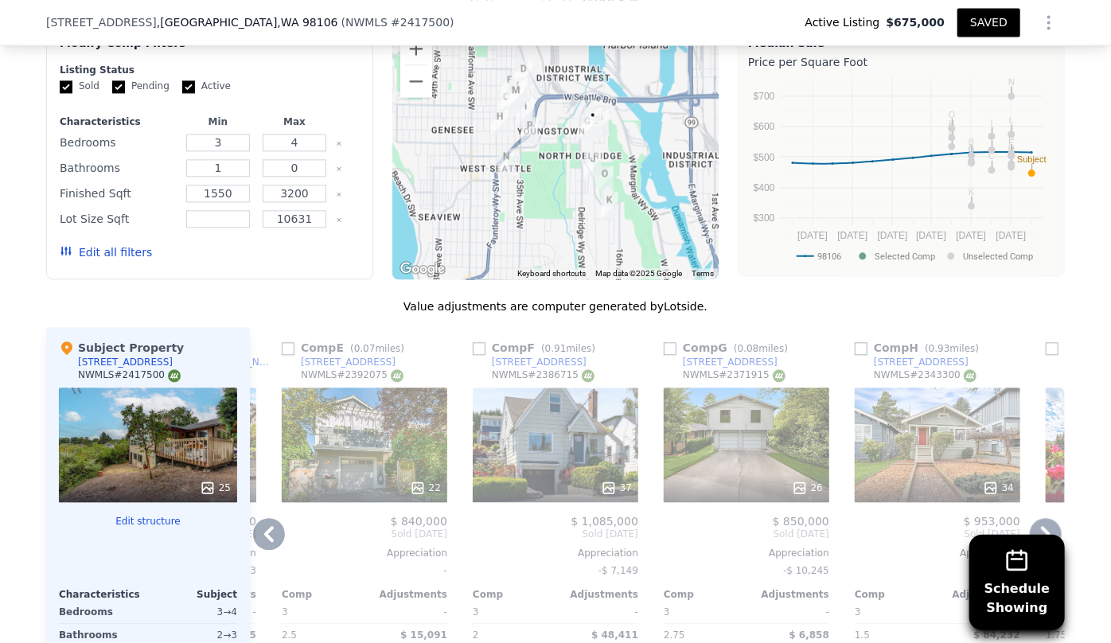
click at [268, 526] on icon at bounding box center [269, 534] width 10 height 16
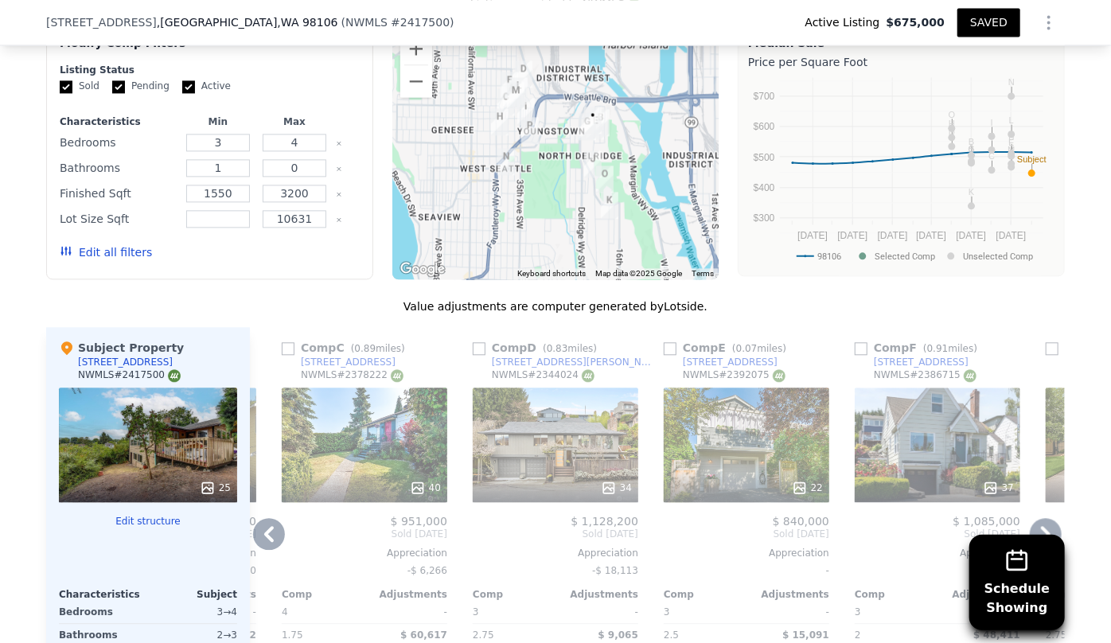
click at [268, 526] on icon at bounding box center [269, 534] width 10 height 16
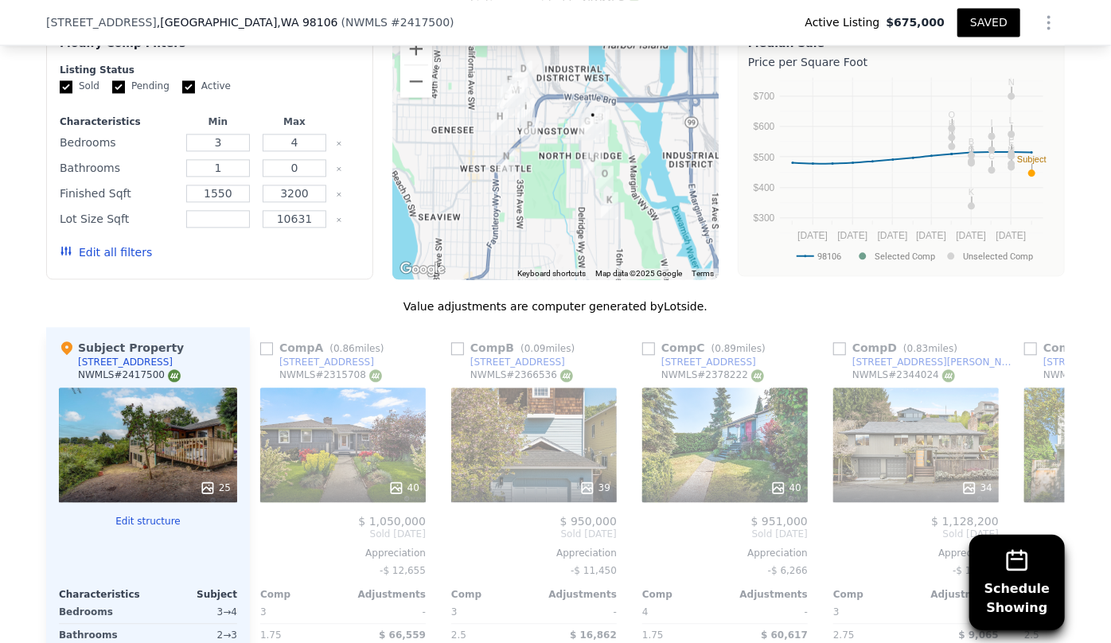
scroll to position [0, 0]
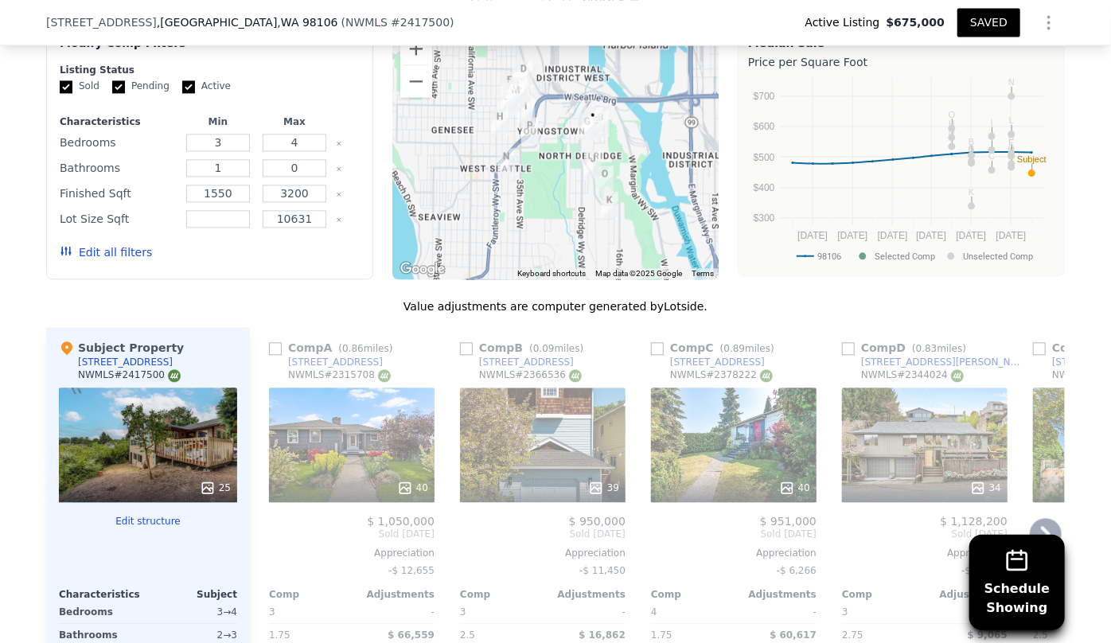
click at [269, 528] on span "Sold [DATE]" at bounding box center [352, 534] width 166 height 13
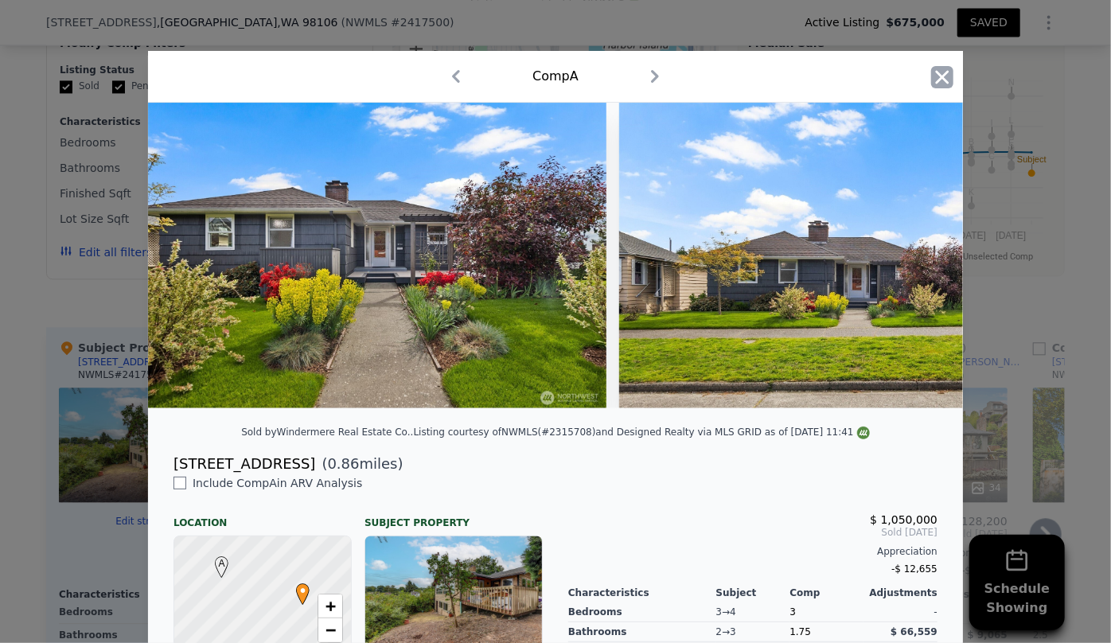
click at [947, 80] on icon "button" at bounding box center [942, 77] width 22 height 22
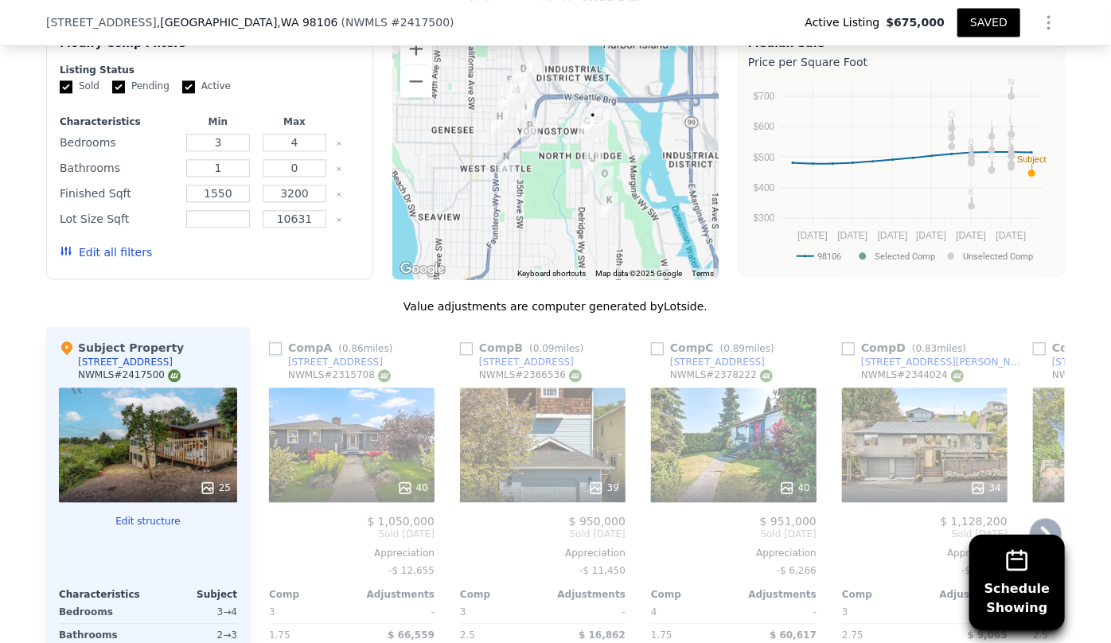
click at [269, 349] on input "checkbox" at bounding box center [275, 348] width 13 height 13
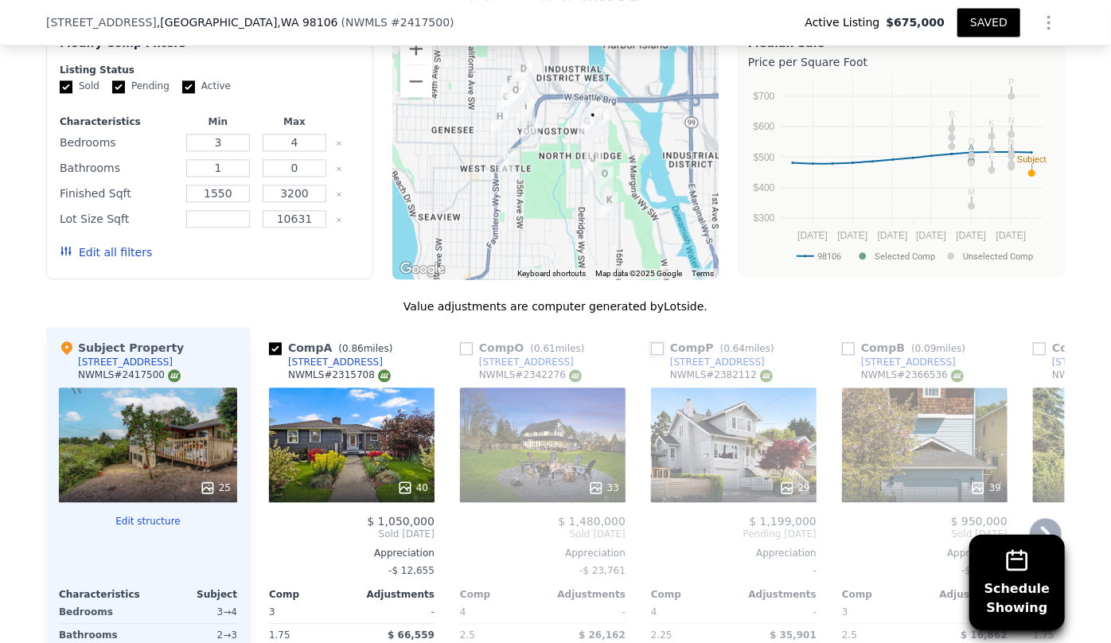
click at [653, 346] on input "checkbox" at bounding box center [657, 348] width 13 height 13
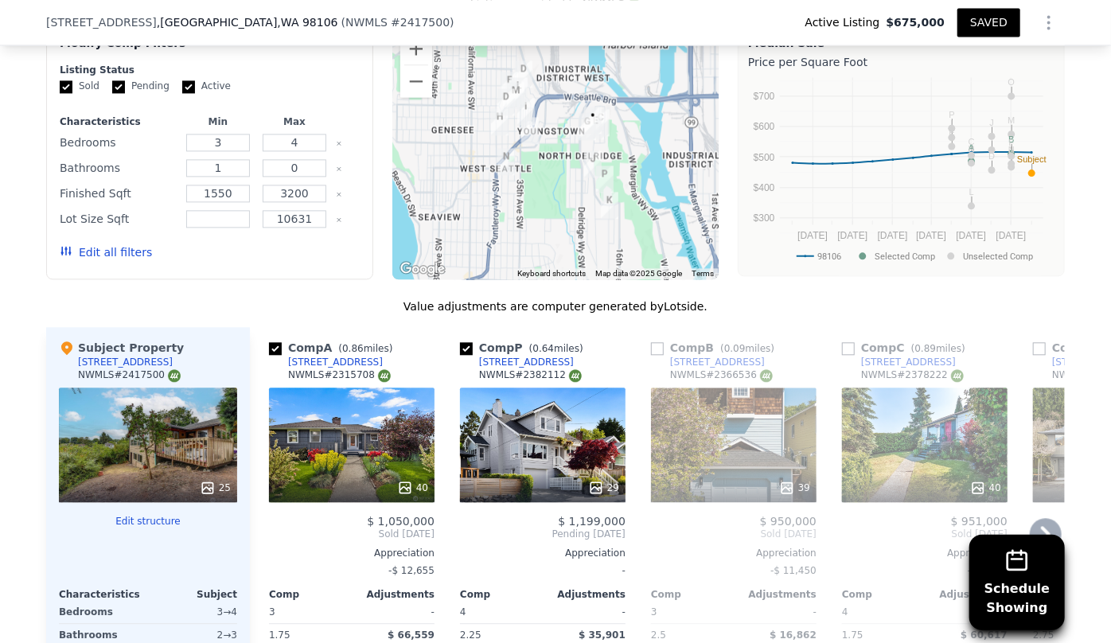
click at [1050, 524] on icon at bounding box center [1046, 534] width 32 height 32
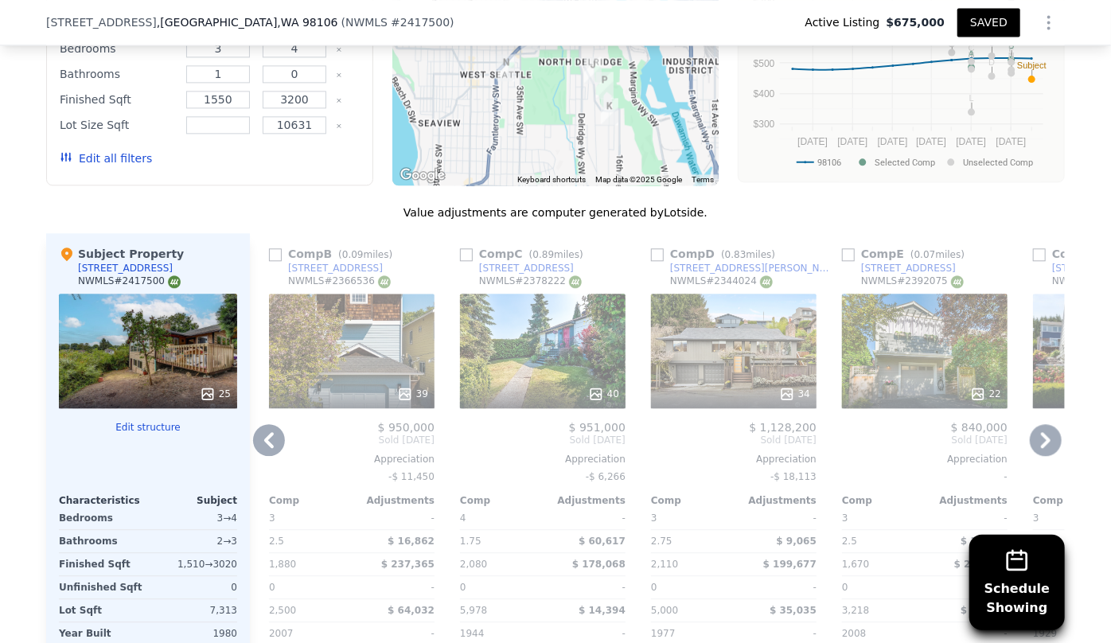
scroll to position [1730, 0]
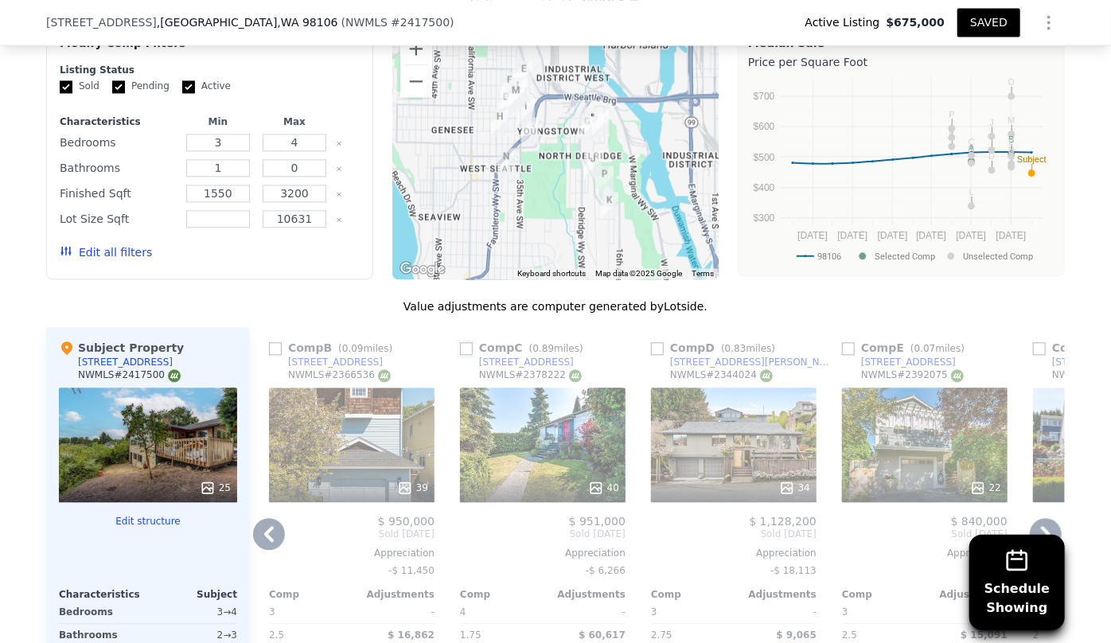
click at [462, 348] on input "checkbox" at bounding box center [466, 348] width 13 height 13
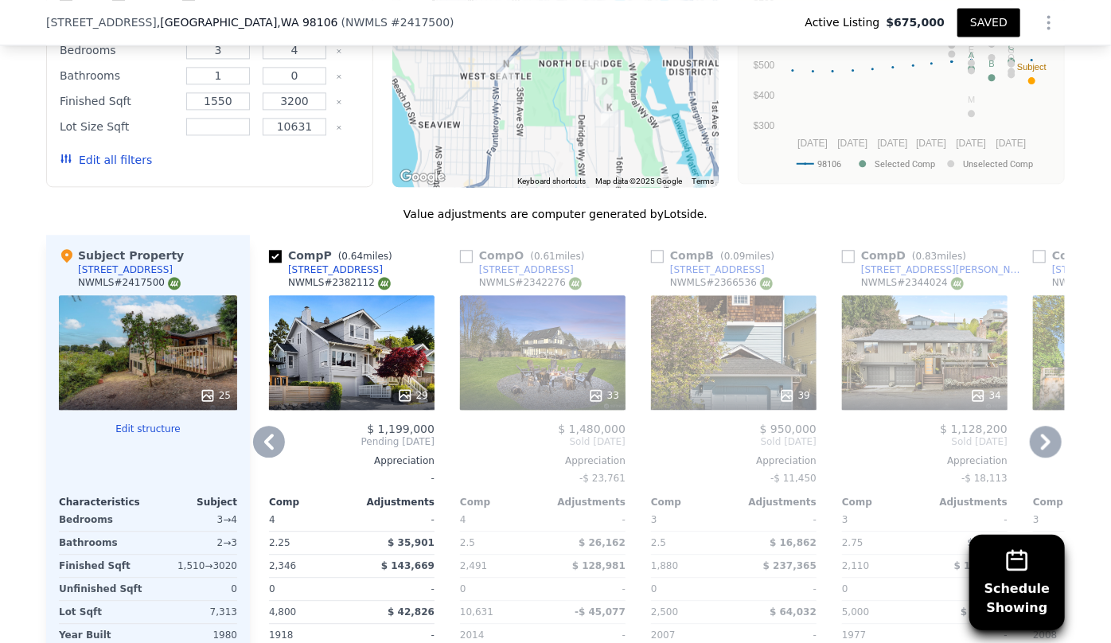
scroll to position [1802, 0]
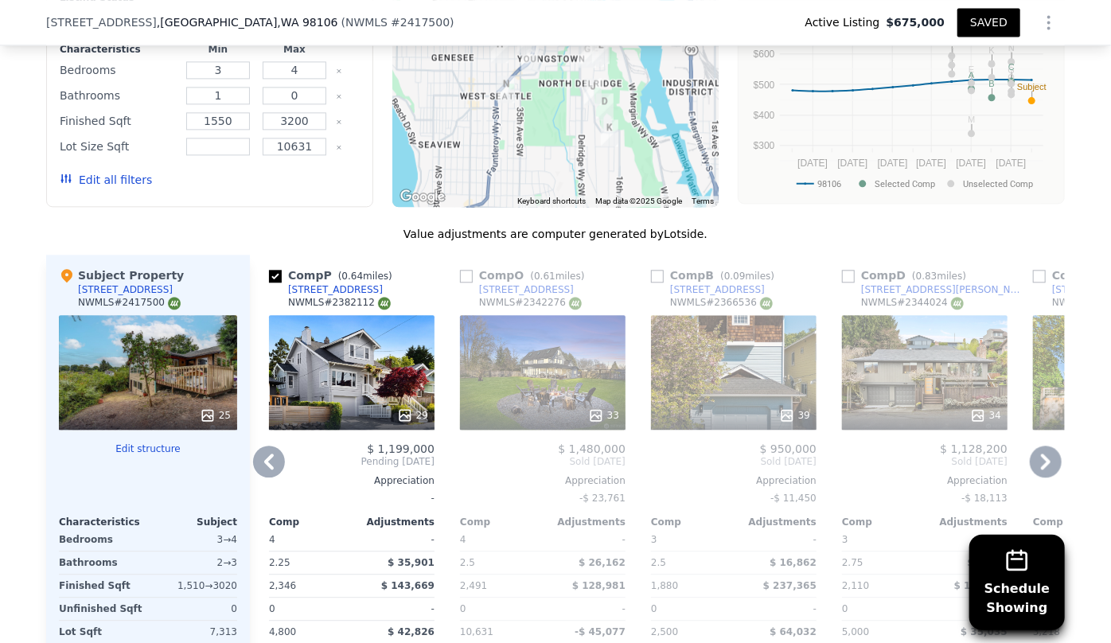
click at [1044, 451] on icon at bounding box center [1046, 462] width 32 height 32
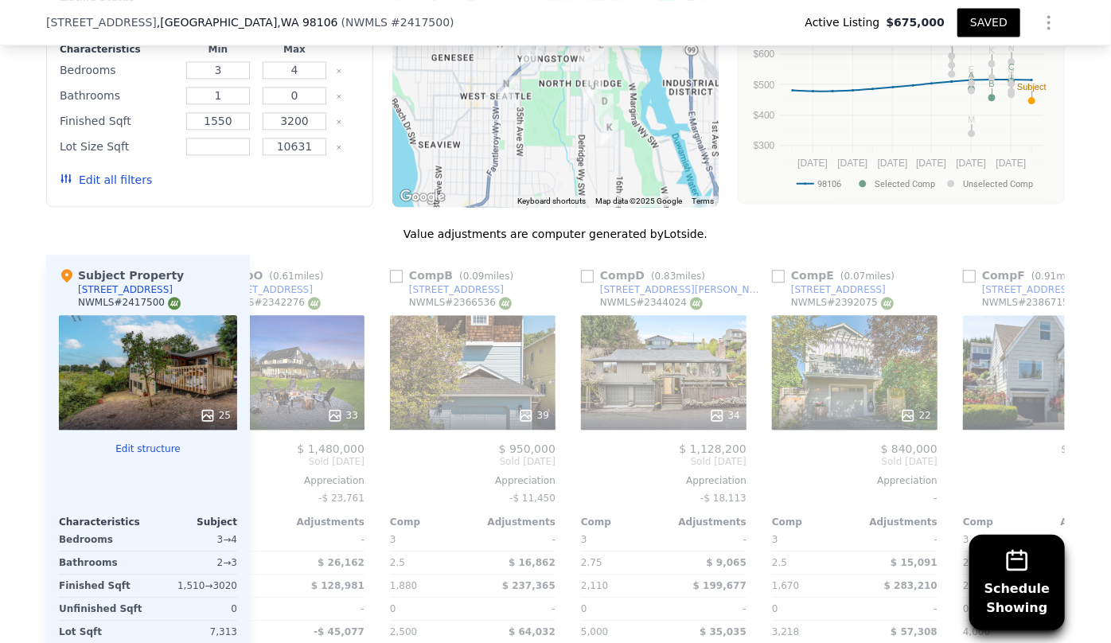
scroll to position [0, 764]
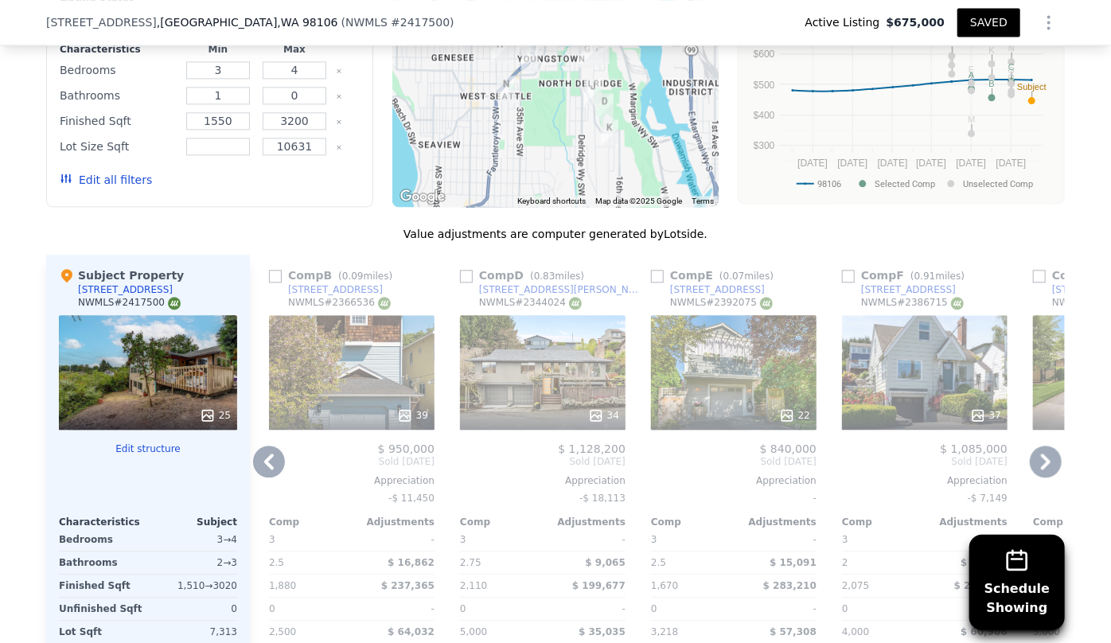
click at [266, 454] on icon at bounding box center [269, 462] width 10 height 16
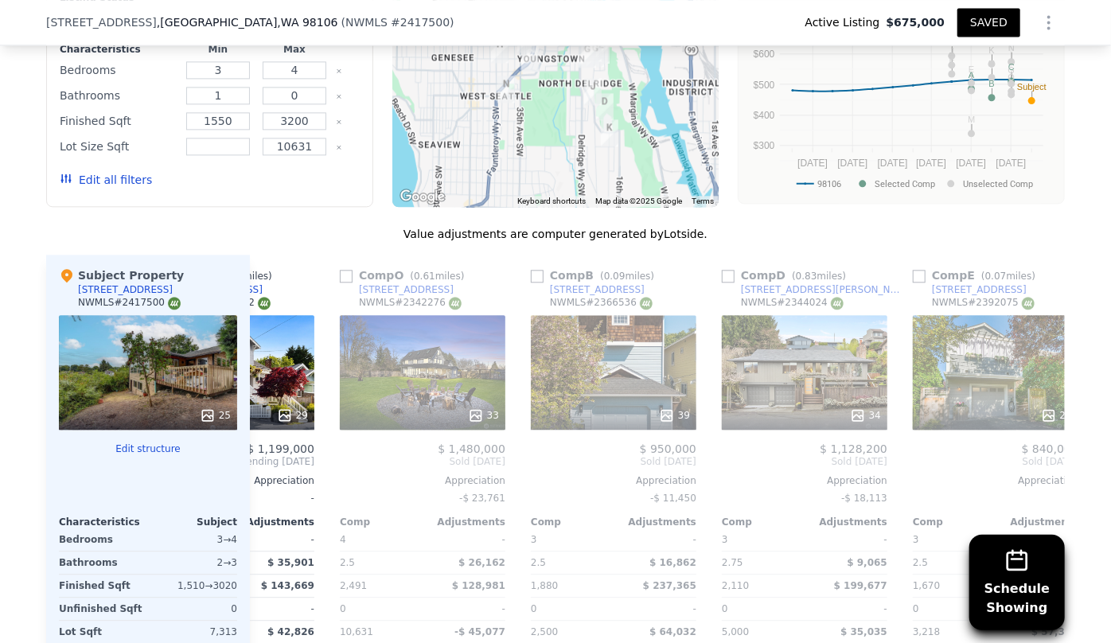
scroll to position [0, 382]
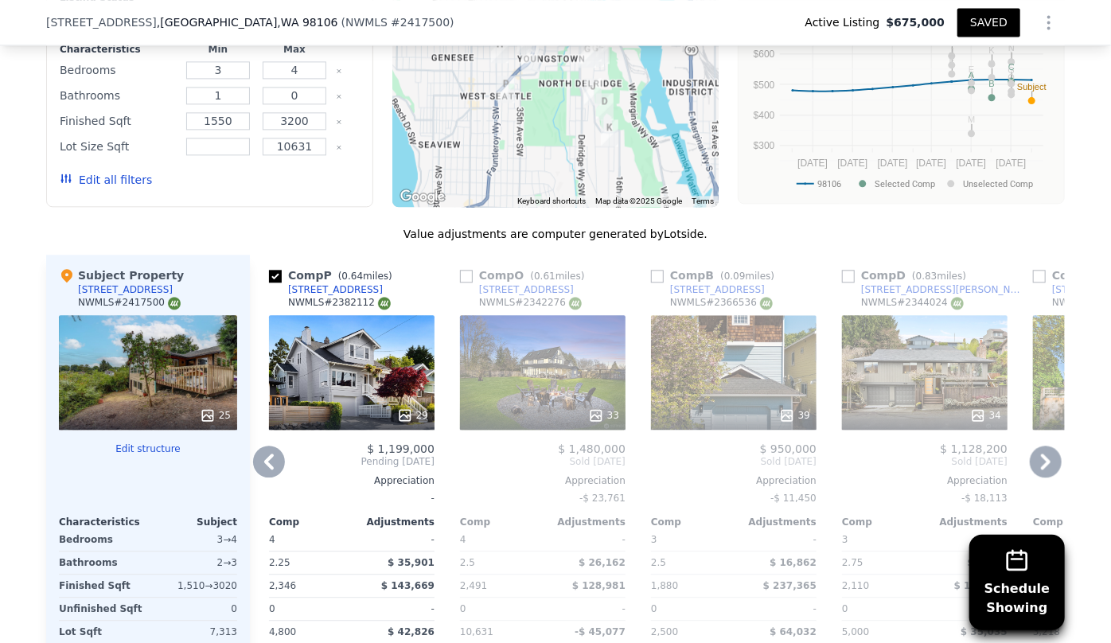
click at [1048, 461] on icon at bounding box center [1046, 462] width 32 height 32
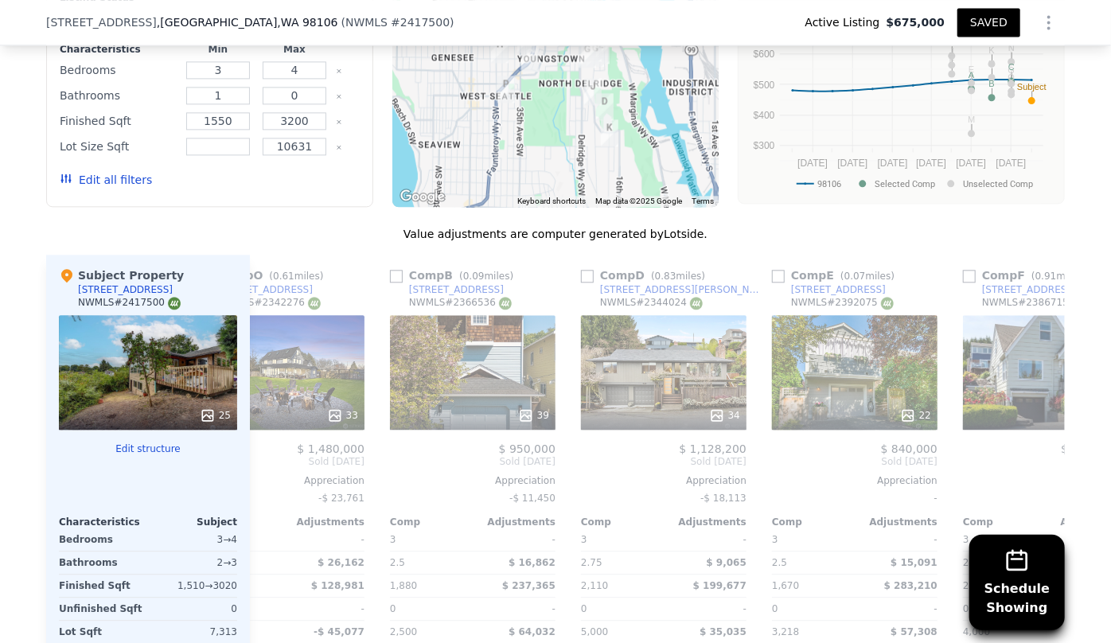
scroll to position [0, 764]
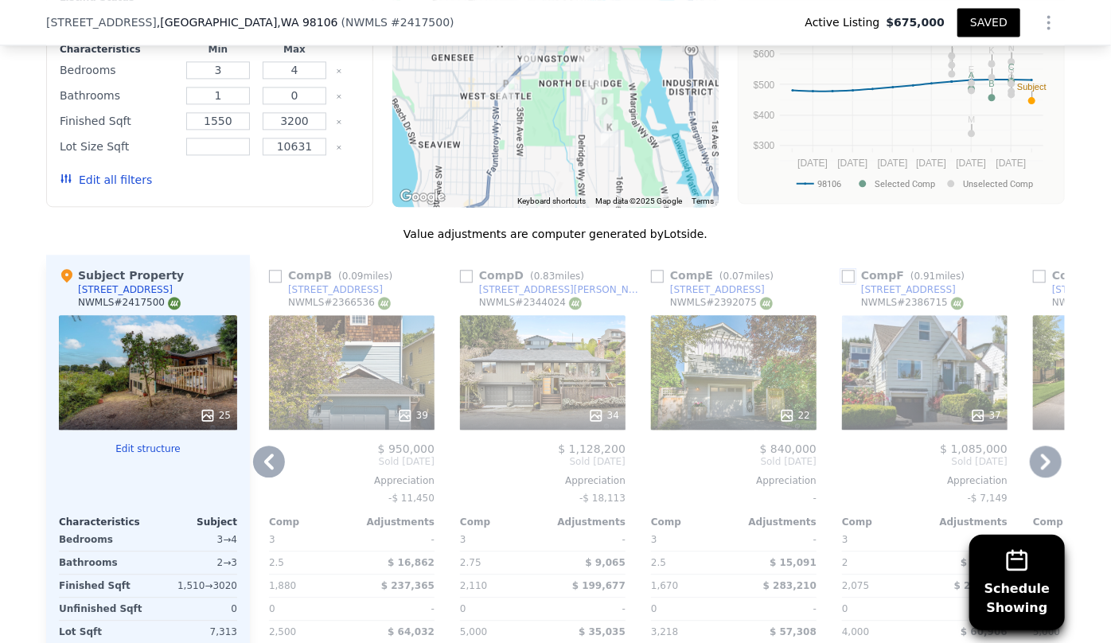
click at [842, 271] on input "checkbox" at bounding box center [848, 276] width 13 height 13
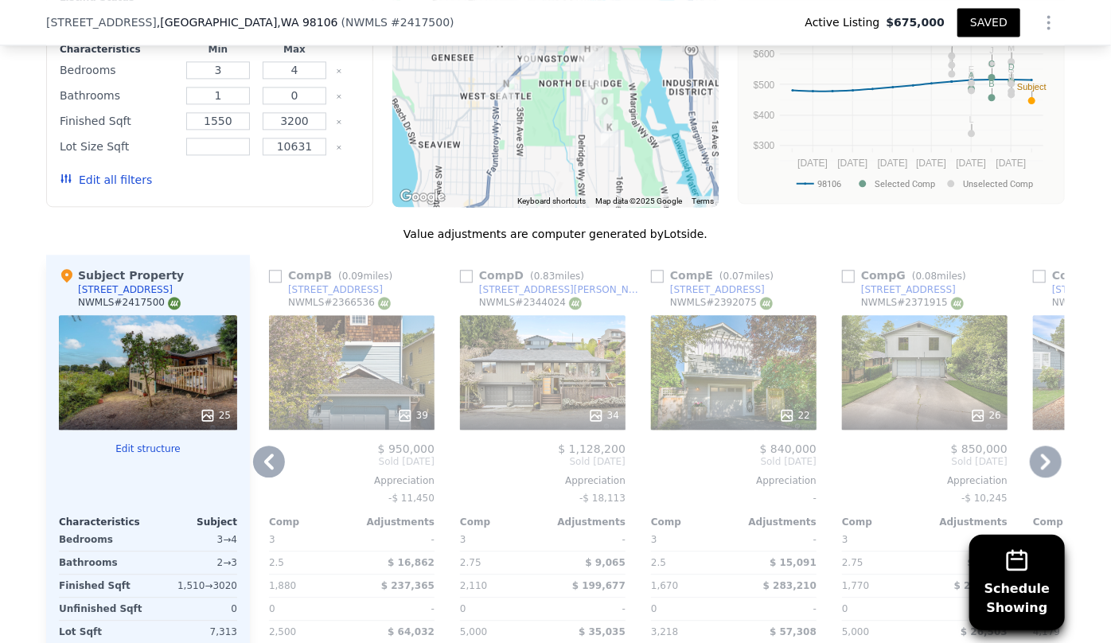
click at [1042, 457] on icon at bounding box center [1046, 462] width 10 height 16
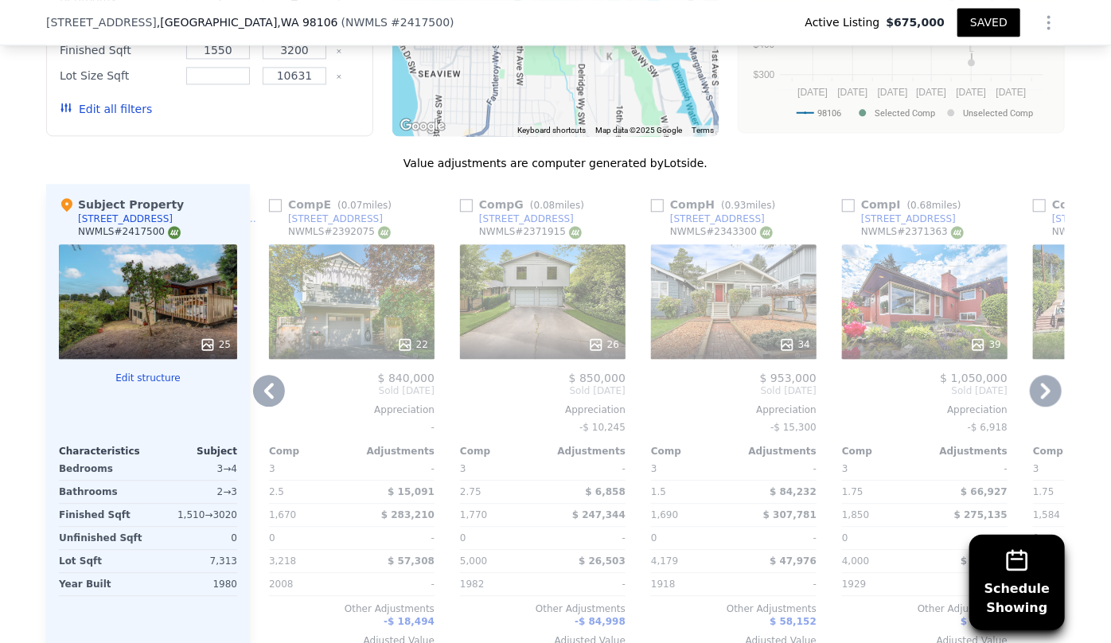
scroll to position [1875, 0]
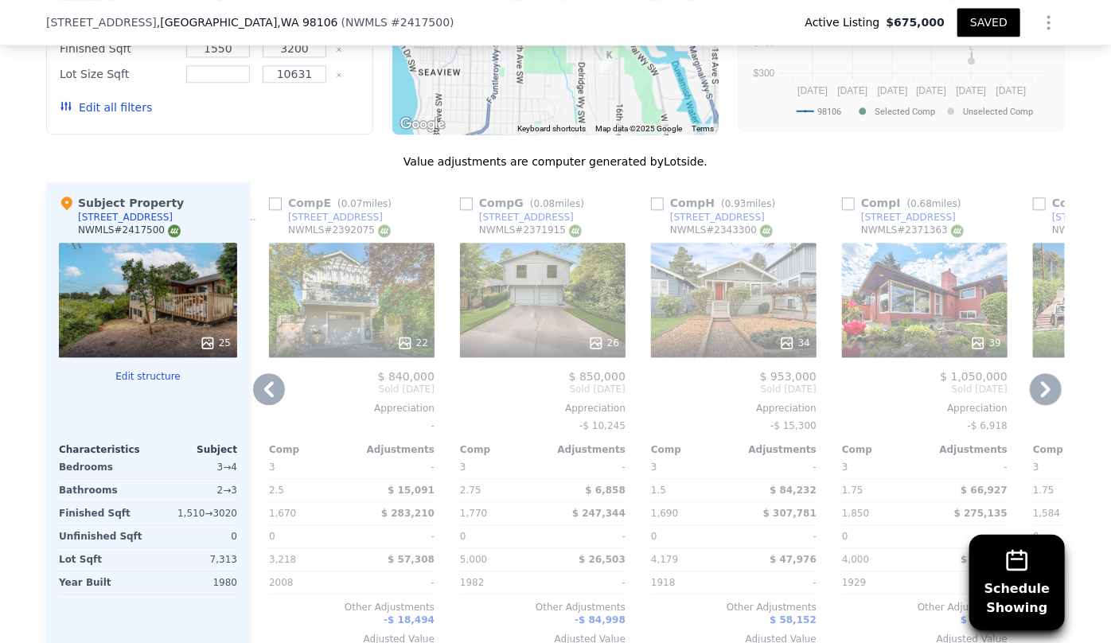
click at [1042, 388] on icon at bounding box center [1046, 389] width 10 height 16
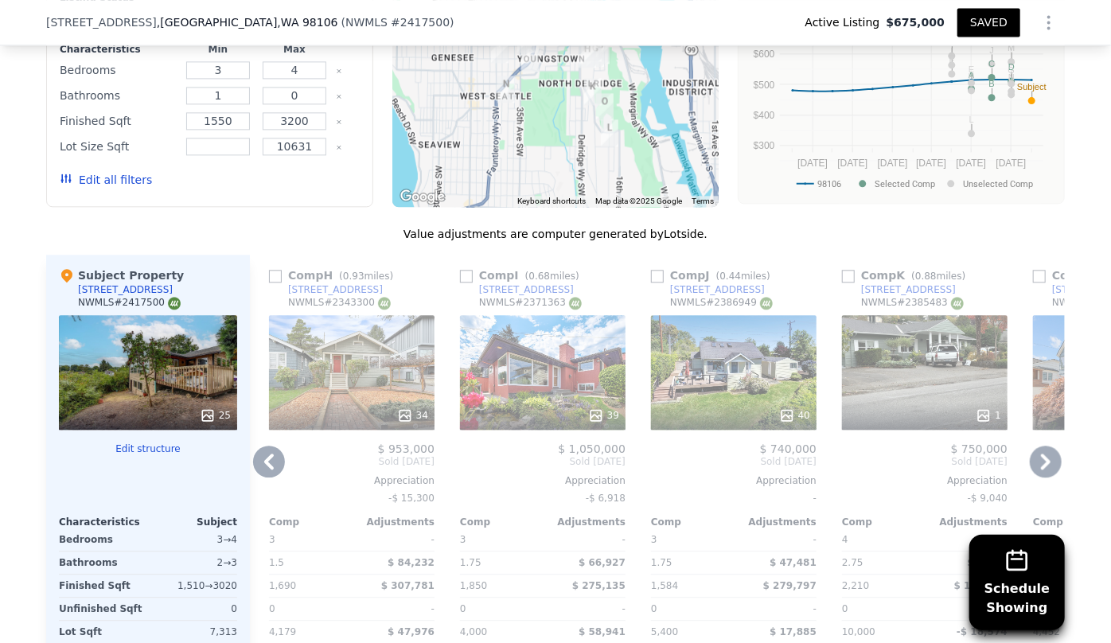
scroll to position [1730, 0]
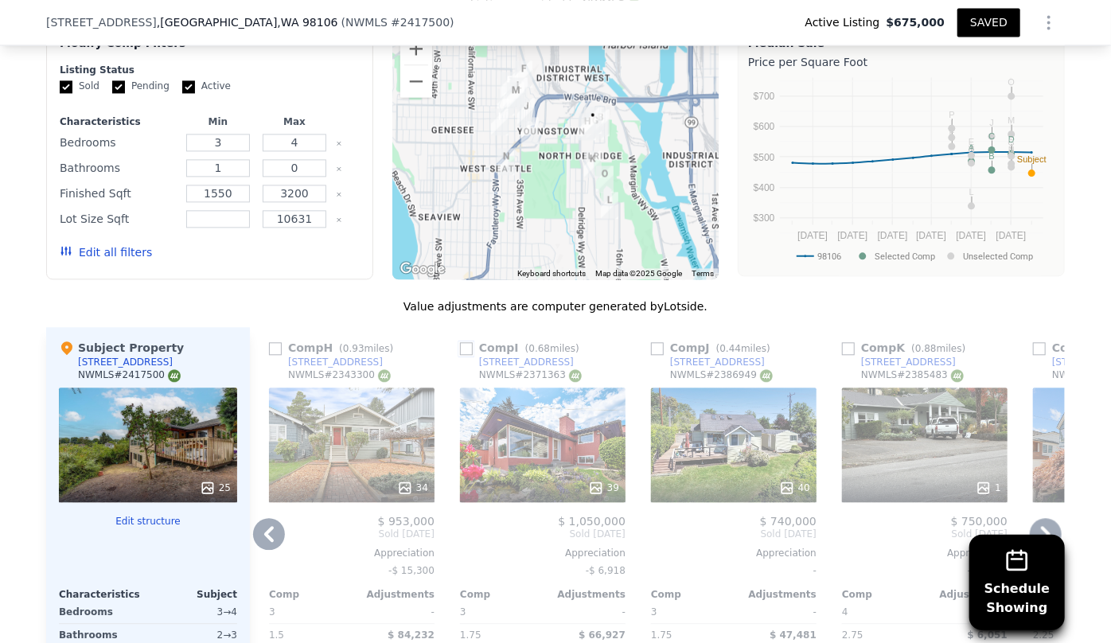
click at [460, 349] on input "checkbox" at bounding box center [466, 348] width 13 height 13
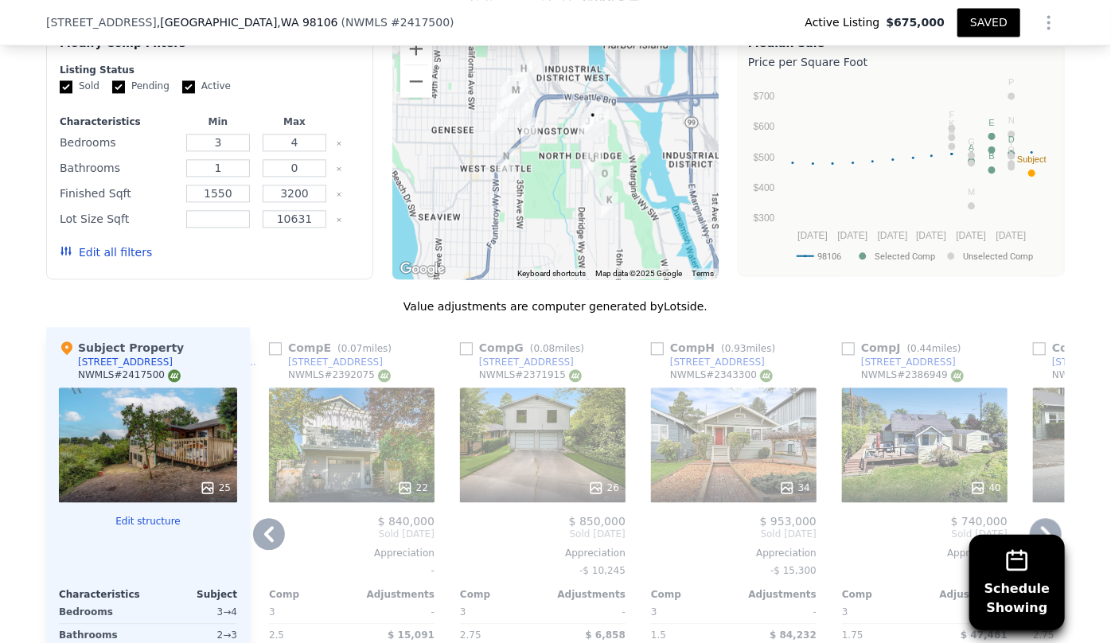
scroll to position [1875, 0]
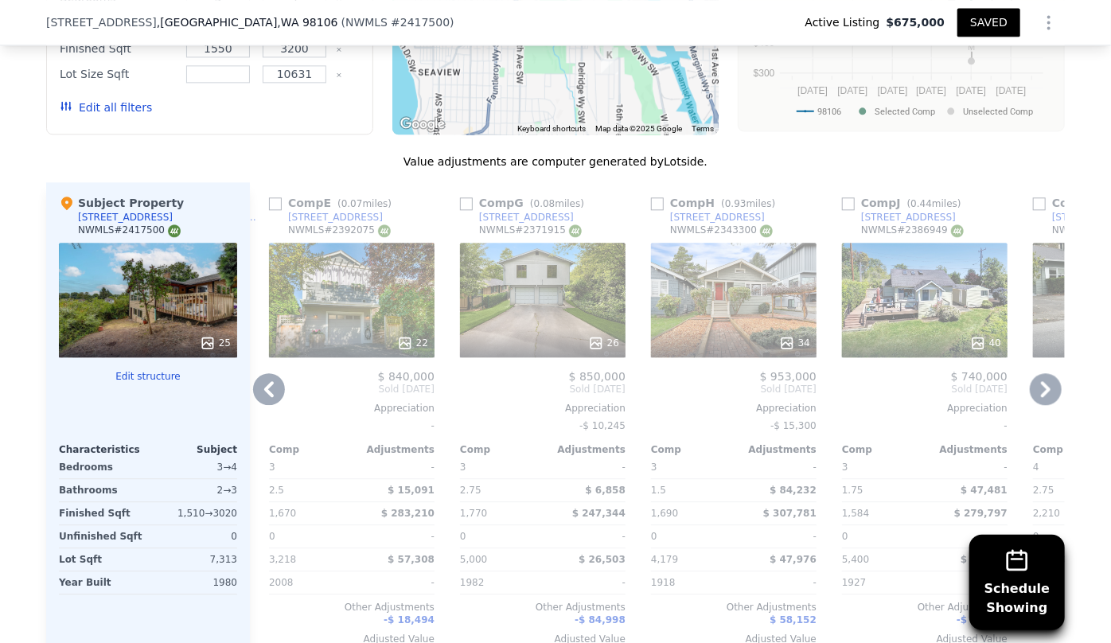
click at [1043, 391] on icon at bounding box center [1046, 389] width 32 height 32
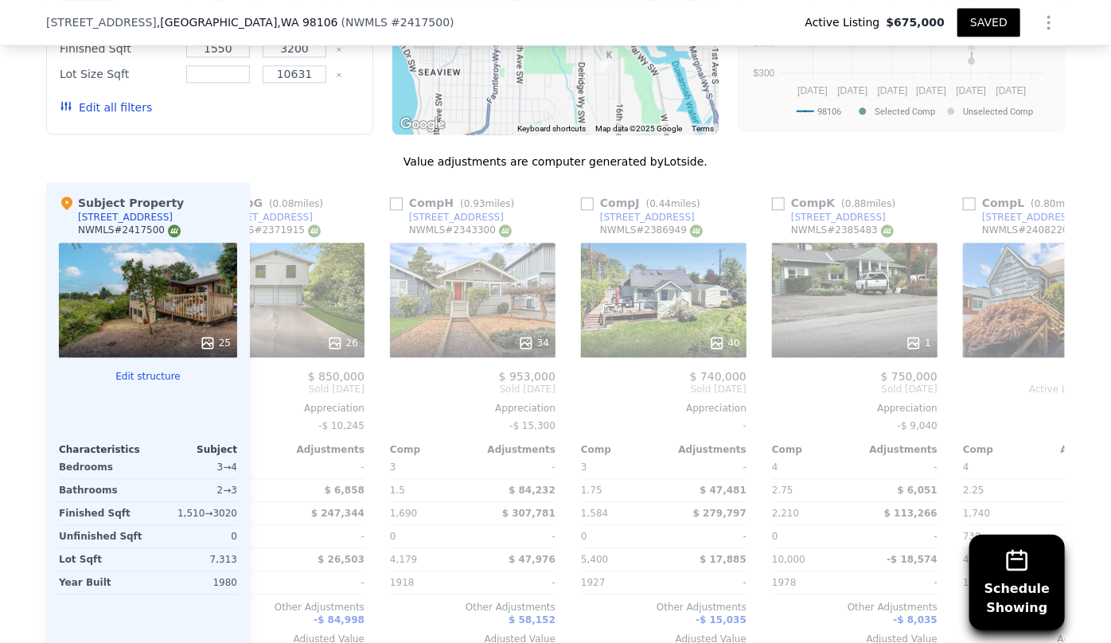
scroll to position [0, 1910]
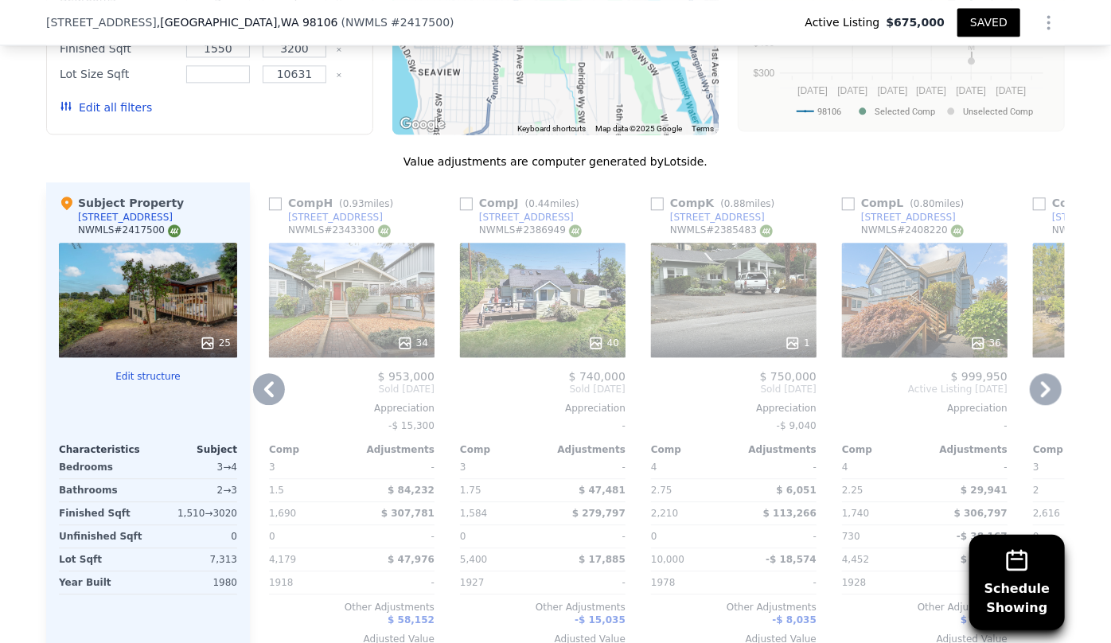
click at [1043, 391] on icon at bounding box center [1046, 389] width 32 height 32
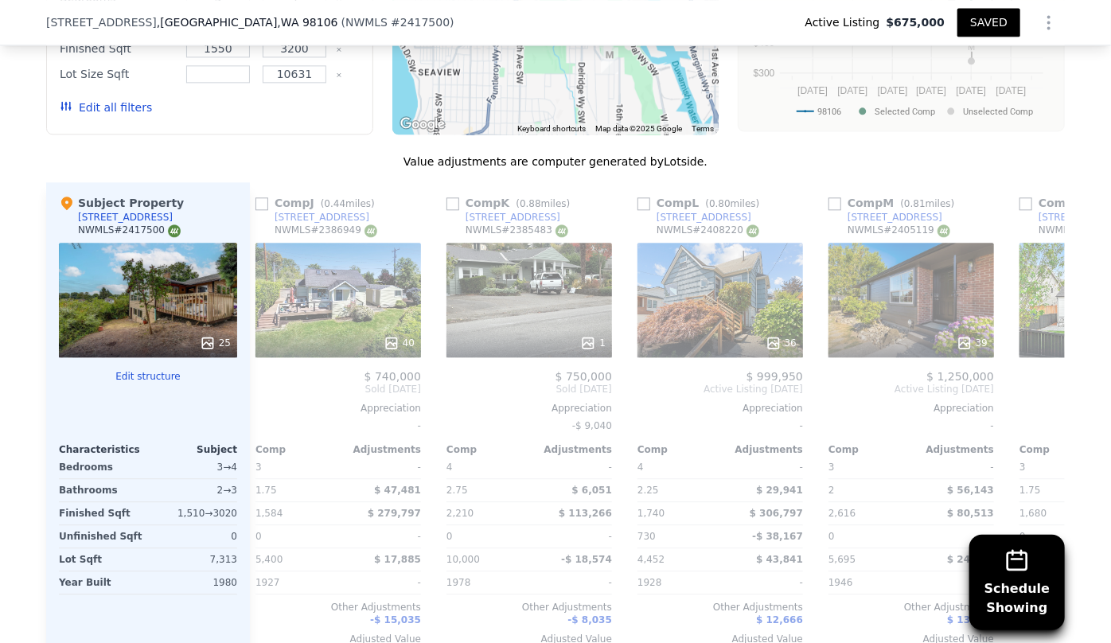
scroll to position [0, 2278]
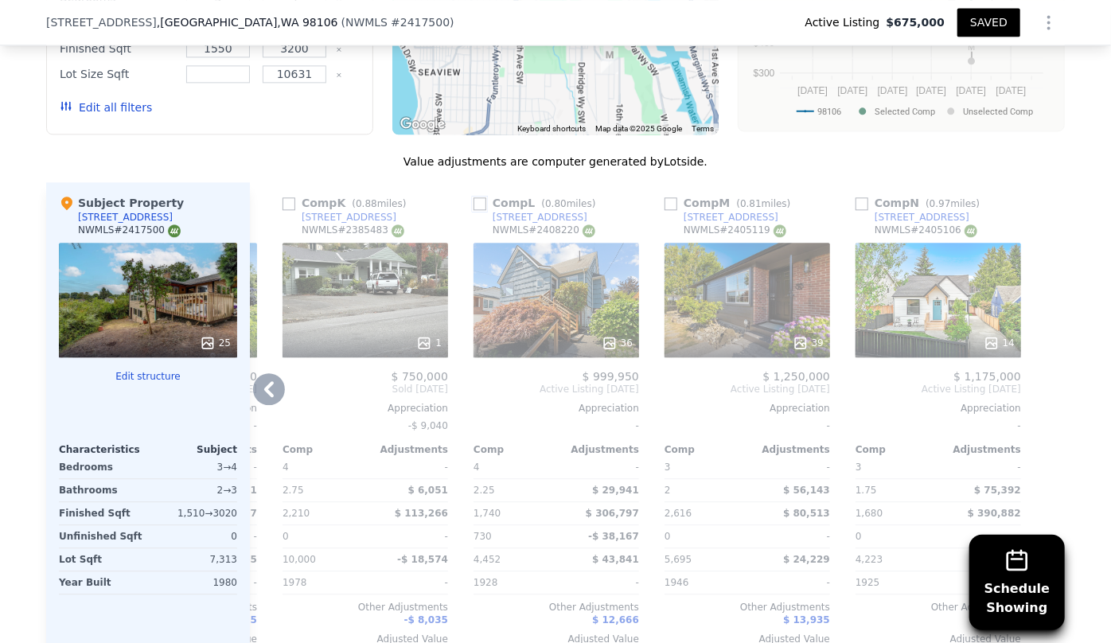
click at [474, 202] on input "checkbox" at bounding box center [479, 203] width 13 height 13
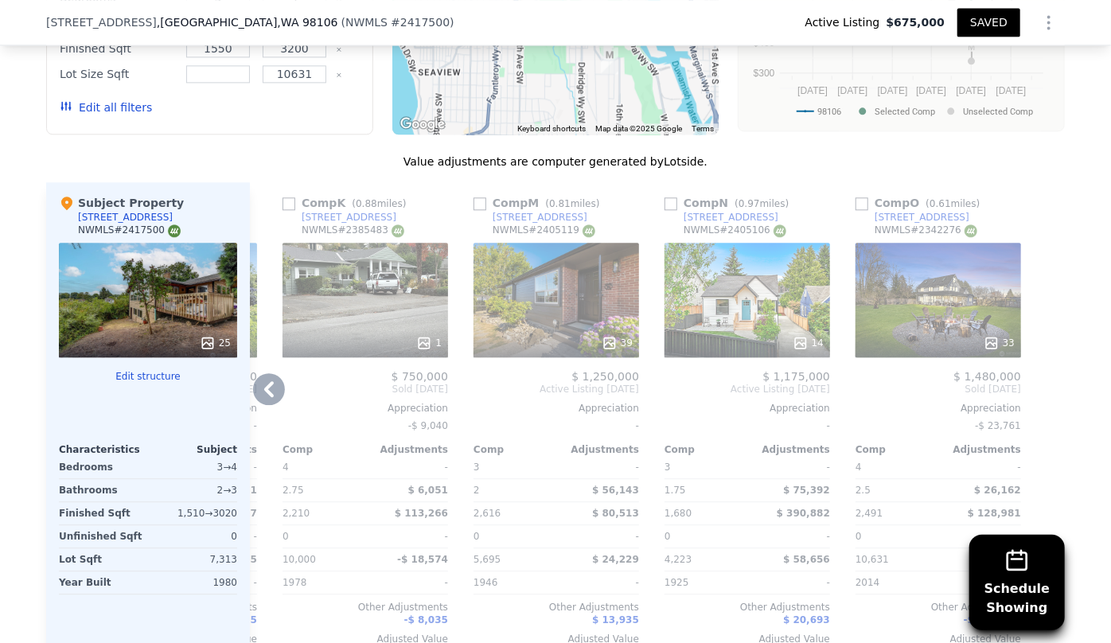
click at [264, 388] on icon at bounding box center [269, 389] width 10 height 16
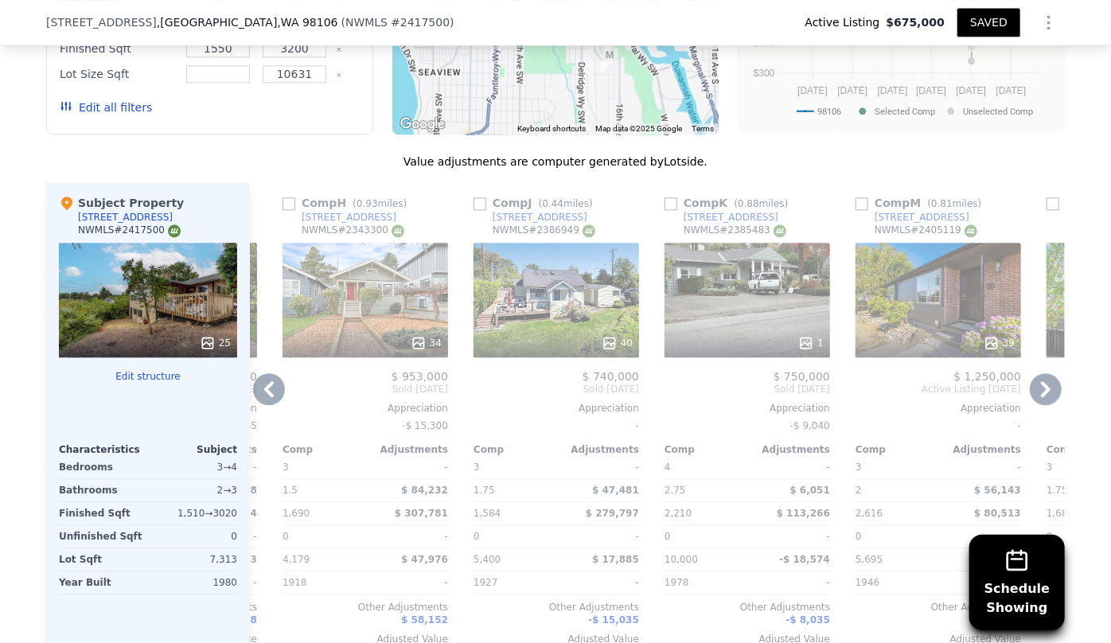
click at [264, 388] on icon at bounding box center [269, 389] width 10 height 16
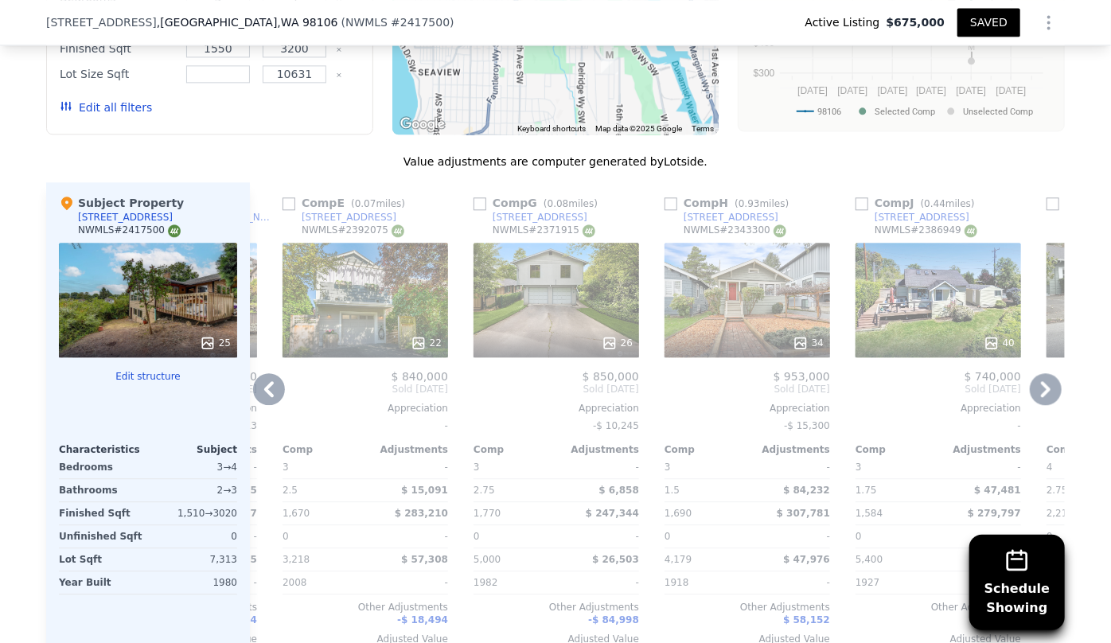
click at [264, 388] on icon at bounding box center [269, 389] width 10 height 16
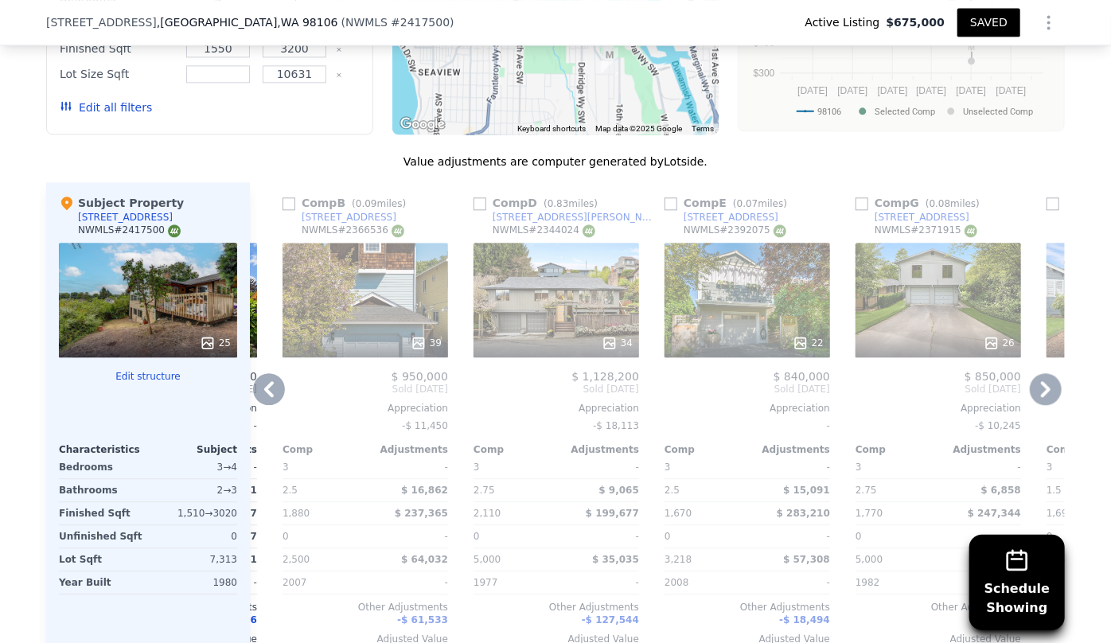
click at [264, 388] on icon at bounding box center [269, 389] width 10 height 16
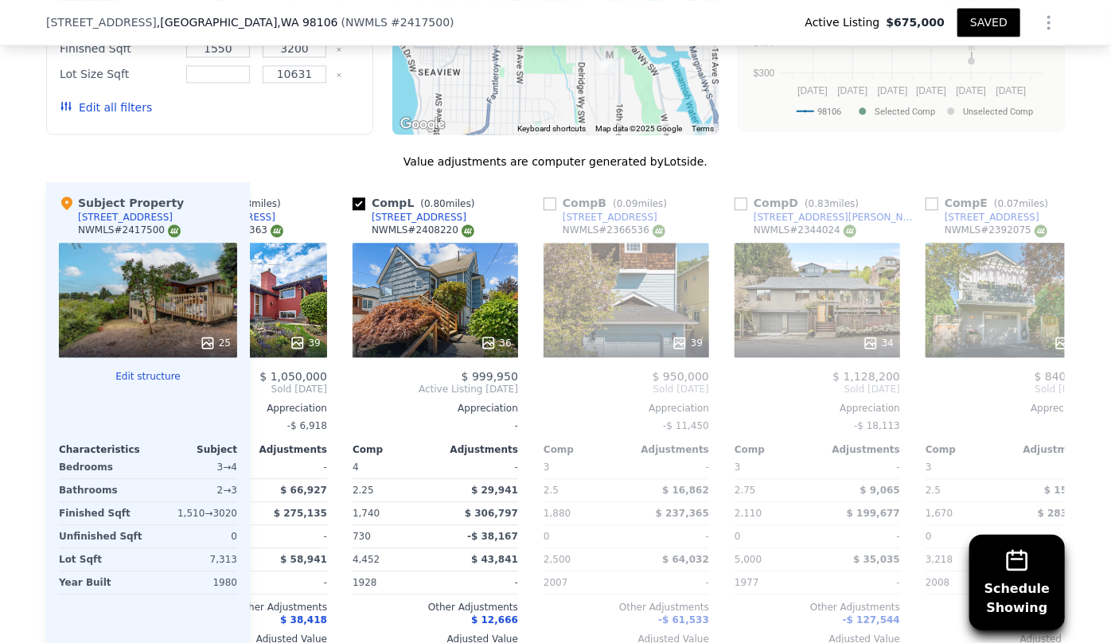
scroll to position [0, 750]
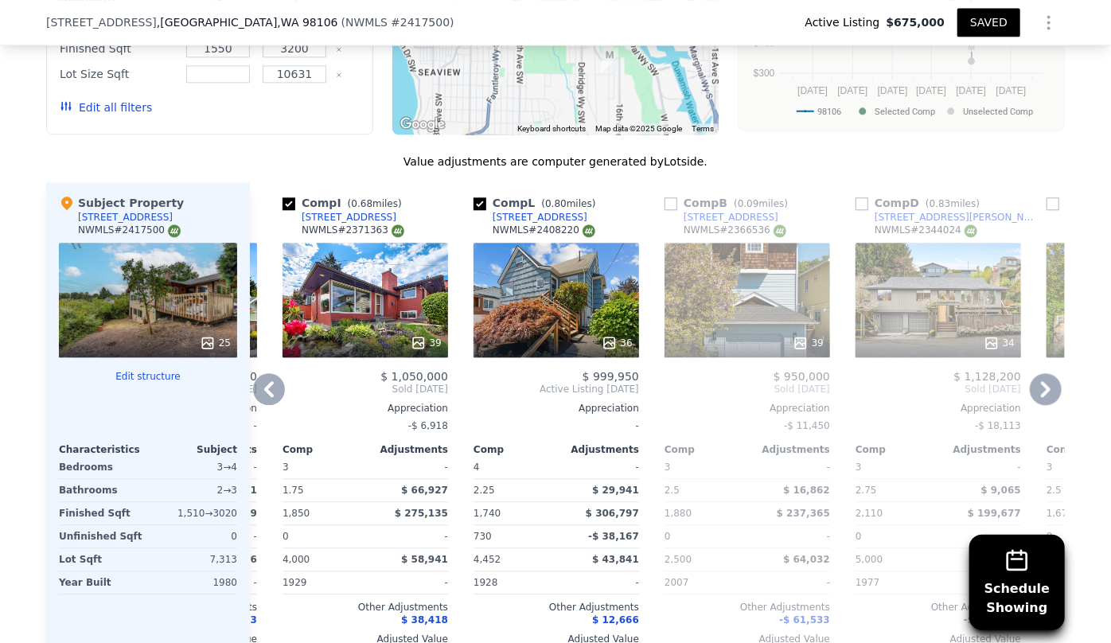
click at [351, 299] on div "39" at bounding box center [365, 300] width 166 height 115
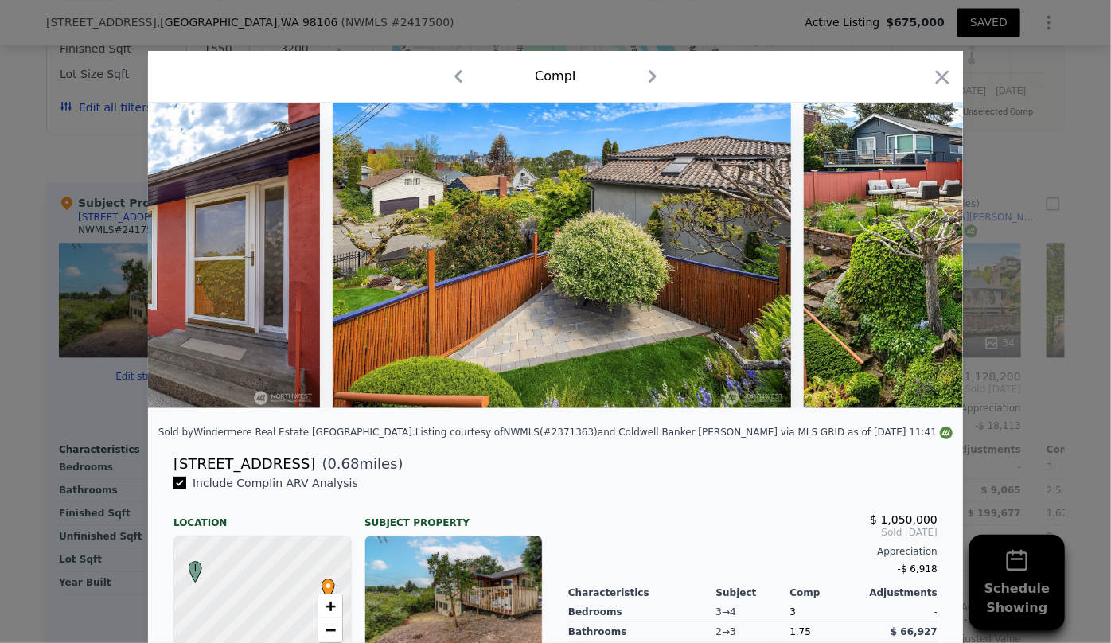
scroll to position [0, 14435]
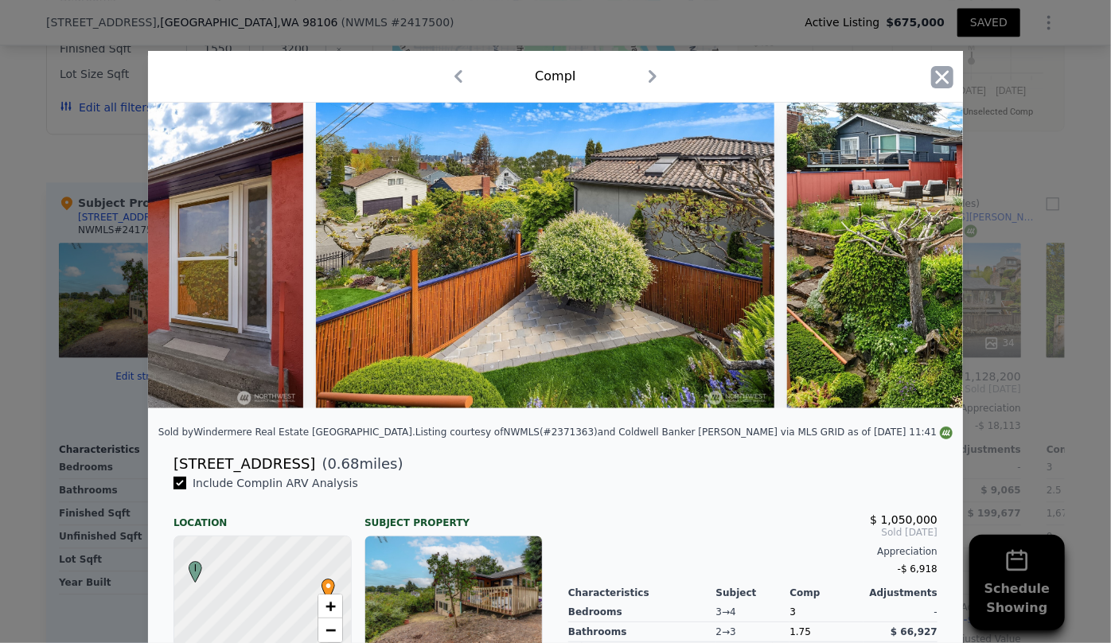
click at [939, 80] on icon "button" at bounding box center [943, 77] width 14 height 14
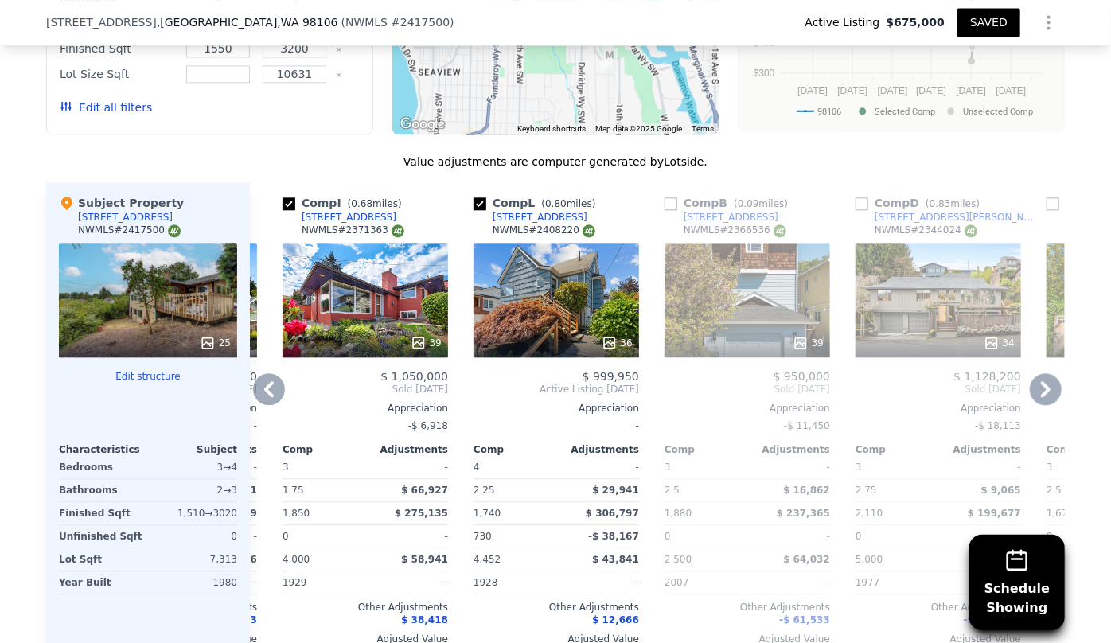
click at [253, 388] on icon at bounding box center [269, 389] width 32 height 32
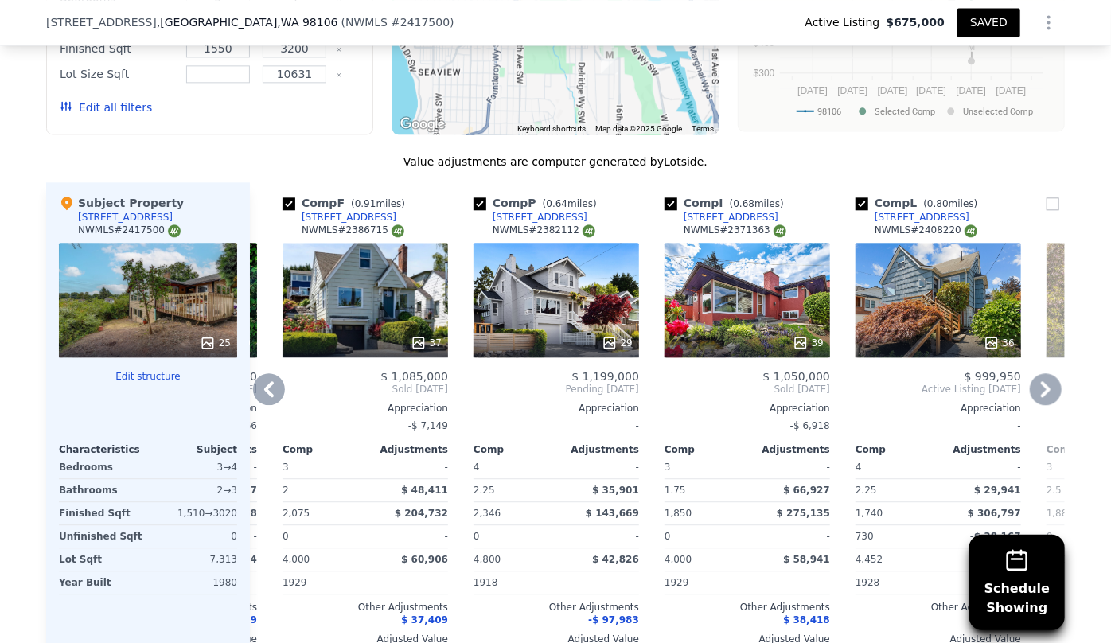
click at [253, 384] on icon at bounding box center [269, 389] width 32 height 32
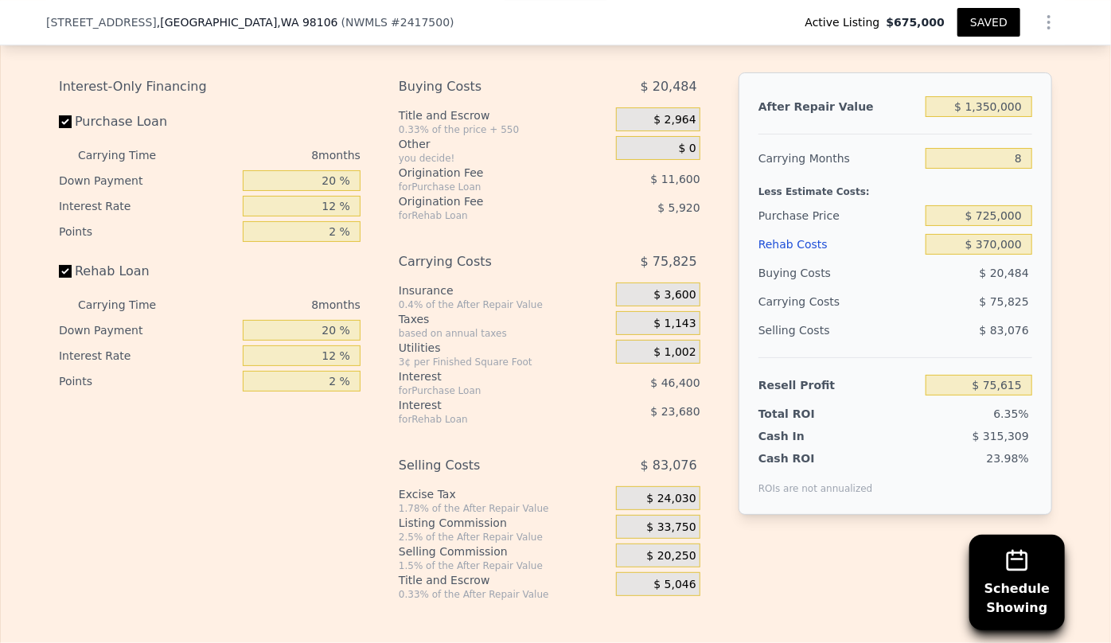
scroll to position [2743, 0]
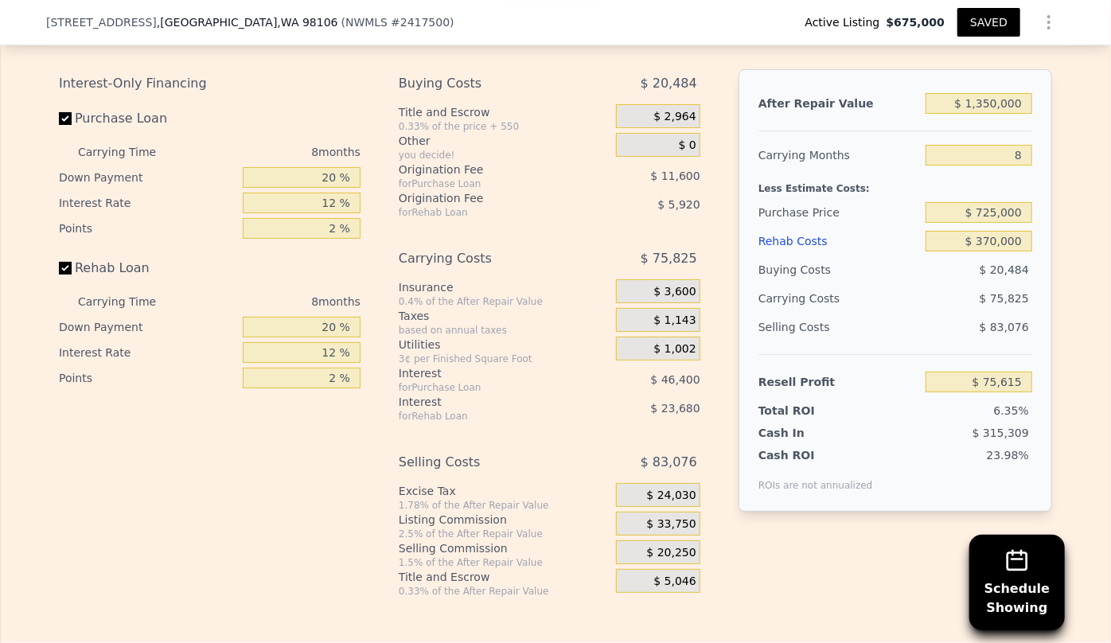
click at [992, 32] on button "SAVED" at bounding box center [988, 22] width 63 height 29
click at [995, 218] on input "$ 725,000" at bounding box center [978, 212] width 107 height 21
click at [935, 284] on div "$ 20,484" at bounding box center [978, 269] width 107 height 29
click at [989, 223] on input "$ 730,000" at bounding box center [978, 212] width 107 height 21
click at [871, 255] on div "Rehab Costs" at bounding box center [838, 241] width 161 height 29
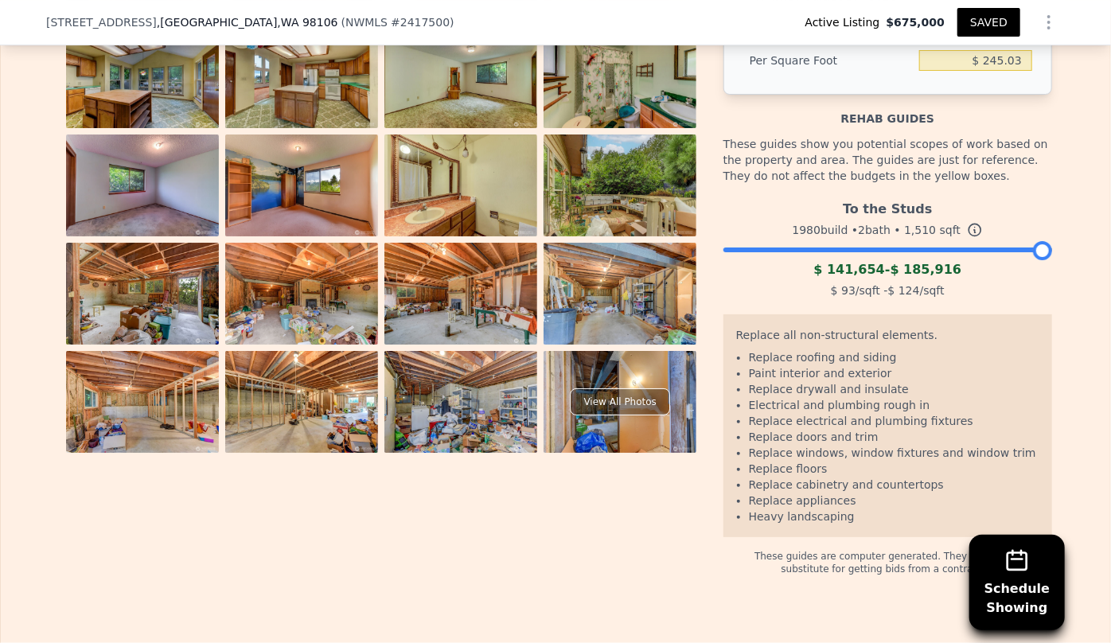
scroll to position [2526, 0]
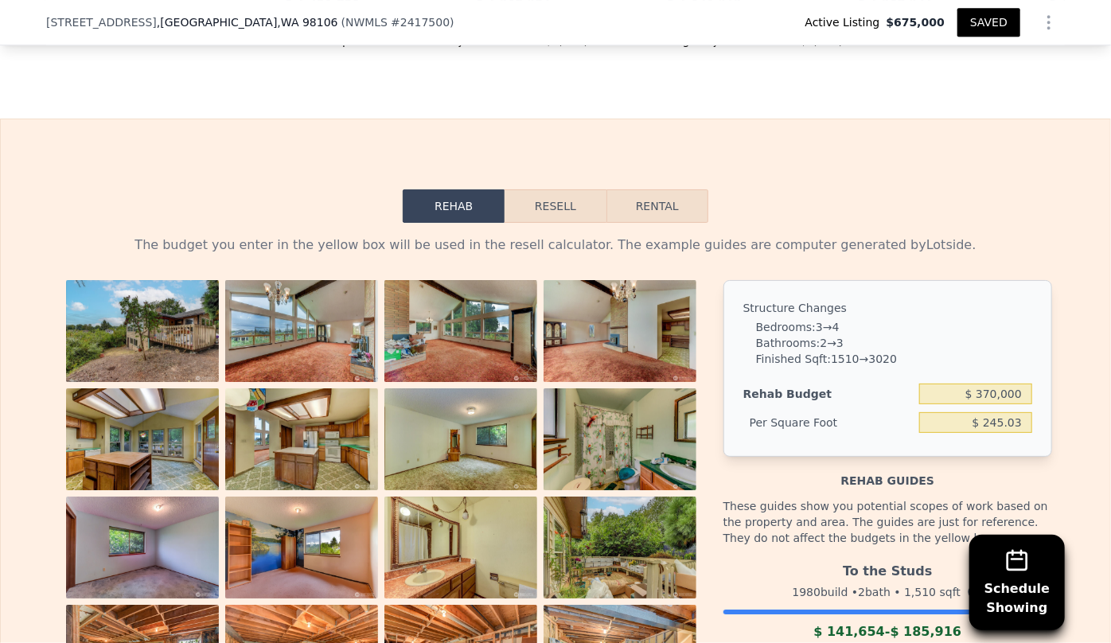
click at [572, 213] on button "Resell" at bounding box center [554, 205] width 101 height 33
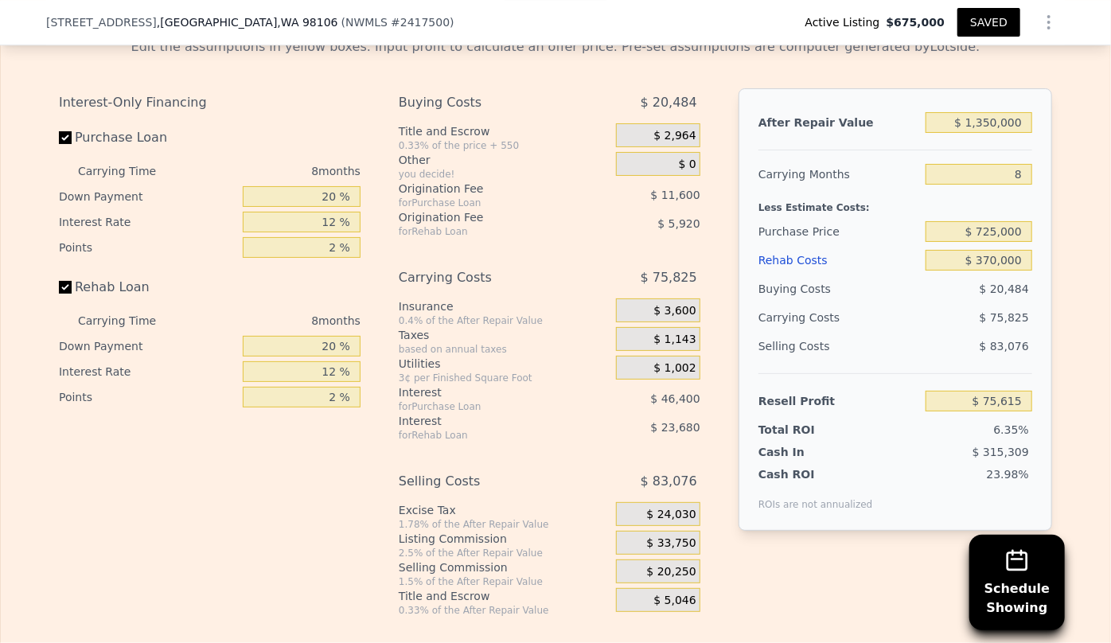
scroll to position [2743, 0]
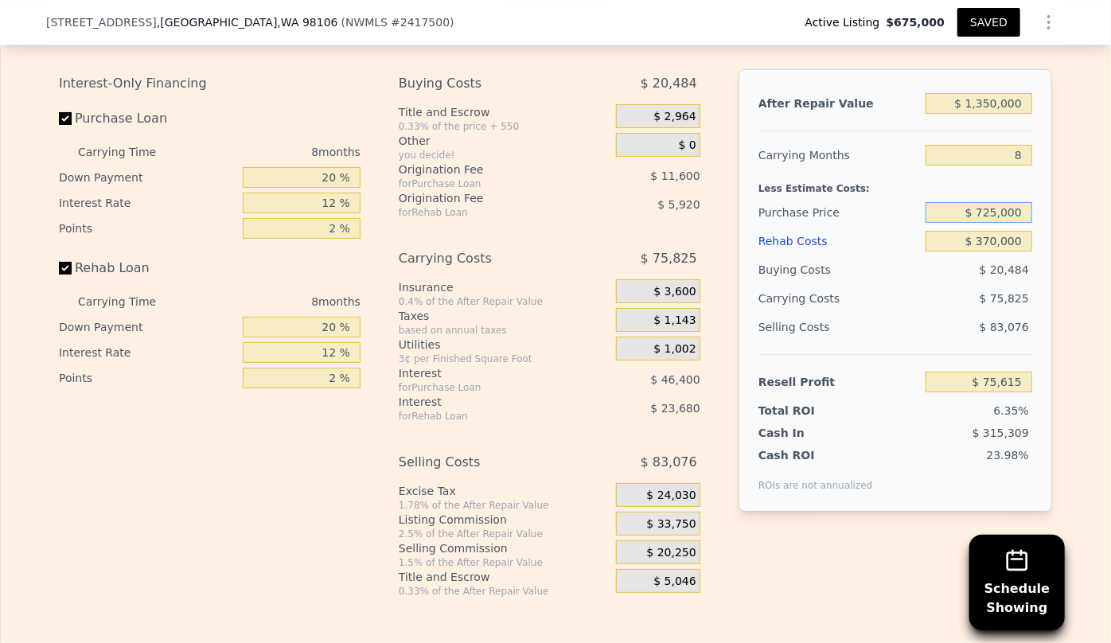
click at [994, 223] on input "$ 725,000" at bounding box center [978, 212] width 107 height 21
click at [1065, 192] on div "Edit the assumptions in yellow boxes. Input profit to calculate an offer price.…" at bounding box center [555, 302] width 1109 height 592
click at [995, 223] on input "$ 725,000" at bounding box center [978, 212] width 107 height 21
click at [1031, 321] on div "After Repair Value $ 1,350,000 Carrying Months 8 Less Estimate Costs: Purchase …" at bounding box center [895, 290] width 314 height 442
click at [1079, 342] on div "Edit the assumptions in yellow boxes. Input profit to calculate an offer price.…" at bounding box center [555, 302] width 1109 height 592
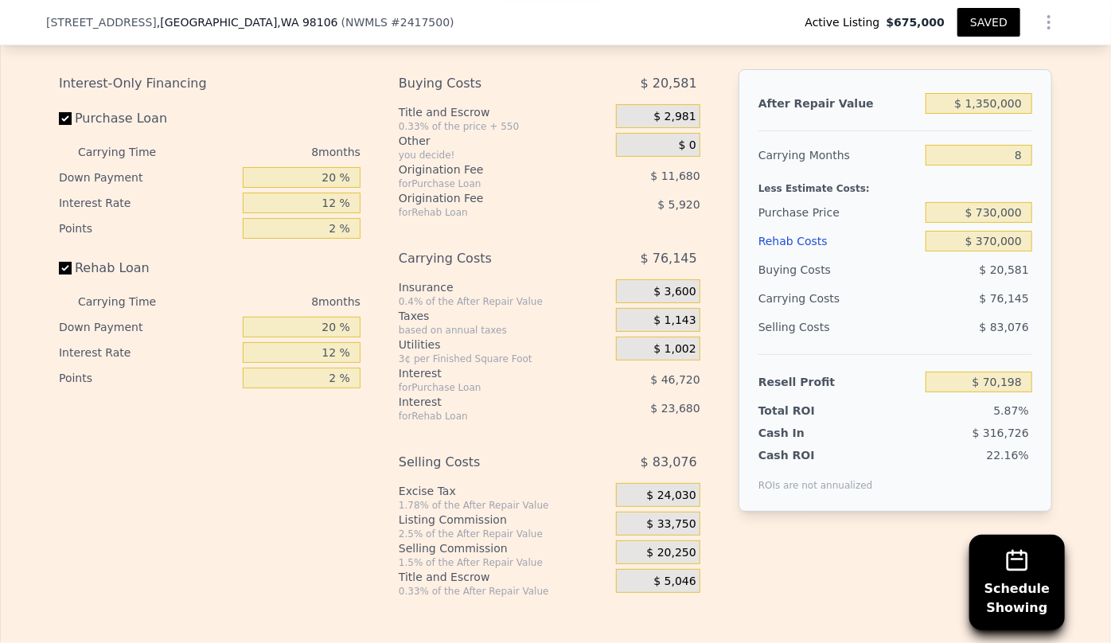
click at [964, 454] on div "Cash ROI ROIs are not annualized 22.16%" at bounding box center [895, 466] width 274 height 51
click at [990, 111] on input "$ 1,350,000" at bounding box center [978, 103] width 107 height 21
click at [994, 21] on button "SAVED" at bounding box center [988, 22] width 63 height 29
click at [994, 23] on button "SAVED" at bounding box center [988, 22] width 63 height 29
click at [1027, 164] on div "After Repair Value $ 1,350,000 Carrying Months 8 Less Estimate Costs: Purchase …" at bounding box center [895, 290] width 314 height 442
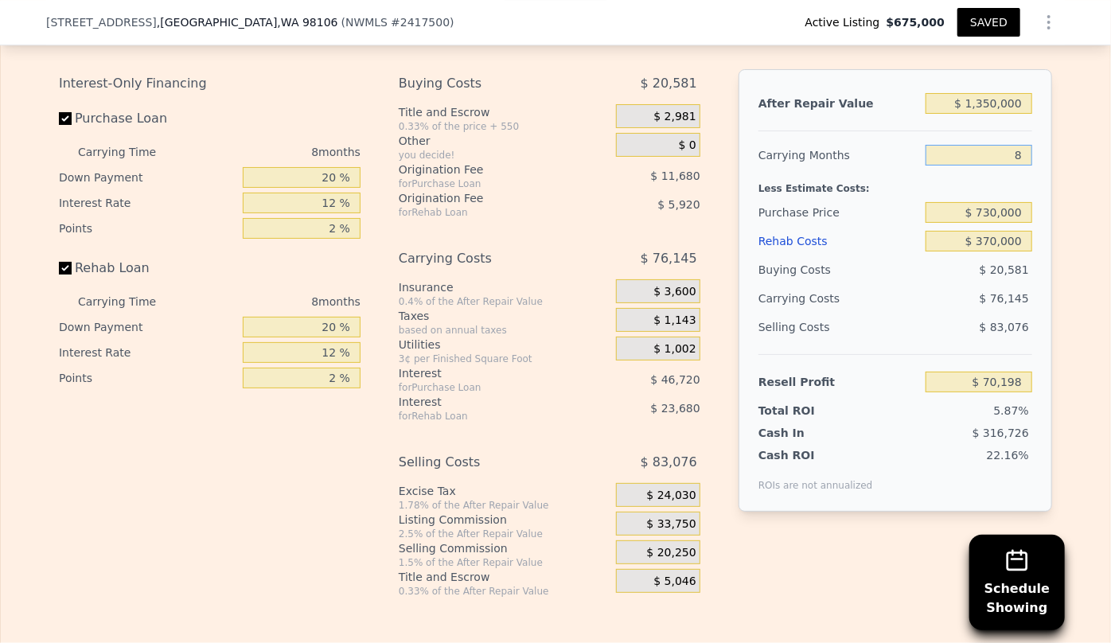
click at [1019, 165] on input "8" at bounding box center [978, 155] width 107 height 21
click at [1073, 375] on div "Edit the assumptions in yellow boxes. Input profit to calculate an offer price.…" at bounding box center [555, 302] width 1109 height 592
click at [991, 111] on input "$ 1,350,000" at bounding box center [978, 103] width 107 height 21
click at [1027, 201] on div "After Repair Value $ 1,350,000 Carrying Months 8 Less Estimate Costs: Purchase …" at bounding box center [895, 290] width 314 height 442
click at [973, 14] on button "SAVED" at bounding box center [988, 22] width 63 height 29
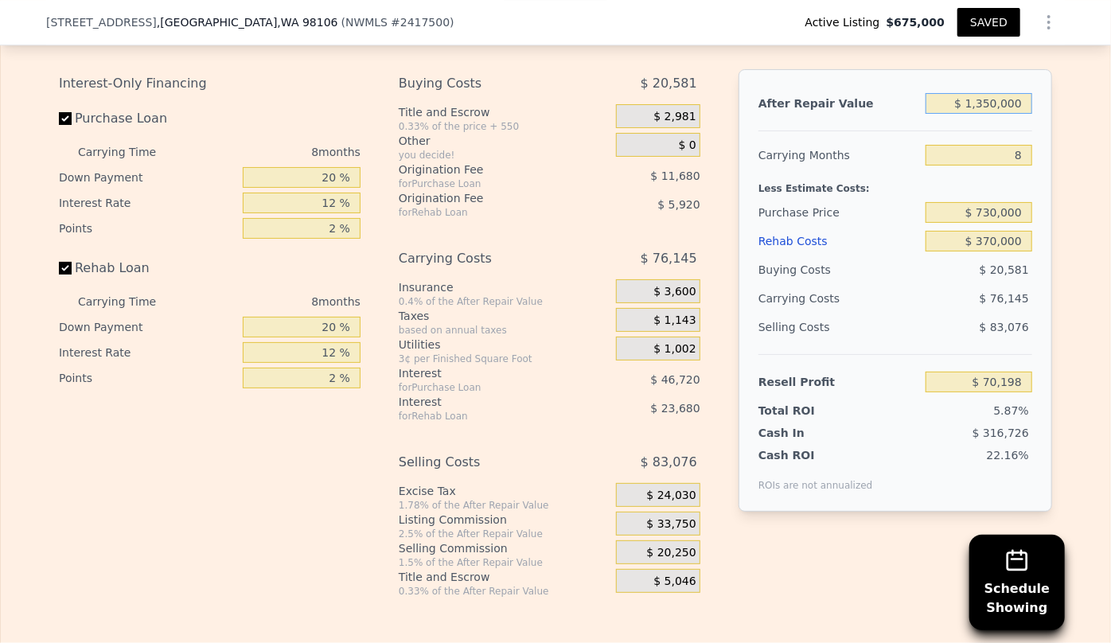
click at [987, 114] on input "$ 1,350,000" at bounding box center [978, 103] width 107 height 21
click at [1069, 178] on div "Edit the assumptions in yellow boxes. Input profit to calculate an offer price.…" at bounding box center [555, 302] width 1109 height 592
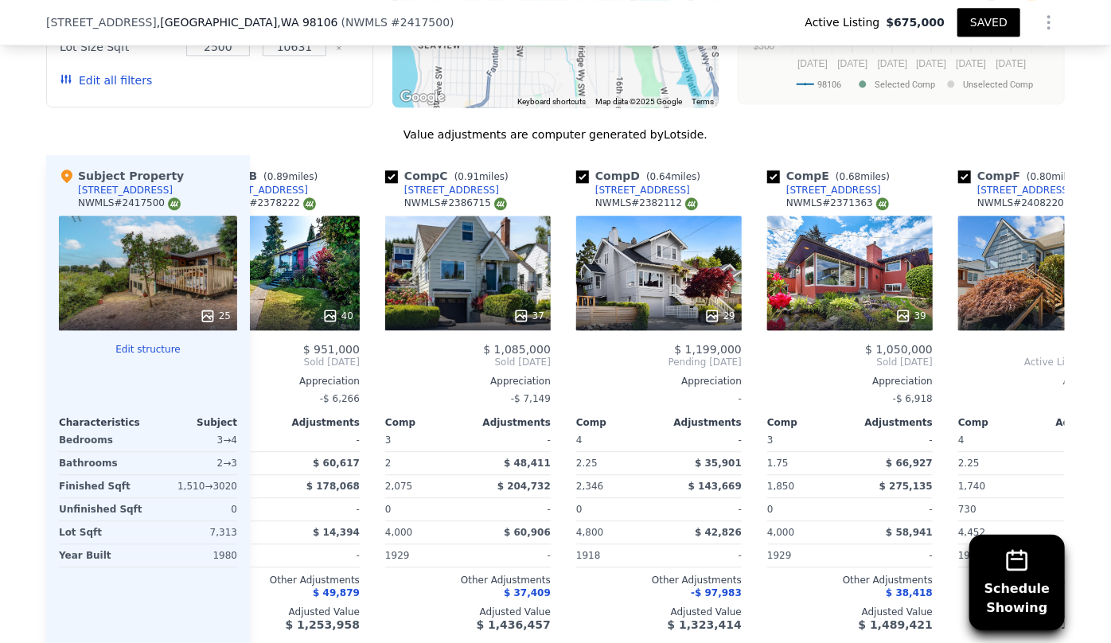
scroll to position [1875, 0]
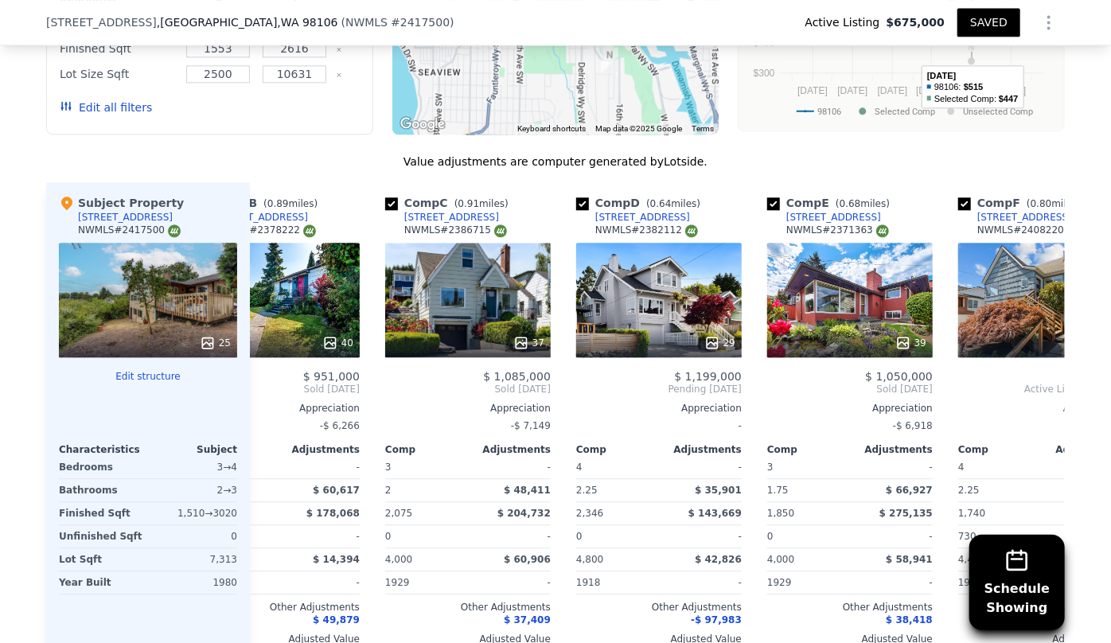
click at [1003, 33] on button "SAVED" at bounding box center [988, 22] width 63 height 29
click at [1041, 13] on icon "Show Options" at bounding box center [1048, 22] width 19 height 19
click at [987, 97] on div "Share Analysis" at bounding box center [975, 96] width 178 height 32
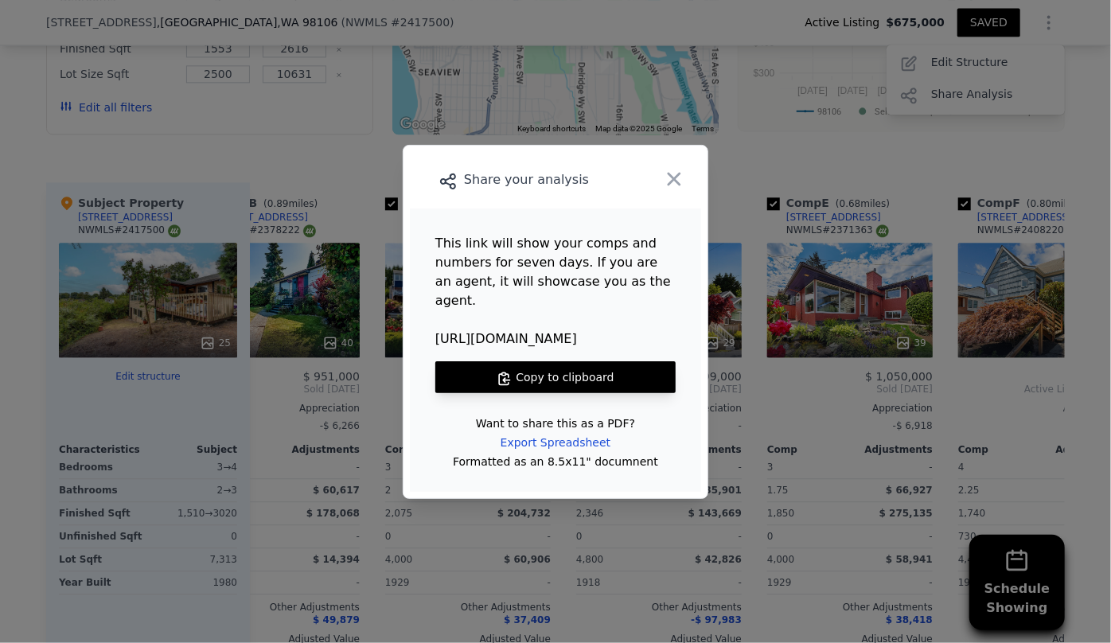
click at [527, 366] on button "Copy to clipboard" at bounding box center [555, 377] width 240 height 32
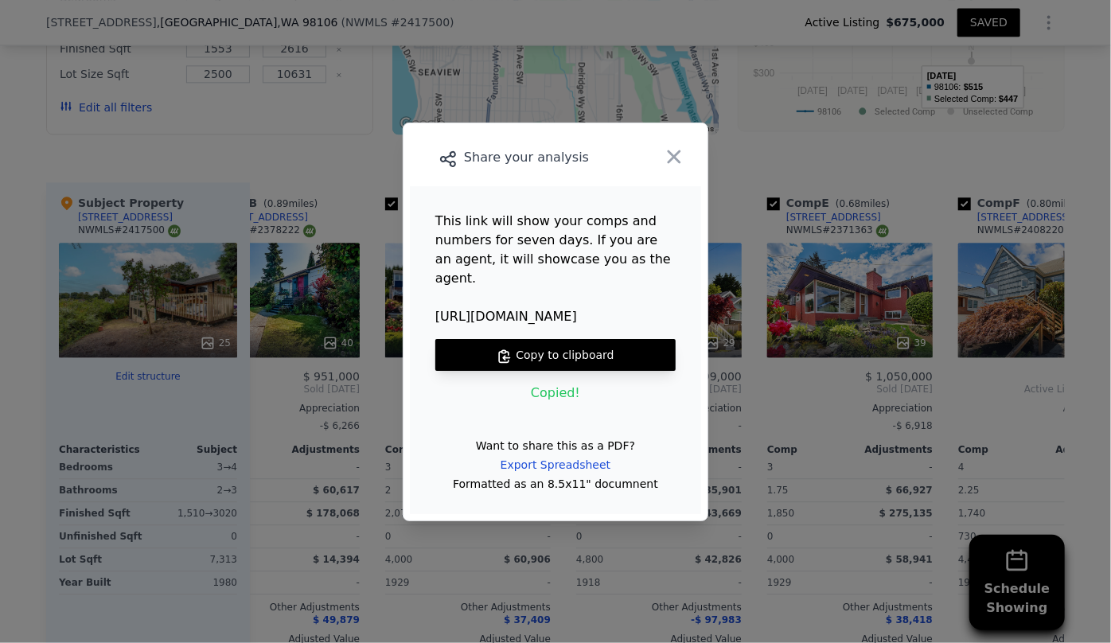
click at [664, 165] on icon "button" at bounding box center [674, 157] width 22 height 22
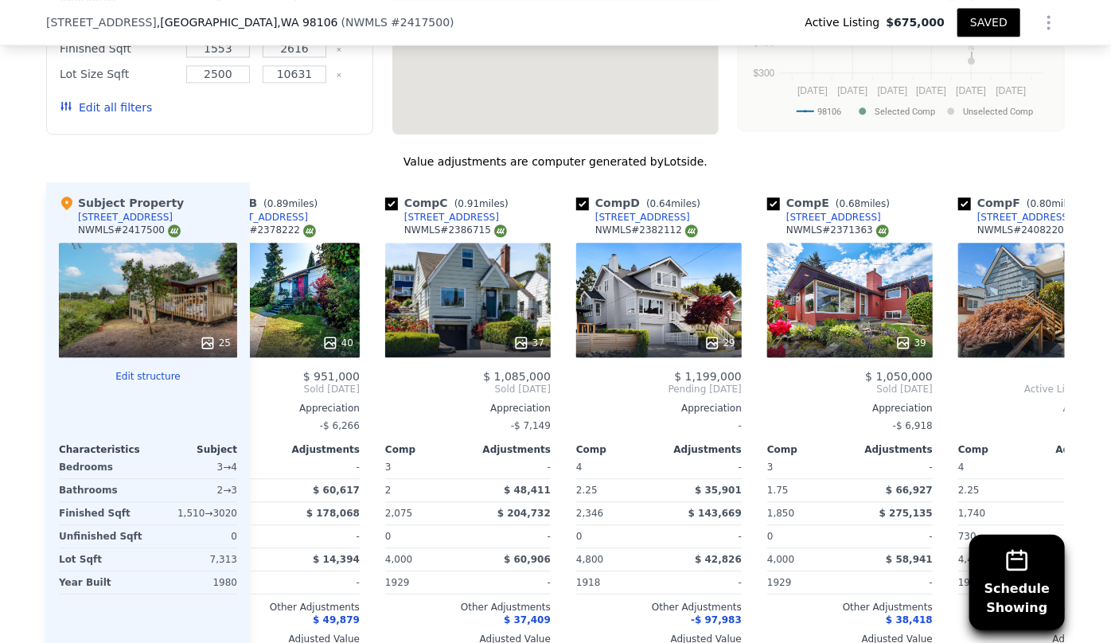
click at [672, 165] on div "Value adjustments are computer generated by Lotside ." at bounding box center [555, 162] width 1018 height 16
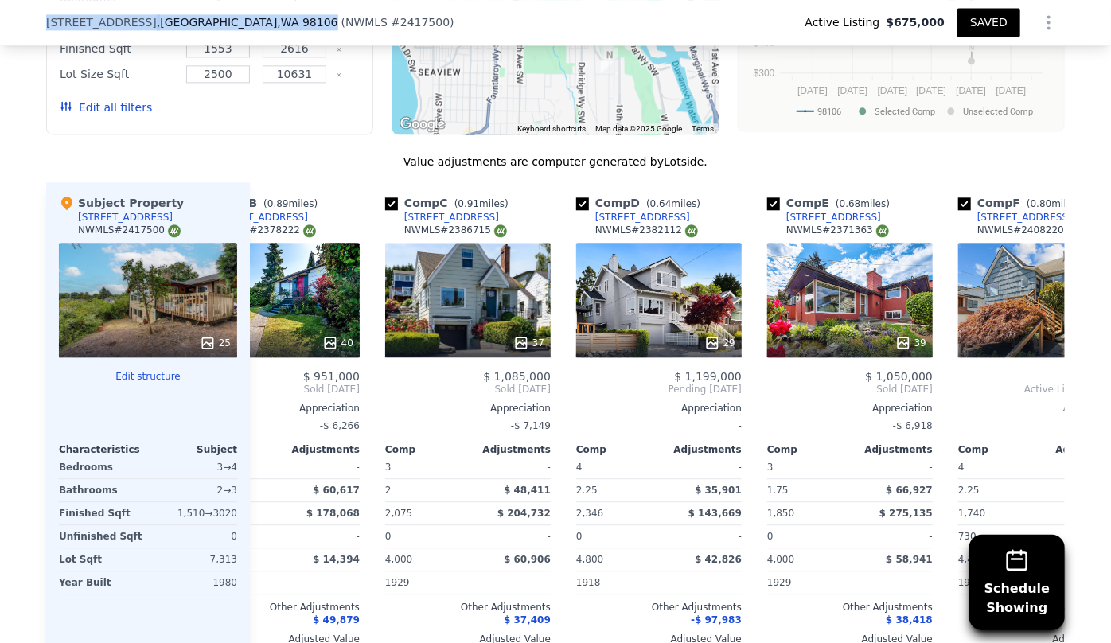
drag, startPoint x: 40, startPoint y: 20, endPoint x: 225, endPoint y: 15, distance: 185.5
click at [225, 15] on div "[STREET_ADDRESS] ( NWMLS # 2417500 )" at bounding box center [256, 22] width 421 height 16
copy div "[STREET_ADDRESS]"
